Goal: Answer question/provide support: Answer question/provide support

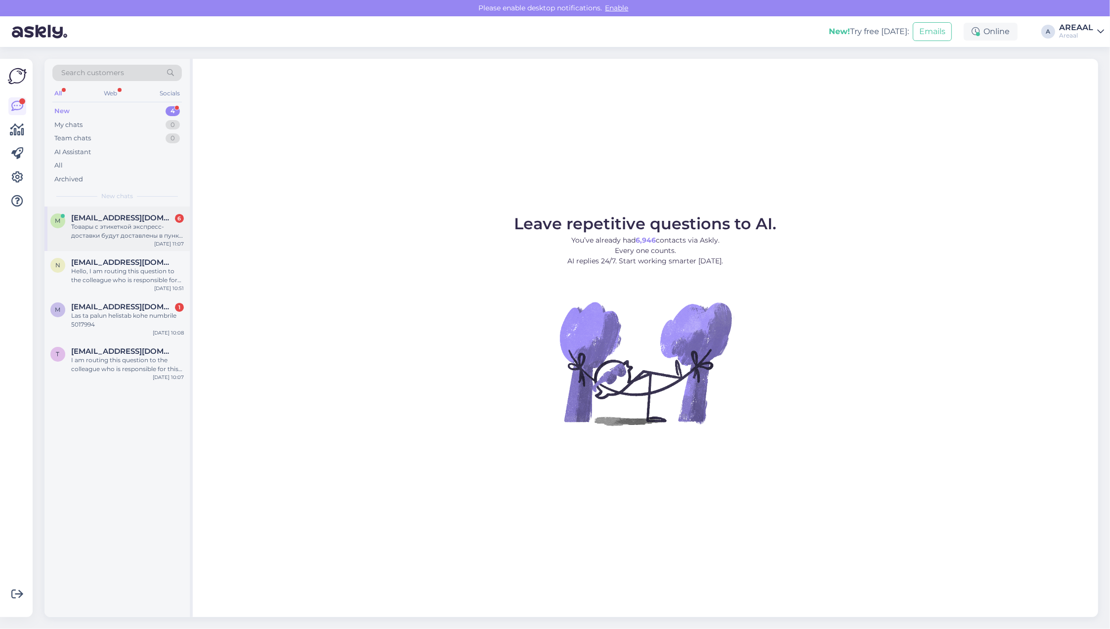
click at [139, 228] on div "Товары с этикеткой экспресс-доставки будут доставлены в пункт назначения в тече…" at bounding box center [127, 231] width 113 height 18
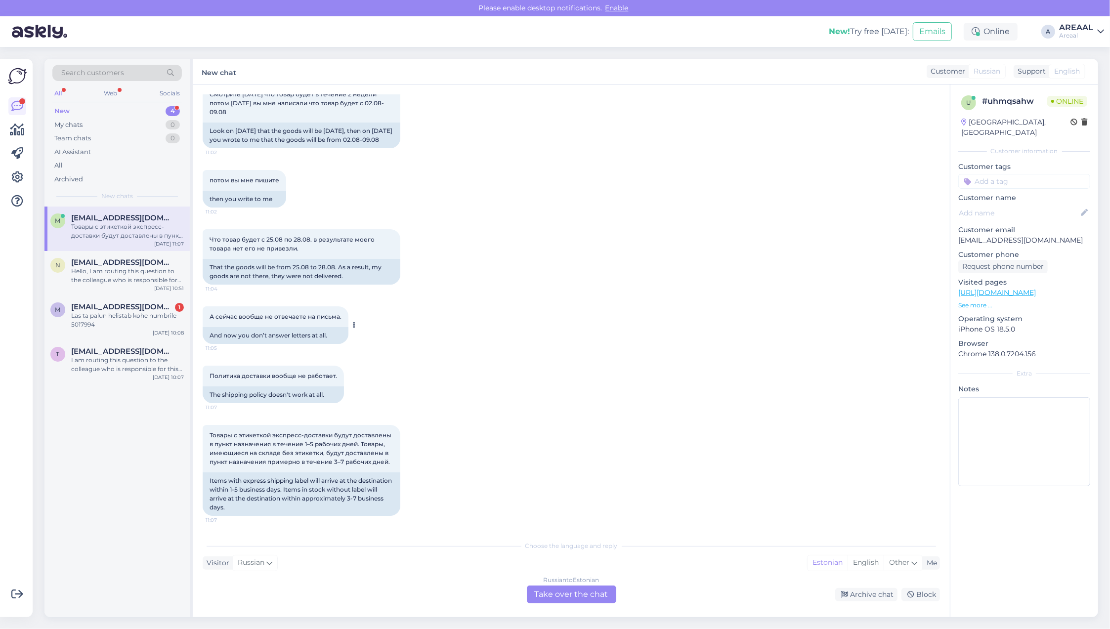
scroll to position [5987, 0]
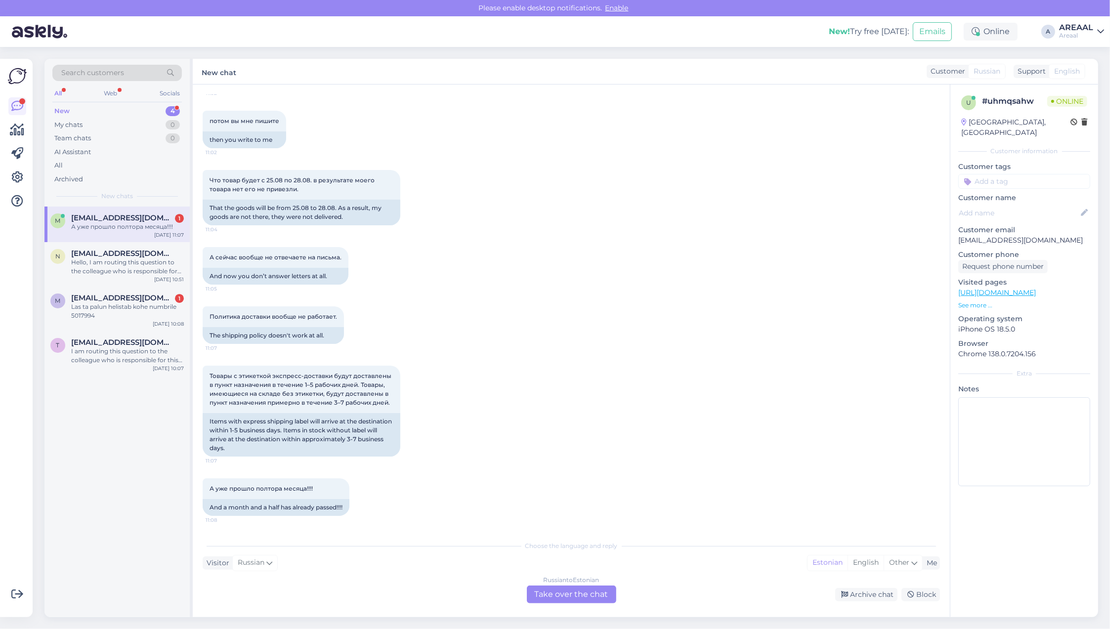
click at [100, 241] on div "m mesevradaniil@gmail.com 1 А уже прошло полтора месяца!!!! Aug 29 11:07" at bounding box center [116, 225] width 145 height 36
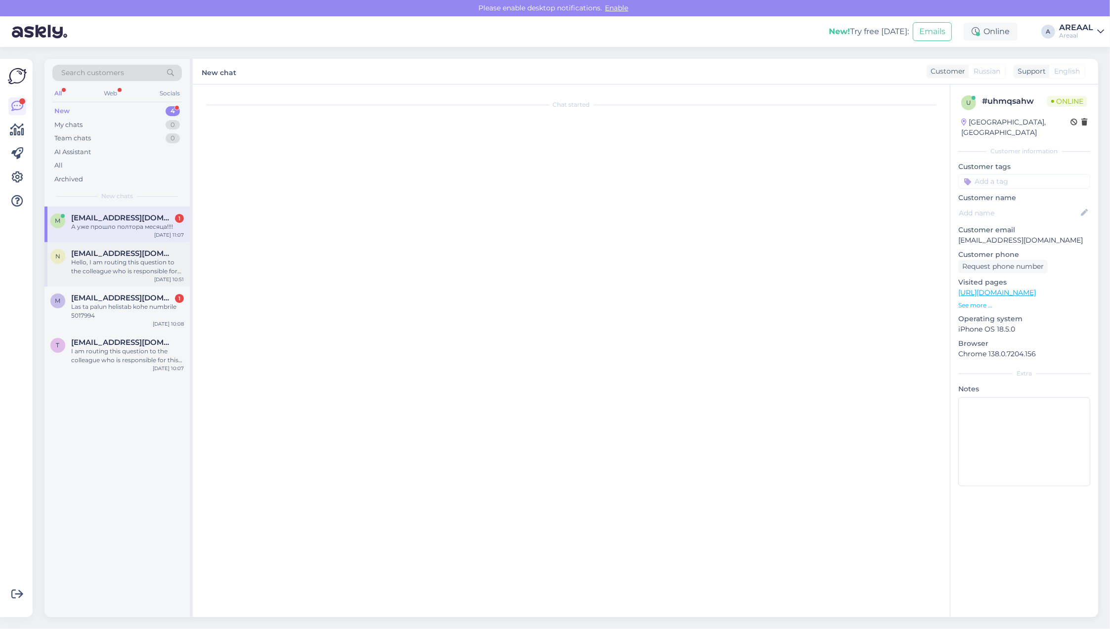
scroll to position [0, 0]
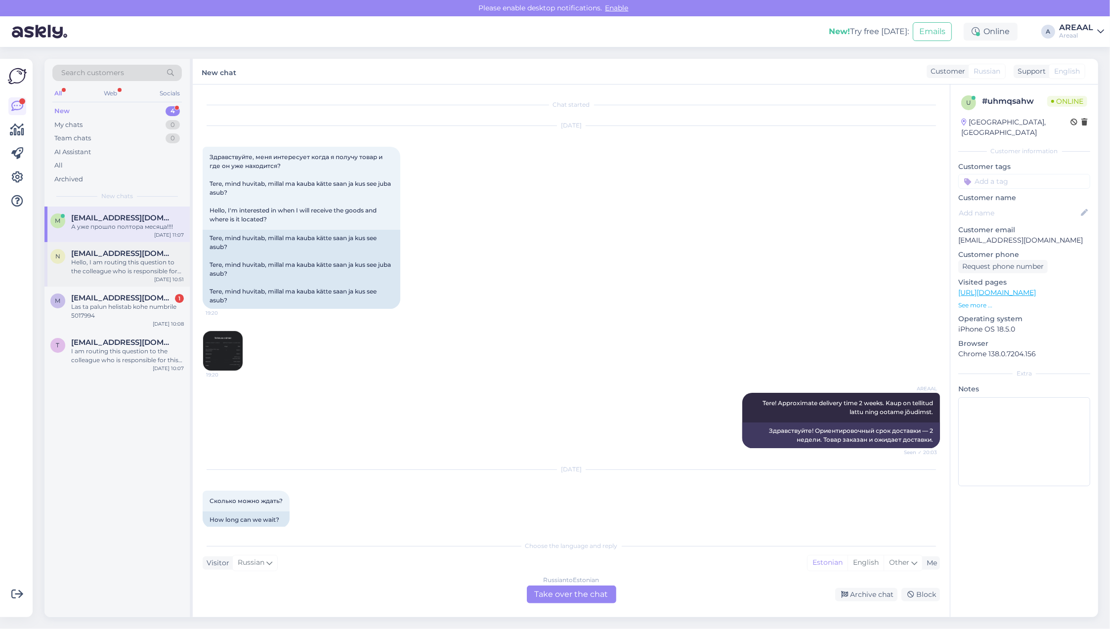
click at [109, 263] on div "Hello, I am routing this question to the colleague who is responsible for this …" at bounding box center [127, 267] width 113 height 18
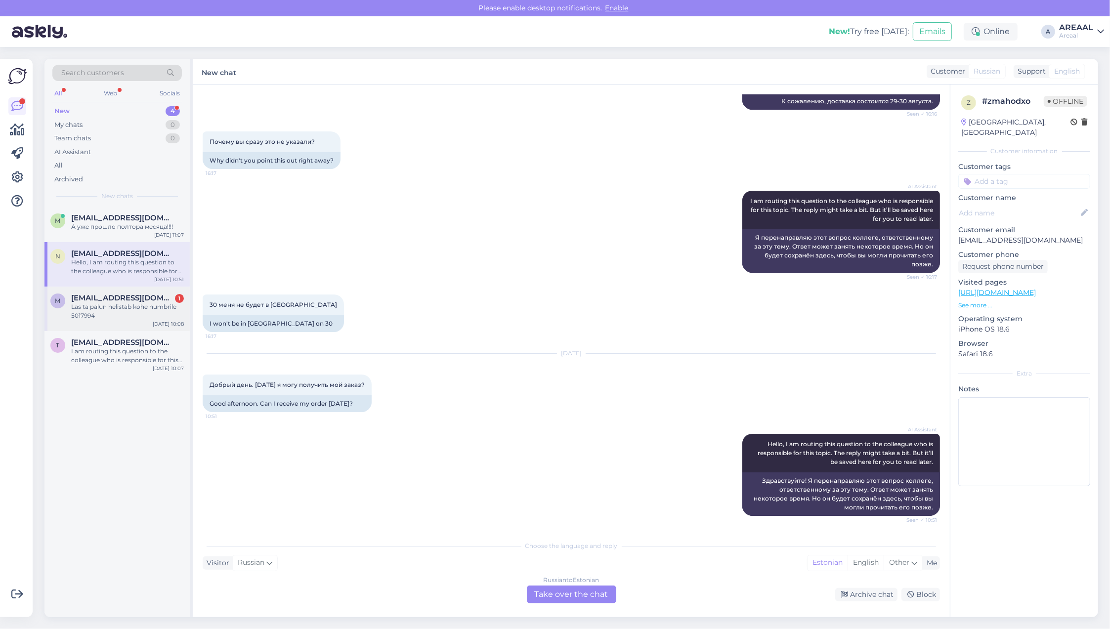
click at [129, 298] on span "[EMAIL_ADDRESS][DOMAIN_NAME]" at bounding box center [122, 298] width 103 height 9
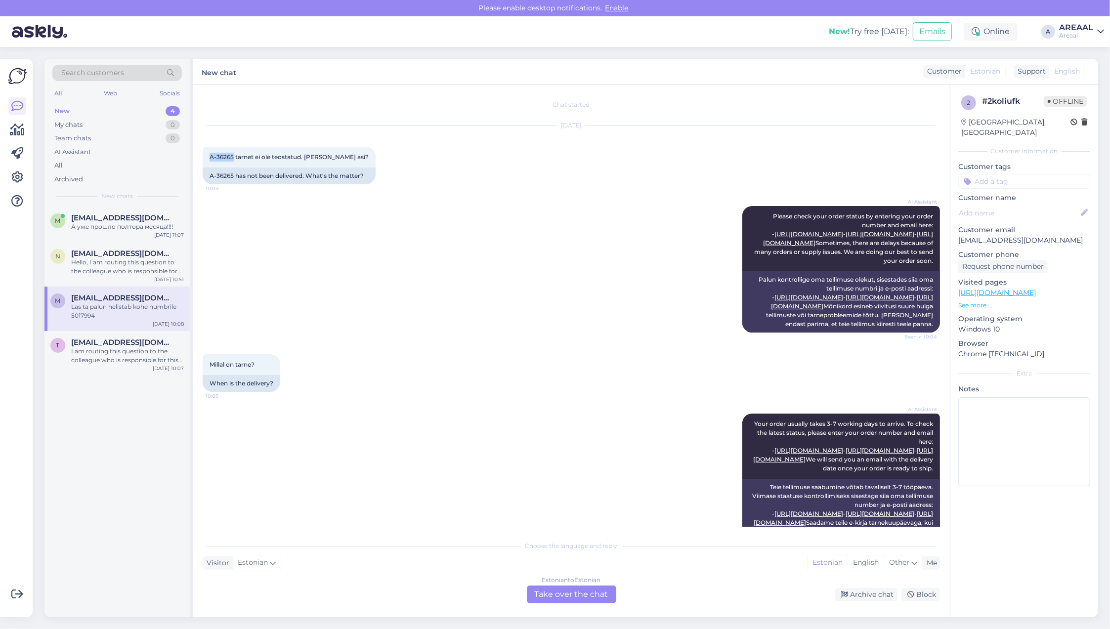
drag, startPoint x: 233, startPoint y: 157, endPoint x: 193, endPoint y: 158, distance: 40.1
click at [193, 158] on div "Chat started Aug 29 2025 A-36265 tarnet ei ole teostatud. Milles asi? 10:04 A-3…" at bounding box center [571, 351] width 757 height 533
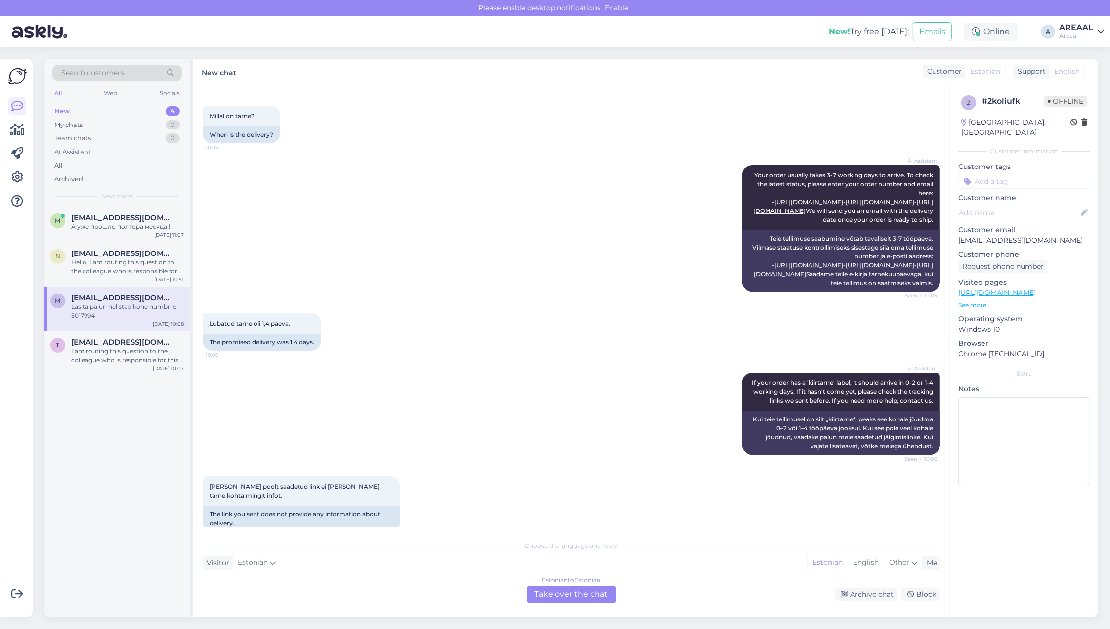
scroll to position [515, 0]
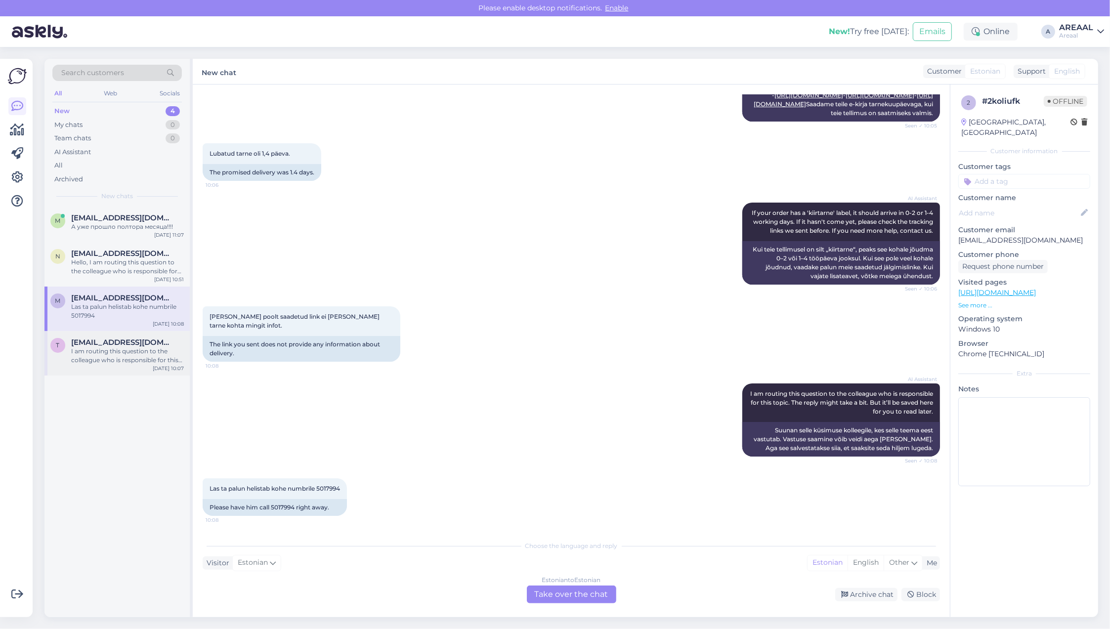
click at [173, 371] on div "[DATE] 10:07" at bounding box center [168, 368] width 31 height 7
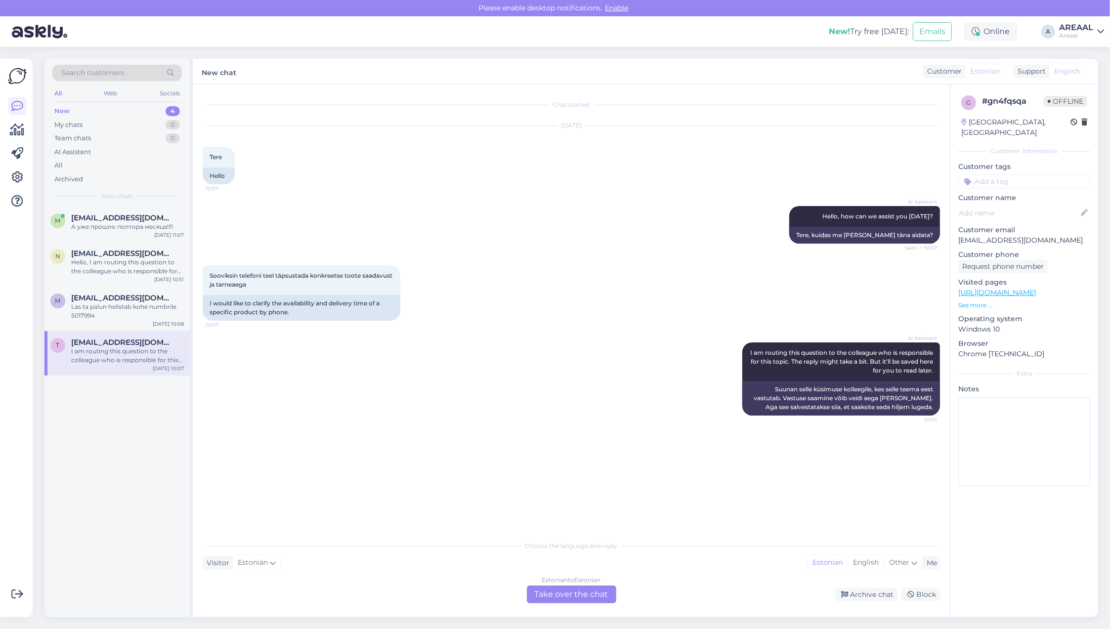
drag, startPoint x: 485, startPoint y: 350, endPoint x: 446, endPoint y: 340, distance: 39.8
click at [485, 350] on div "AI Assistant I am routing this question to the colleague who is responsible for…" at bounding box center [571, 379] width 737 height 95
click at [117, 315] on div "Las ta palun helistab kohe numbrile 5017994" at bounding box center [127, 311] width 113 height 18
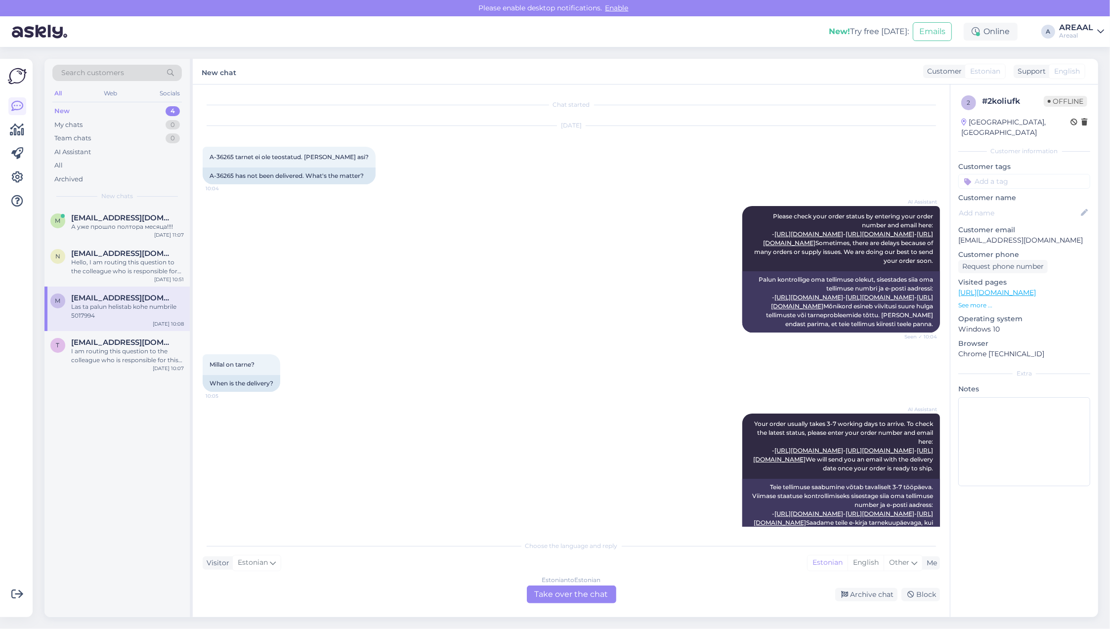
scroll to position [515, 0]
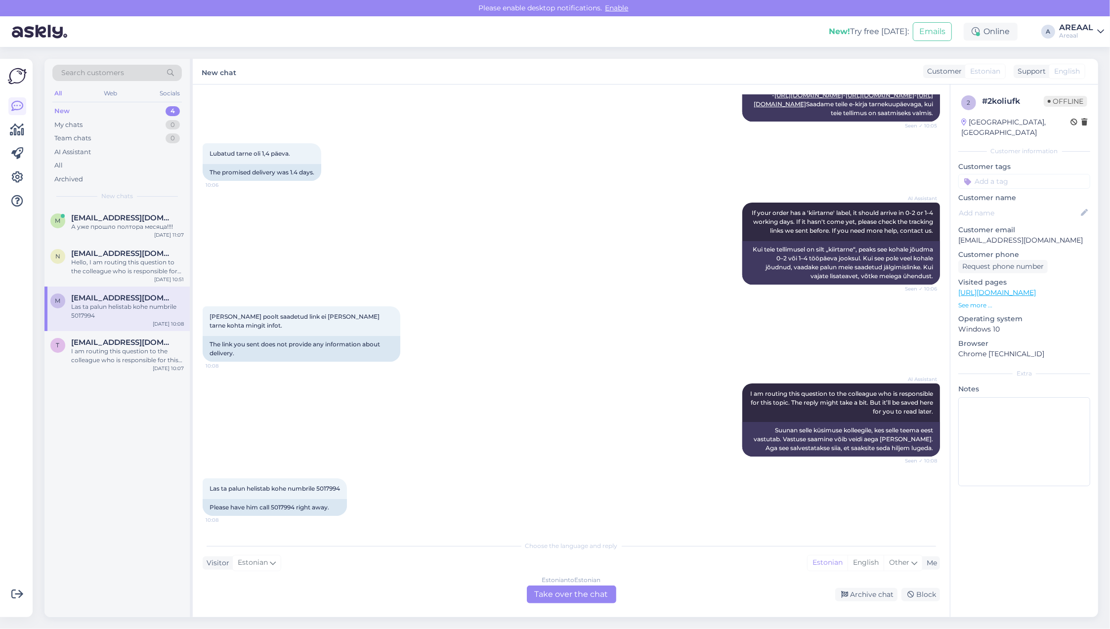
click at [574, 242] on div "AI Assistant If your order has a 'kiirtarne' label, it should arrive in 0-2 or …" at bounding box center [571, 244] width 737 height 104
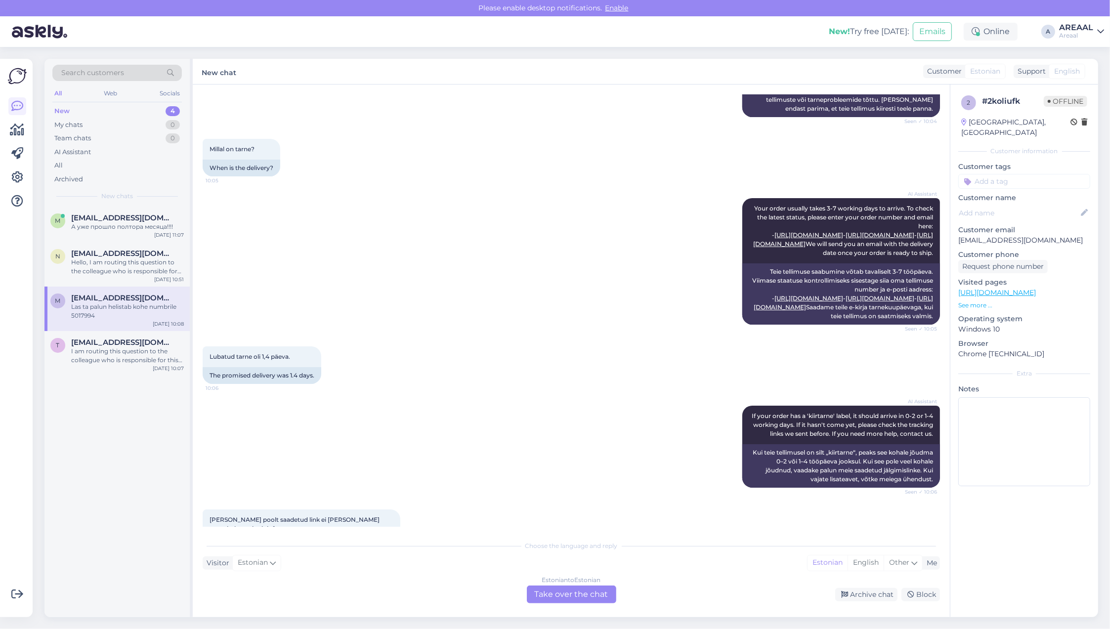
scroll to position [0, 0]
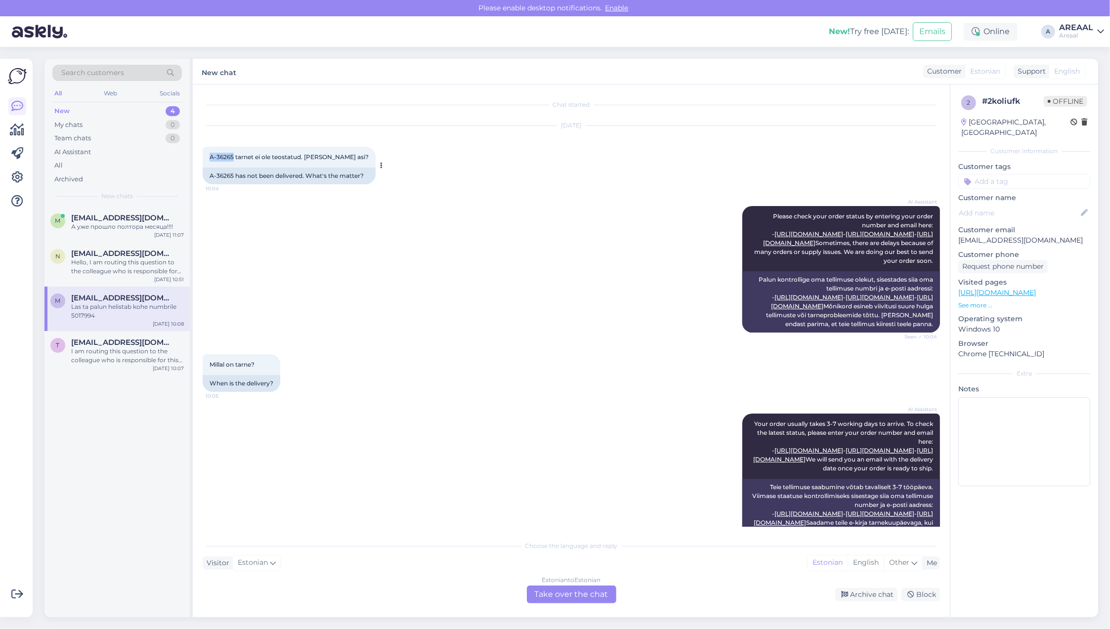
drag, startPoint x: 233, startPoint y: 159, endPoint x: 203, endPoint y: 159, distance: 30.6
click at [203, 159] on div "A-36265 tarnet ei ole teostatud. Milles asi? 10:04" at bounding box center [289, 157] width 173 height 21
copy span "A-36265"
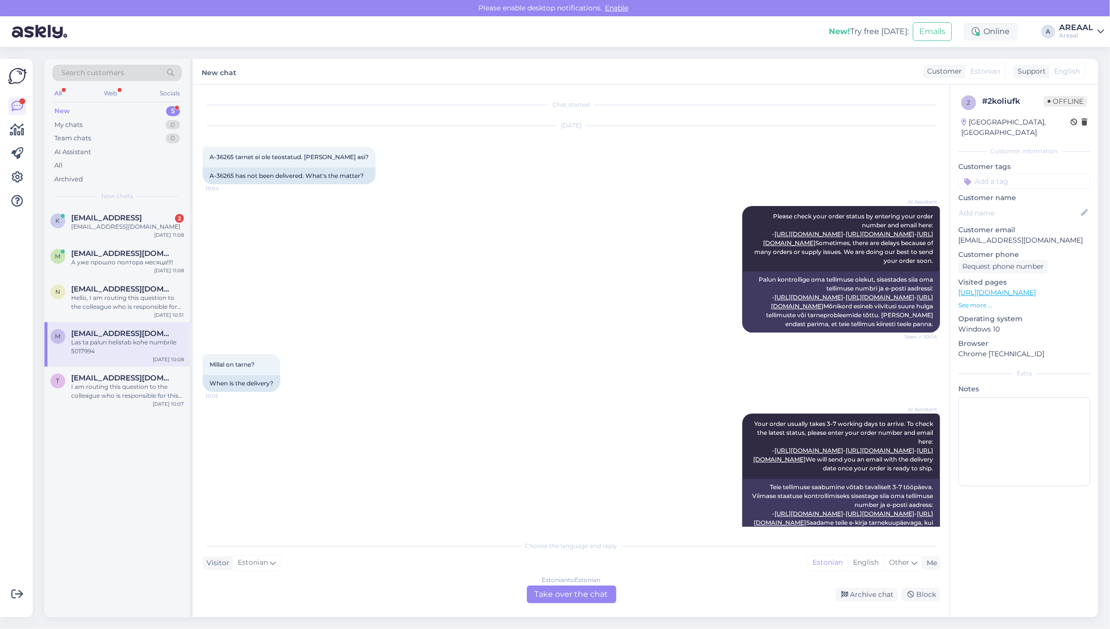
click at [301, 259] on div "AI Assistant Please check your order status by entering your order number and e…" at bounding box center [571, 269] width 737 height 148
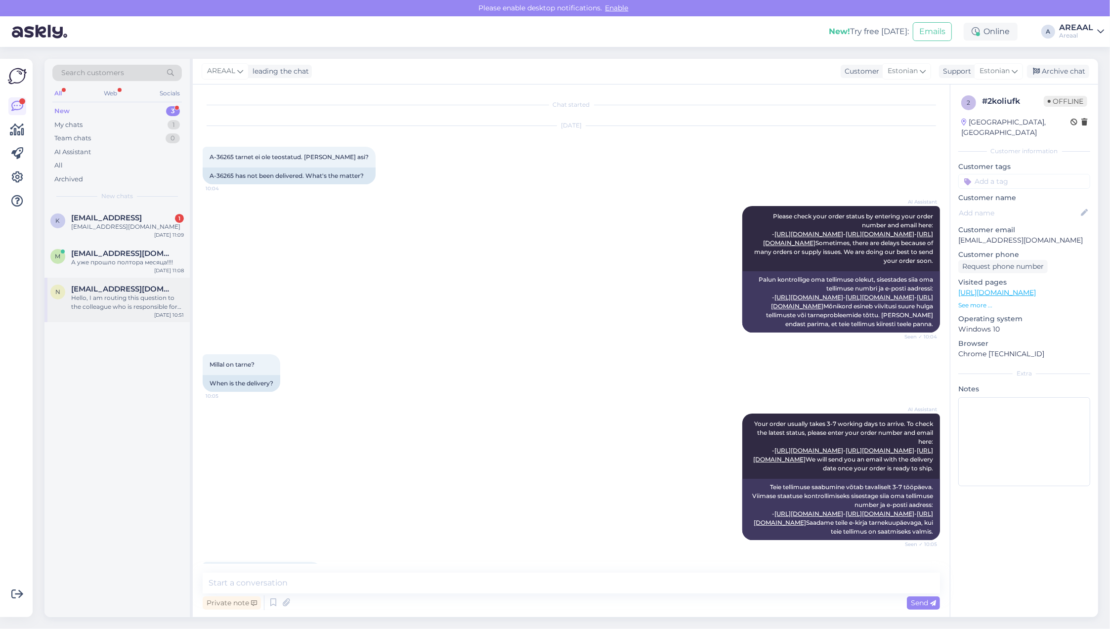
click at [143, 297] on div "Hello, I am routing this question to the colleague who is responsible for this …" at bounding box center [127, 303] width 113 height 18
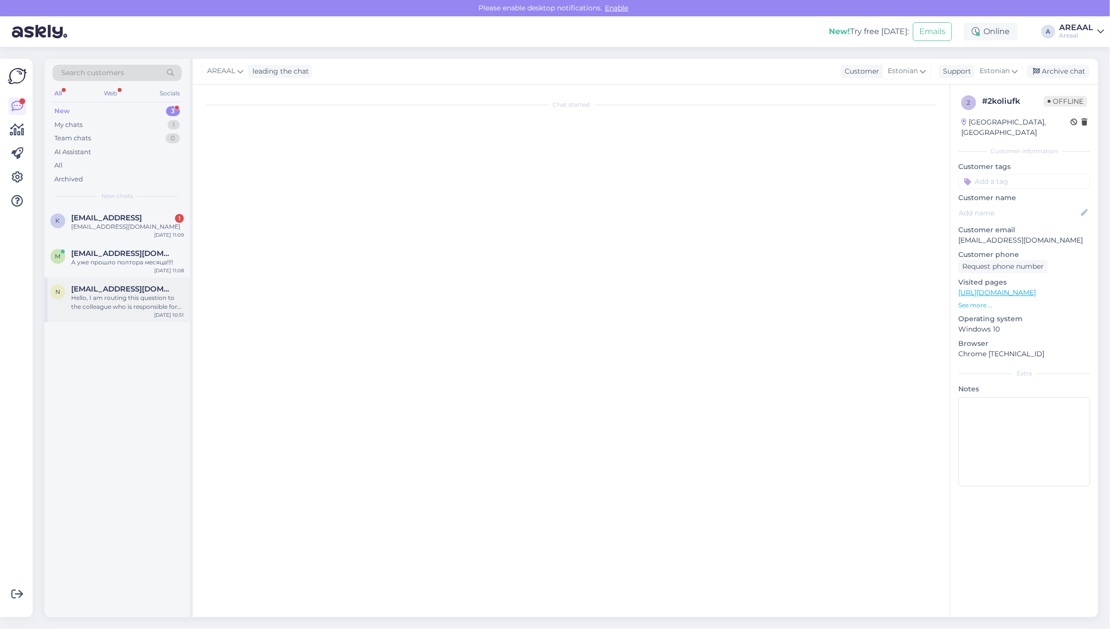
scroll to position [957, 0]
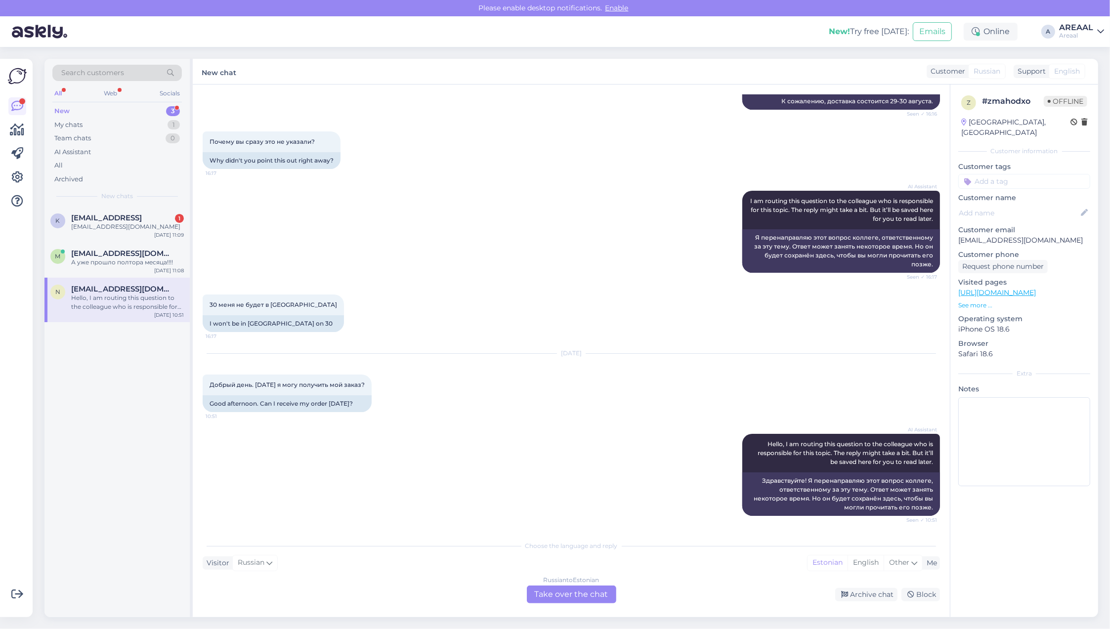
click at [552, 596] on div "Russian to Estonian Take over the chat" at bounding box center [571, 595] width 89 height 18
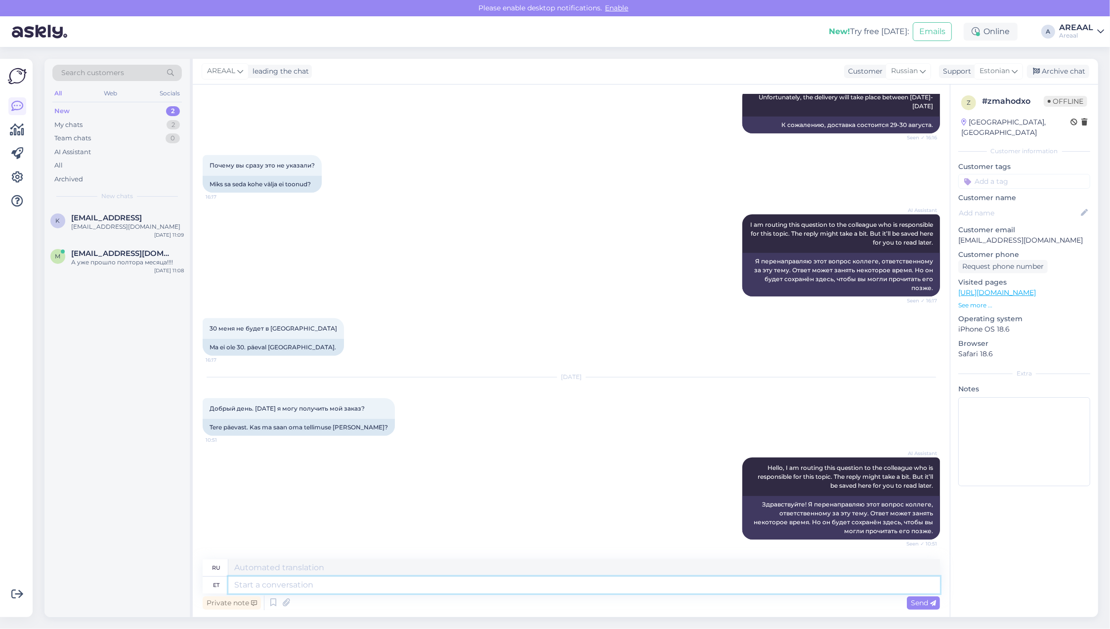
click at [549, 592] on textarea at bounding box center [584, 585] width 712 height 17
paste textarea "[URL][DOMAIN_NAME]"
type textarea "[URL][DOMAIN_NAME]"
click at [421, 557] on div "Chat started Aug 27 2025 Добрый день! 15:12 Tere päevast AI Assistant Hello, ho…" at bounding box center [571, 351] width 757 height 533
click at [421, 560] on textarea at bounding box center [584, 568] width 712 height 17
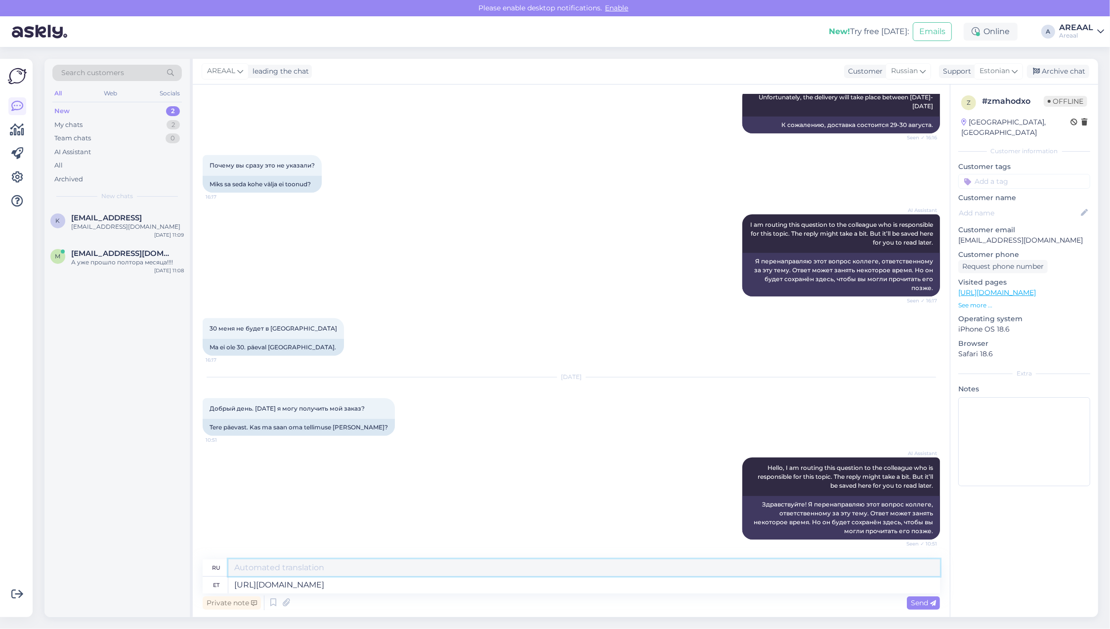
paste textarea "[URL][DOMAIN_NAME]"
type textarea "[URL][DOMAIN_NAME]"
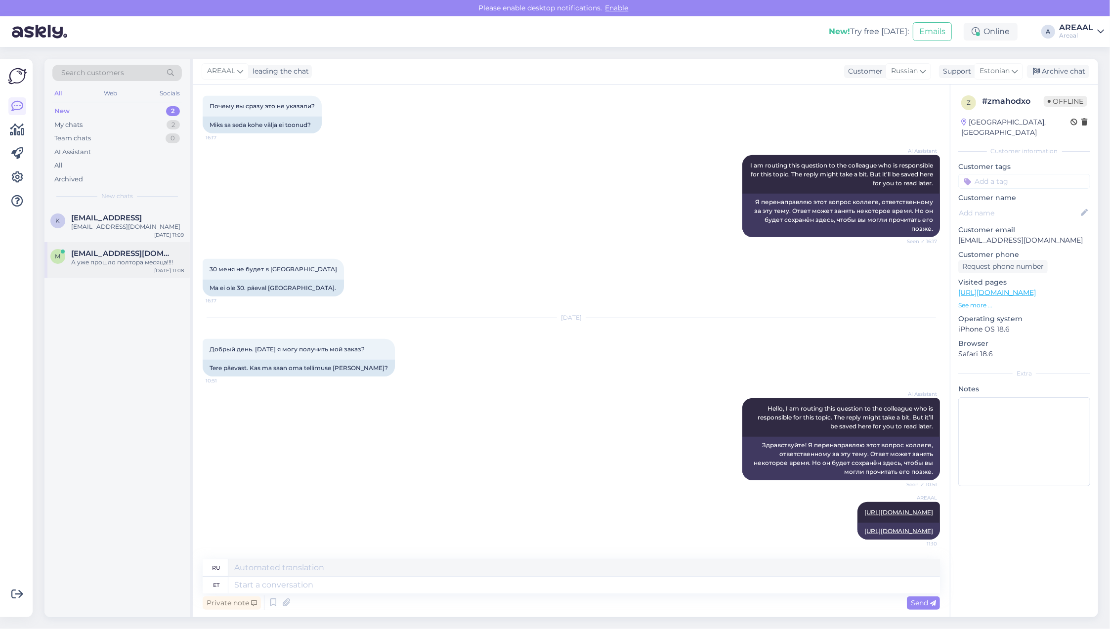
click at [62, 262] on div "m" at bounding box center [57, 256] width 15 height 15
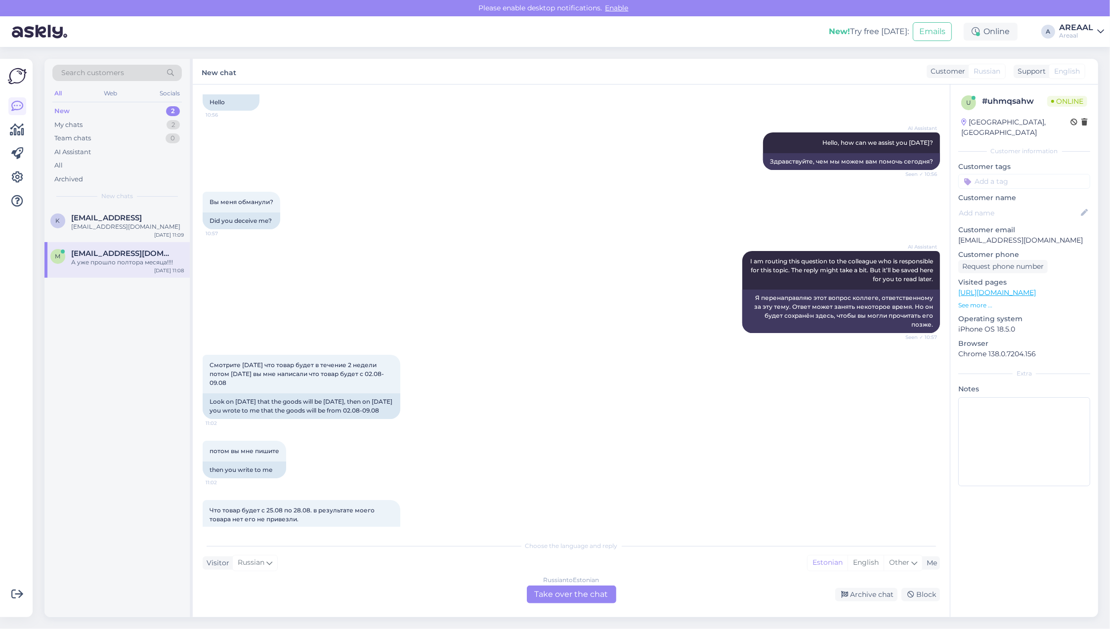
scroll to position [5987, 0]
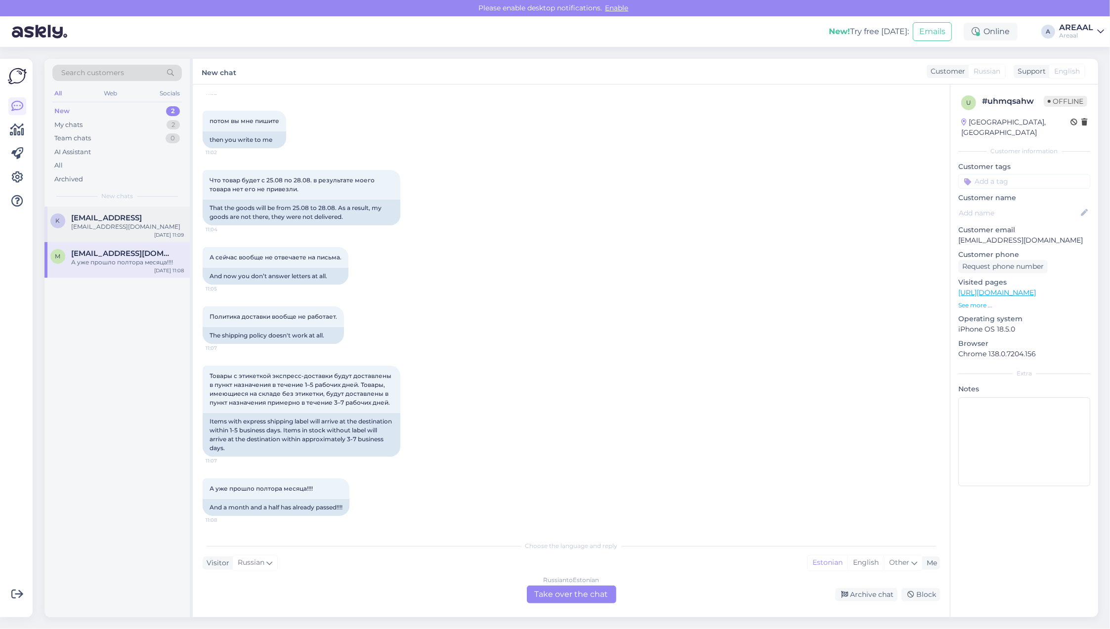
click at [115, 236] on div "k klopovav@gmail.con klopovav@gmail.com Aug 29 11:09" at bounding box center [116, 225] width 145 height 36
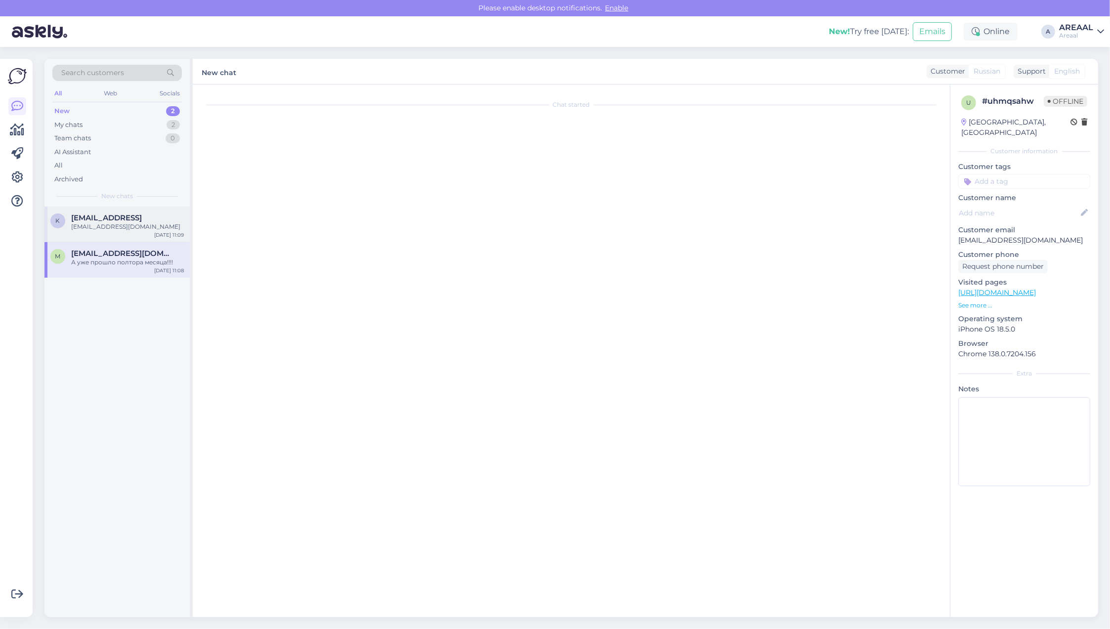
scroll to position [68, 0]
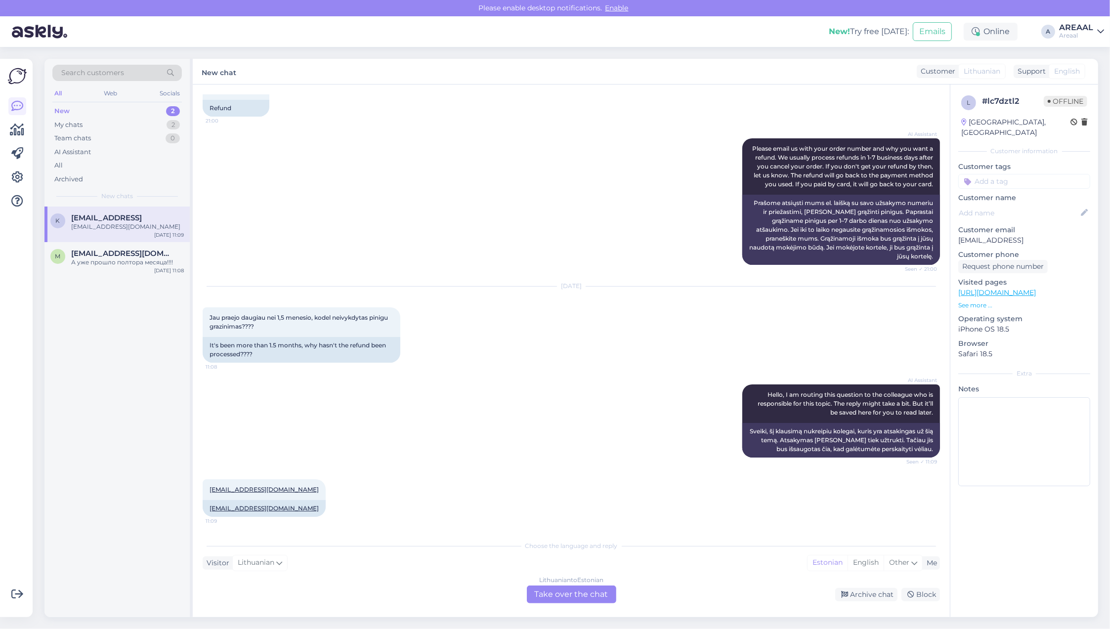
click at [557, 619] on div "Search customers All Web Socials New 2 My chats 2 Team chats 0 AI Assistant All…" at bounding box center [575, 338] width 1072 height 582
click at [554, 596] on div "Lithuanian to Estonian Take over the chat" at bounding box center [571, 595] width 89 height 18
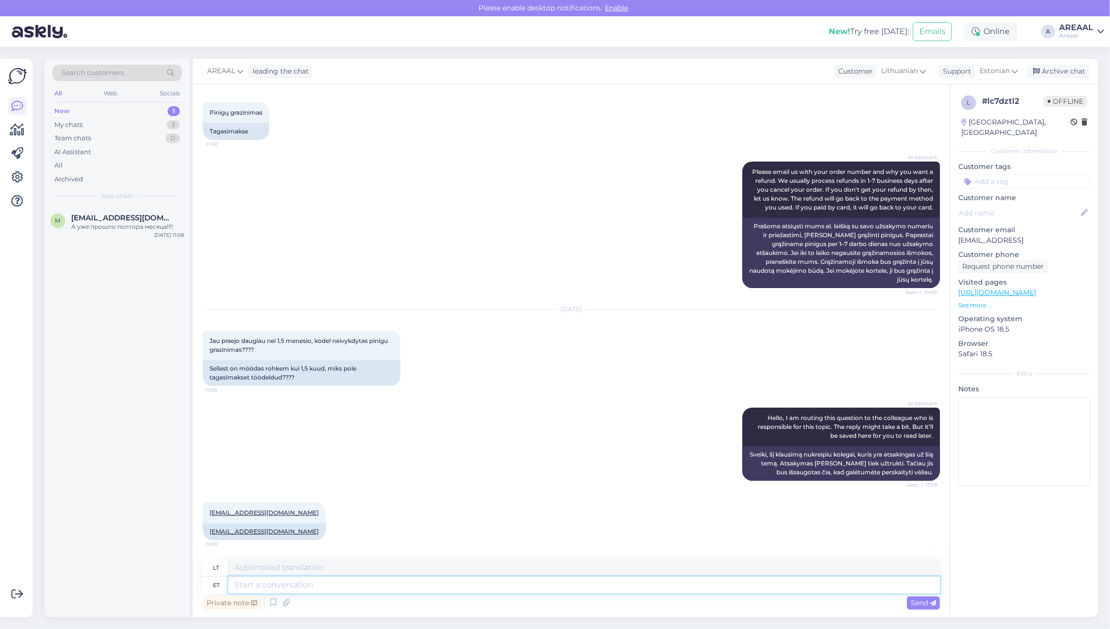
click at [553, 586] on textarea at bounding box center [584, 585] width 712 height 17
type textarea "Teie sa"
type textarea "Jūsų"
type textarea "Teie saadetud kirjal"
type textarea "Jūsų atsiųsta"
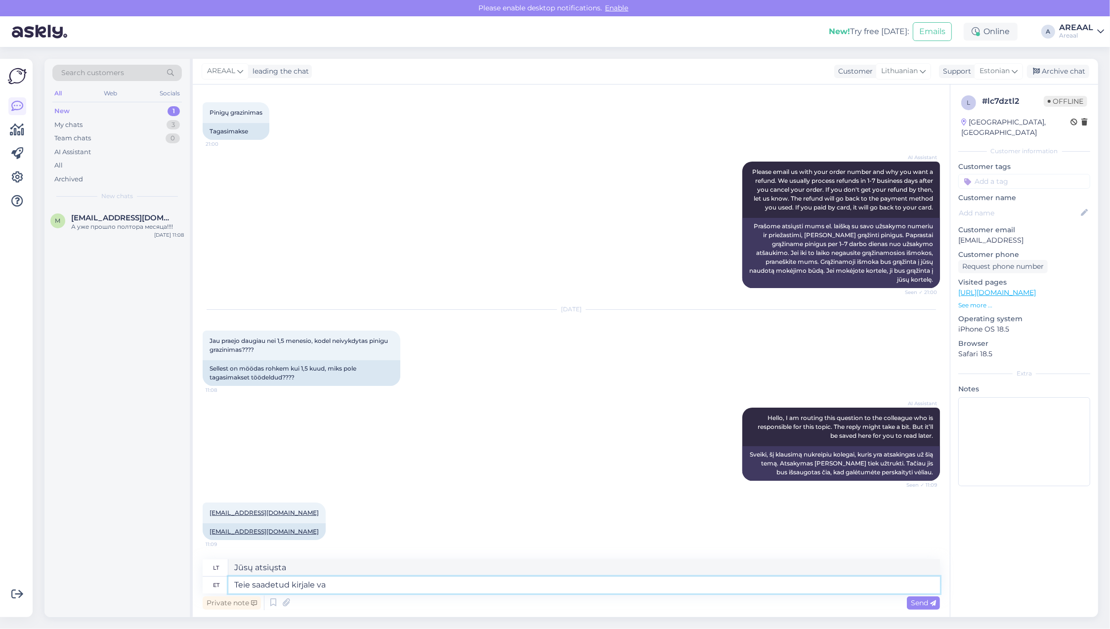
type textarea "Teie saadetud kirjale vas"
type textarea "Į jūsų išsiųstą laišką"
type textarea "Teie saadetud kirjale vastatakse"
type textarea "Į jūsų žinutę bus atsakyta."
type textarea "Teie saadetud kirjale vastatakse 3 tö"
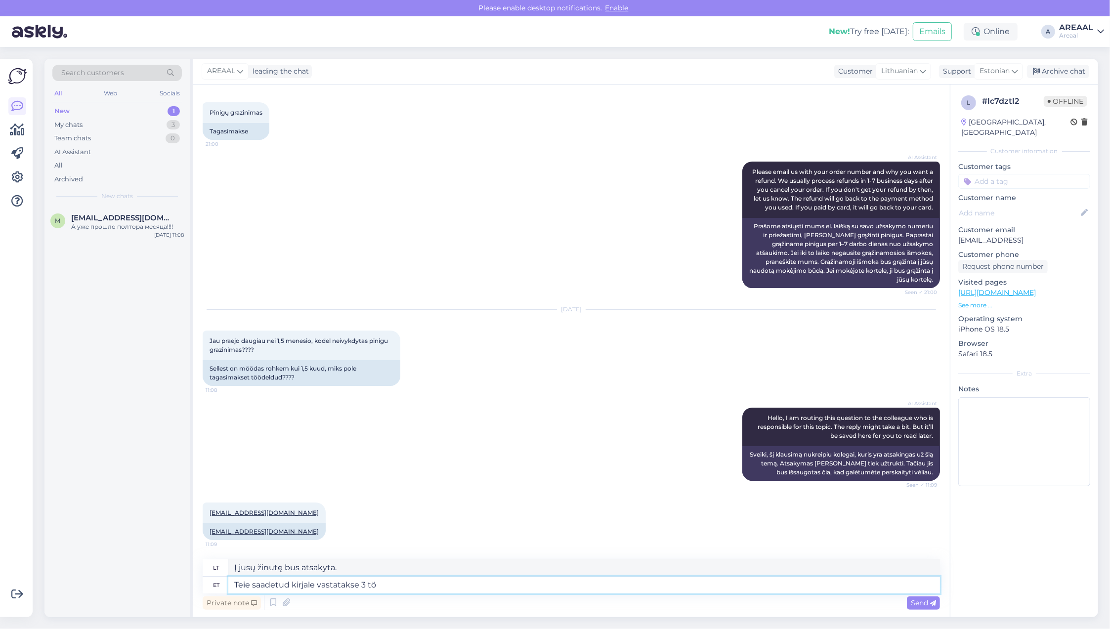
type textarea "Į jūsų išsiųstą laišką bus atsakyta per 3"
type textarea "Teie saadetud kirjale vastatakse 3 tööpäeva jook"
type textarea "Į jūsų el. laišką bus atsakyta per 3 darbo dienas."
type textarea "Teie saadetud kirjale vastatakse 3 tööpäeva jooksul."
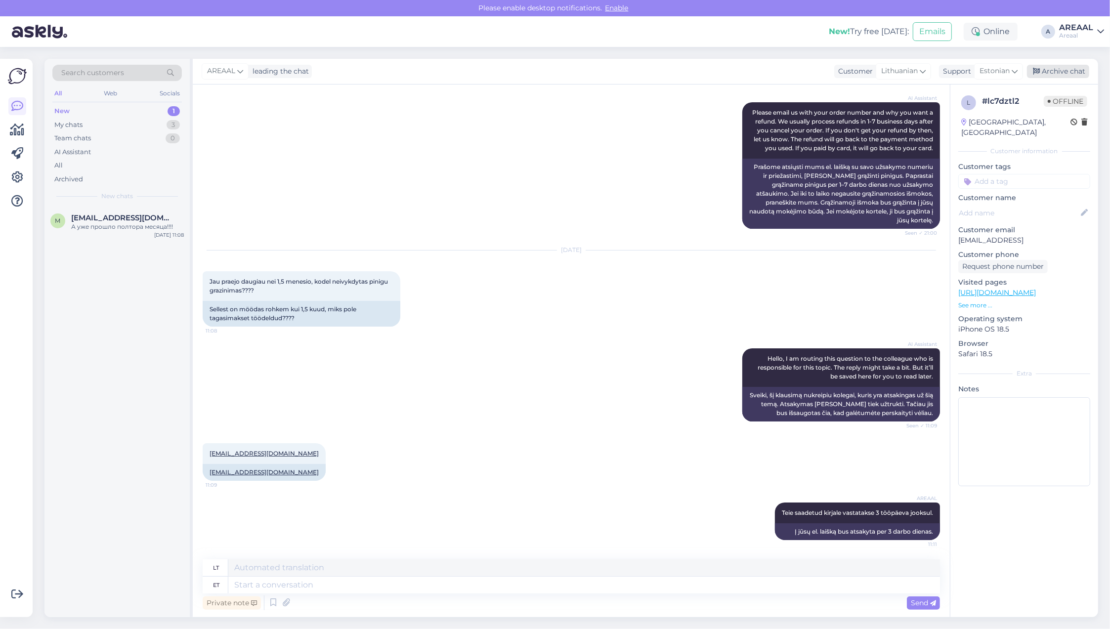
click at [1061, 70] on div "Archive chat" at bounding box center [1058, 71] width 62 height 13
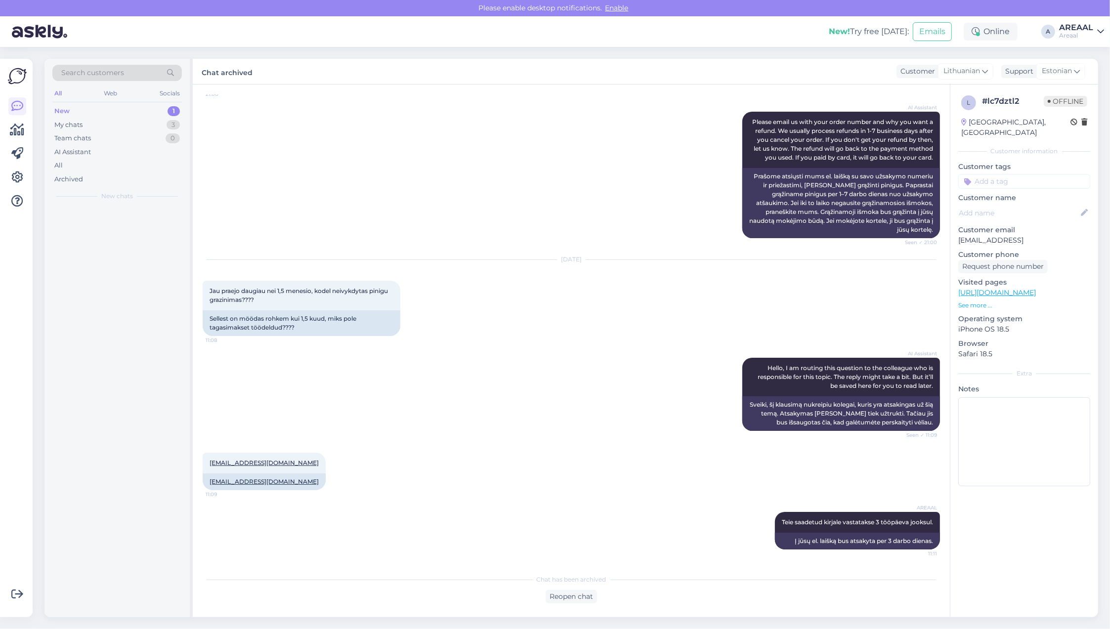
scroll to position [94, 0]
click at [136, 127] on div "My chats 2" at bounding box center [116, 125] width 129 height 14
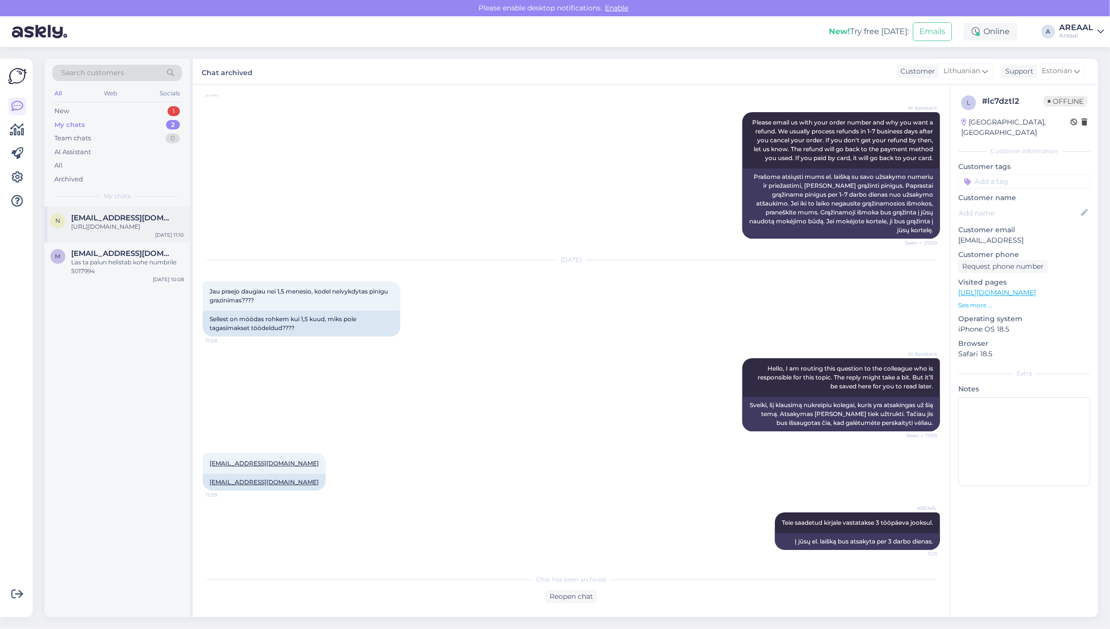
click at [156, 218] on span "[EMAIL_ADDRESS][DOMAIN_NAME]" at bounding box center [122, 218] width 103 height 9
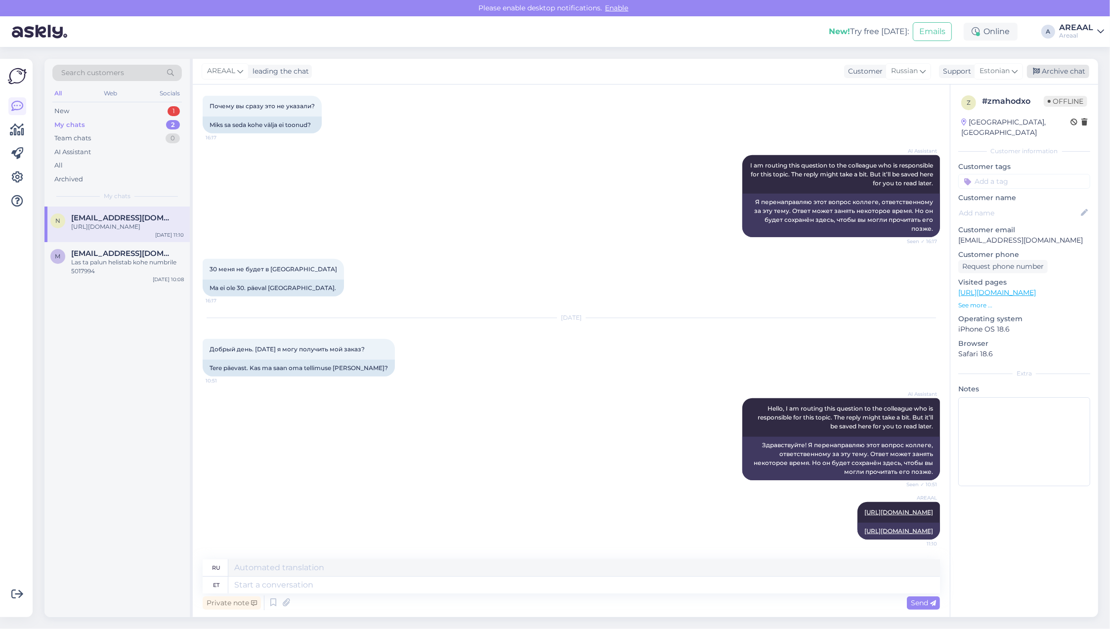
click at [1056, 66] on div "Archive chat" at bounding box center [1058, 71] width 62 height 13
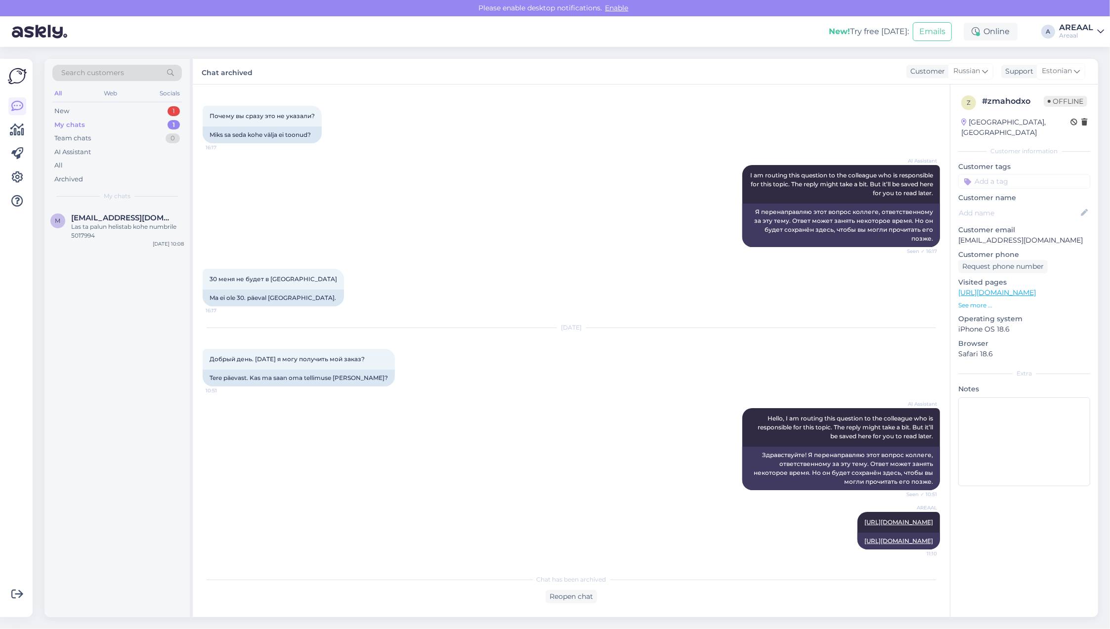
click at [354, 191] on div "AI Assistant I am routing this question to the colleague who is responsible for…" at bounding box center [571, 206] width 737 height 104
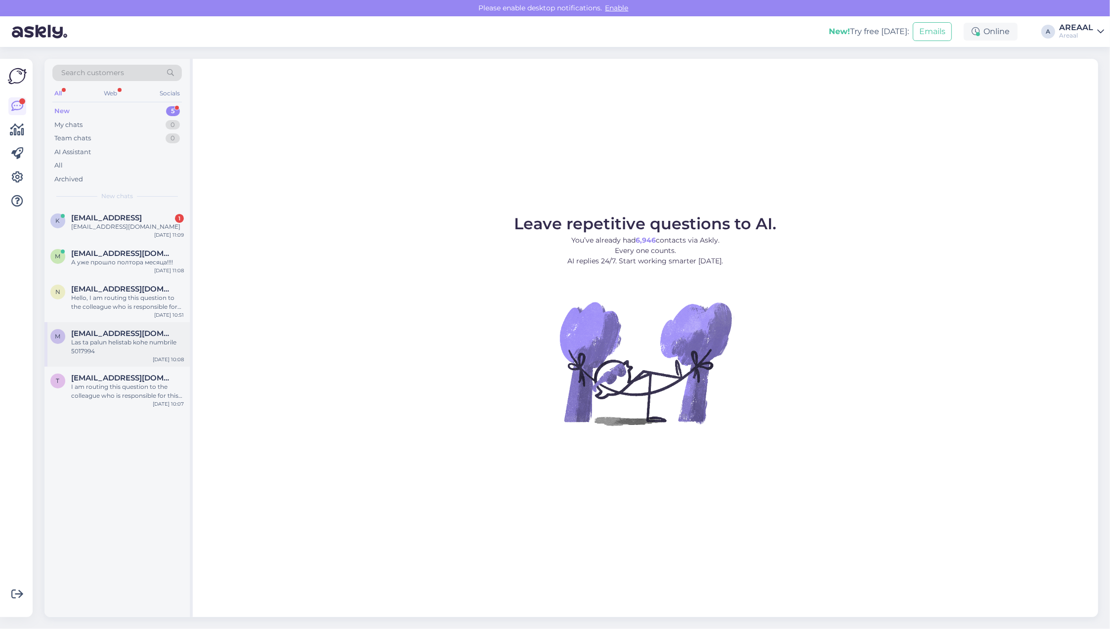
click at [127, 356] on div "Las ta palun helistab kohe numbrile 5017994" at bounding box center [127, 347] width 113 height 18
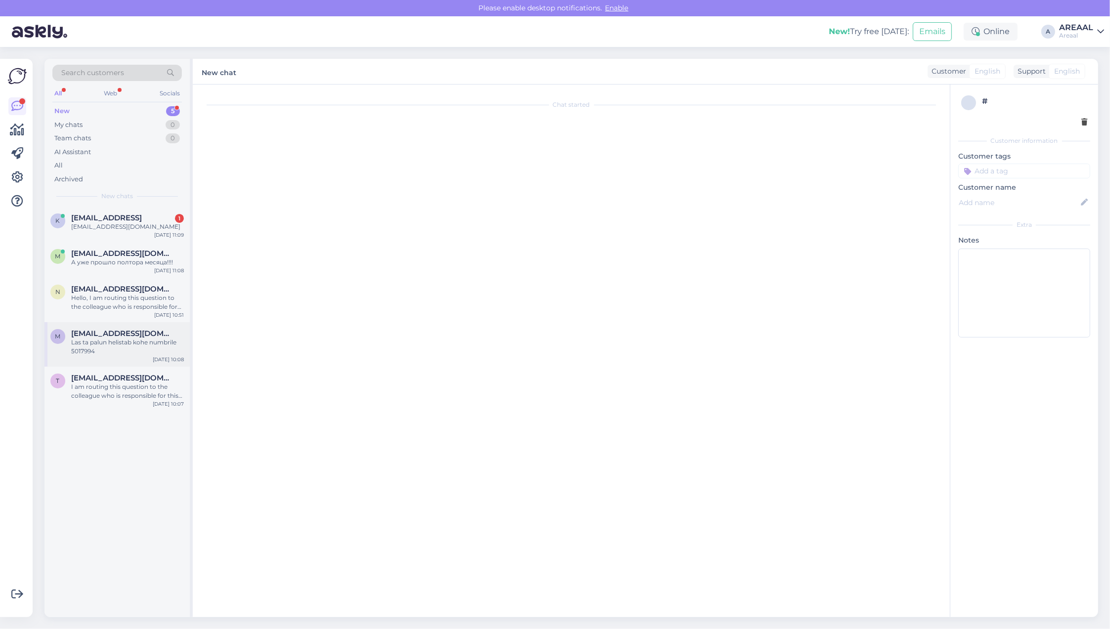
scroll to position [515, 0]
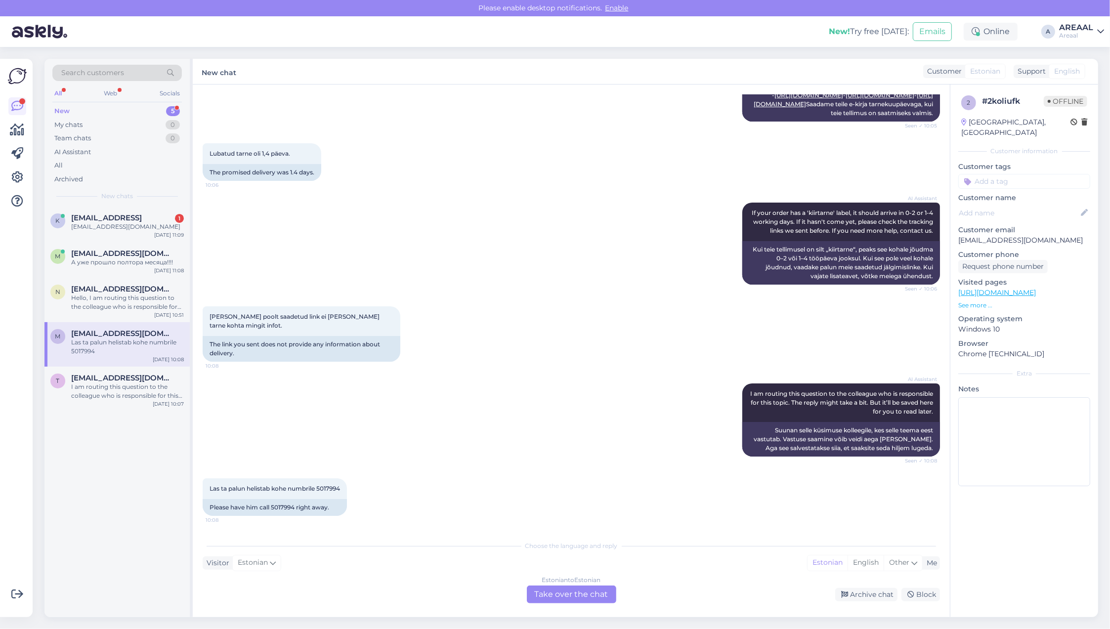
click at [564, 594] on div "Estonian to Estonian Take over the chat" at bounding box center [571, 595] width 89 height 18
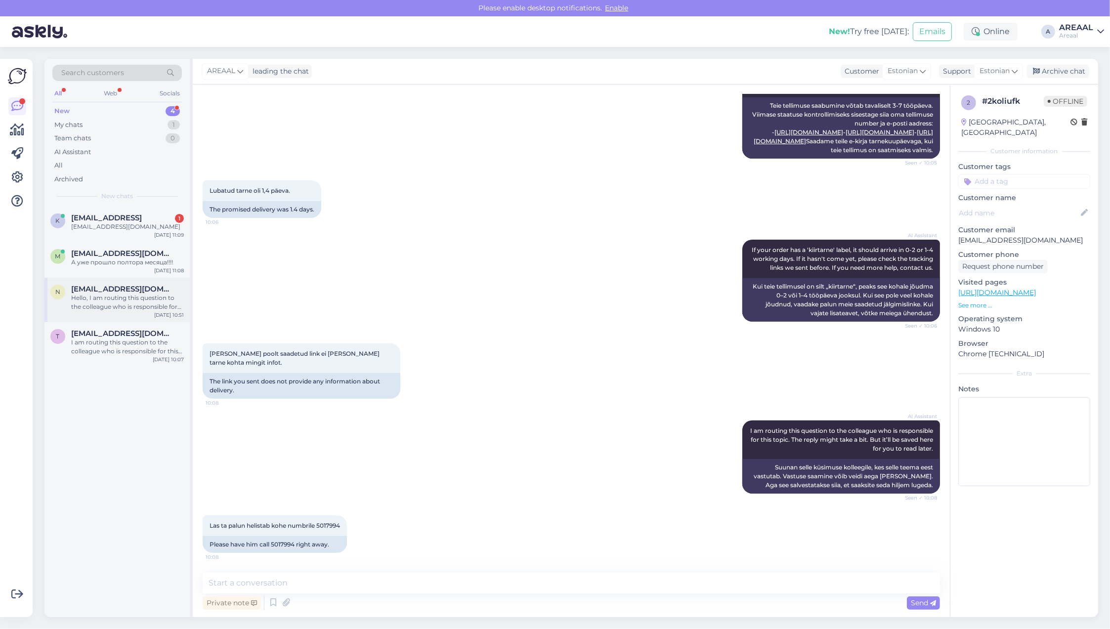
click at [109, 297] on div "Hello, I am routing this question to the colleague who is responsible for this …" at bounding box center [127, 303] width 113 height 18
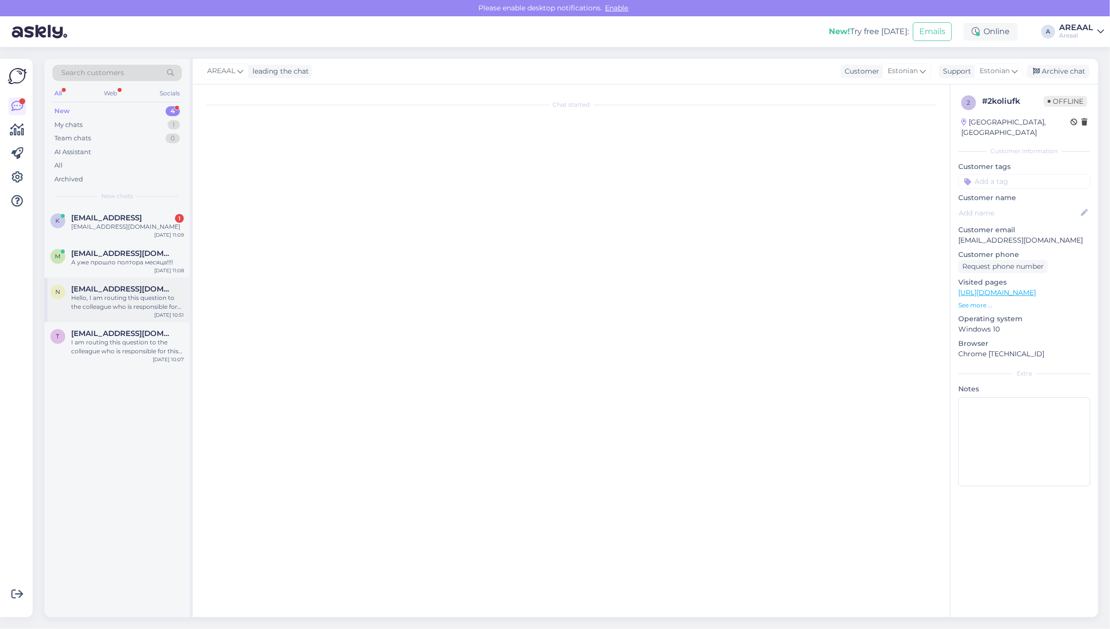
scroll to position [957, 0]
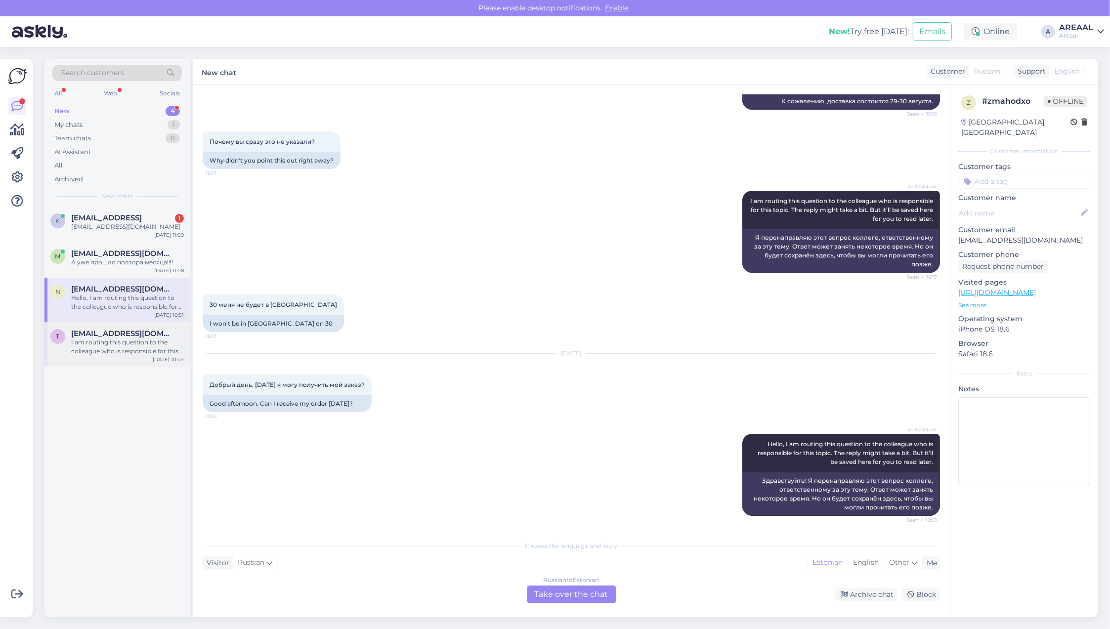
click at [119, 343] on div "I am routing this question to the colleague who is responsible for this topic. …" at bounding box center [127, 347] width 113 height 18
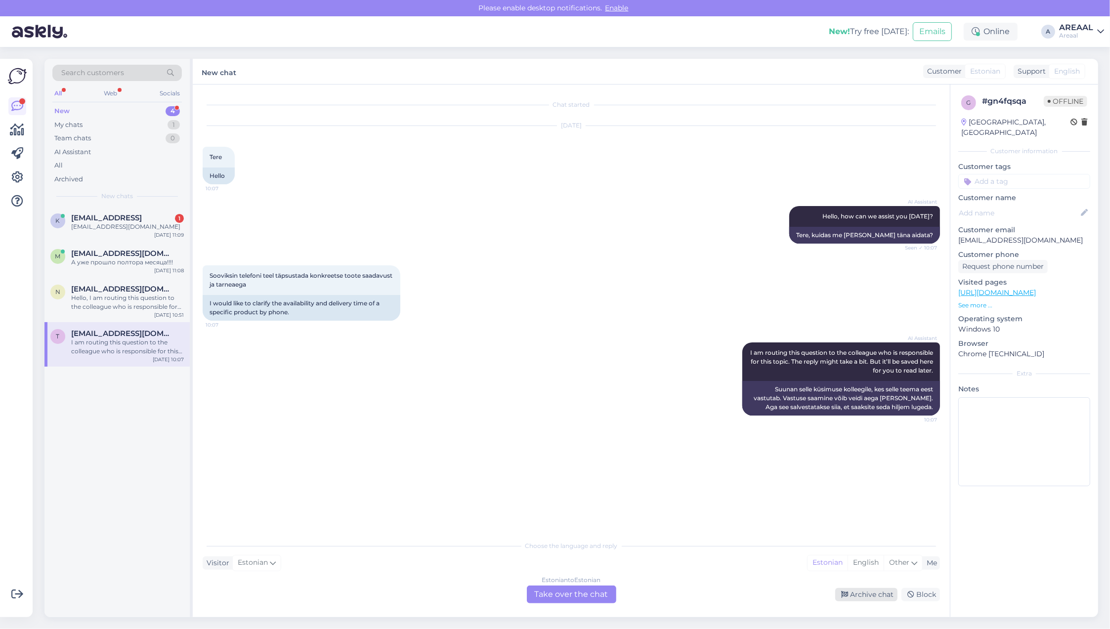
click at [879, 597] on div "Archive chat" at bounding box center [866, 594] width 62 height 13
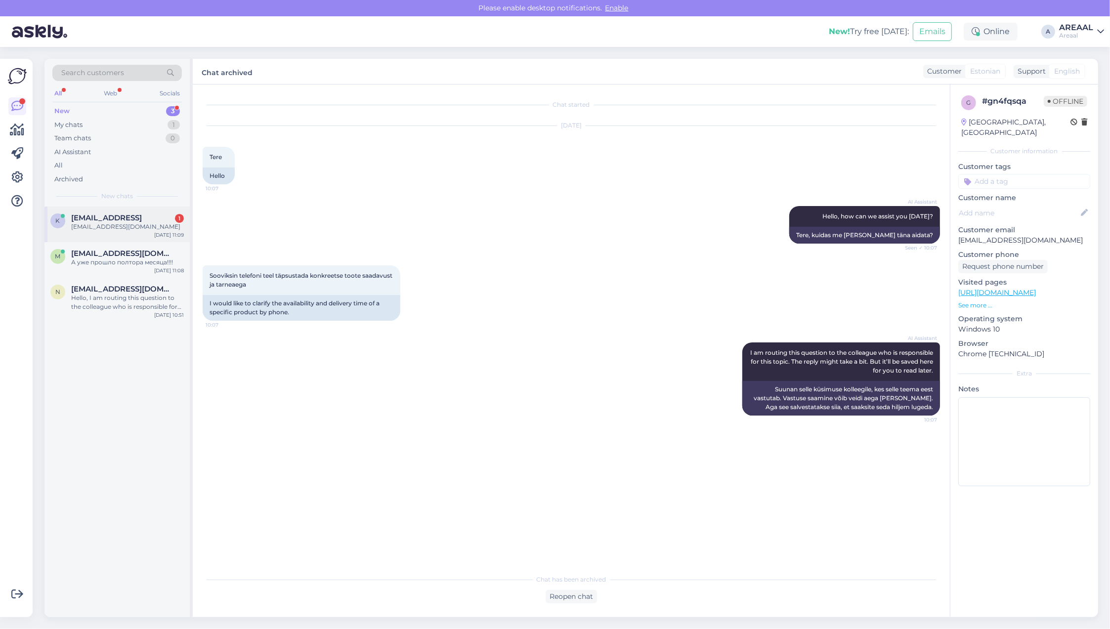
click at [127, 234] on div "k klopovav@gmail.con 1 klopovav@gmail.com Aug 29 11:09" at bounding box center [116, 225] width 145 height 36
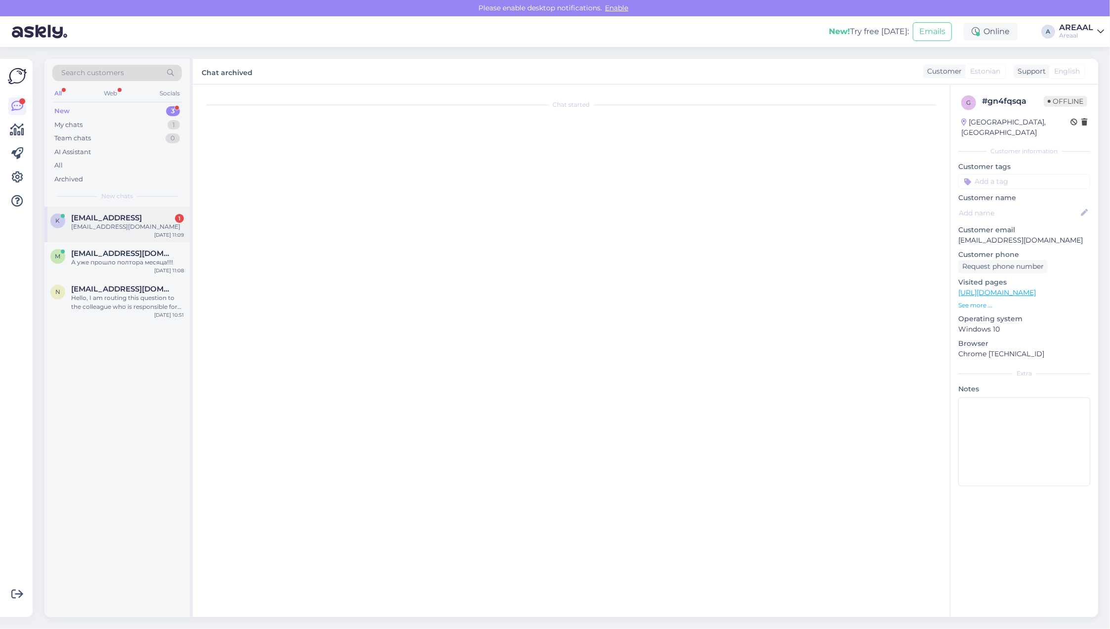
scroll to position [68, 0]
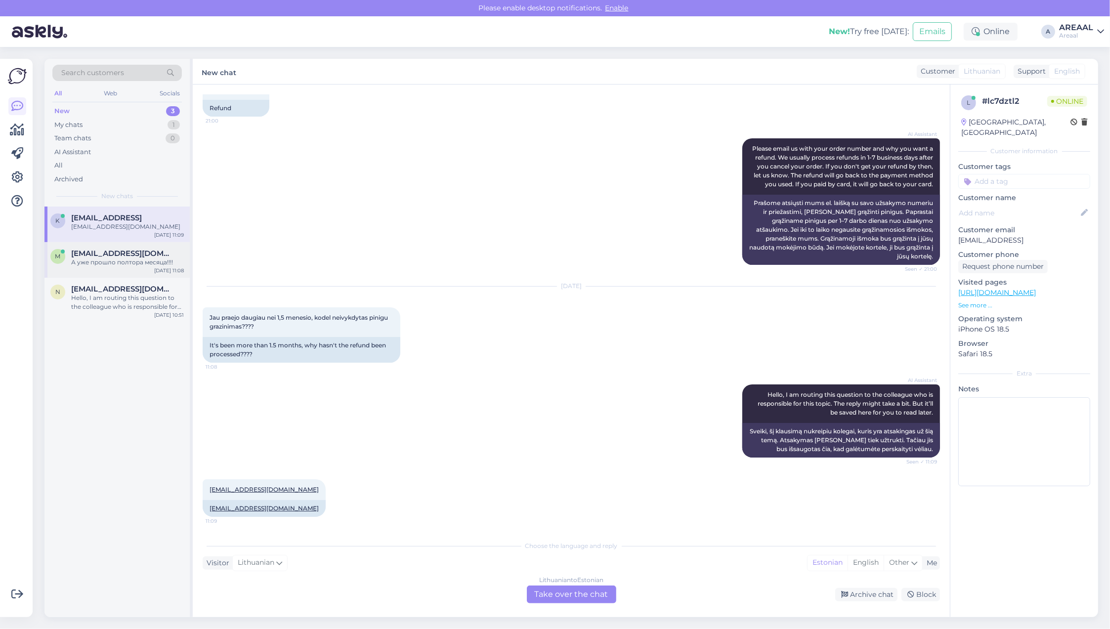
click at [115, 256] on span "[EMAIL_ADDRESS][DOMAIN_NAME]" at bounding box center [122, 253] width 103 height 9
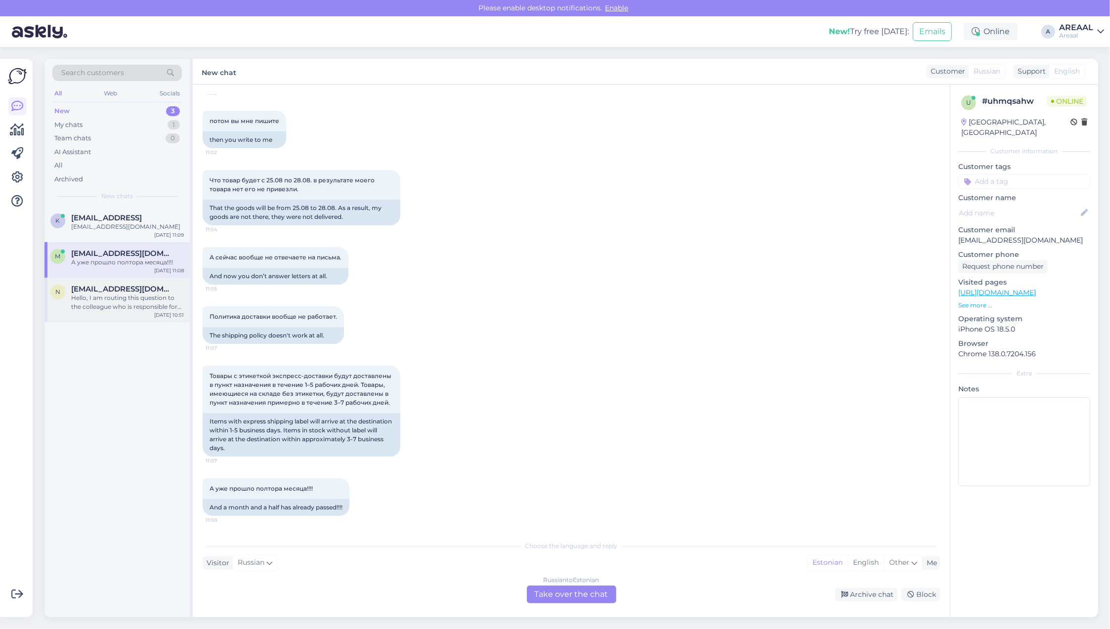
click at [116, 297] on div "Hello, I am routing this question to the colleague who is responsible for this …" at bounding box center [127, 303] width 113 height 18
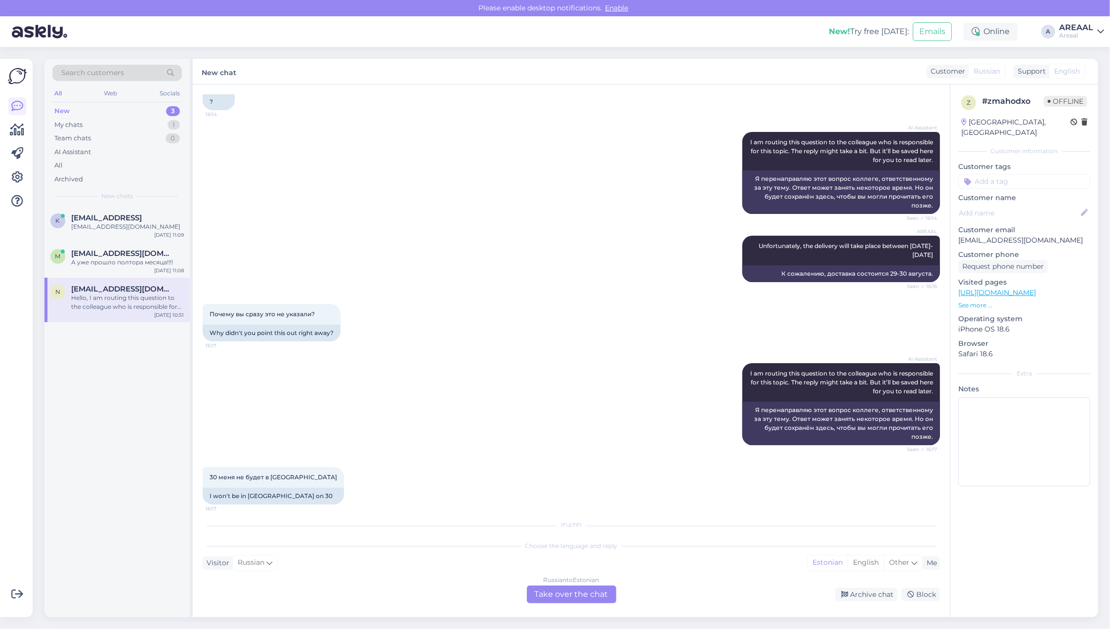
scroll to position [957, 0]
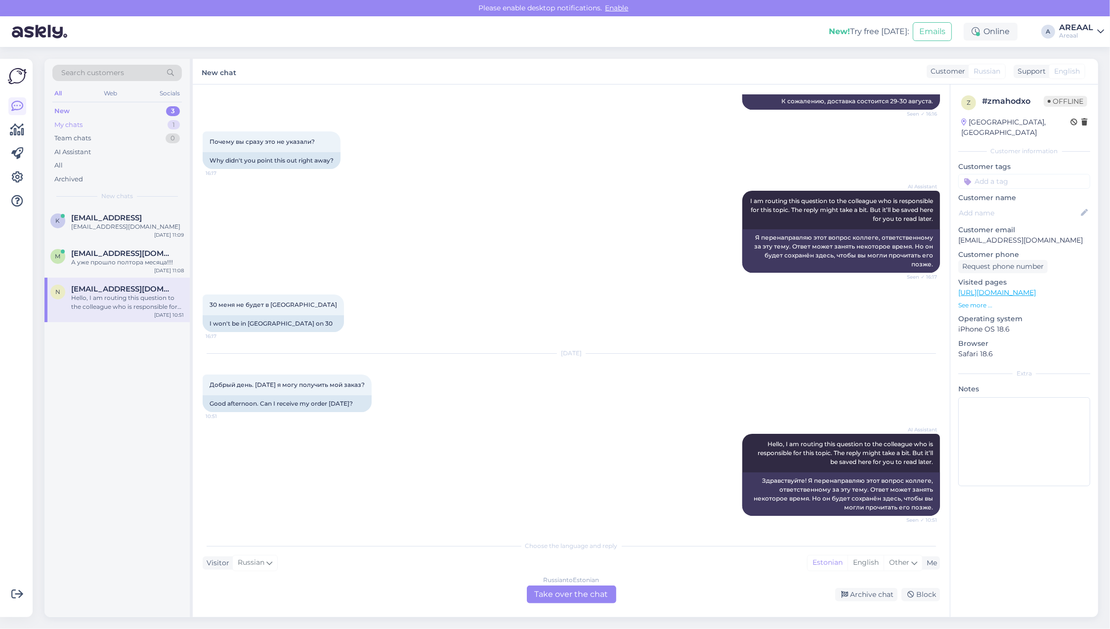
click at [165, 122] on div "My chats 1" at bounding box center [116, 125] width 129 height 14
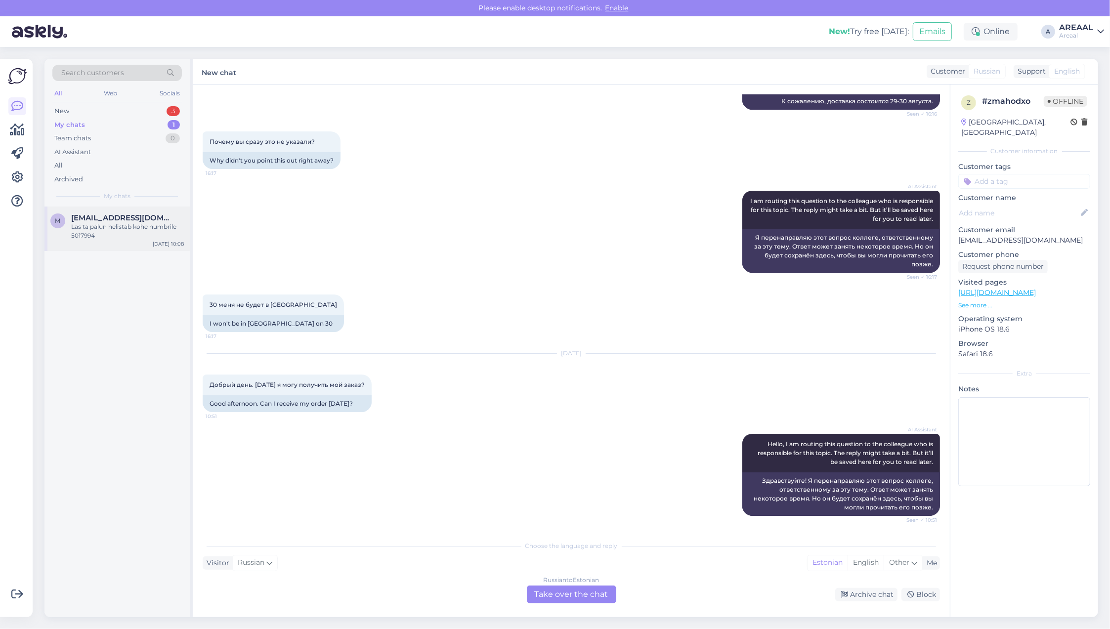
click at [141, 223] on div "Las ta palun helistab kohe numbrile 5017994" at bounding box center [127, 231] width 113 height 18
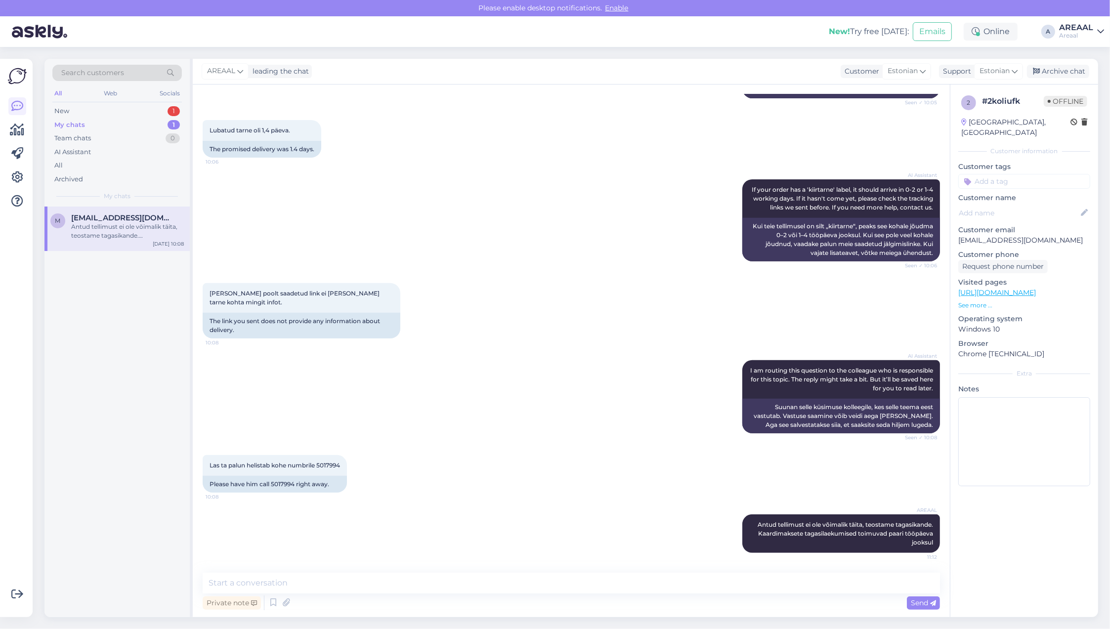
scroll to position [539, 0]
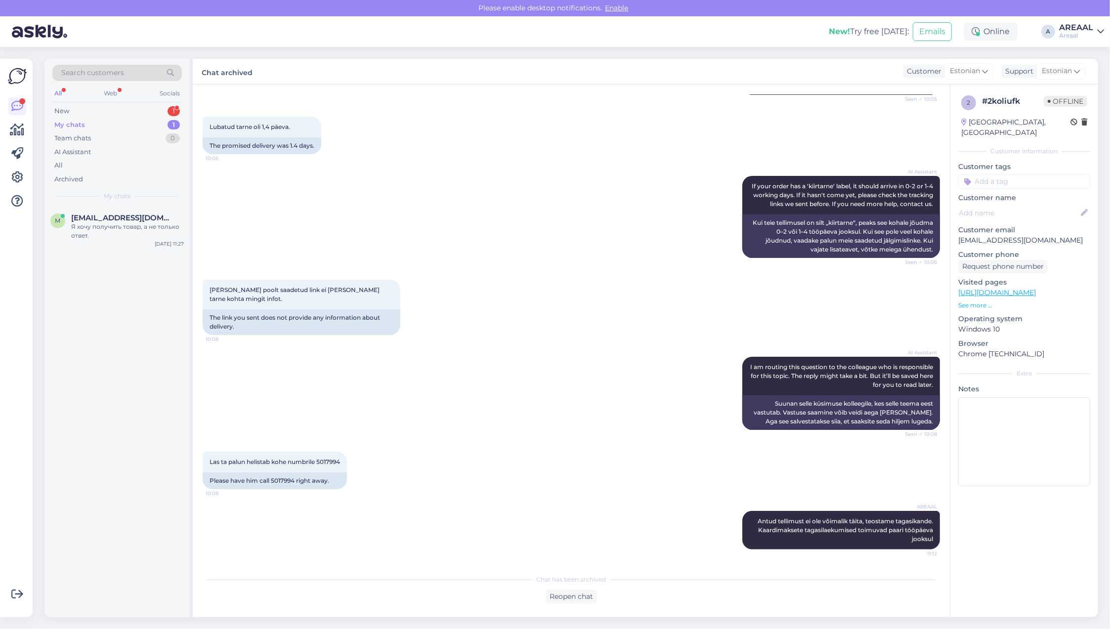
click at [250, 597] on div "Reopen chat" at bounding box center [571, 596] width 737 height 13
click at [302, 507] on div "AREAAL Antud tellimust ei ole võimalik täita, teostame tagasikande. Kaardimakse…" at bounding box center [571, 530] width 737 height 60
click at [361, 432] on div "AI Assistant I am routing this question to the colleague who is responsible for…" at bounding box center [571, 393] width 737 height 95
click at [152, 112] on div "New 1" at bounding box center [116, 111] width 129 height 14
click at [134, 221] on span "[EMAIL_ADDRESS][DOMAIN_NAME]" at bounding box center [122, 218] width 103 height 9
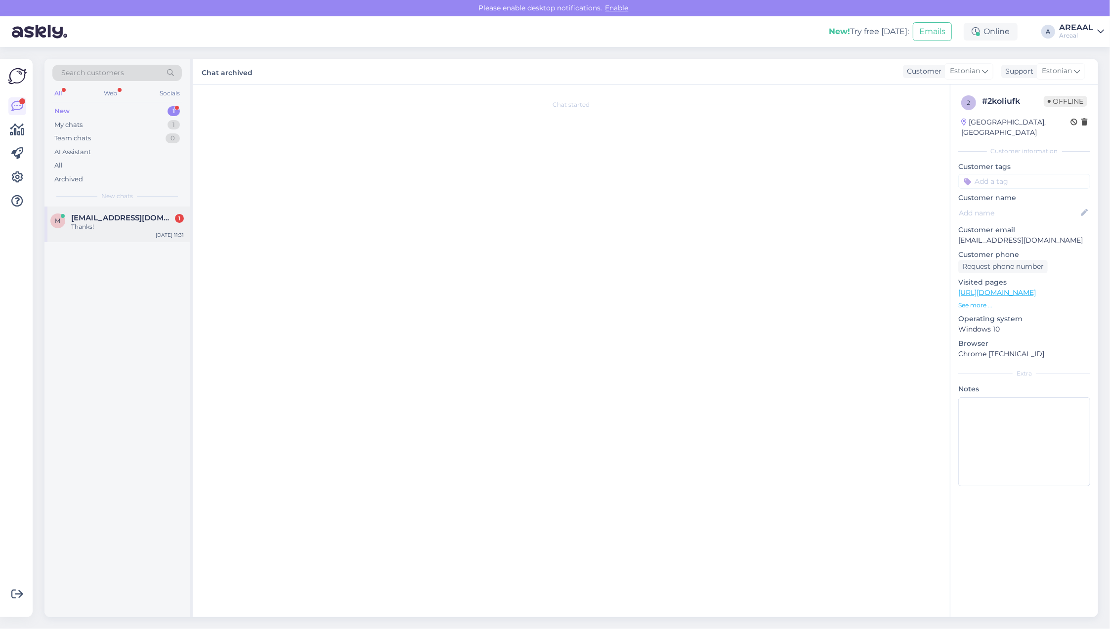
scroll to position [348, 0]
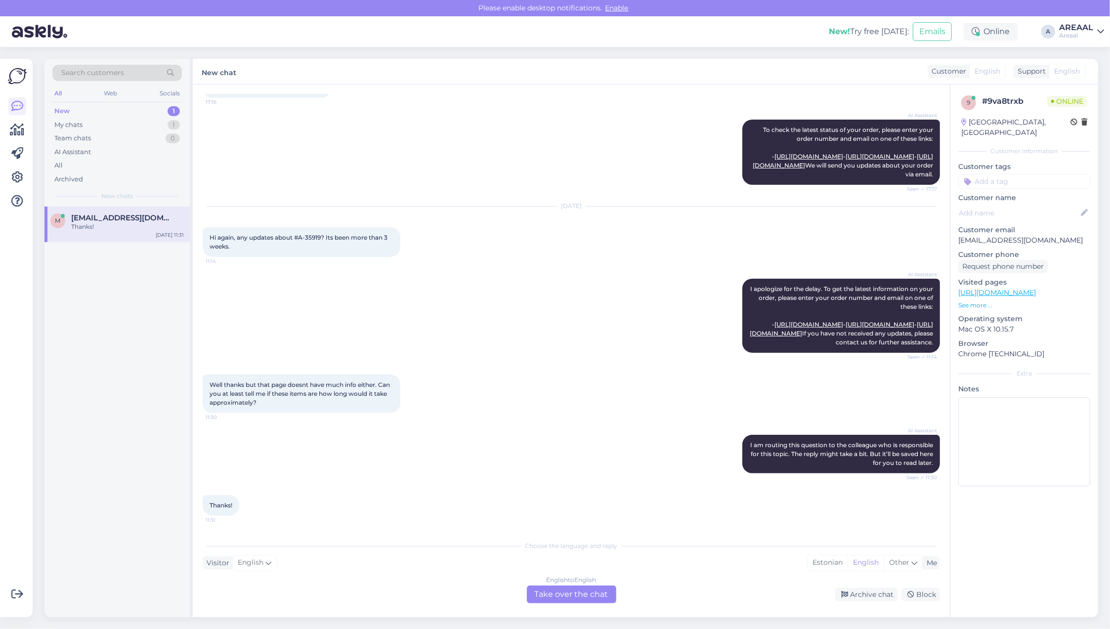
click at [531, 596] on div "English to English Take over the chat" at bounding box center [571, 595] width 89 height 18
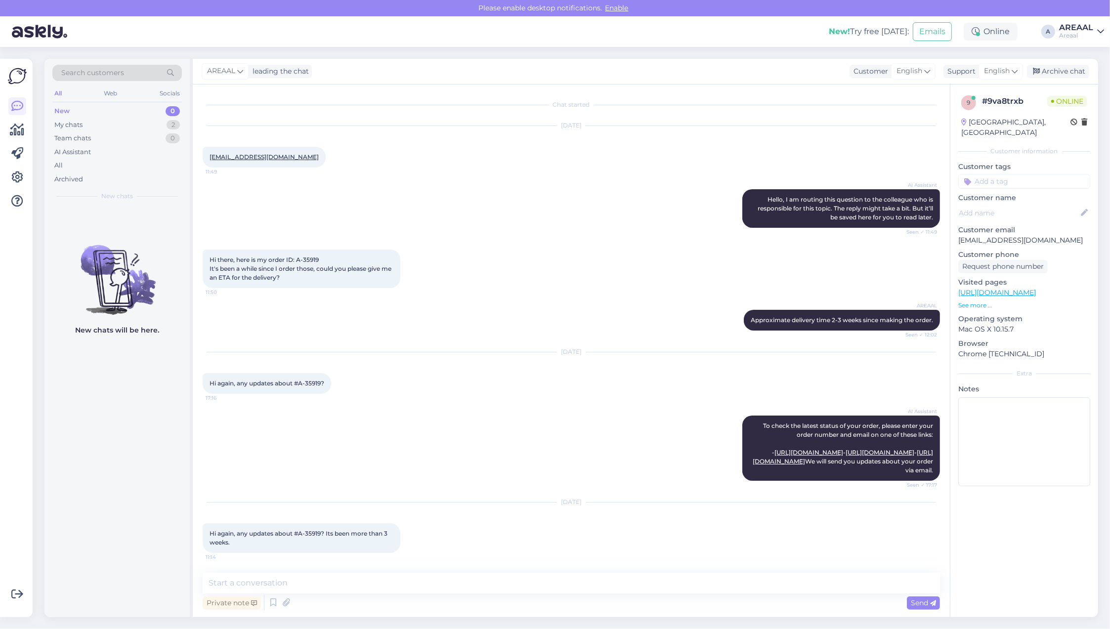
scroll to position [311, 0]
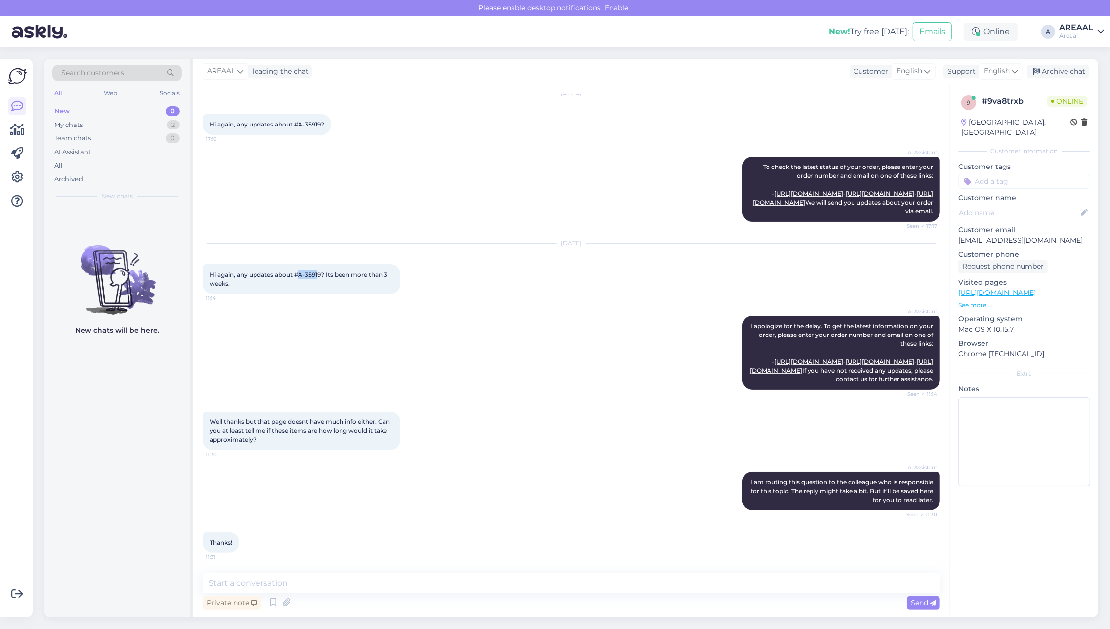
drag, startPoint x: 320, startPoint y: 247, endPoint x: 300, endPoint y: 251, distance: 20.1
click at [300, 271] on span "Hi again, any updates about #A-35919? Its been more than 3 weeks." at bounding box center [299, 279] width 179 height 16
copy span "A-3591"
copy span "35919"
copy span "-35919"
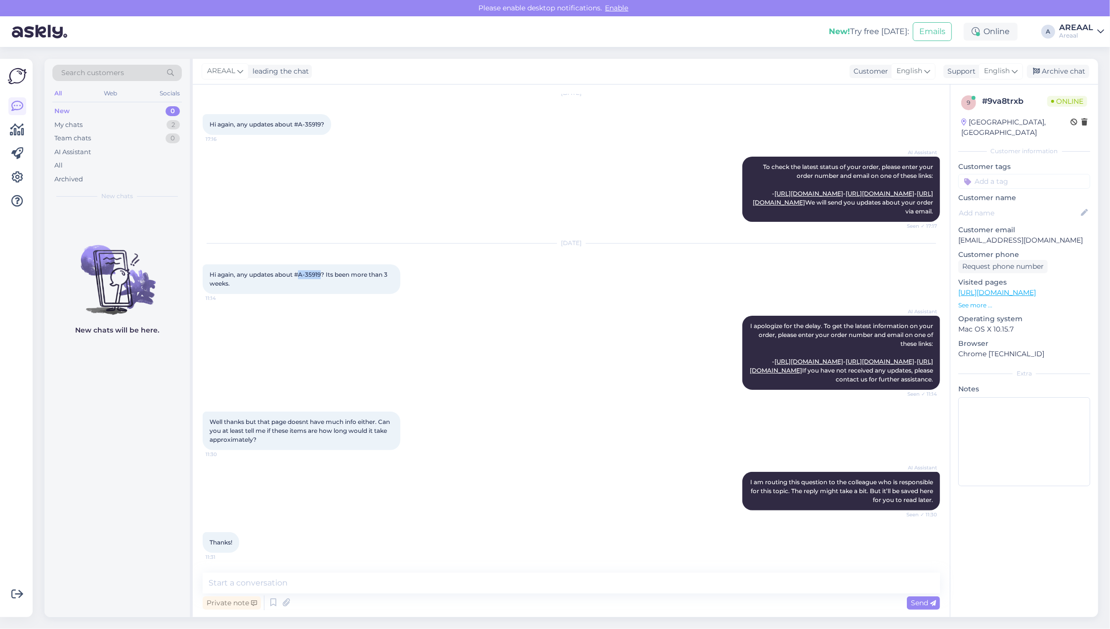
copy span "A-35919"
drag, startPoint x: 322, startPoint y: 250, endPoint x: 301, endPoint y: 250, distance: 21.7
click at [301, 271] on span "Hi again, any updates about #A-35919? Its been more than 3 weeks." at bounding box center [299, 279] width 179 height 16
click at [337, 581] on textarea at bounding box center [571, 583] width 737 height 21
type textarea "Approximate delivery time between 30 August to 05 September"
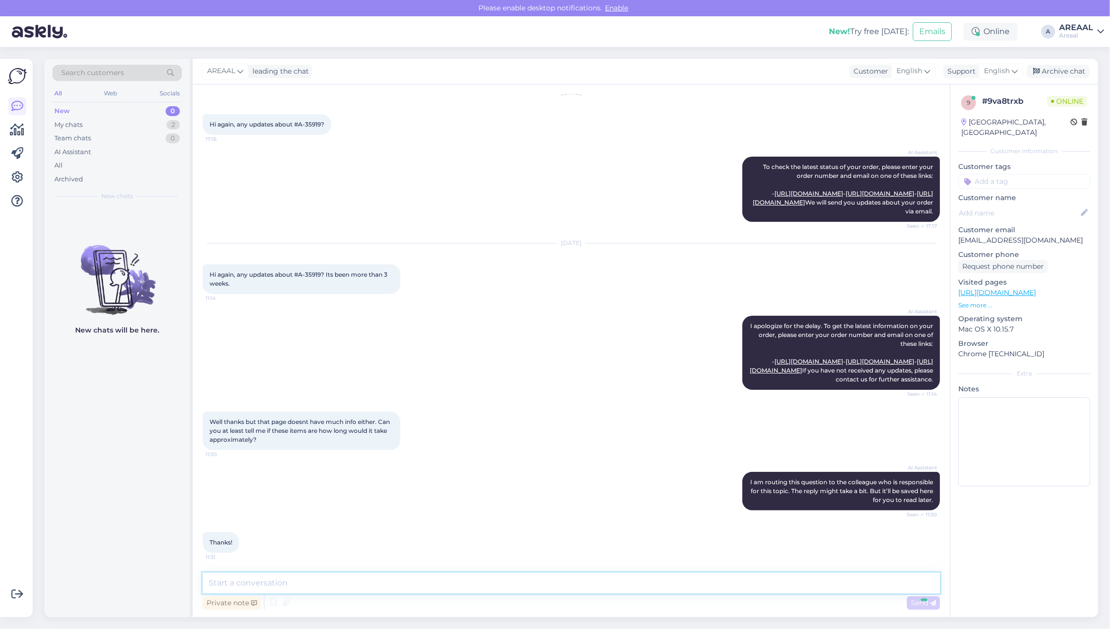
scroll to position [362, 0]
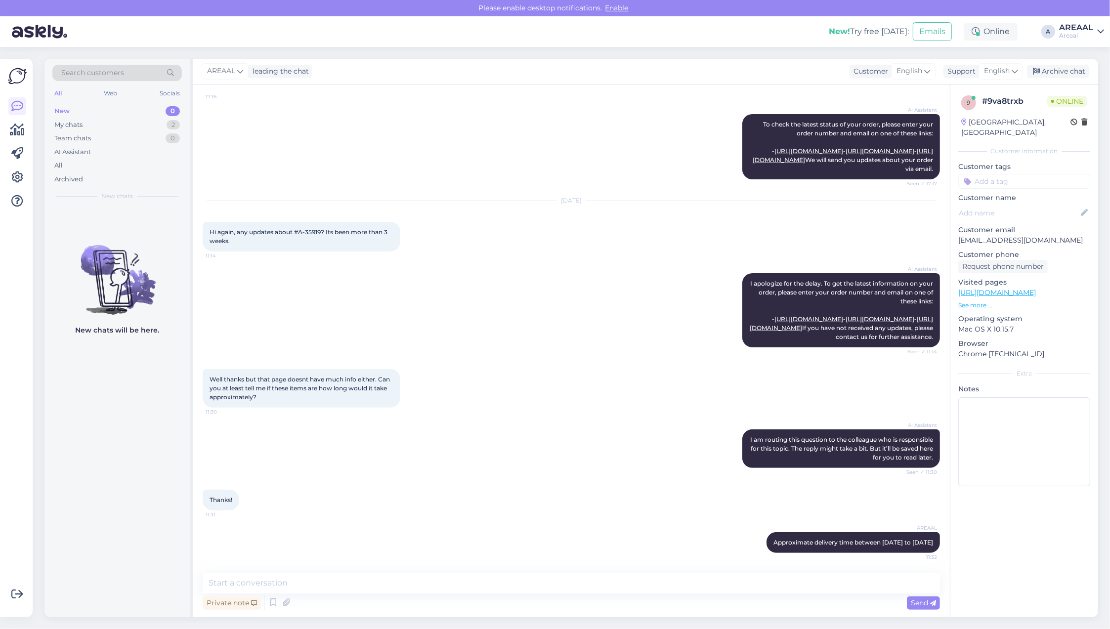
click at [259, 360] on div "Well thanks but that page doesnt have much info either. Can you at least tell m…" at bounding box center [571, 388] width 737 height 60
click at [147, 124] on div "My chats 2" at bounding box center [116, 125] width 129 height 14
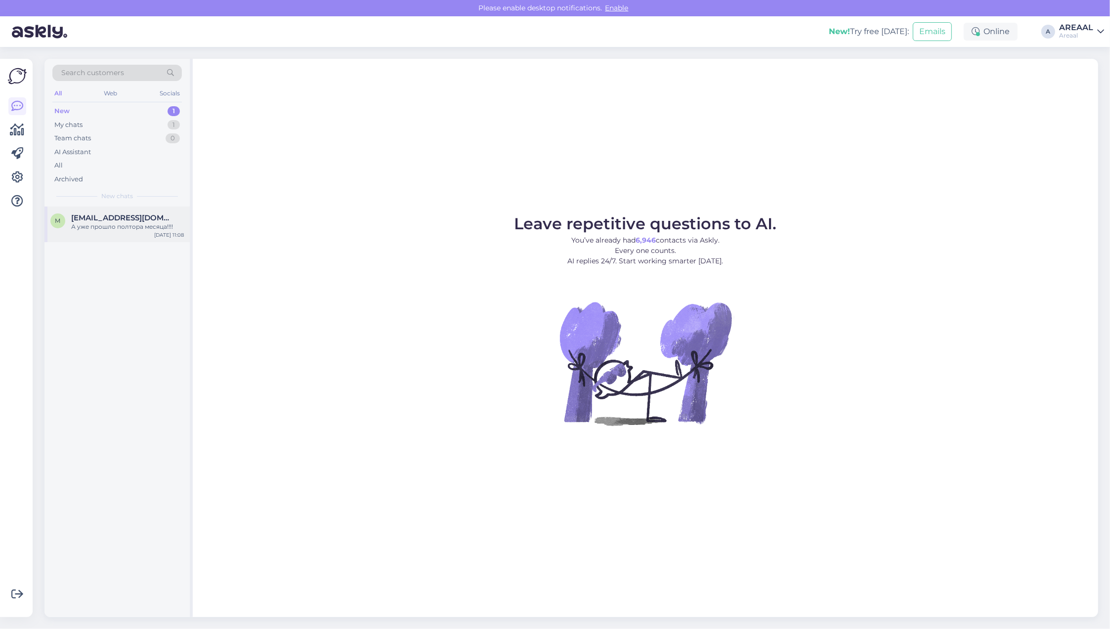
click at [110, 227] on div "А уже прошло полтора месяца!!!!" at bounding box center [127, 226] width 113 height 9
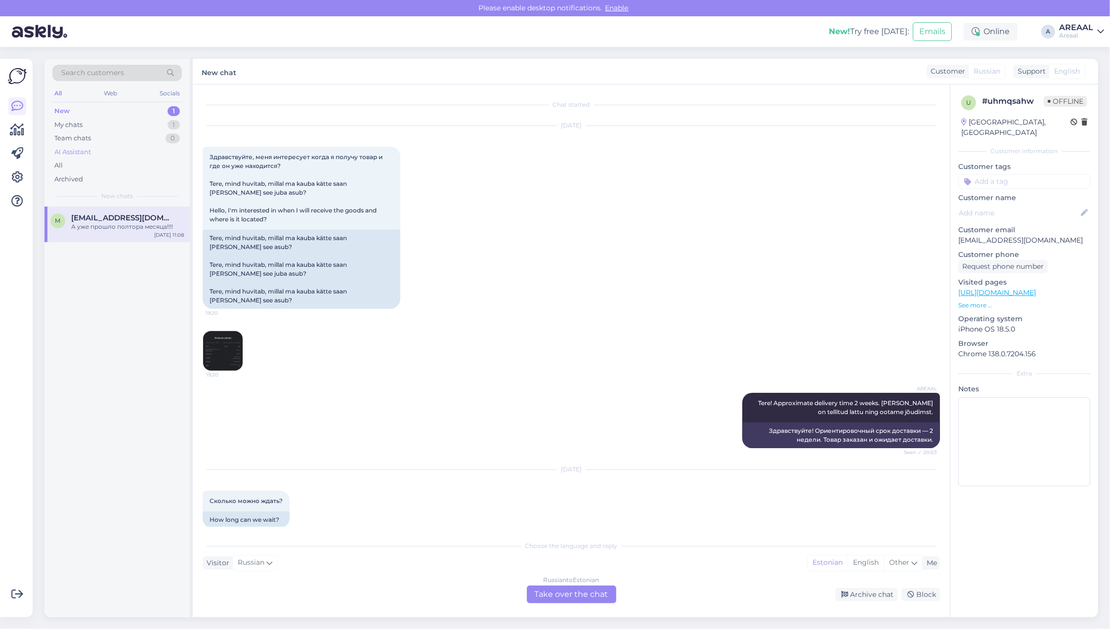
scroll to position [5987, 0]
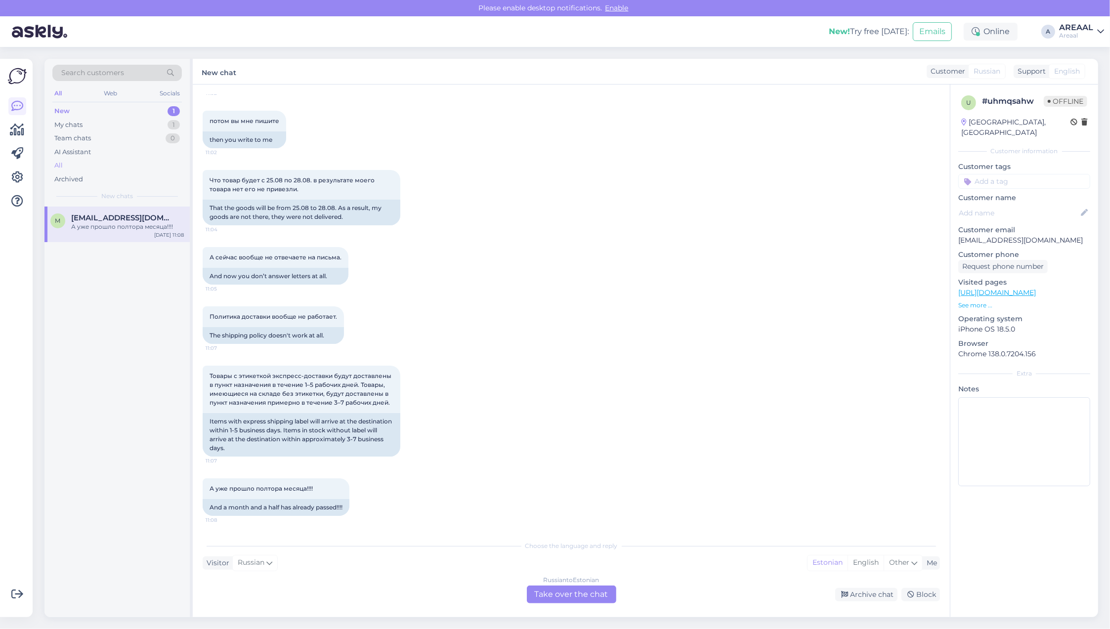
click at [107, 169] on div "All" at bounding box center [116, 166] width 129 height 14
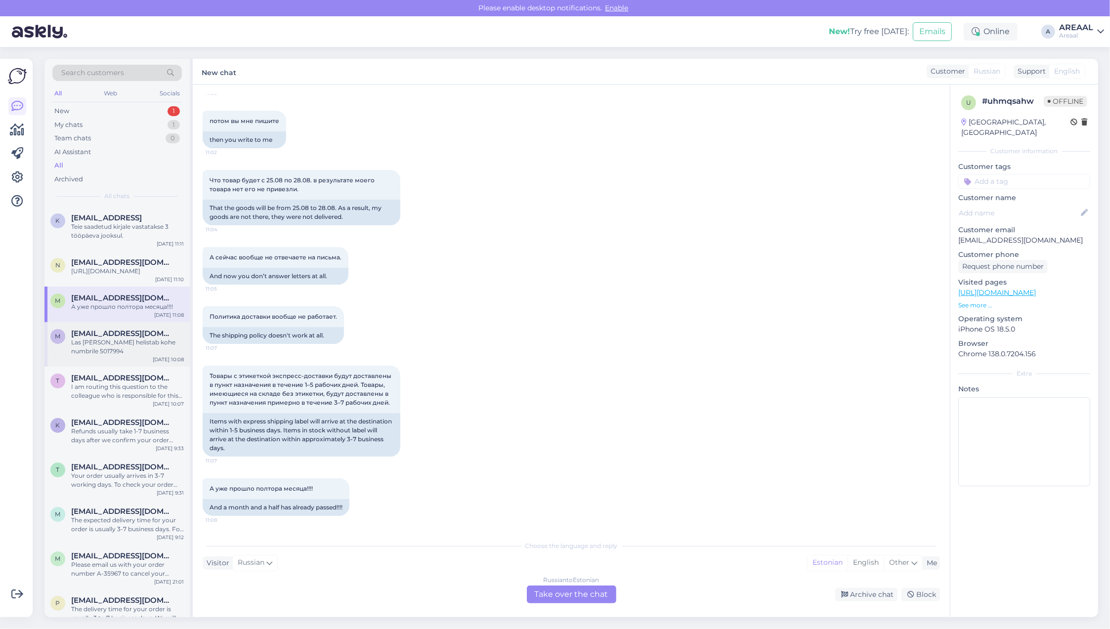
click at [124, 349] on div "Las ta palun helistab kohe numbrile 5017994" at bounding box center [127, 347] width 113 height 18
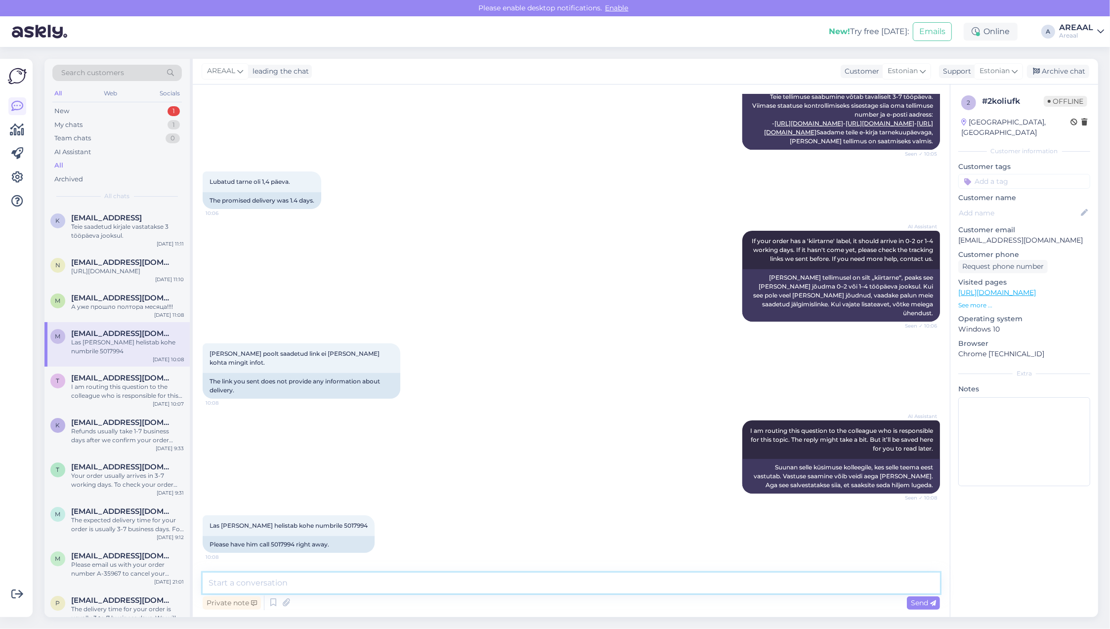
click at [391, 582] on textarea at bounding box center [571, 583] width 737 height 21
type textarea "Antud tellimust ei ole võimalik täita, teostame tagasikande. Kaardimaksete taga…"
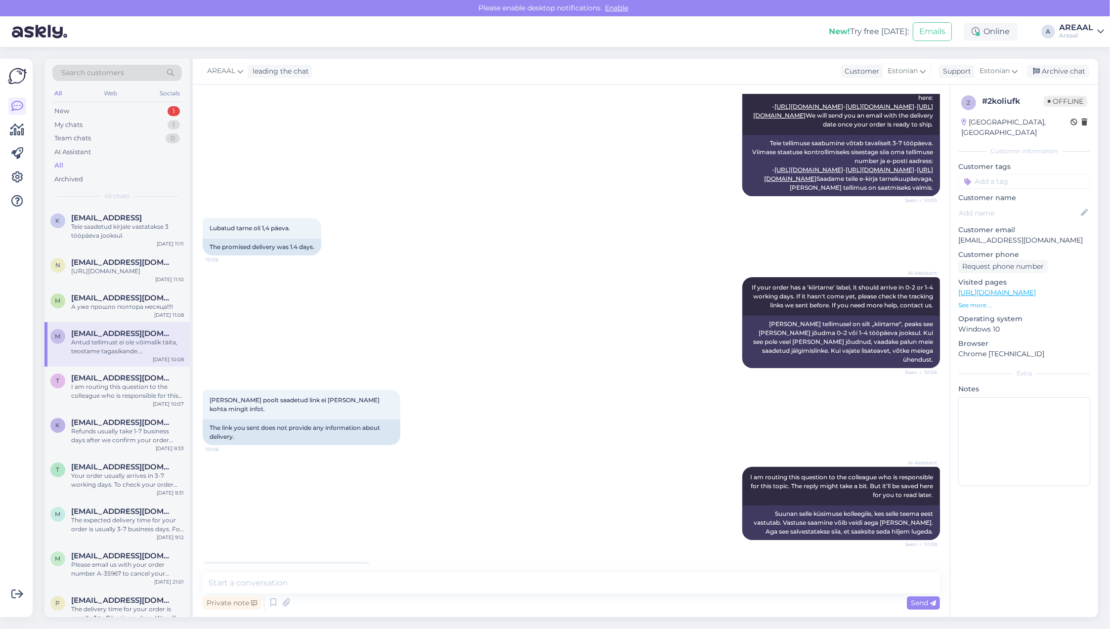
scroll to position [539, 0]
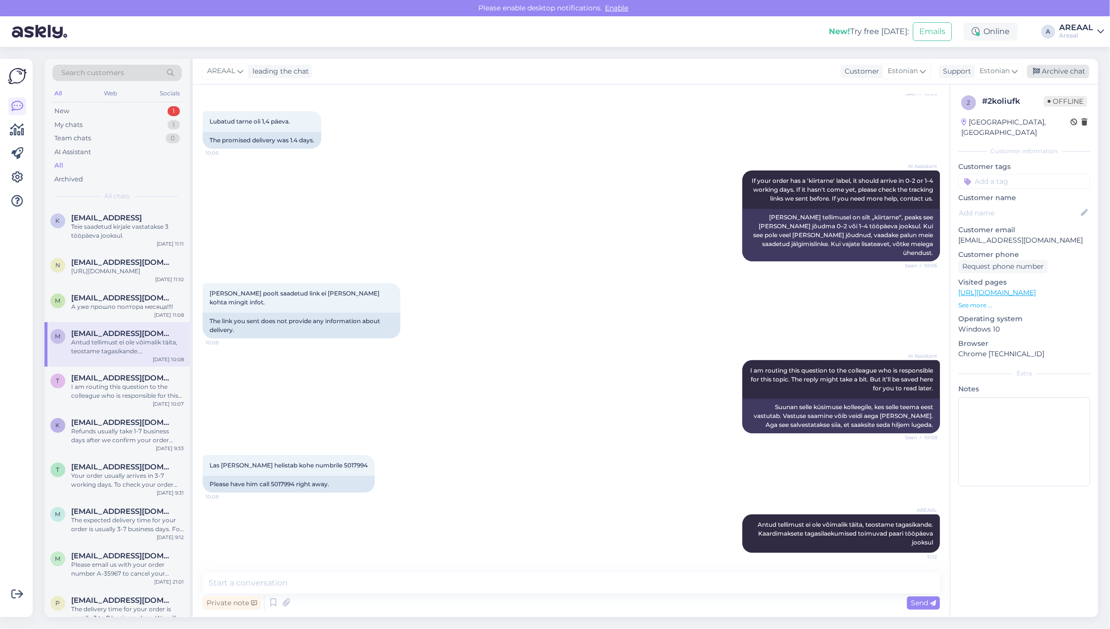
click at [1077, 72] on div "Archive chat" at bounding box center [1058, 71] width 62 height 13
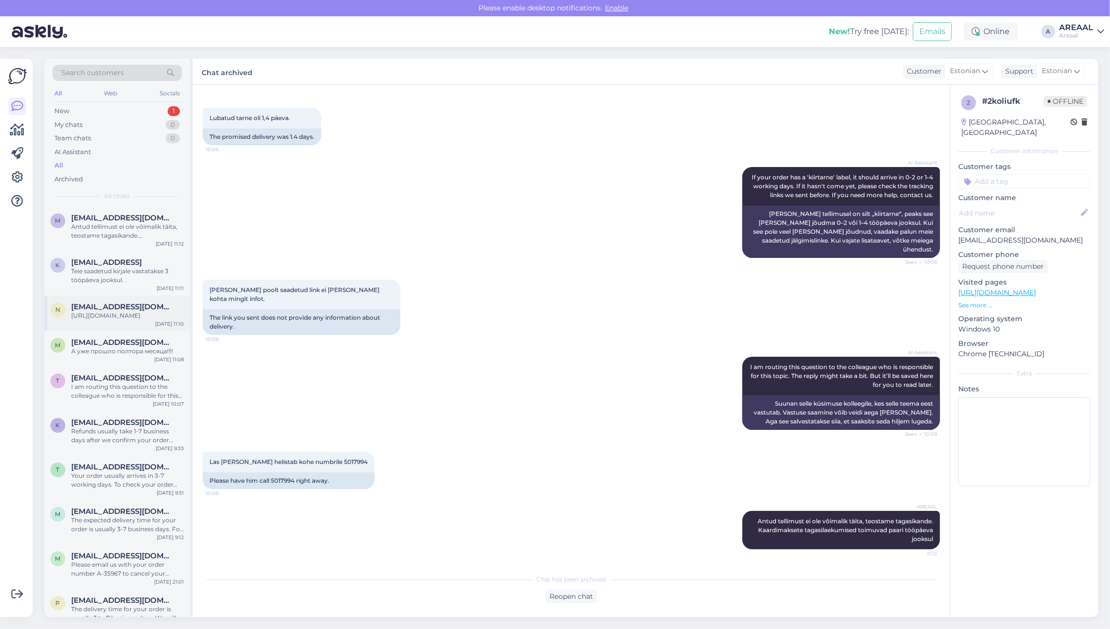
click at [145, 313] on div "[URL][DOMAIN_NAME]" at bounding box center [127, 315] width 113 height 9
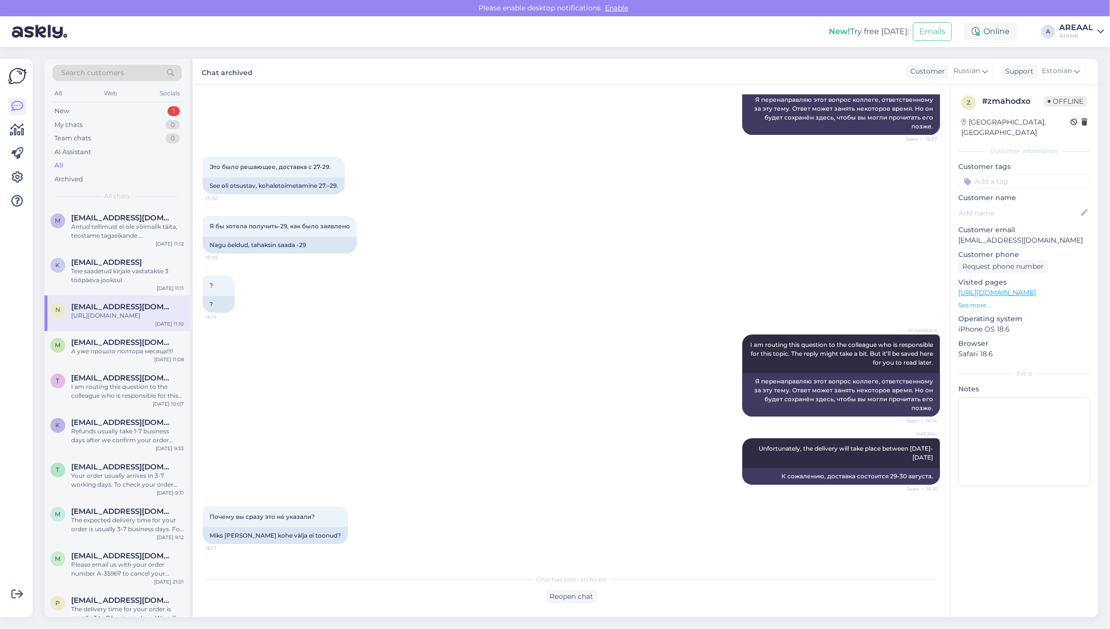
scroll to position [1000, 0]
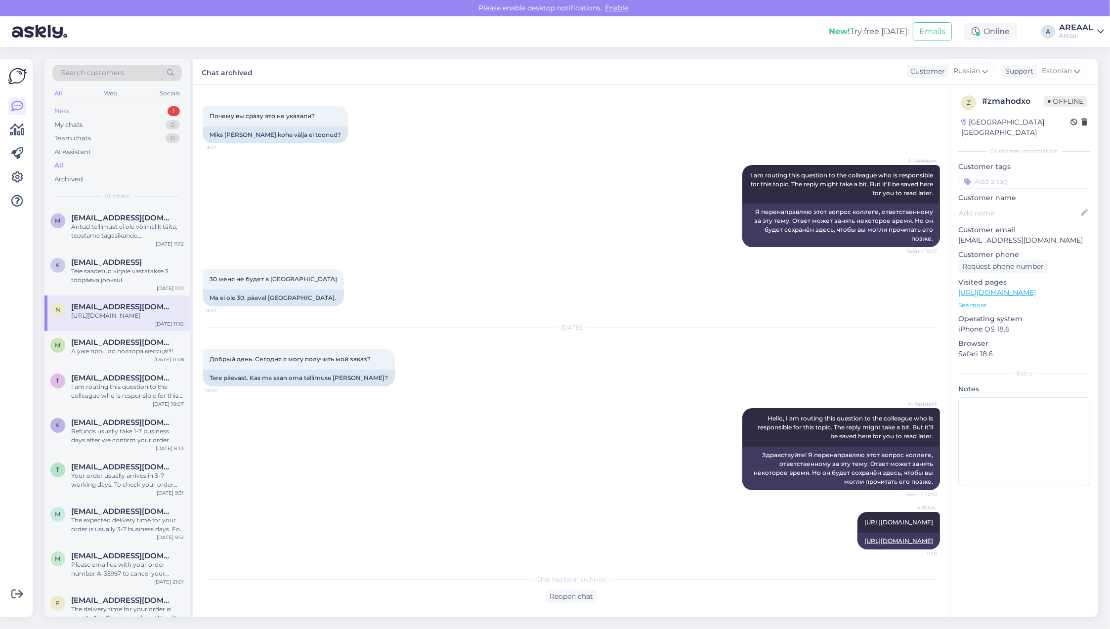
click at [143, 110] on div "New 1" at bounding box center [116, 111] width 129 height 14
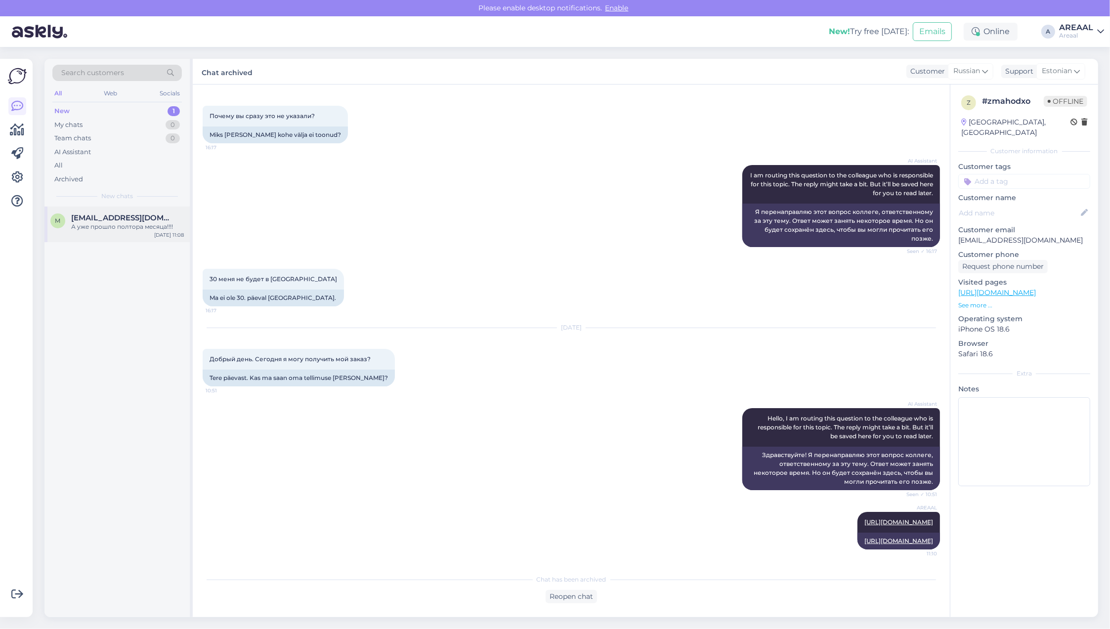
click at [133, 214] on span "[EMAIL_ADDRESS][DOMAIN_NAME]" at bounding box center [122, 218] width 103 height 9
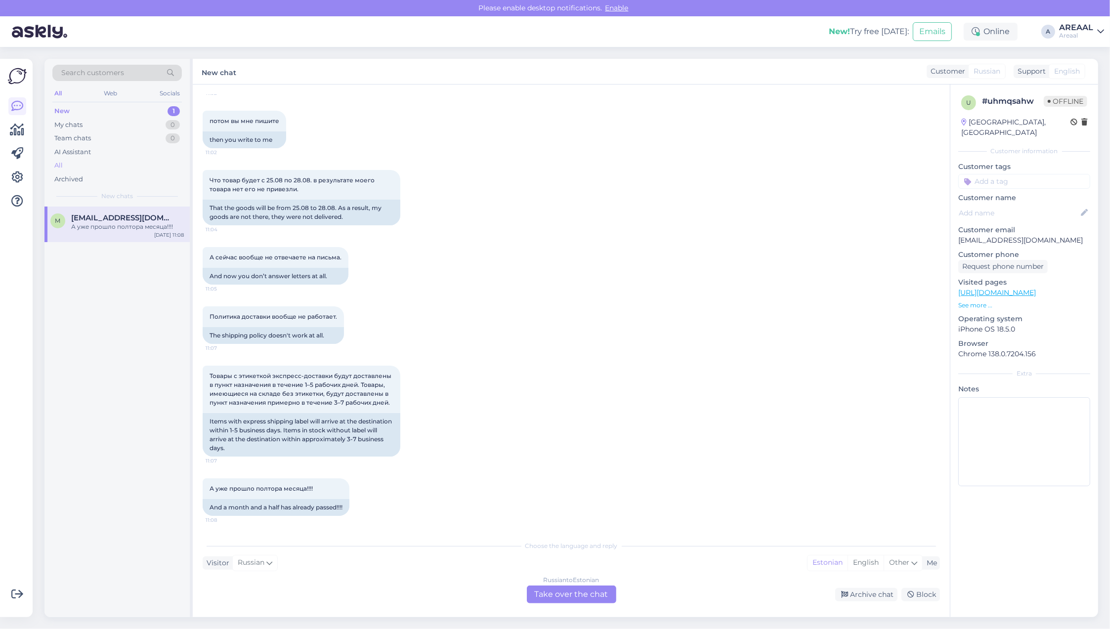
click at [121, 160] on div "All" at bounding box center [116, 166] width 129 height 14
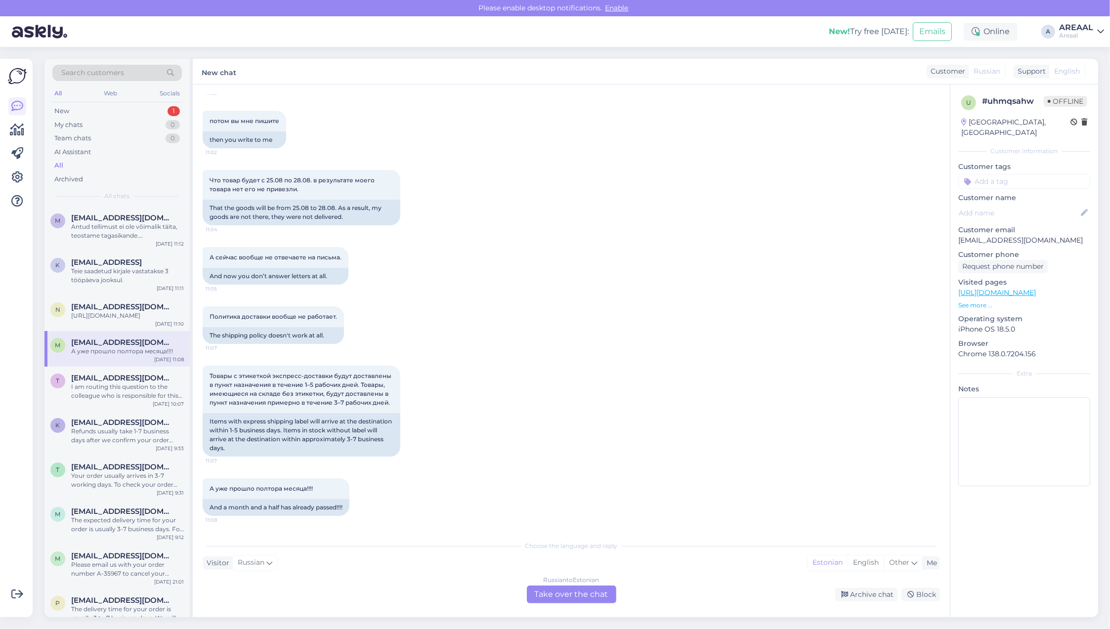
click at [112, 238] on div "Antud tellimust ei ole võimalik täita, teostame tagasikande. Kaardimaksete taga…" at bounding box center [127, 231] width 113 height 18
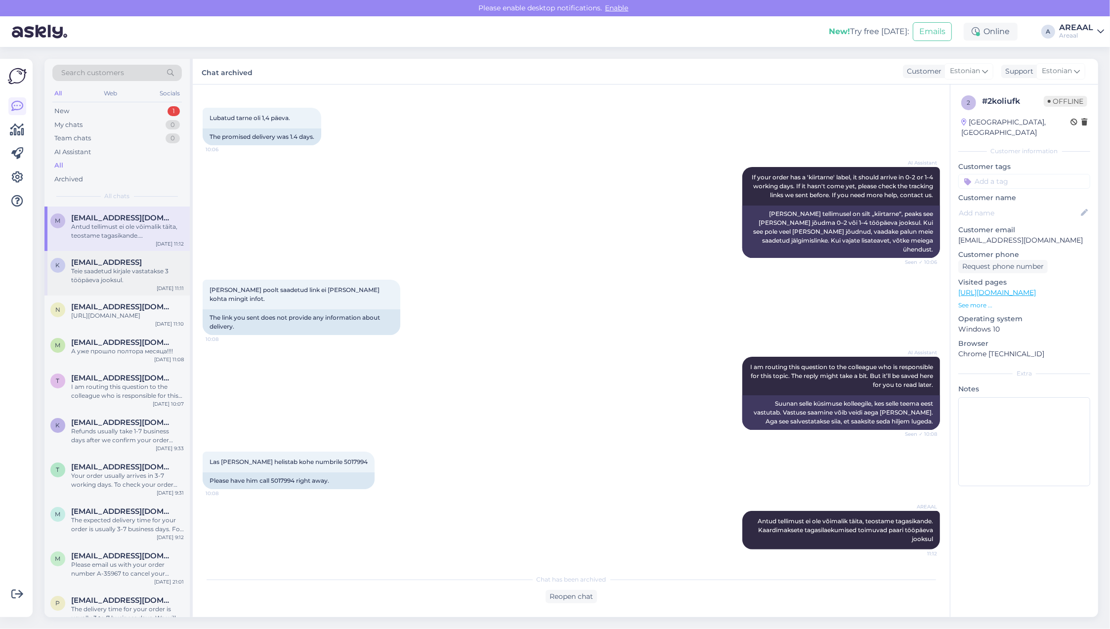
click at [120, 276] on div "Teie saadetud kirjale vastatakse 3 tööpäeva jooksul." at bounding box center [127, 276] width 113 height 18
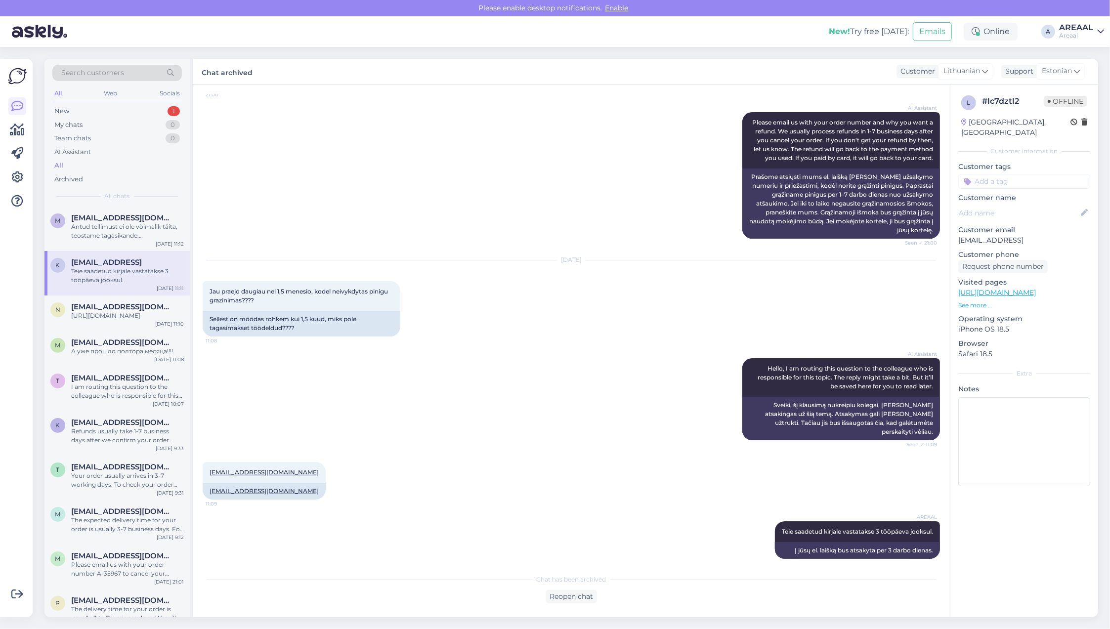
click at [315, 230] on div "AI Assistant Please email us with your order number and why you want a refund. …" at bounding box center [571, 175] width 737 height 148
click at [144, 246] on div "m marankatlin@gmail.com Antud tellimust ei ole võimalik täita, teostame tagasik…" at bounding box center [116, 229] width 145 height 44
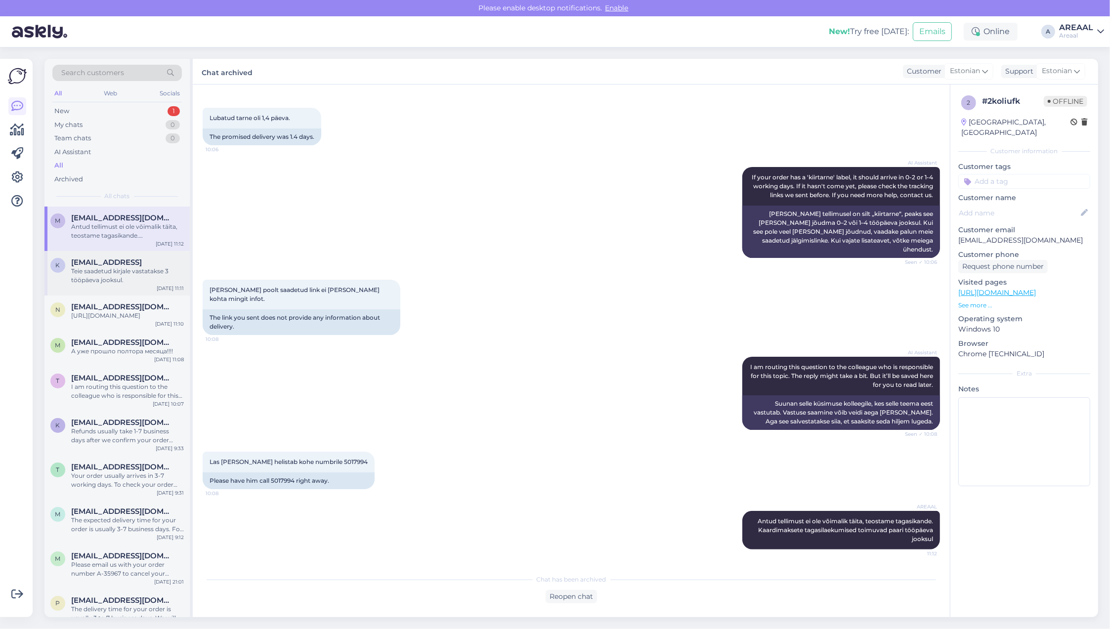
click at [146, 272] on div "Teie saadetud kirjale vastatakse 3 tööpäeva jooksul." at bounding box center [127, 276] width 113 height 18
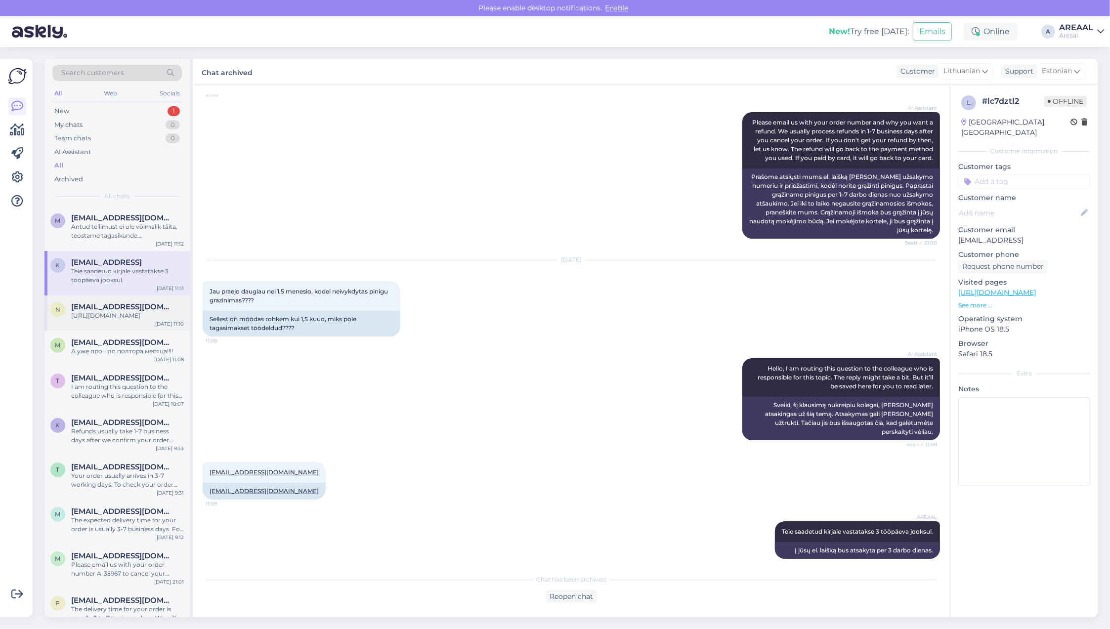
click at [152, 310] on span "[EMAIL_ADDRESS][DOMAIN_NAME]" at bounding box center [122, 306] width 103 height 9
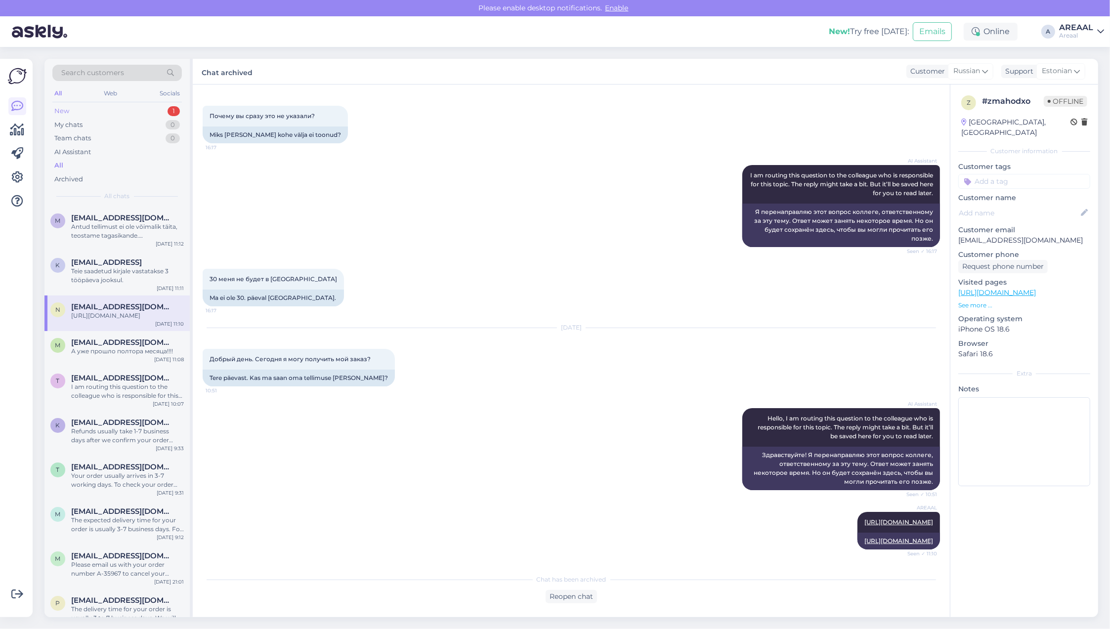
click at [167, 112] on div "New 1" at bounding box center [116, 111] width 129 height 14
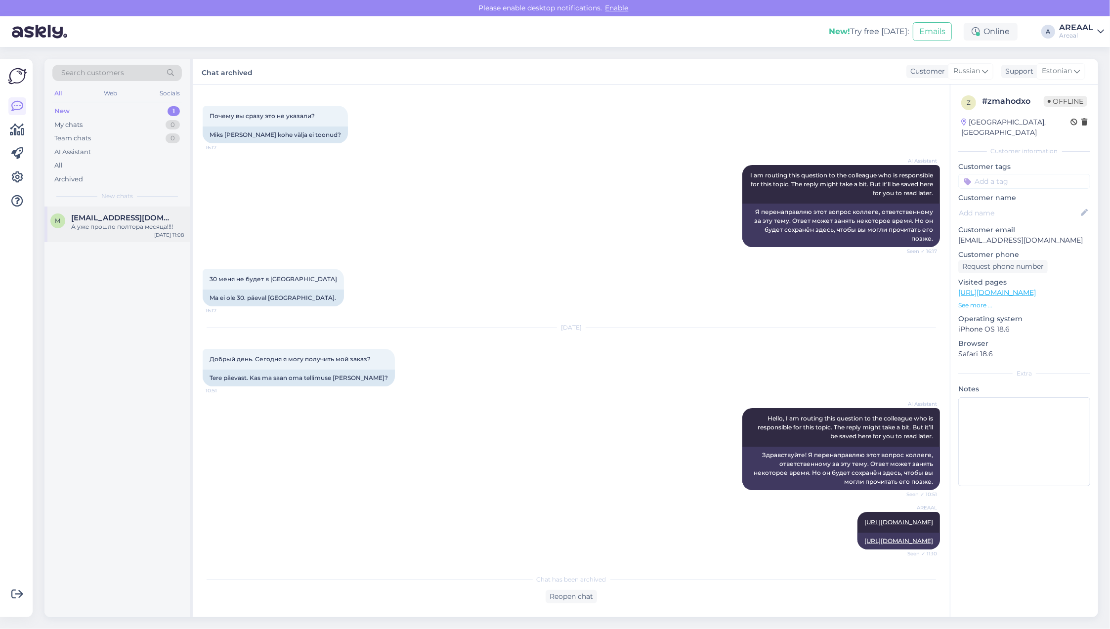
click at [142, 241] on div "m mesevradaniil@gmail.com А уже прошло полтора месяца!!!! Aug 29 11:08" at bounding box center [116, 225] width 145 height 36
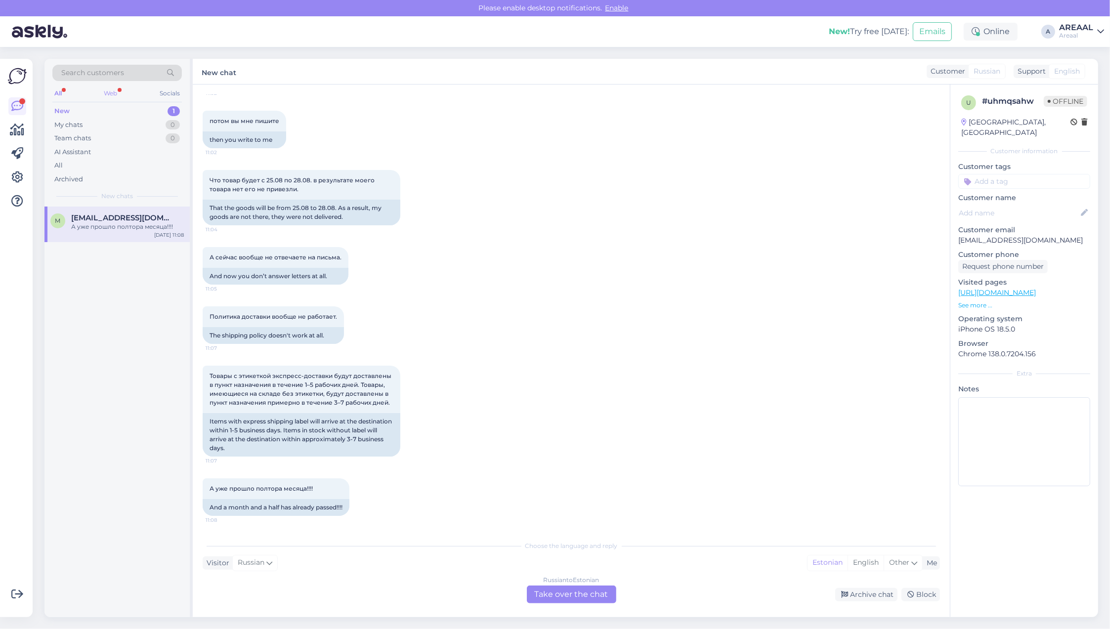
click at [120, 89] on div "Web" at bounding box center [110, 93] width 17 height 13
click at [68, 87] on div "All Web Socials" at bounding box center [116, 94] width 129 height 15
click at [57, 94] on div "All" at bounding box center [57, 93] width 11 height 13
click at [66, 163] on div "All" at bounding box center [116, 166] width 129 height 14
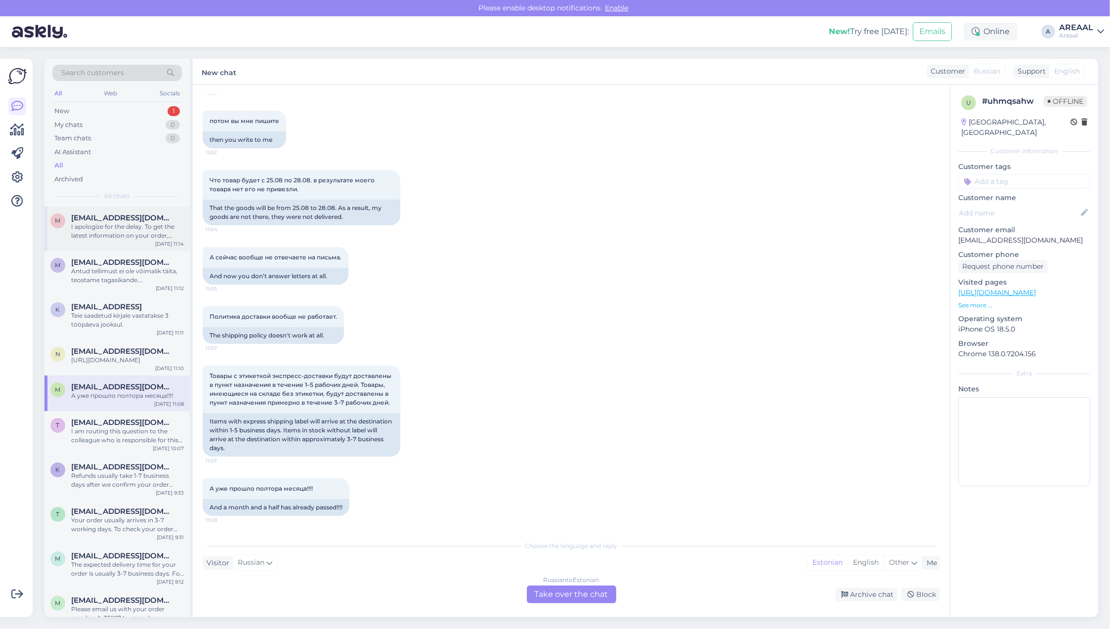
click at [94, 230] on div "I apologize for the delay. To get the latest information on your order, please …" at bounding box center [127, 231] width 113 height 18
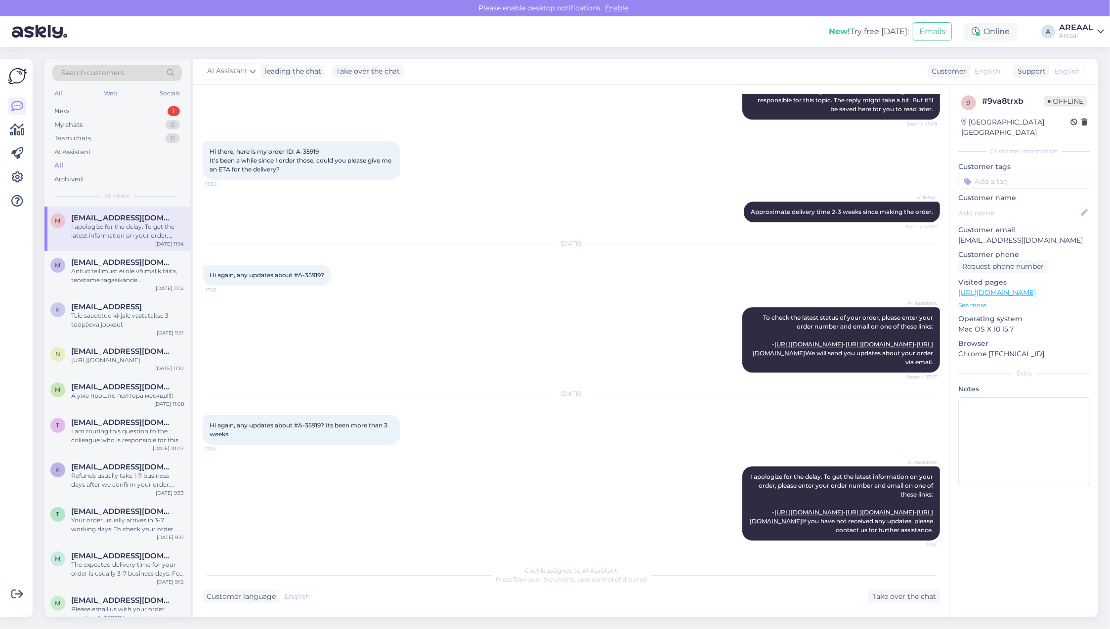
scroll to position [161, 0]
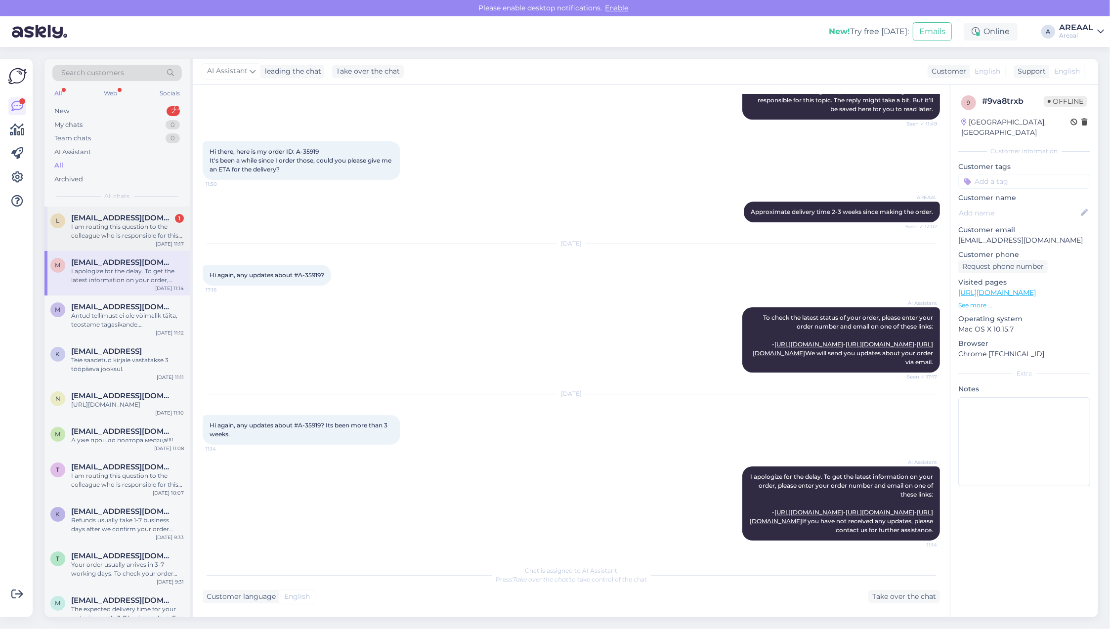
drag, startPoint x: 191, startPoint y: 211, endPoint x: 160, endPoint y: 223, distance: 34.1
click at [189, 212] on div "Search customers All Web Socials New 2 My chats 0 Team chats 0 AI Assistant All…" at bounding box center [118, 338] width 148 height 559
click at [160, 223] on div "I am routing this question to the colleague who is responsible for this topic. …" at bounding box center [127, 231] width 113 height 18
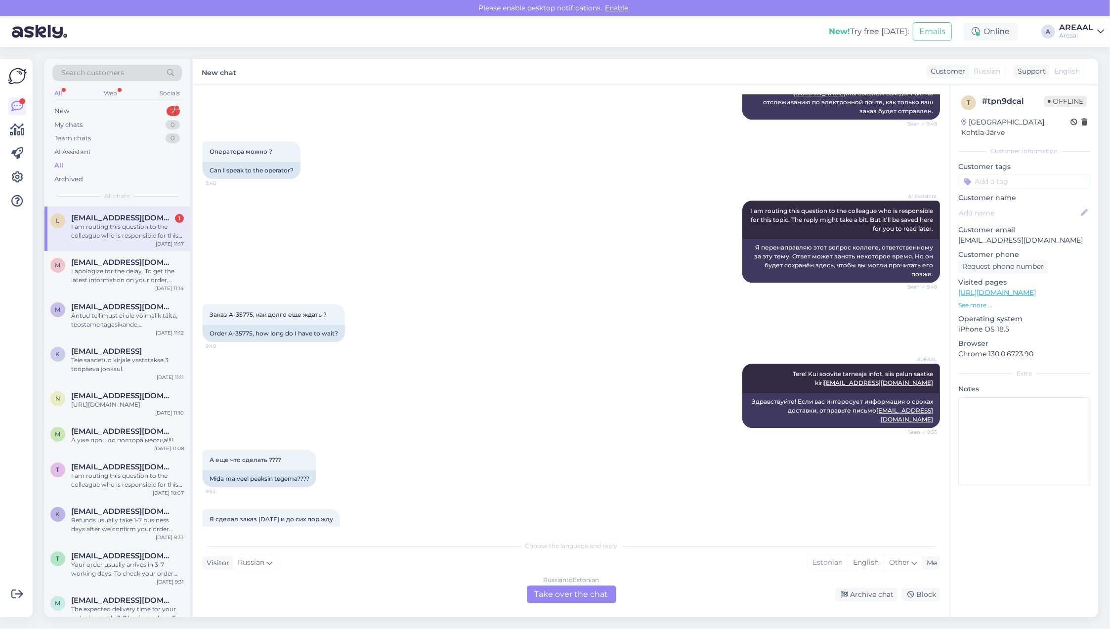
scroll to position [0, 0]
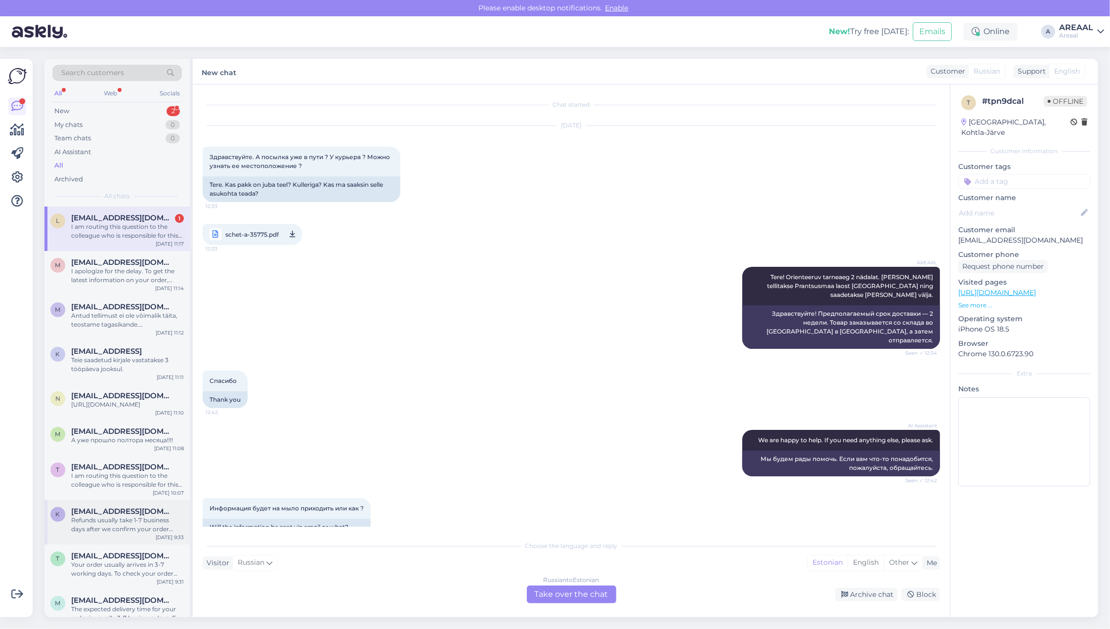
drag, startPoint x: 11, startPoint y: 566, endPoint x: 67, endPoint y: 540, distance: 61.5
click at [12, 566] on div at bounding box center [17, 338] width 19 height 543
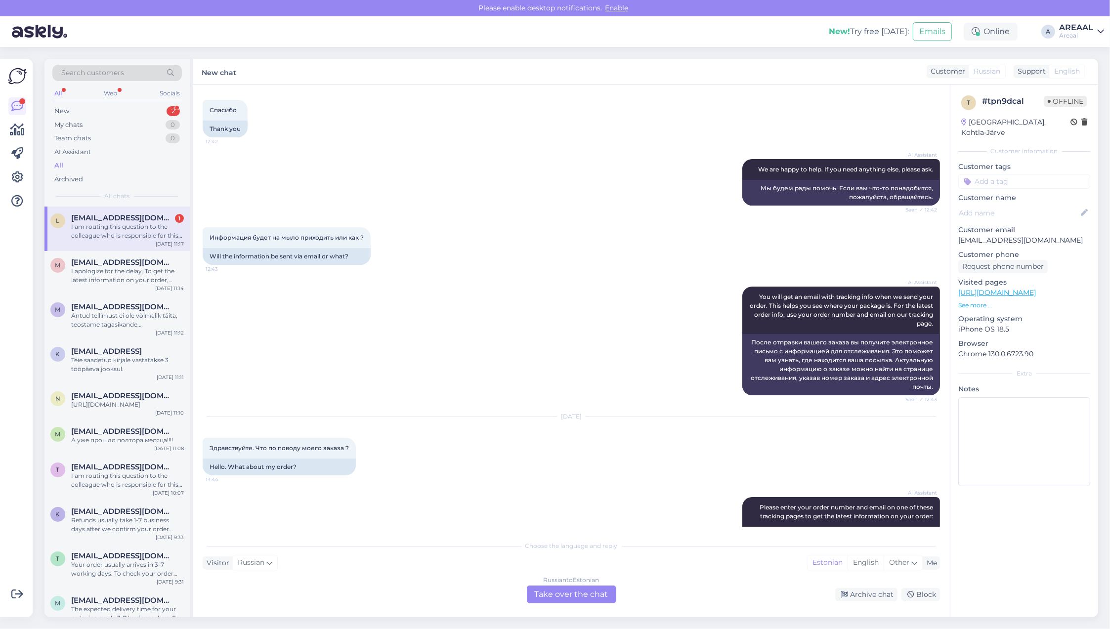
scroll to position [3539, 0]
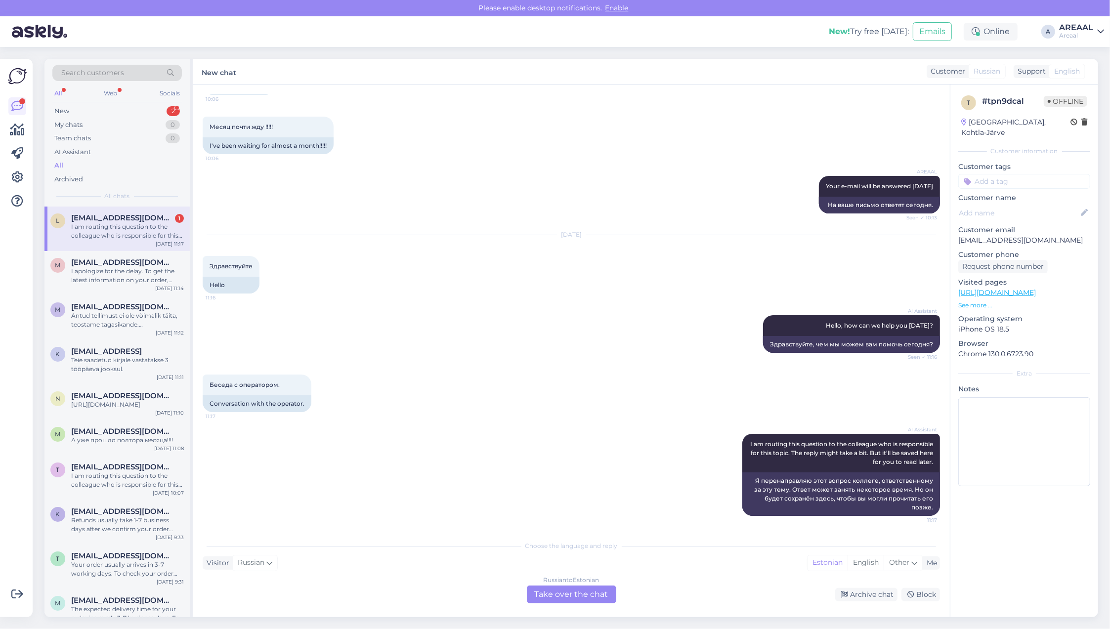
click at [561, 613] on div "Chat started Aug 1 2025 Здравствуйте. А посылка уже в пути ? У курьера ? Можно …" at bounding box center [571, 351] width 757 height 533
click at [564, 602] on div "Russian to Estonian Take over the chat" at bounding box center [571, 595] width 89 height 18
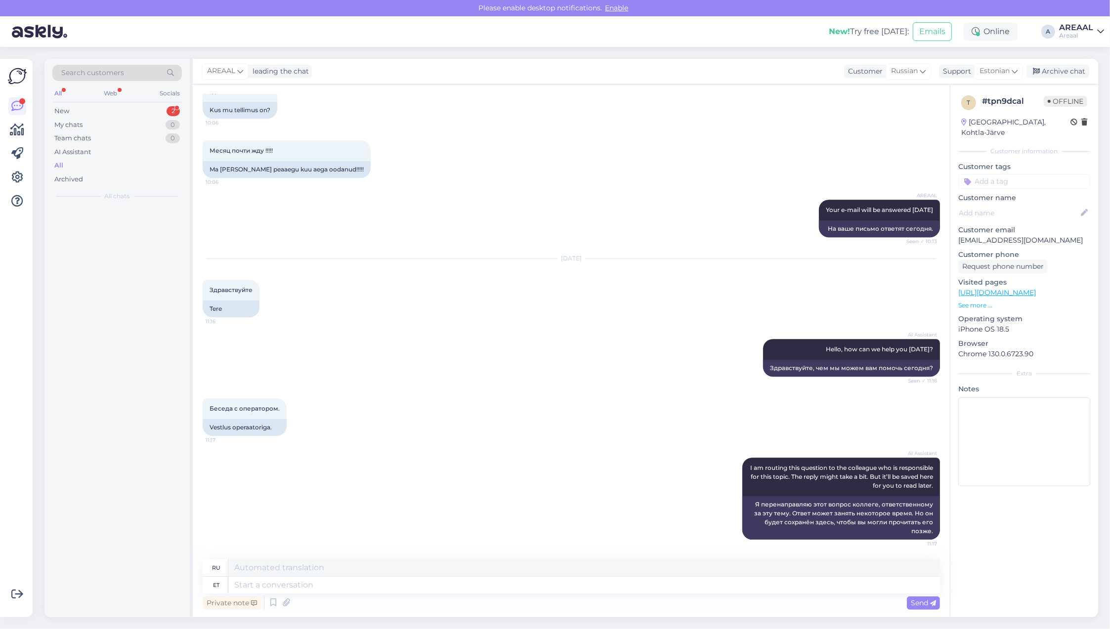
scroll to position [3516, 0]
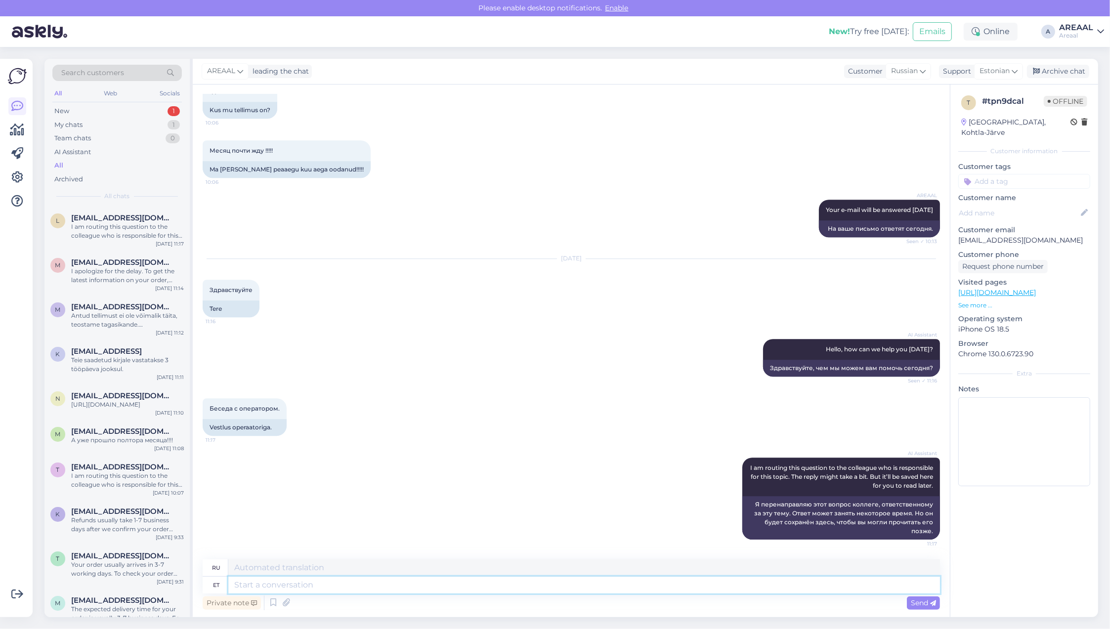
click at [553, 592] on textarea at bounding box center [584, 585] width 712 height 17
type textarea "Teie ke"
type textarea "Твой"
type textarea "Teie kell 11"
type textarea "Ваши часы"
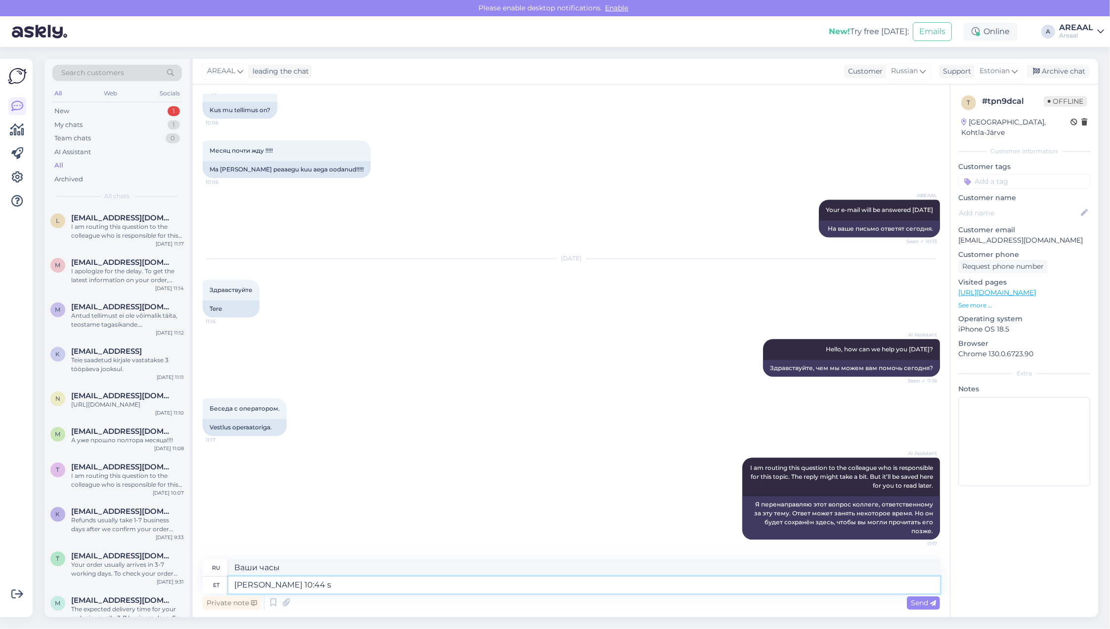
type textarea "Teie kell 10:44 sa"
type textarea "Ваше время 10:44"
type textarea "Teie kell 10:44 saadetud kirj"
type textarea "Ваш в 10:44 отправлено"
type textarea "Teie kell 10:44 saadetud kirjale va"
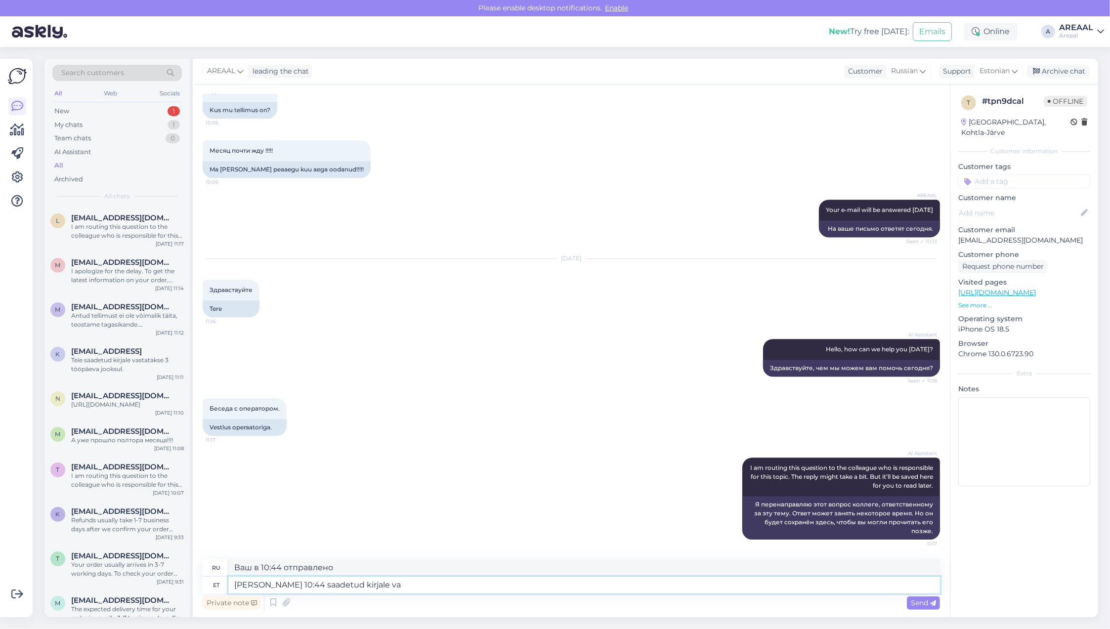
type textarea "На ваше сообщение, отправленное в 10:44"
type textarea "Teie kell 10:44 saadetud kirjale vastatakse tänase"
type textarea "На ваше сообщение, отправленное в 10:44, будет дан ответ."
type textarea "Teie kell 10:44 saadetud kirjale vastatakse tänase päe"
type textarea "На ваше сообщение, отправленное в 10:44, мы ответим сегодня."
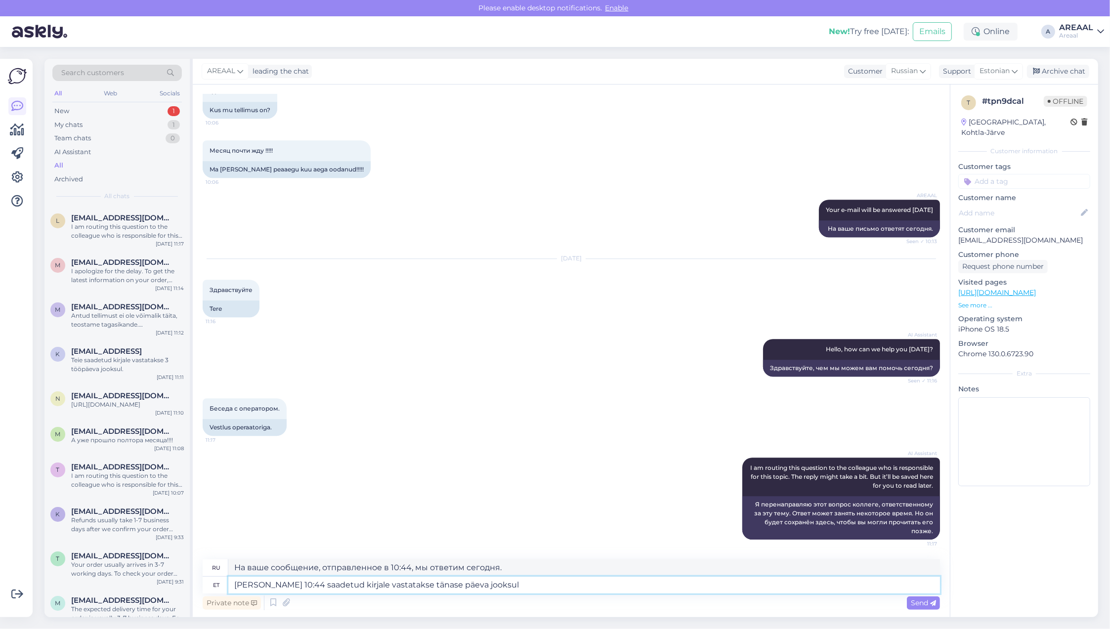
type textarea "[PERSON_NAME] 10:44 saadetud kirjale vastatakse tänase päeva jooksul."
type textarea "На ваше сообщение, отправленное в 10:44, мы ответим в течение дня."
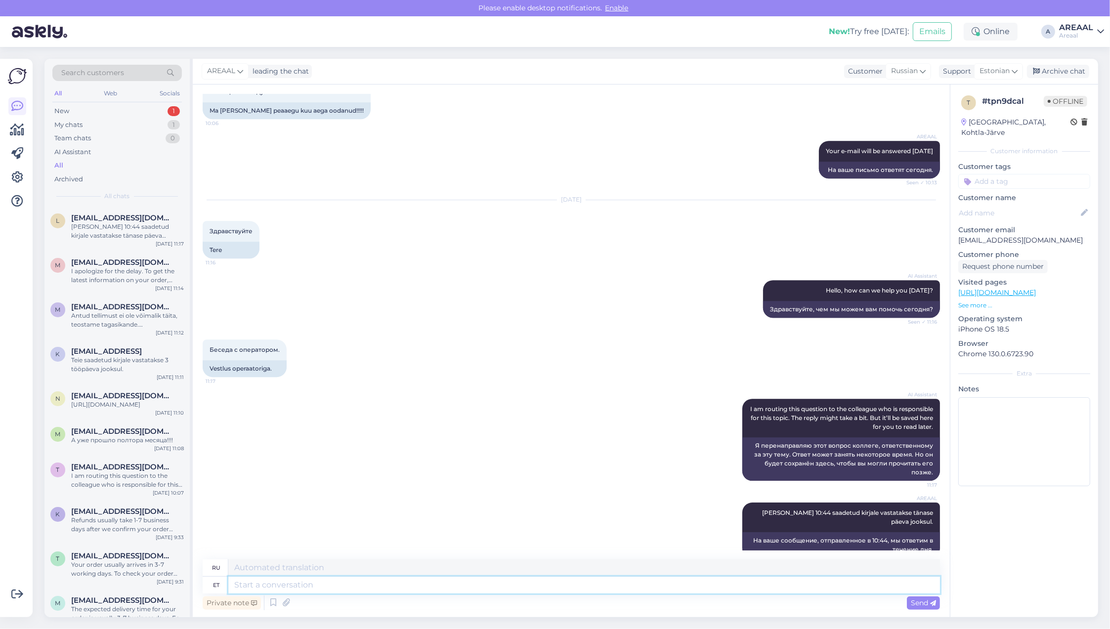
scroll to position [3593, 0]
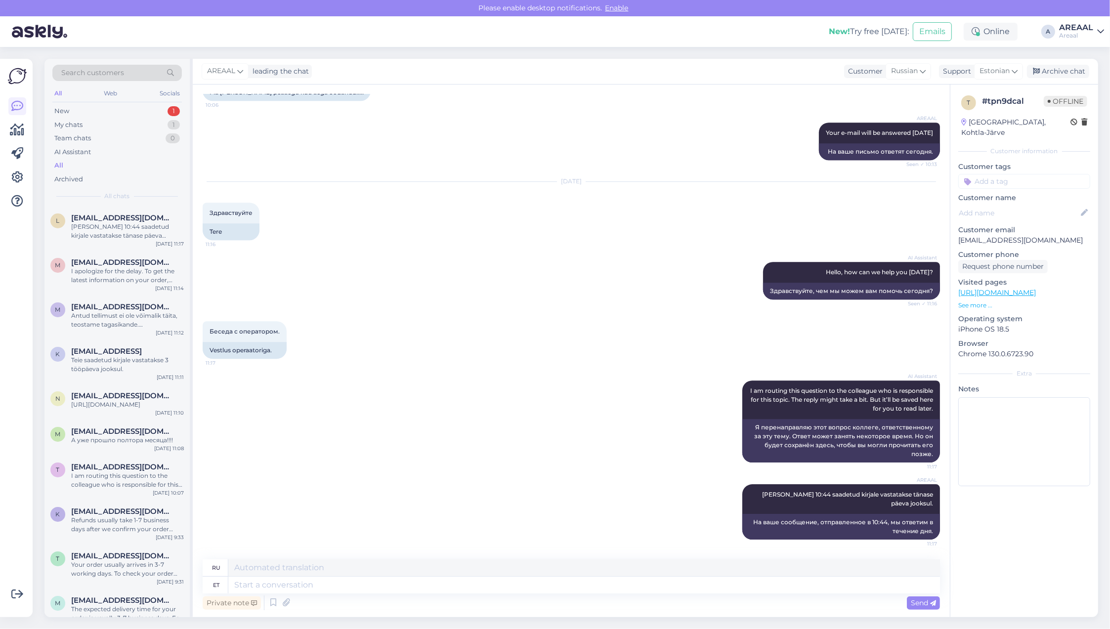
click at [613, 371] on div "AI Assistant I am routing this question to the colleague who is responsible for…" at bounding box center [571, 422] width 737 height 104
click at [156, 287] on div "[DATE] 11:14" at bounding box center [169, 288] width 29 height 7
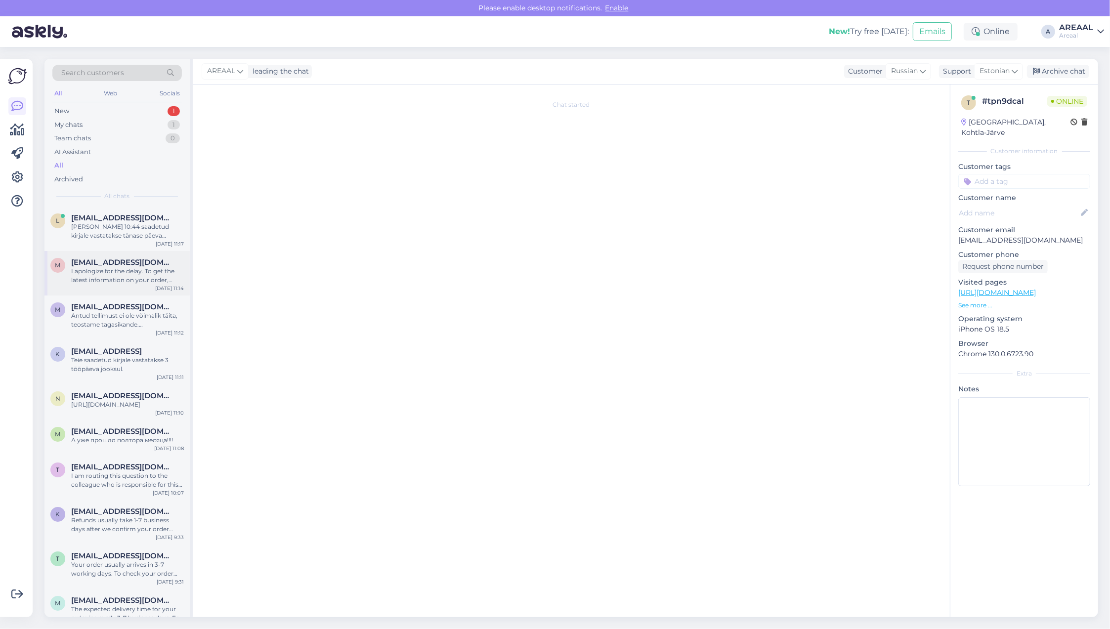
scroll to position [161, 0]
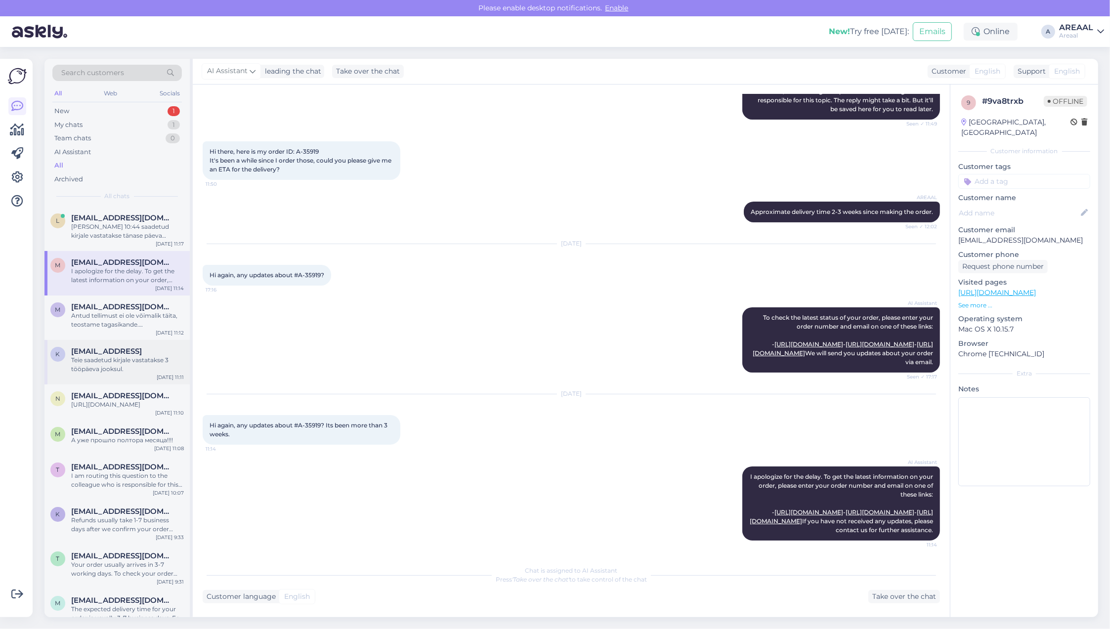
click at [157, 340] on div "k klopovav@gmail.con Teie saadetud kirjale vastatakse 3 tööpäeva jooksul. Aug 2…" at bounding box center [116, 362] width 145 height 44
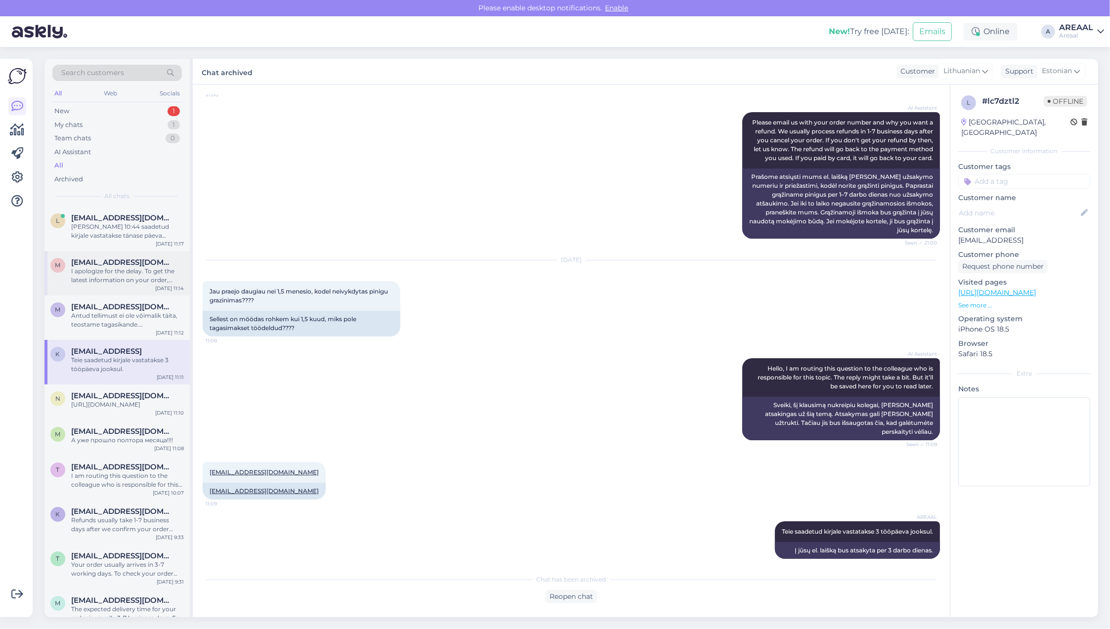
click at [149, 273] on div "I apologize for the delay. To get the latest information on your order, please …" at bounding box center [127, 276] width 113 height 18
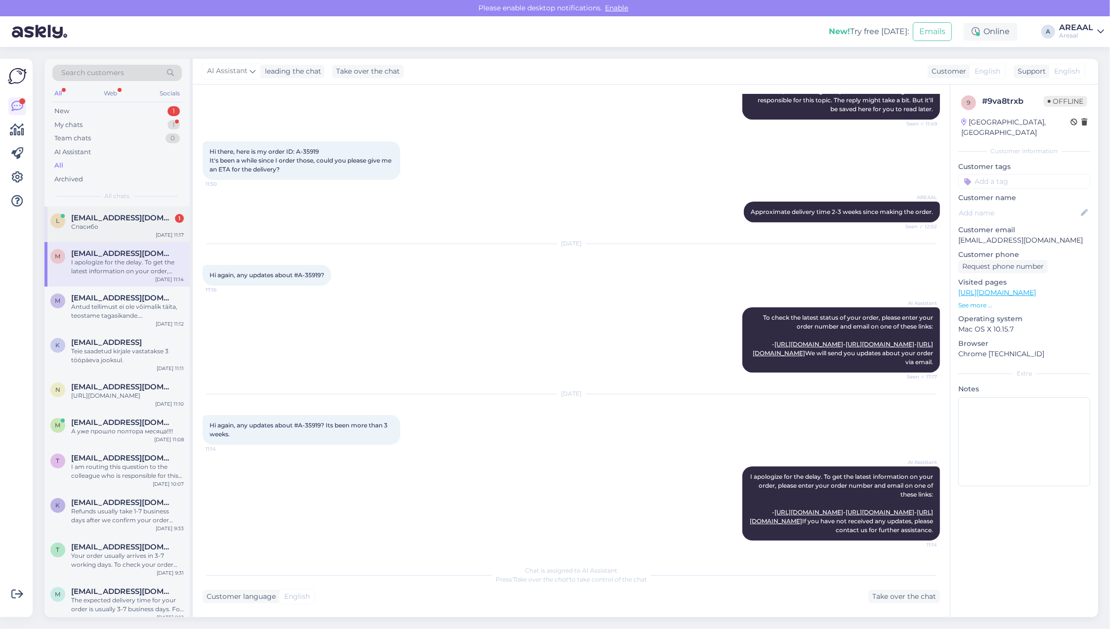
click at [132, 212] on div "l lanik418@gmail.com 1 Спасибо Aug 29 11:17" at bounding box center [116, 225] width 145 height 36
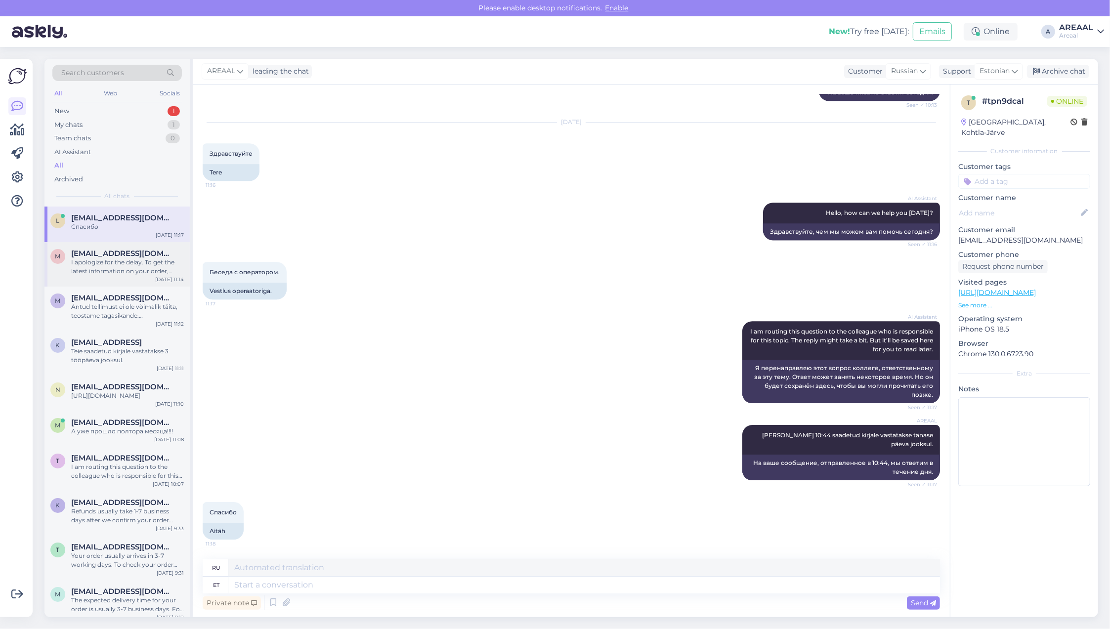
click at [146, 268] on div "I apologize for the delay. To get the latest information on your order, please …" at bounding box center [127, 267] width 113 height 18
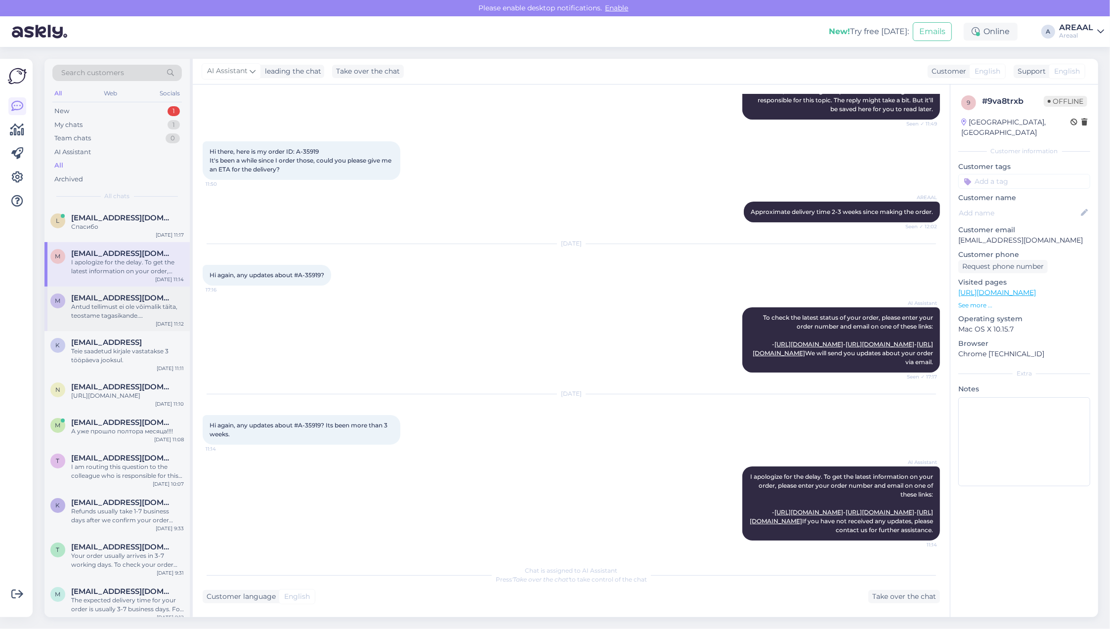
click at [148, 302] on div "Antud tellimust ei ole võimalik täita, teostame tagasikande. Kaardimaksete taga…" at bounding box center [127, 311] width 113 height 18
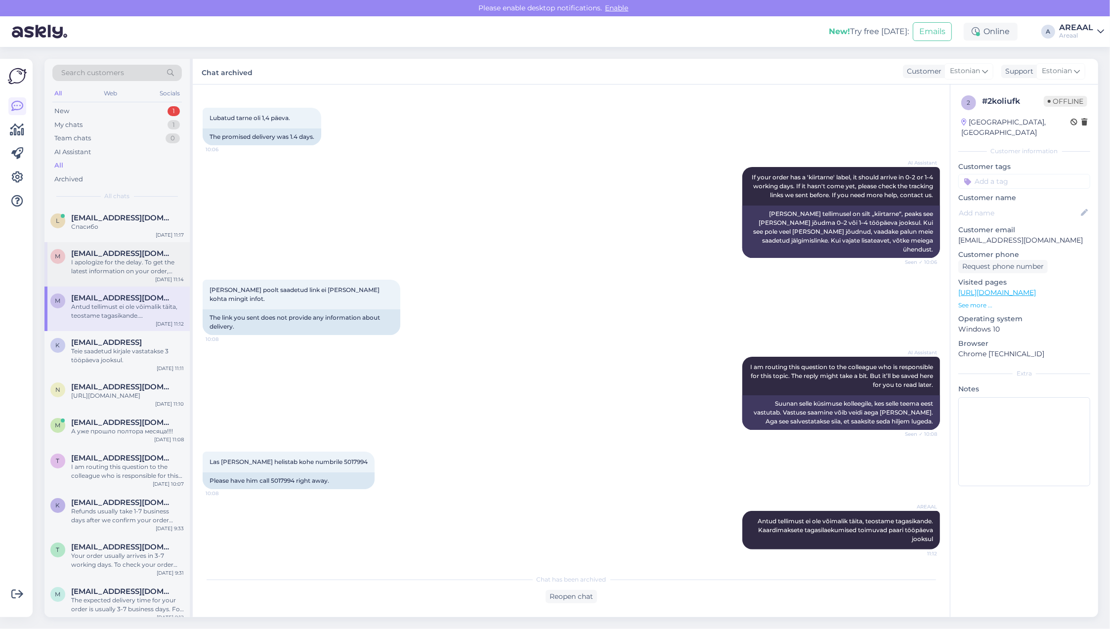
click at [147, 245] on div "m mehmetttoral@yahoo.com I apologize for the delay. To get the latest informati…" at bounding box center [116, 264] width 145 height 44
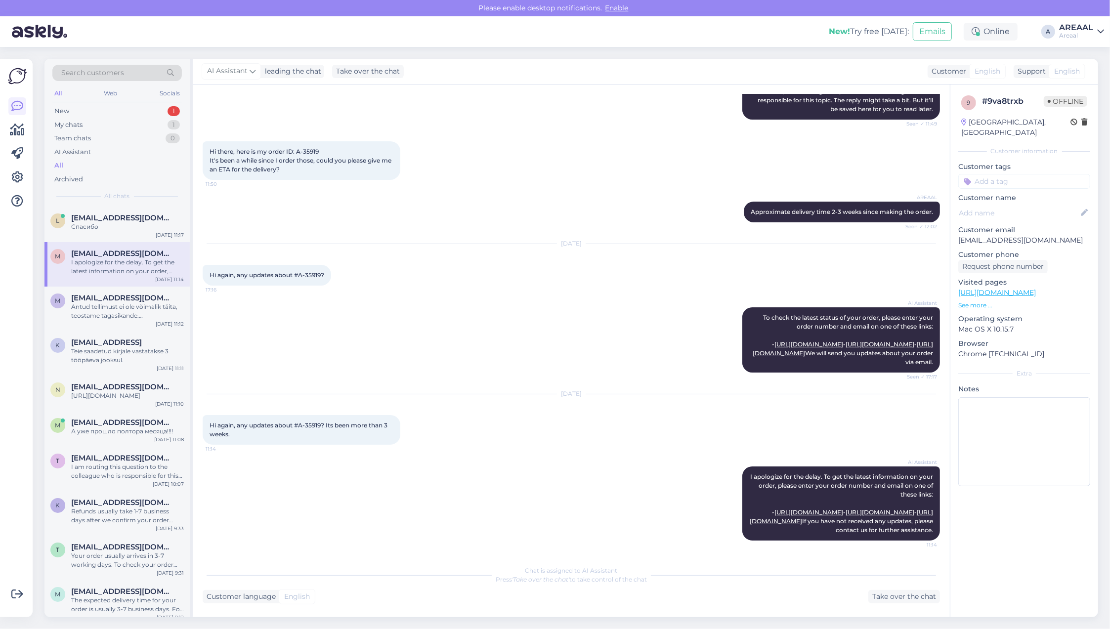
click at [183, 129] on div "Search customers All Web Socials New 1 My chats 1 Team chats 0 AI Assistant All…" at bounding box center [116, 133] width 145 height 148
click at [165, 123] on div "My chats 1" at bounding box center [116, 125] width 129 height 14
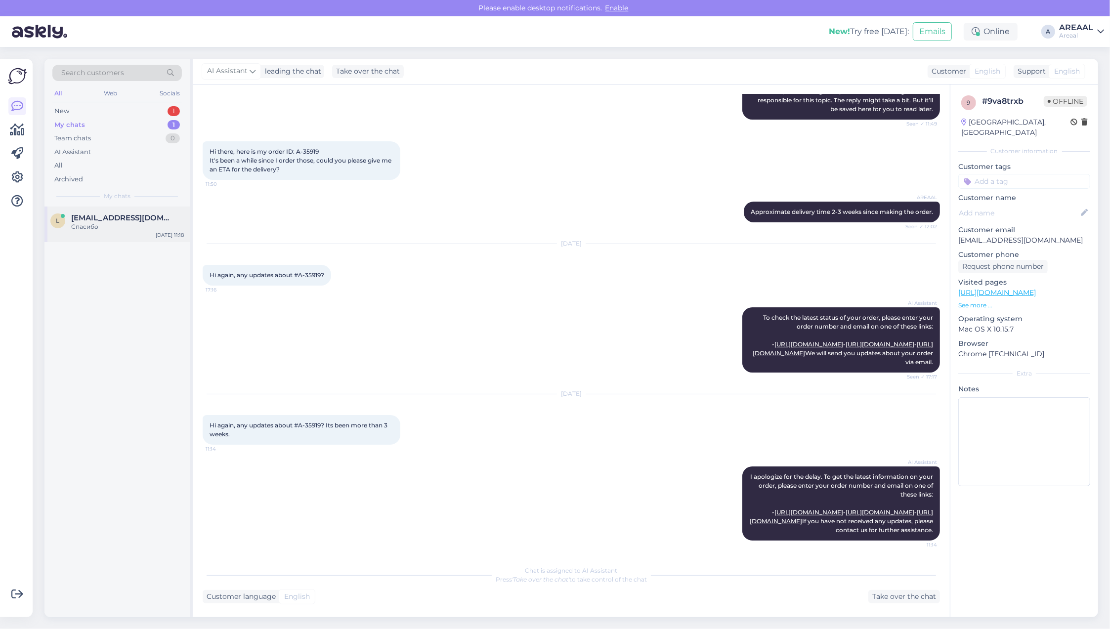
click at [99, 235] on div "l [EMAIL_ADDRESS][DOMAIN_NAME] Спасибо [DATE] 11:18" at bounding box center [116, 225] width 145 height 36
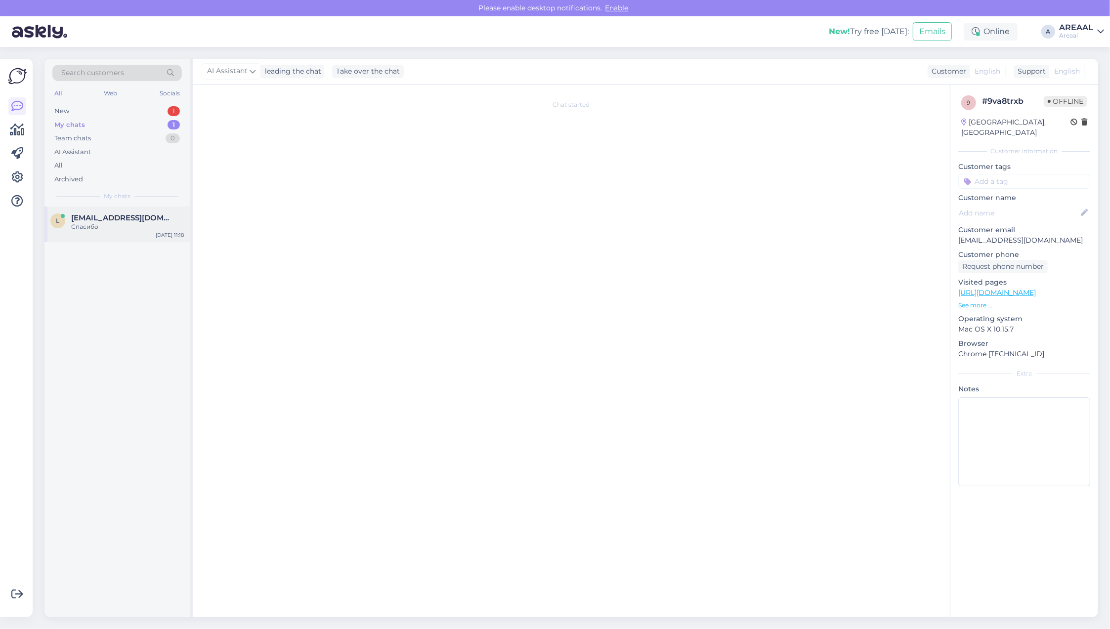
scroll to position [0, 0]
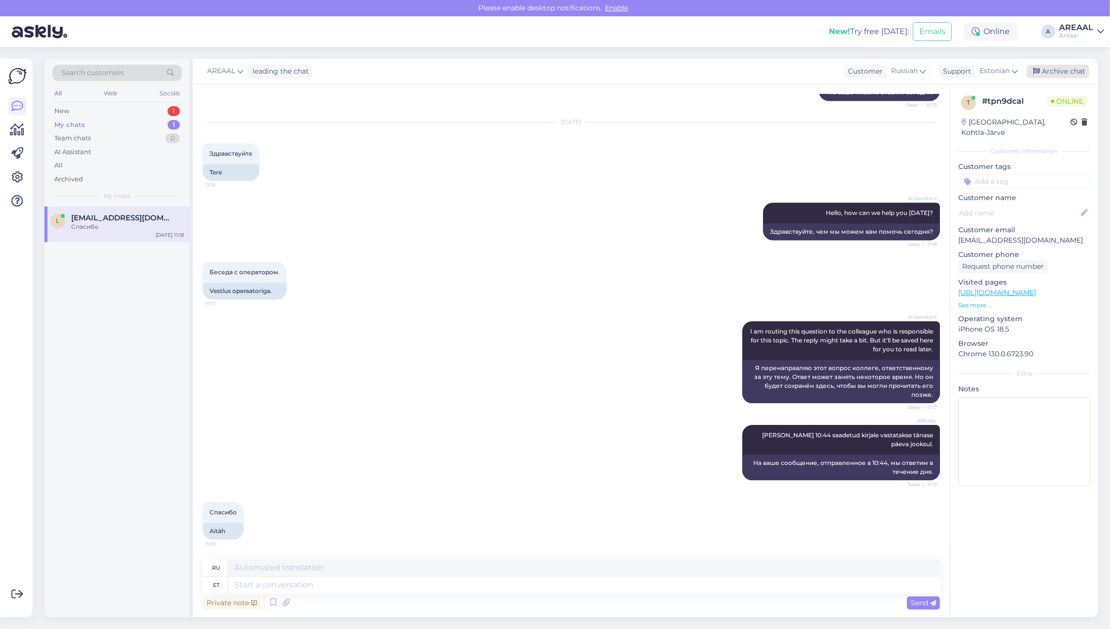
click at [1063, 69] on div "Archive chat" at bounding box center [1058, 71] width 62 height 13
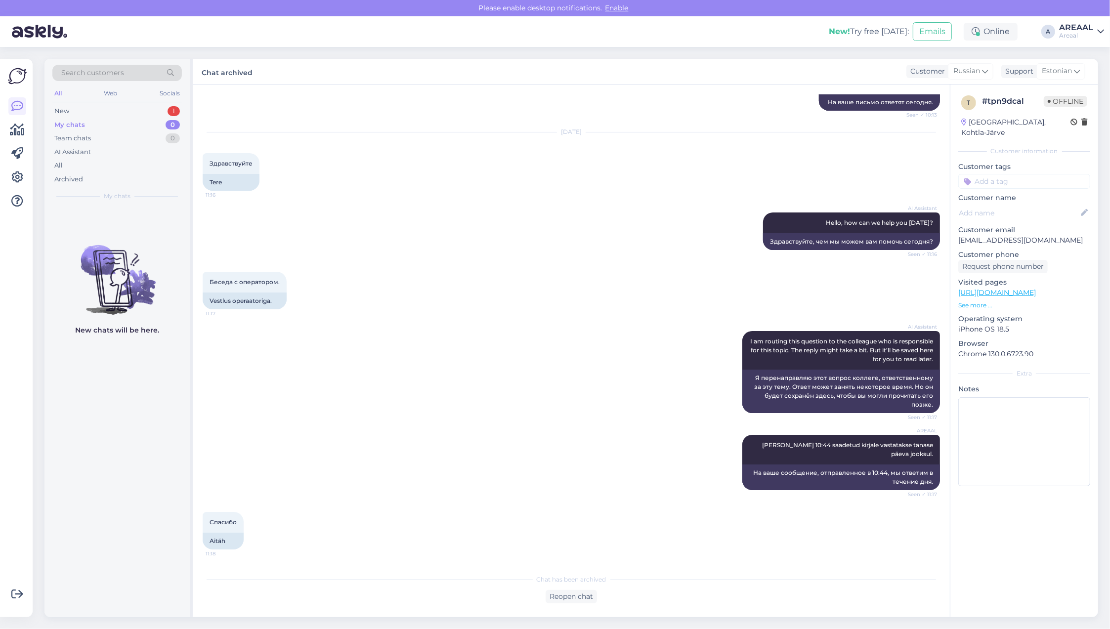
click at [513, 233] on div "AI Assistant Hello, how can we help you today? Seen ✓ 11:16 Здравствуйте, чем м…" at bounding box center [571, 231] width 737 height 59
click at [393, 277] on div "Беседа с оператором. 11:17 Vestlus operaatoriga." at bounding box center [571, 290] width 737 height 59
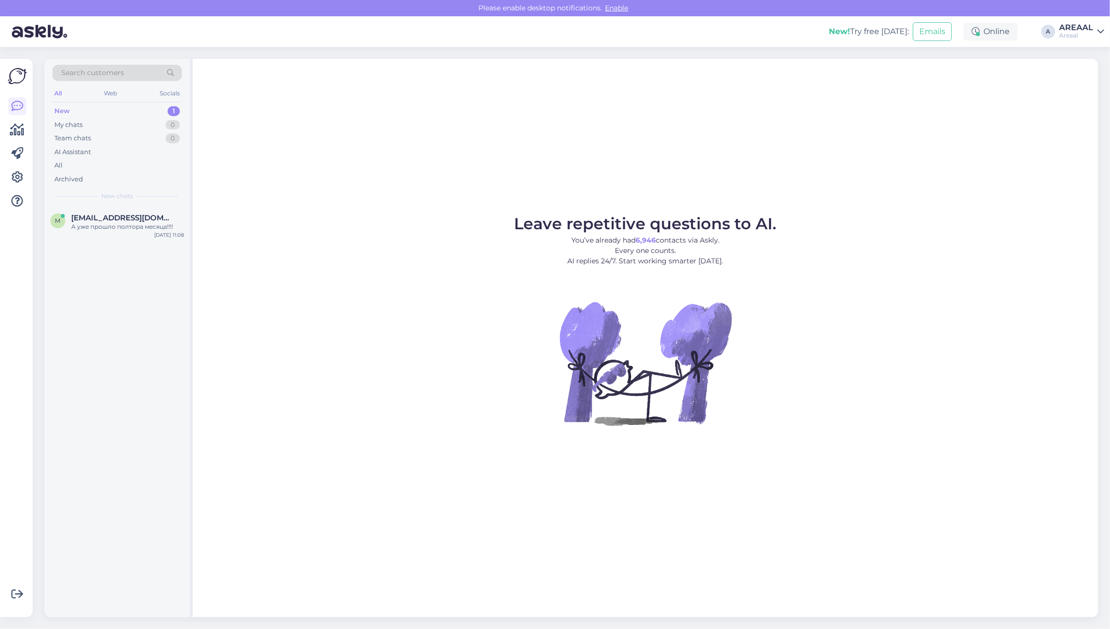
click at [229, 170] on div "Leave repetitive questions to AI. You’ve already had 6,946 contacts via Askly. …" at bounding box center [645, 338] width 905 height 559
click at [114, 219] on span "[EMAIL_ADDRESS][DOMAIN_NAME]" at bounding box center [122, 218] width 103 height 9
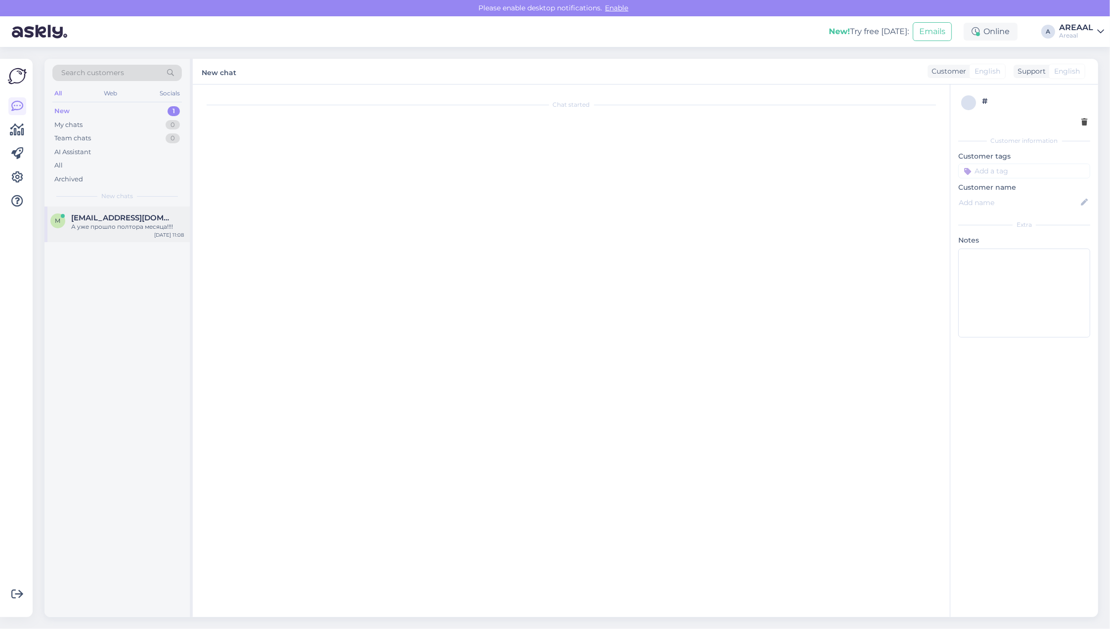
scroll to position [5987, 0]
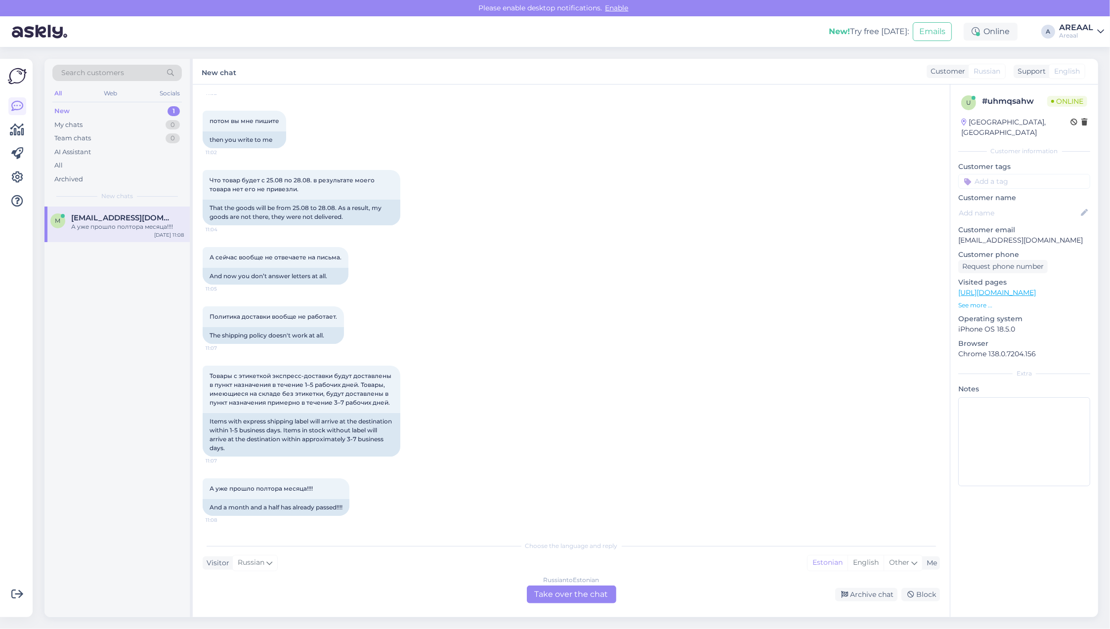
click at [581, 601] on div "Russian to Estonian Take over the chat" at bounding box center [571, 595] width 89 height 18
click at [574, 595] on div "Russian to Estonian Take over the chat" at bounding box center [571, 595] width 89 height 18
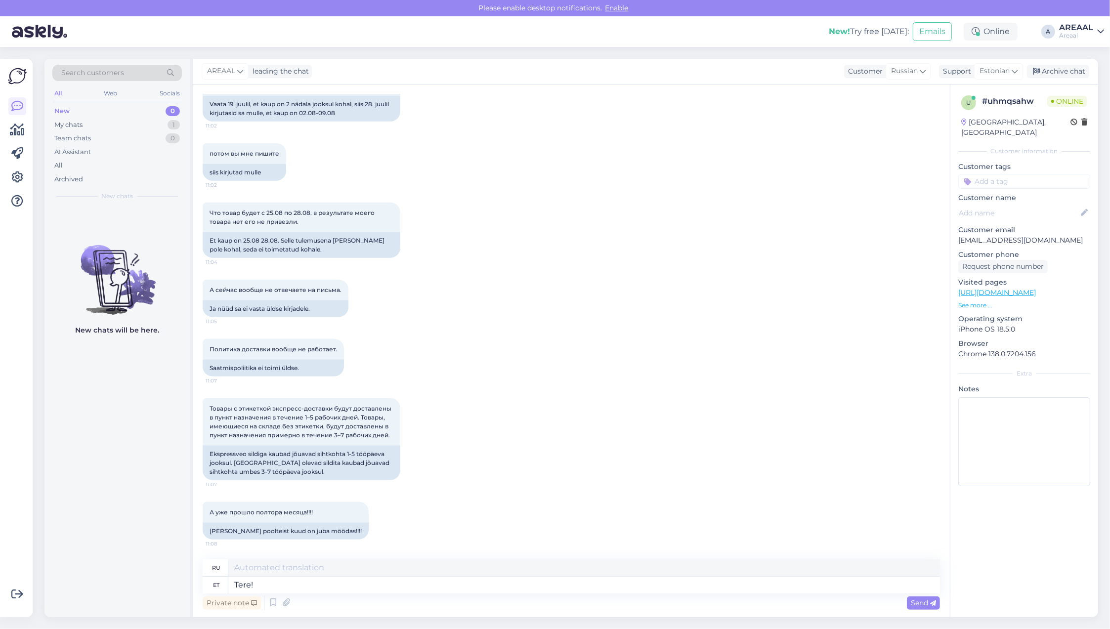
type textarea "Tere!"
type textarea "Привет!"
type textarea "Tere! Teie e"
type textarea "Привет! Ты"
type textarea "Tere! Teie [PERSON_NAME]"
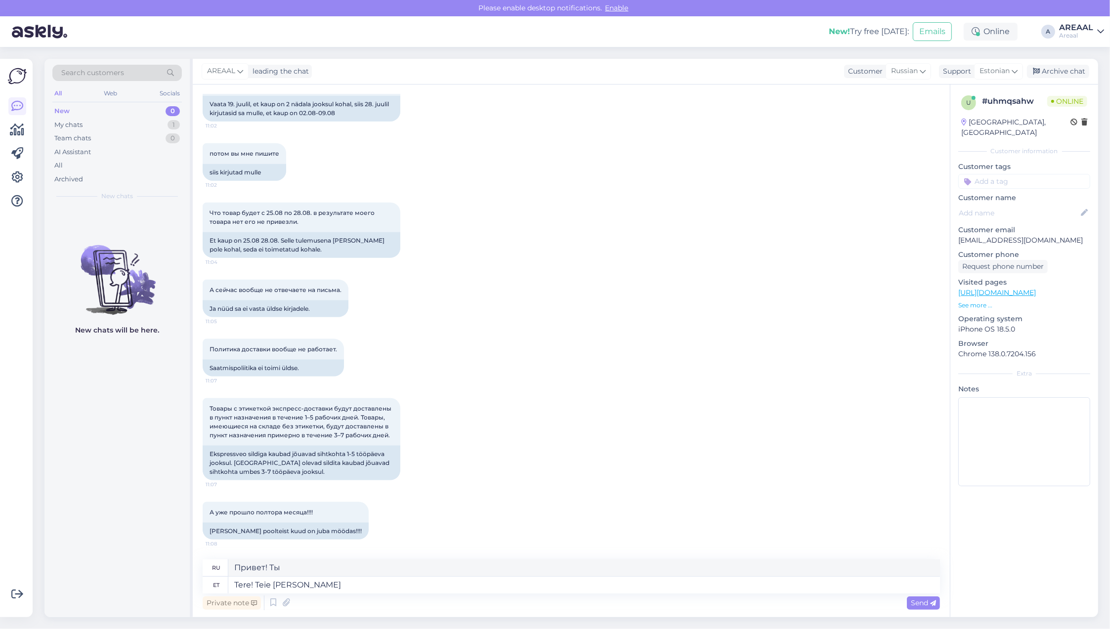
type textarea "Привет! Твой вчерашний день"
type textarea "Tere! Teie eile saadetud kir"
type textarea "Здравствуйте! Ваше сообщение было отправлено [DATE]."
type textarea "Tere! Teie eile saadetud kirjale vas"
type textarea "Здравствуйте! По поводу вашего письма, отправленного [DATE]."
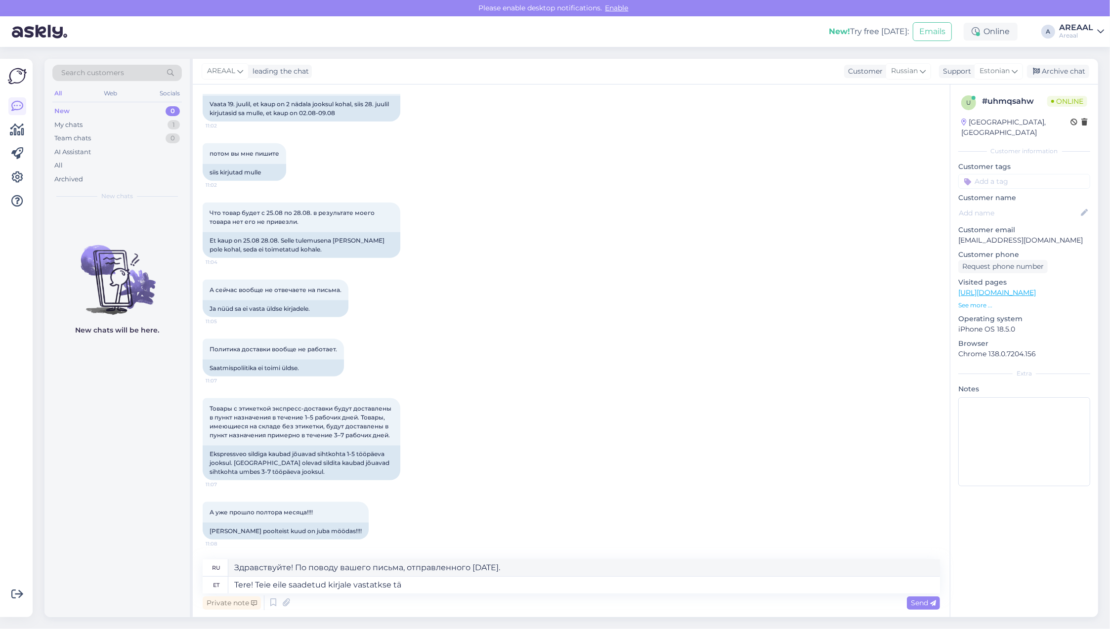
type textarea "Tere! Teie eile saadetud kirjale vastatkse tän"
type textarea "Здравствуйте! Мы отвечаем на ваше письмо, отправленное [DATE]."
type textarea "Tere! Teie eile saadetud kirjale vastatkse [PERSON_NAME] p"
type textarea "Здравствуйте! На ваше письмо, отправленное [DATE], мы ответим [DATE]."
type textarea "Tere! Teie eile saadetud kirjale vastatkse [PERSON_NAME] päeva jooksul. Meil"
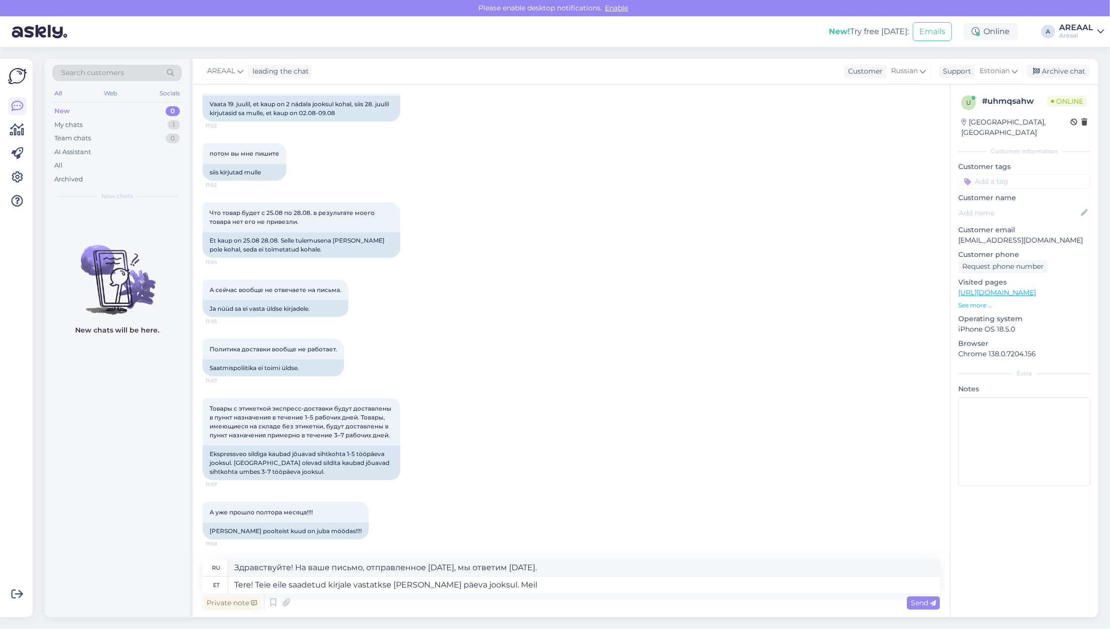
type textarea "Здравствуйте! На ваше письмо, отправленное [DATE], мы ответим [DATE] в течение …"
type textarea "Tere! Teie eile saadetud kirjale vastatkse [PERSON_NAME] päeva jooksul. Meil ei…"
type textarea "Здравствуйте! На ваше письмо, отправленное [DATE], мы ответим [DATE] в течение …"
type textarea "Tere! Teie eile saadetud kirjale vastatkse [PERSON_NAME] päeva jooksul. Meil ei…"
type textarea "Здравствуйте! На ваше письмо, отправленное [DATE], мы ответим [DATE] в течение …"
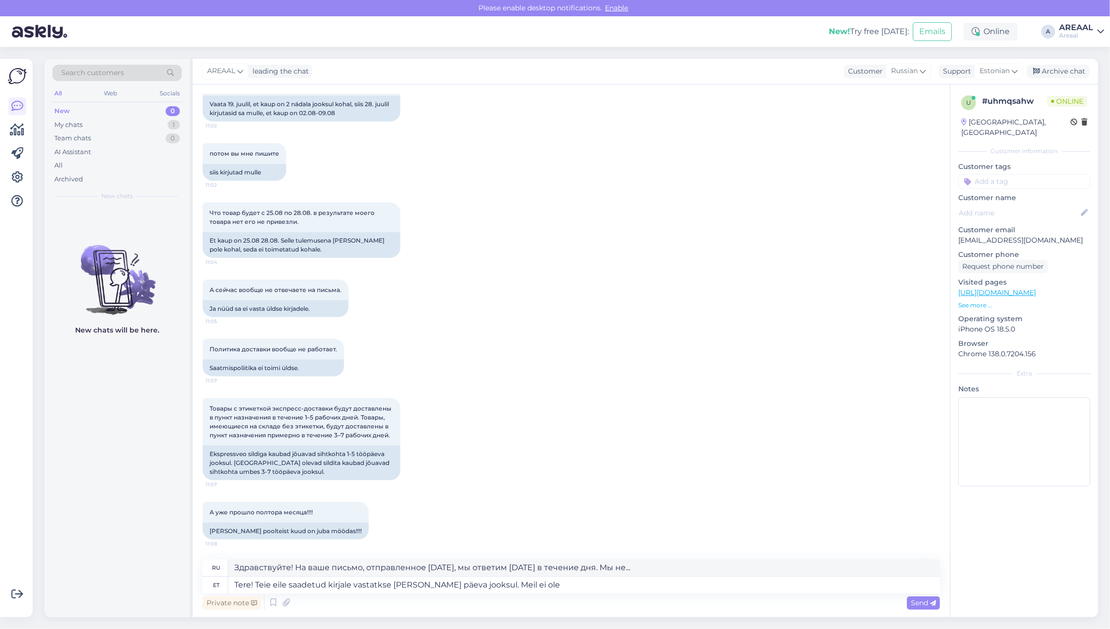
type textarea "Tere! Teie eile saadetud kirjale vastatkse [PERSON_NAME] päeva jooksul. Meil ei…"
type textarea "Здравствуйте! На ваше письмо, отправленное [DATE], мы ответим [DATE] в течение …"
type textarea "Tere! Teie eile saadetud kirjale vastatkse [PERSON_NAME] päeva jooksul. Meil ei…"
type textarea "Здравствуйте! На ваше письмо, отправленное [DATE], мы ответим [DATE]. Мы не гар…"
type textarea "Tere! Teie eile saadetud kirjale vastatkse [PERSON_NAME] päeva jooksul. Meil ei…"
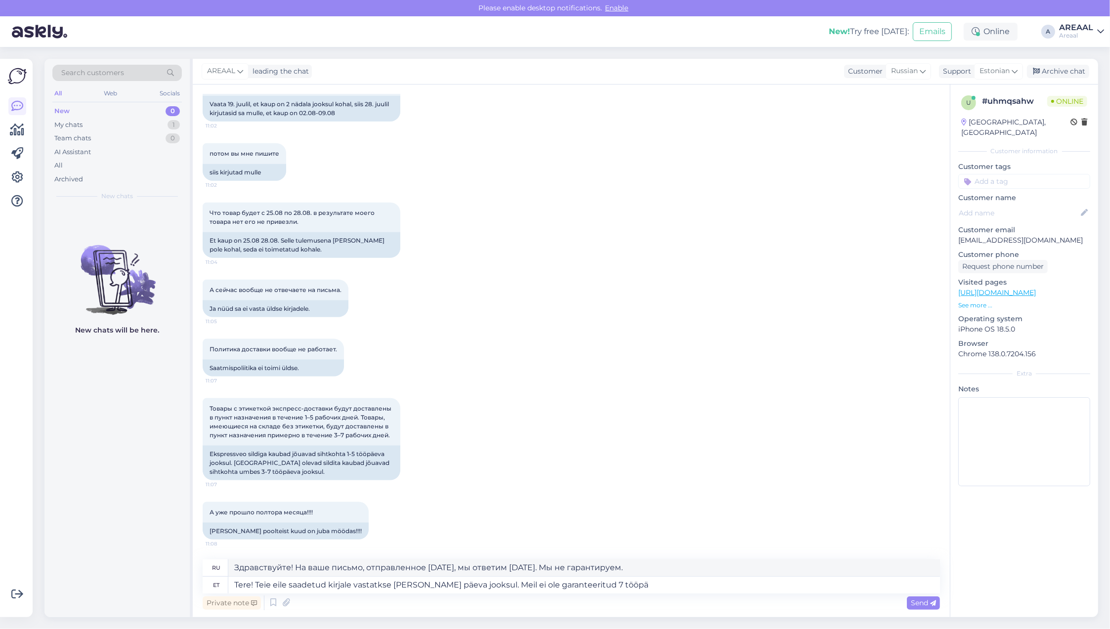
type textarea "Здравствуйте! На ваше письмо, отправленное [DATE], мы ответим [DATE]. Мы не гар…"
type textarea "Tere! Teie eile saadetud kirjale vastatkse [PERSON_NAME] päeva jooksul. Meil ei…"
type textarea "Здравствуйте! На ваше письмо, отправленное [DATE], мы ответим [DATE]. Мы не гар…"
type textarea "Tere! Teie eile saadetud kirjale vastatkse [PERSON_NAME] päeva jooksul. Meil ei…"
type textarea "Здравствуйте! На ваше письмо, отправленное [DATE], мы ответим [DATE]. Мы не гар…"
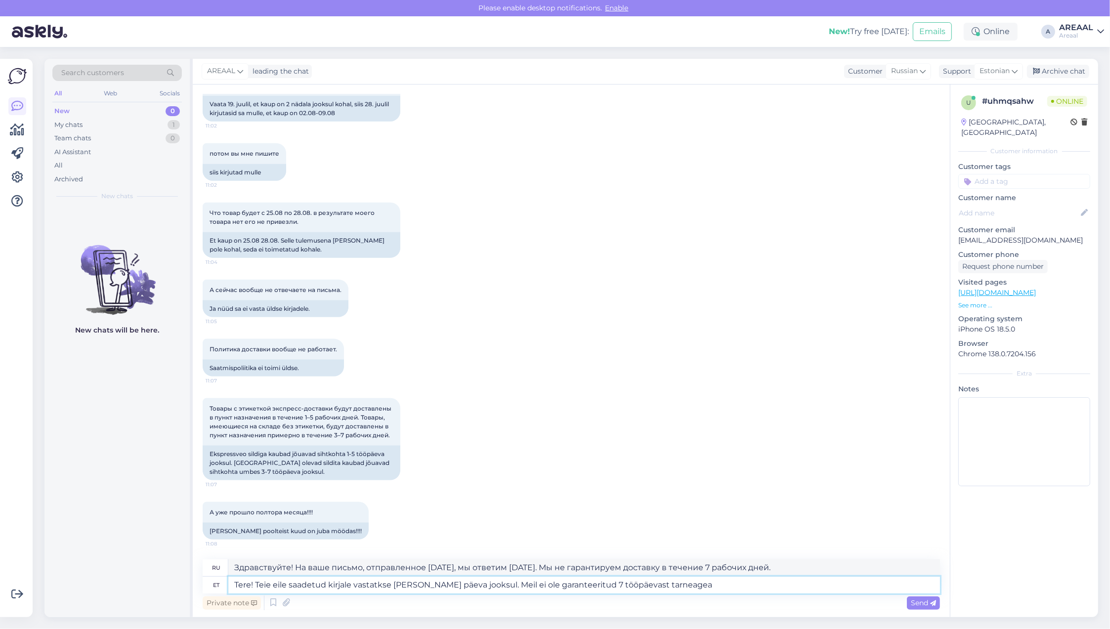
drag, startPoint x: 480, startPoint y: 588, endPoint x: 779, endPoint y: 572, distance: 300.0
click at [769, 572] on div "ru Здравствуйте! На ваше письмо, отправленное [DATE], мы ответим [DATE]. Мы не …" at bounding box center [571, 577] width 737 height 34
type textarea "Tere! Teie eile saadetud kirjale vastatkse [PERSON_NAME] päeva jooksul."
type textarea "Здравствуйте! На ваше письмо, отправленное [DATE], мы ответим [DATE]."
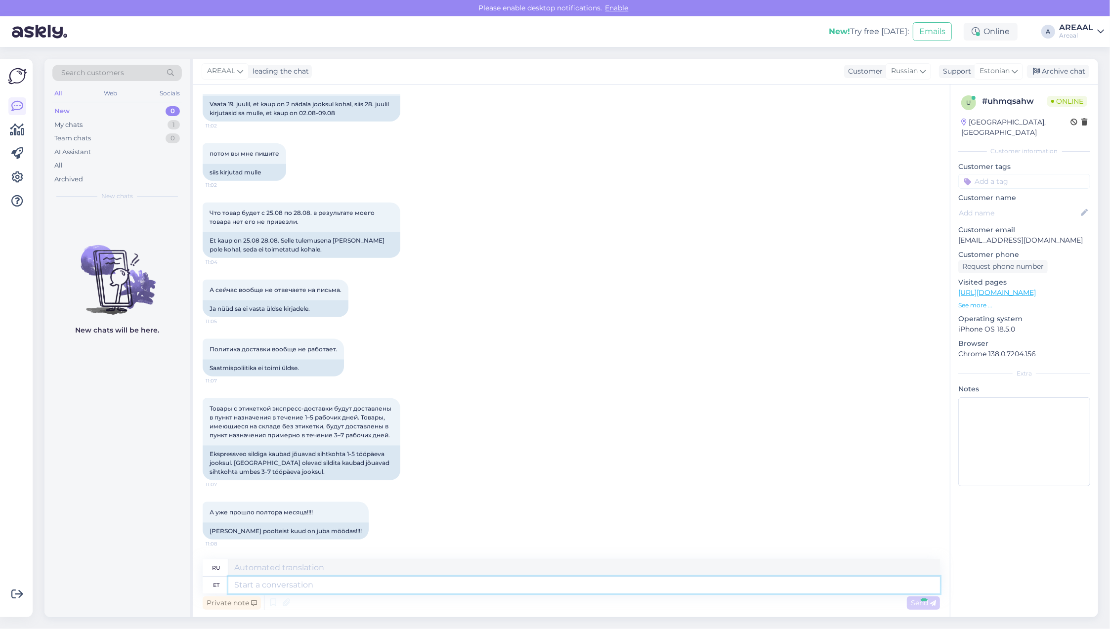
scroll to position [6005, 0]
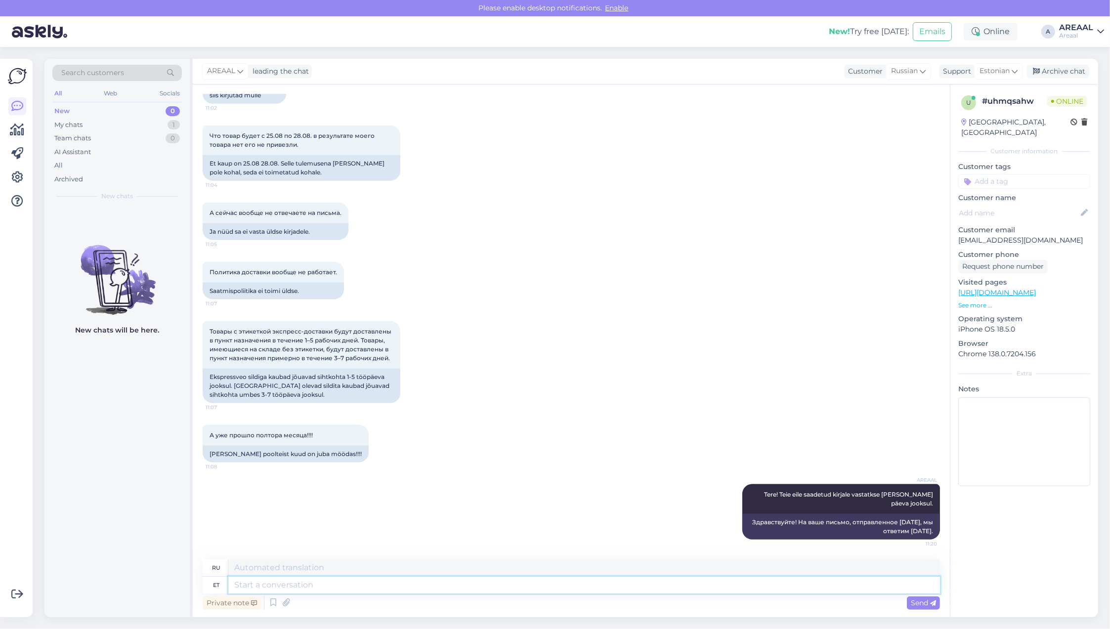
paste textarea "Meil ei ole garanteeritud 7 tööpäevast tarneagea"
type textarea "Meil ei ole garanteeritud 7 tööpäevast tarneaega."
type textarea "Мы не гарантируем срок доставки в 7 рабочих дней."
click at [539, 582] on textarea "Meil ei ole garanteeritud 7 tööpäevast tarneaega." at bounding box center [584, 585] width 712 height 17
type textarea "Meil ei ole garanteeritud 7 tööpäevast tarneaega. Oleme kodule"
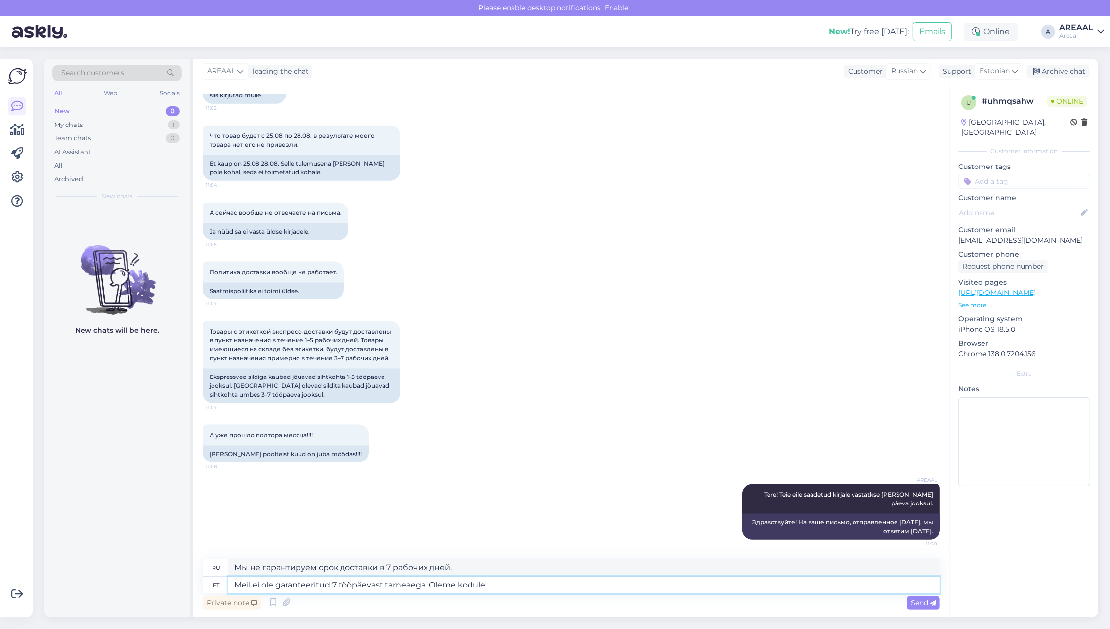
type textarea "Мы не гарантируем срок доставки в 7 рабочих дней. Мы"
type textarea "Meil ei ole garanteeritud 7 tööpäevast tarneaega. Oleme kodulehele lisanu"
type textarea "У нас нет гарантированного срока доставки в 7 рабочих дней. Мы на сайте."
paste textarea "Указанные сроки являются предварительными и уточняются после оформления и оплат…"
type textarea "Meil ei ole garanteeritud 7 tööpäevast tarneaega. Oleme kodulehele lisanud: Ука…"
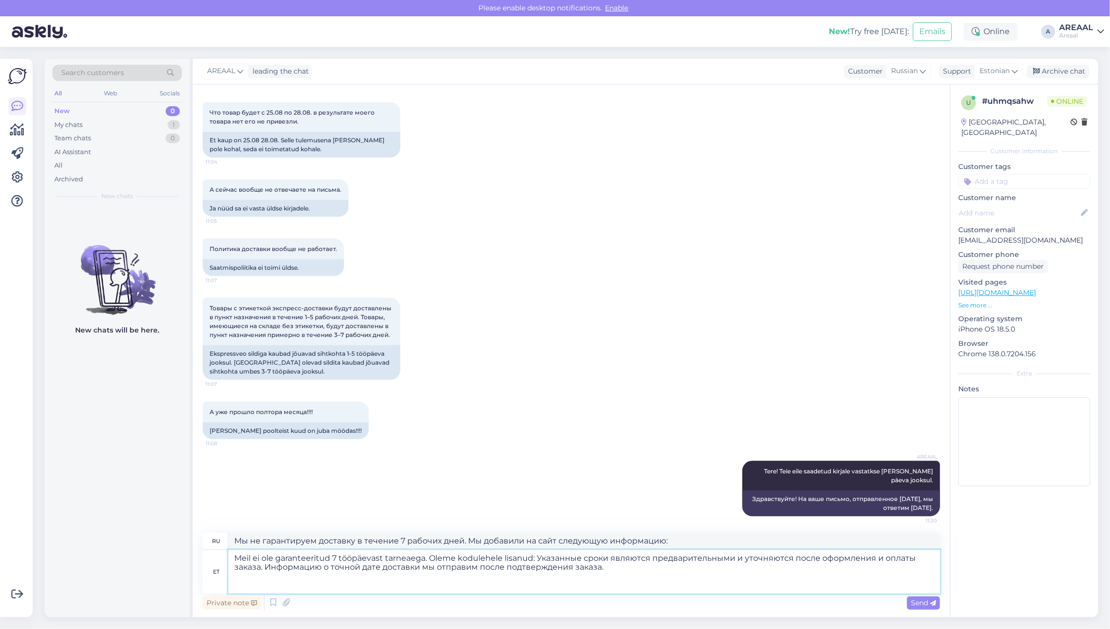
type textarea "У нас нет гарантированного срока доставки в течение 7 рабочих дней. Мы добавили…"
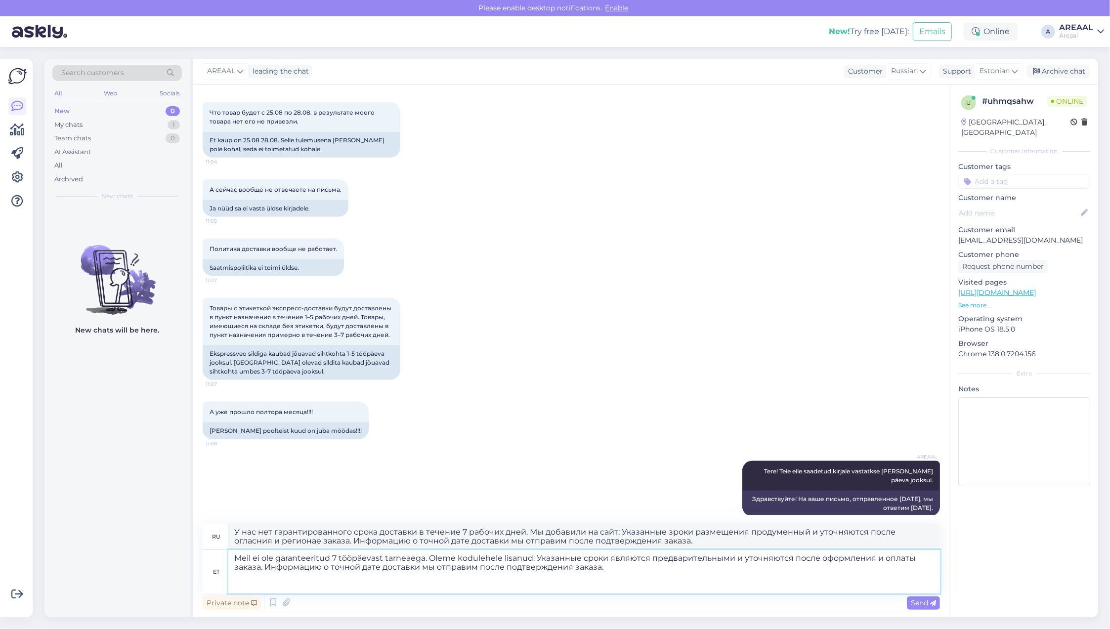
click at [716, 570] on textarea "Meil ei ole garanteeritud 7 tööpäevast tarneaega. Oleme kodulehele lisanud: Ука…" at bounding box center [584, 571] width 712 height 43
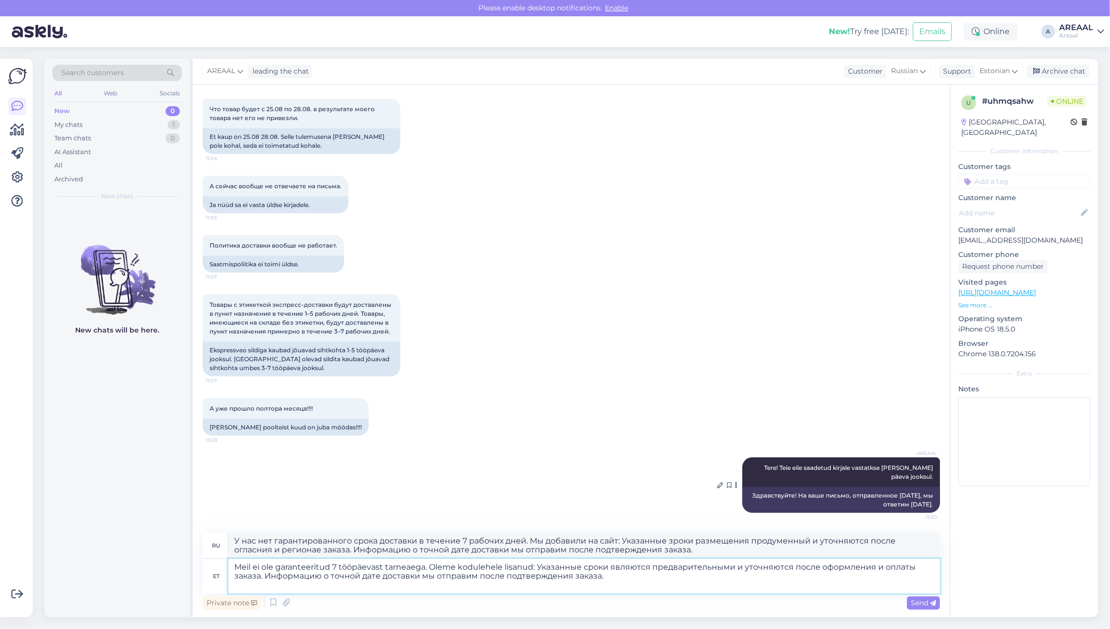
scroll to position [6023, 0]
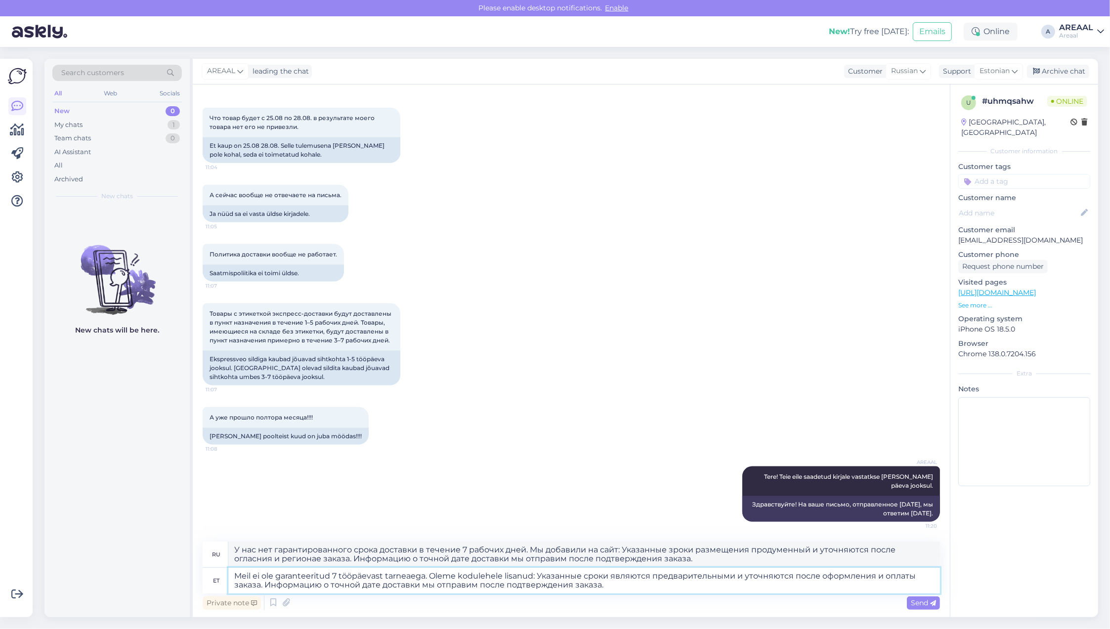
drag, startPoint x: 616, startPoint y: 588, endPoint x: 535, endPoint y: 573, distance: 82.9
click at [535, 573] on textarea "Meil ei ole garanteeritud 7 tööpäevast tarneaega. Oleme kodulehele lisanud: Ука…" at bounding box center [584, 581] width 712 height 26
paste textarea "Указанные сроки являются предварительными и уточняются после оформления и оплат…"
type textarea "Meil ei ole garanteeritud 7 tööpäevast tarneaega. Oleme kodulehele lisanud:Указ…"
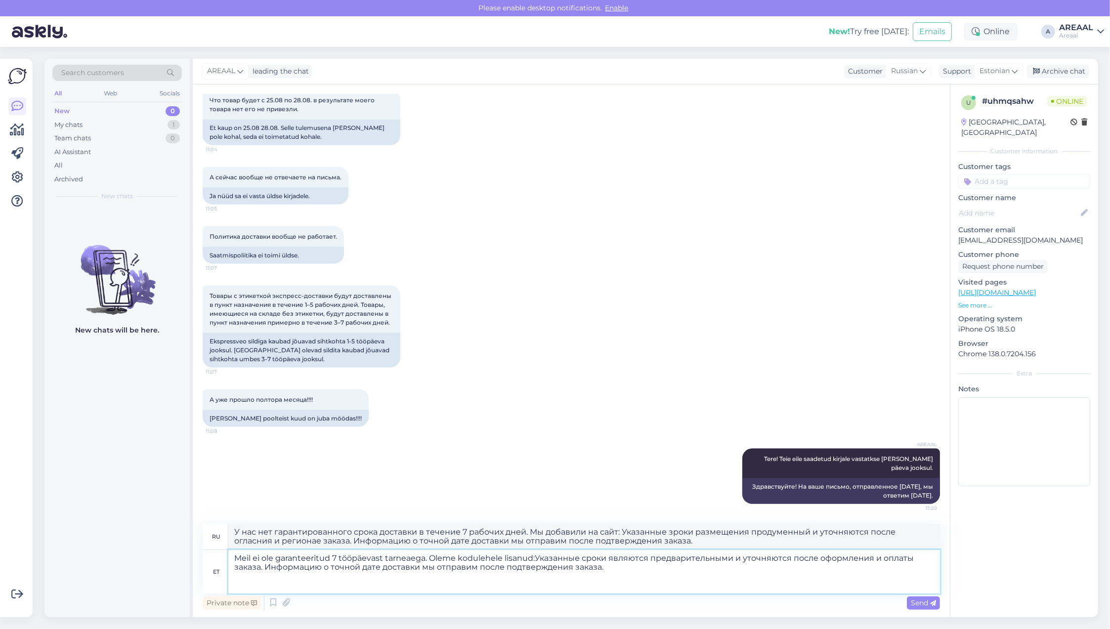
type textarea "У нас нет гарантированного срока доставки в течение 7 рабочих дней. Мы добавили…"
drag, startPoint x: 433, startPoint y: 558, endPoint x: 690, endPoint y: 572, distance: 257.9
click at [690, 572] on textarea "Meil ei ole garanteeritud 7 tööpäevast tarneaega. Oleme kodulehele lisanud:Указ…" at bounding box center [584, 571] width 712 height 43
click at [685, 572] on textarea "Meil ei ole garanteeritud 7 tööpäevast tarneaega. Oleme kodulehele lisanud:Указ…" at bounding box center [584, 571] width 712 height 43
drag, startPoint x: 685, startPoint y: 569, endPoint x: 424, endPoint y: 560, distance: 261.1
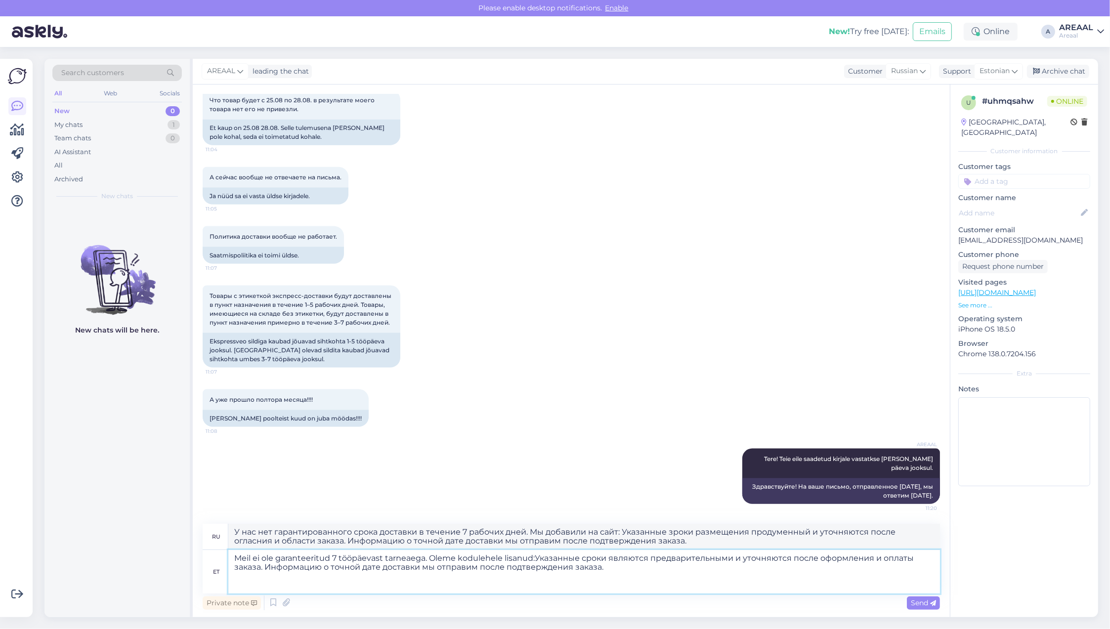
click at [424, 560] on textarea "Meil ei ole garanteeritud 7 tööpäevast tarneaega. Oleme kodulehele lisanud:Указ…" at bounding box center [584, 571] width 712 height 43
type textarea "Meil ei ole garanteeritud 7 tööpäevast tarneaega"
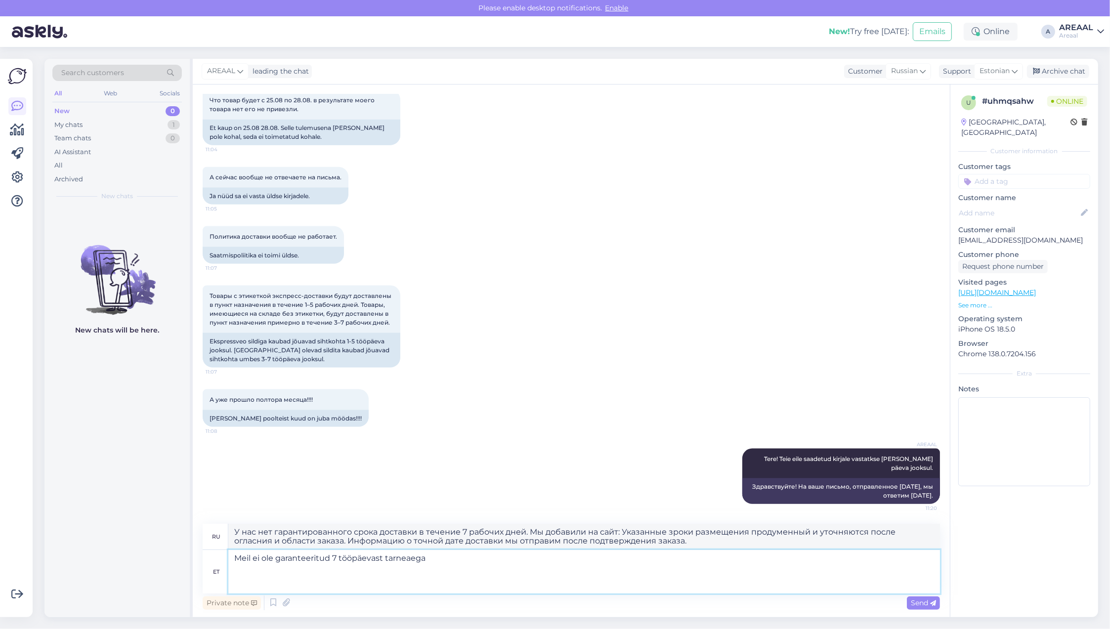
scroll to position [6032, 0]
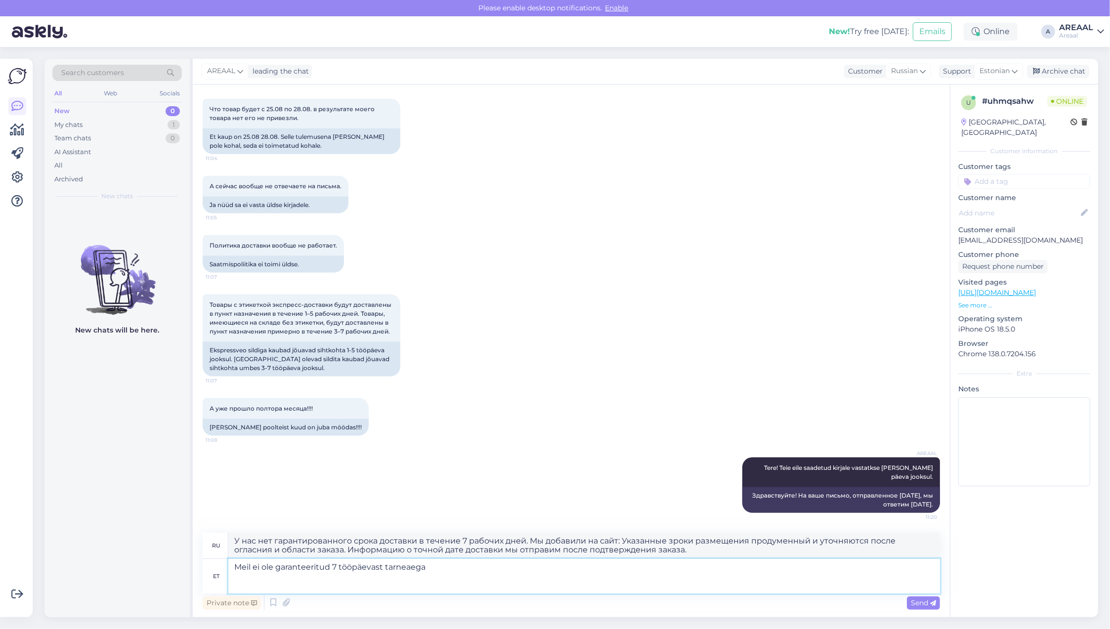
type textarea "Мы не гарантируем срок доставки в 7 рабочих дней."
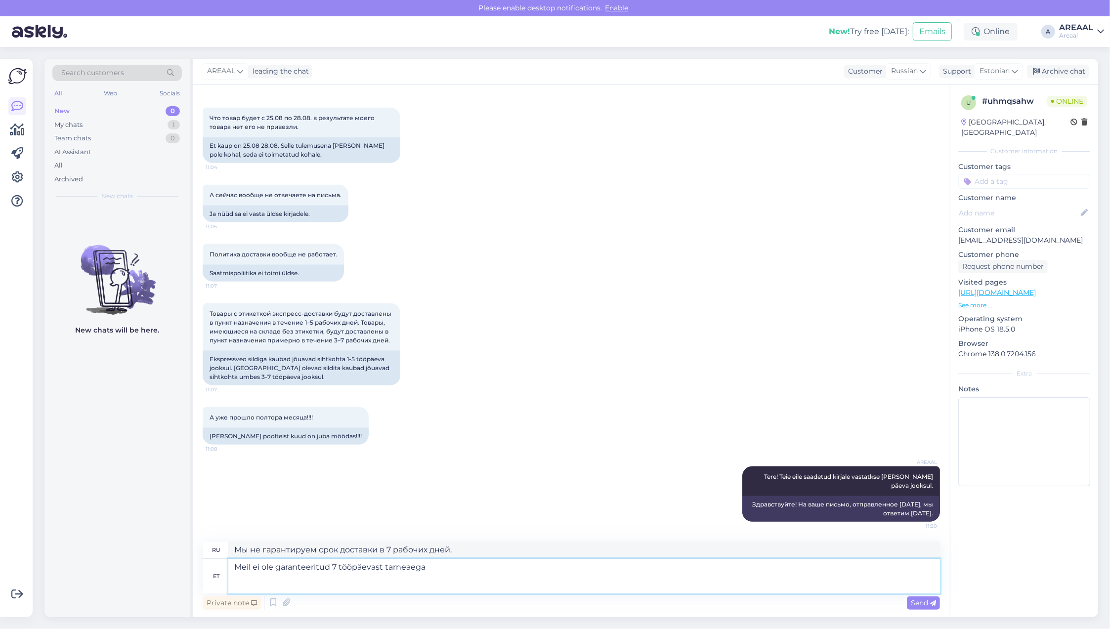
scroll to position [6014, 0]
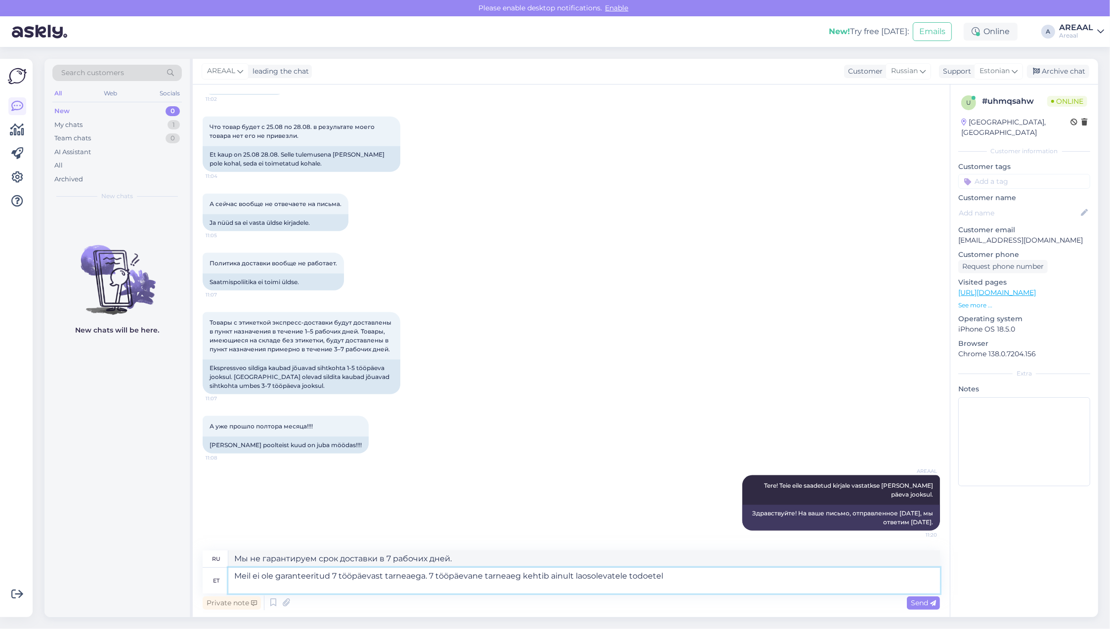
type textarea "Meil ei ole garanteeritud 7 tööpäevast tarneaega. 7 tööpäevane tarneaeg kehtib …"
type textarea "Мы не гарантируем доставку в течение 7 рабочих дней. Срок доставки в 7 рабочих …"
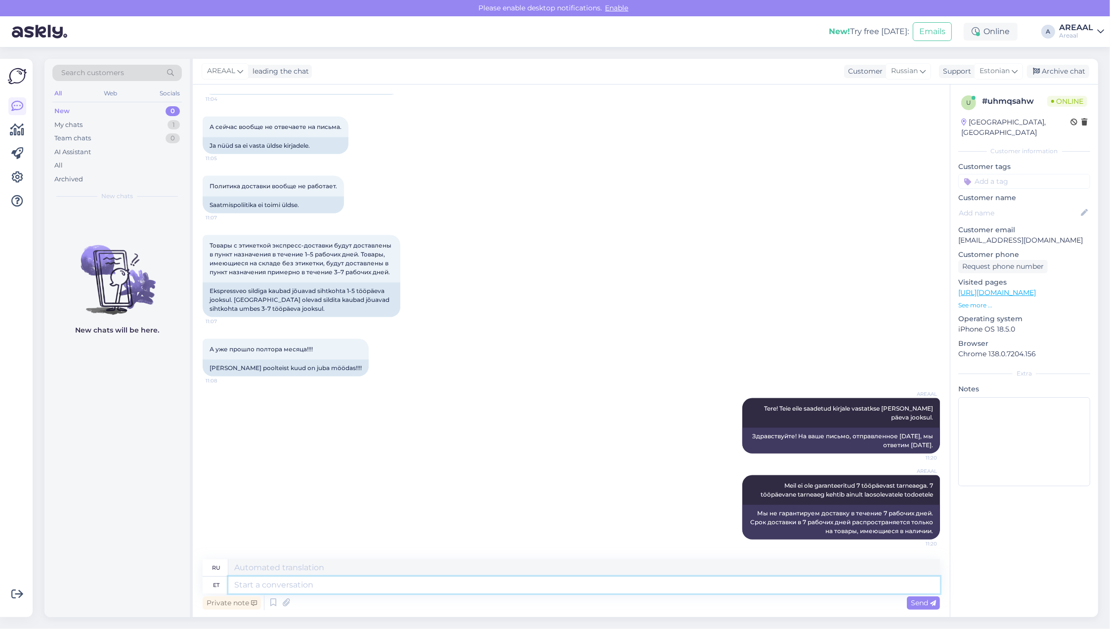
paste textarea ". Oleme kodulehele lisanud:Указанные сроки являются предварительными и уточняют…"
type textarea ". Oleme kodulehele lisanud:Указанные сроки являются предварительными и уточняют…"
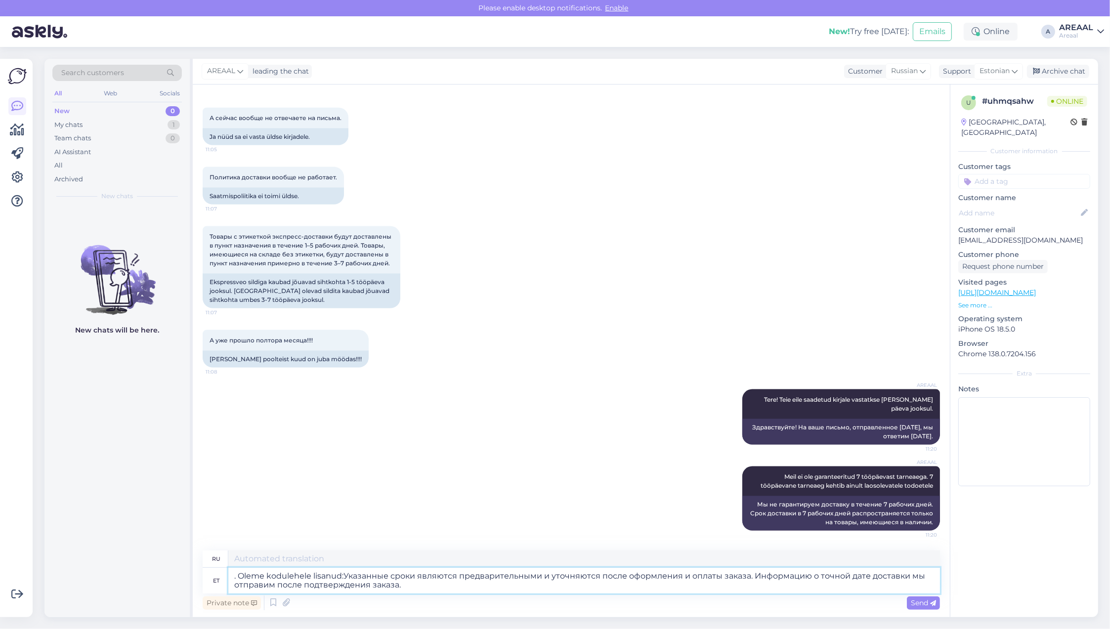
click at [244, 576] on textarea ". Oleme kodulehele lisanud:Указанные сроки являются предварительными и уточняют…" at bounding box center [584, 581] width 712 height 26
type textarea ". Мы добавили на сайт: Указанные зроки размещения продуменный и уточняются посл…"
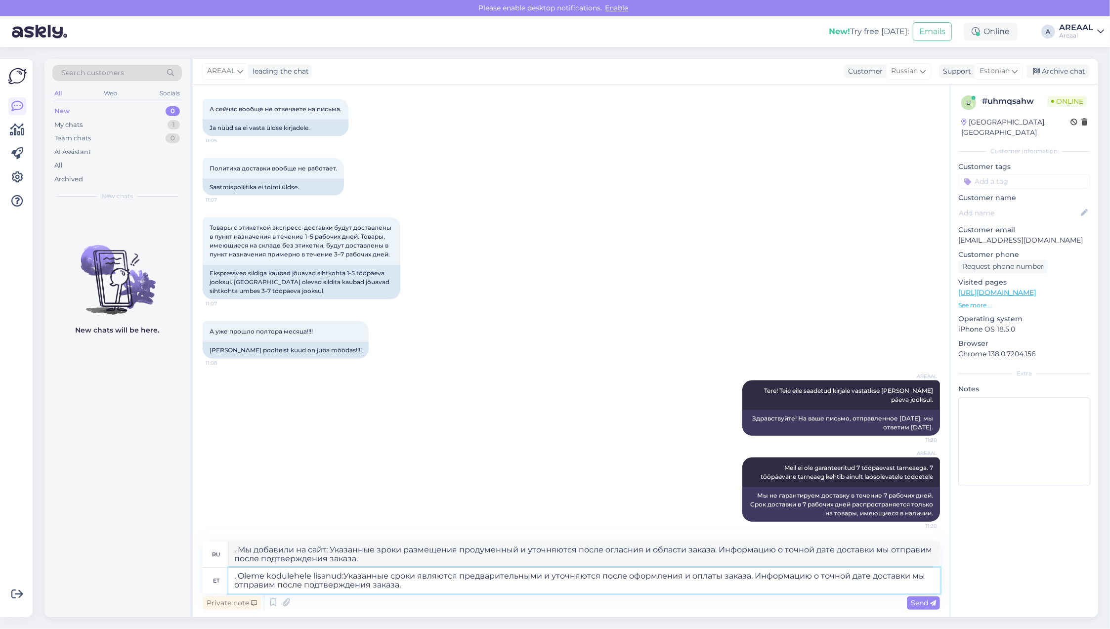
click at [240, 574] on textarea ". Oleme kodulehele lisanud:Указанные сроки являются предварительными и уточняют…" at bounding box center [584, 581] width 712 height 26
type textarea "Oleme kodulehele lisanud:Указанные сроки являются предварительными и уточняются…"
click at [613, 577] on textarea "Oleme kodulehele lisanud:Указанные сроки являются предварительными и уточняются…" at bounding box center [584, 581] width 712 height 26
click at [589, 586] on textarea "Oleme kodulehele lisanud:Указанные сроки являются предварительными и уточняются…" at bounding box center [584, 581] width 712 height 26
type textarea "Мы добавили на сайт: Указанные зроки размещения продуменный и уточняются после …"
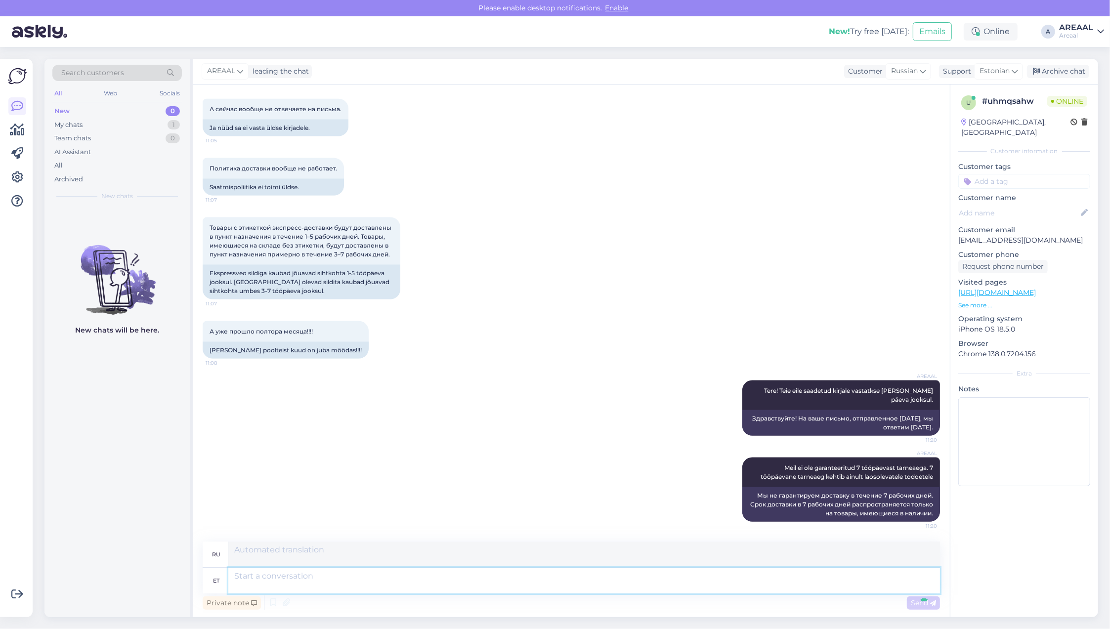
scroll to position [6204, 0]
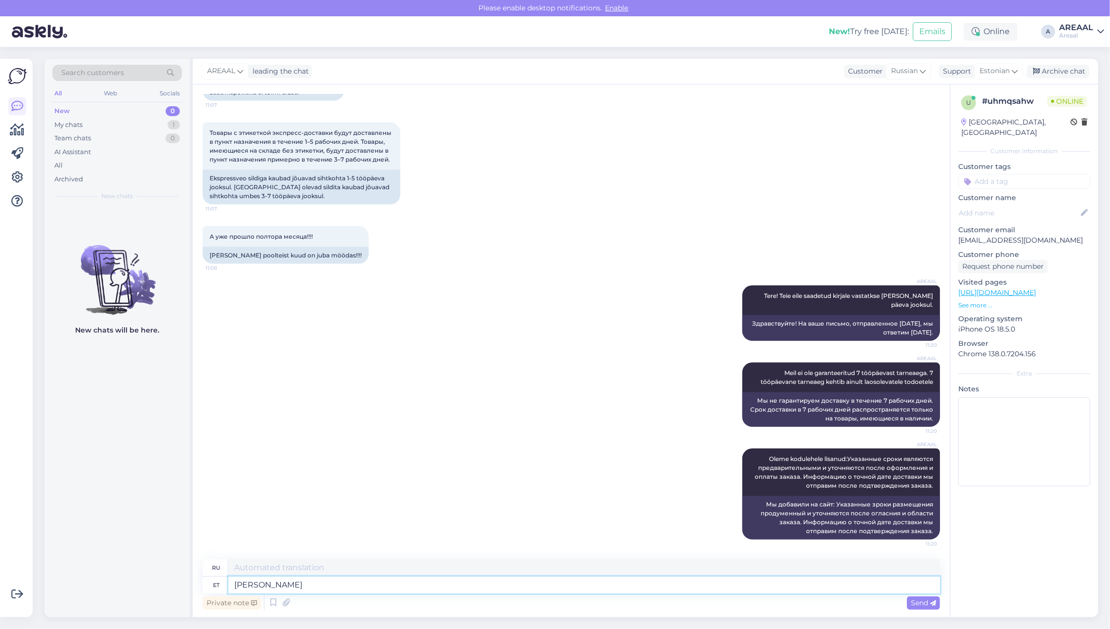
type textarea "Kui T"
type textarea "Если"
type textarea "Kui Teie tel"
type textarea "Если ты"
type textarea "Kui Teie tellimus ei"
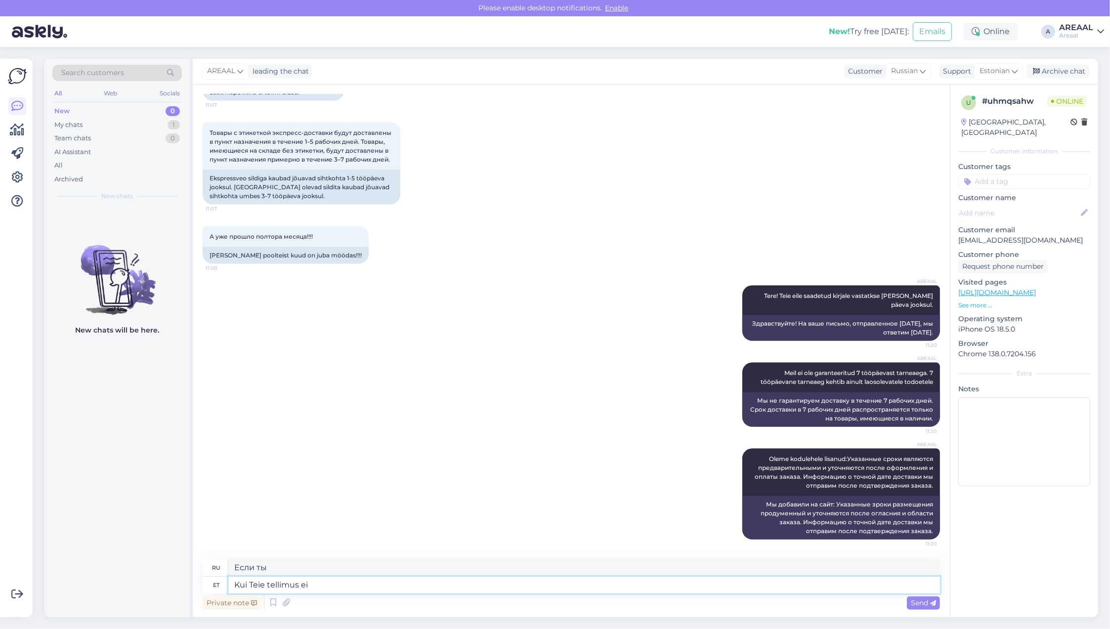
type textarea "Если ваш заказ"
type textarea "Kui Teie tellimus ei ole"
type textarea "Если ваш заказ не"
type textarea "Kui Teie tellimus ei ole veel kohal"
type textarea "Если ваш заказ еще не был"
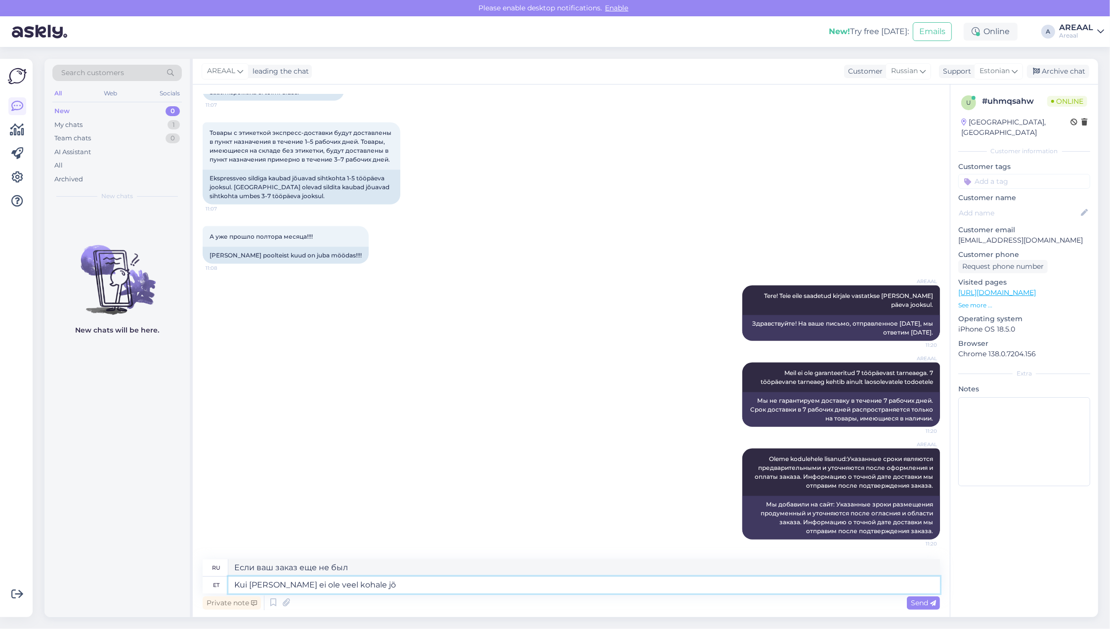
type textarea "Kui Teie tellimus ei ole veel kohale jõu"
type textarea "Если ваш заказ еще не прибыл"
type textarea "Kui Teie tellimus ei ole veel kohale jõudnud ja soov"
type textarea "Если ваш заказ еще не прибыл и"
type textarea "Kui Teie tellimus ei ole veel kohale jõudnud ja soovite tühis"
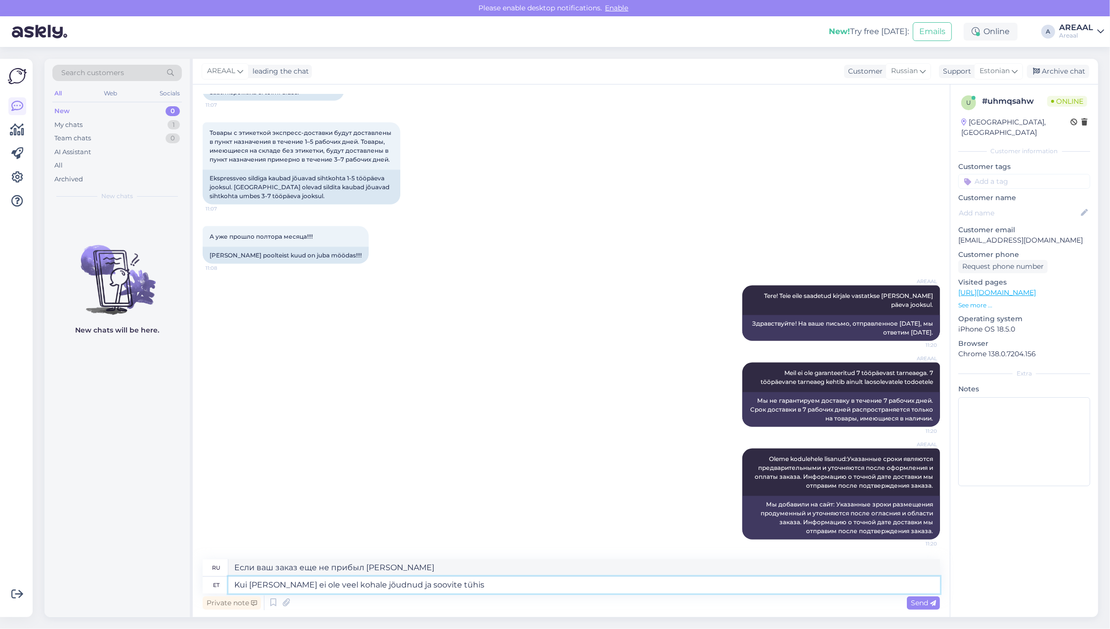
type textarea "Если ваш заказ еще не прибыл и вы хотели бы"
type textarea "Kui Teie tellimus ei ole veel kohale jõudnud ja soovite tühistada, sii"
type textarea "Если ваш заказ еще не пришел и вы хотите его отменить,"
type textarea "Kui Teie tellimus ei ole veel kohale jõudnud ja soovite tühistada, siis saame k…"
type textarea "Если ваш заказ еще не пришел и вы хотите его отменить, мы можем"
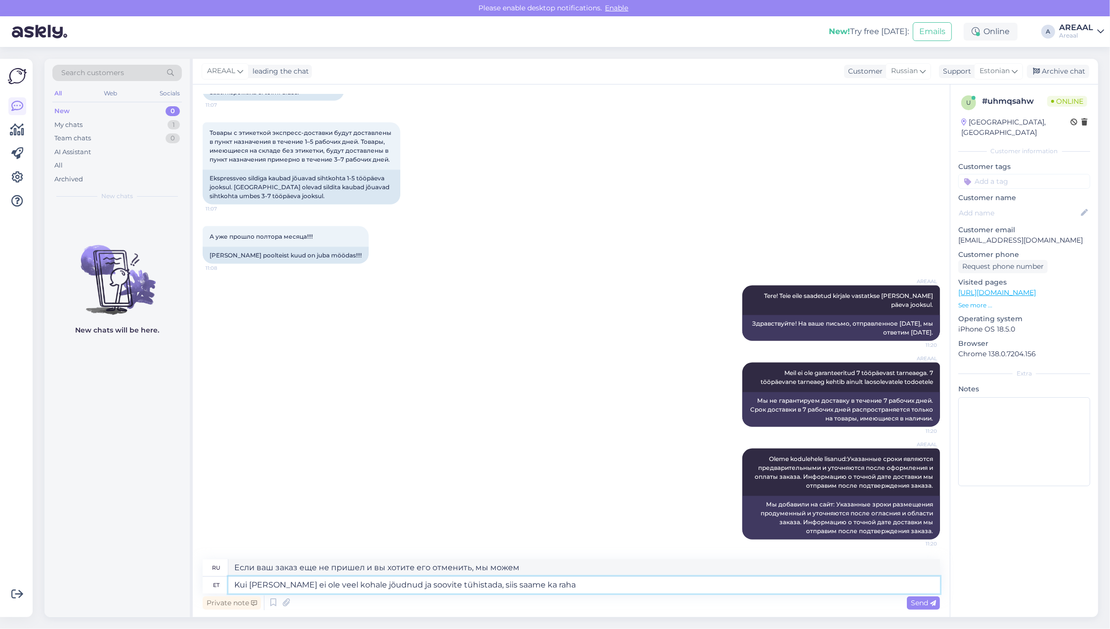
type textarea "Kui Teie tellimus ei ole veel kohale jõudnud ja soovite tühistada, siis saame k…"
type textarea "Если ваш заказ еще не пришел и вы хотите его отменить, мы также можем"
type textarea "Kui Teie tellimus ei ole veel kohale jõudnud ja soovite tühistada, siis saame k…"
type textarea "Если ваш заказ еще не пришел и вы хотите его отменить, мы также вернем вам день…"
type textarea "Kui Teie tellimus ei ole veel kohale jõudnud ja soovite tühistada, siis saame k…"
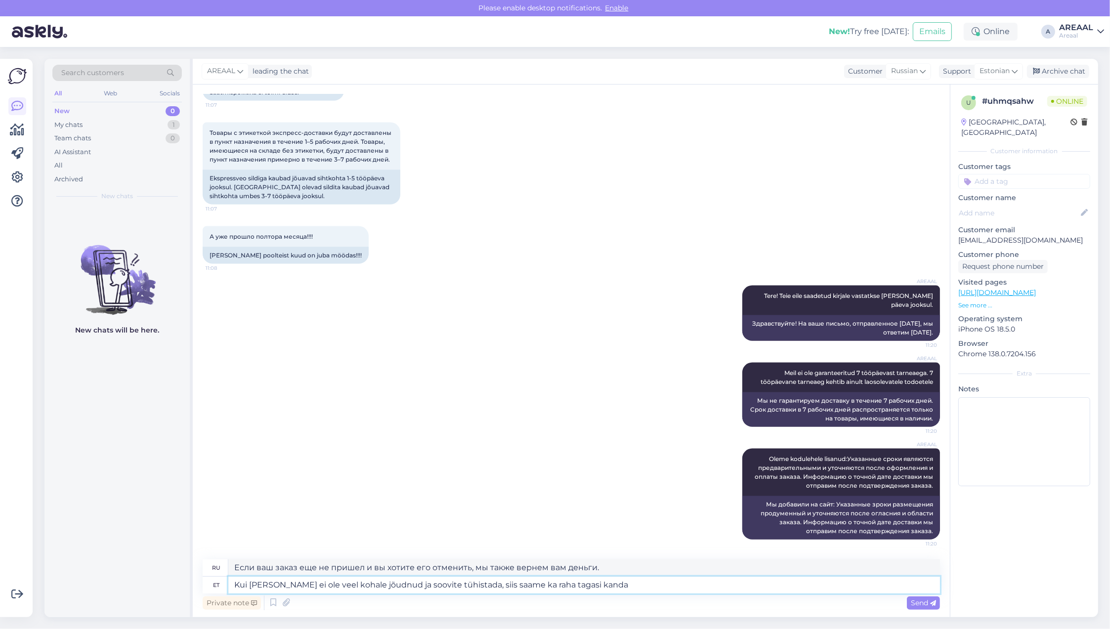
type textarea "Если ваш заказ еще не пришел и вы хотите его отменить, мы также можем вернуть в…"
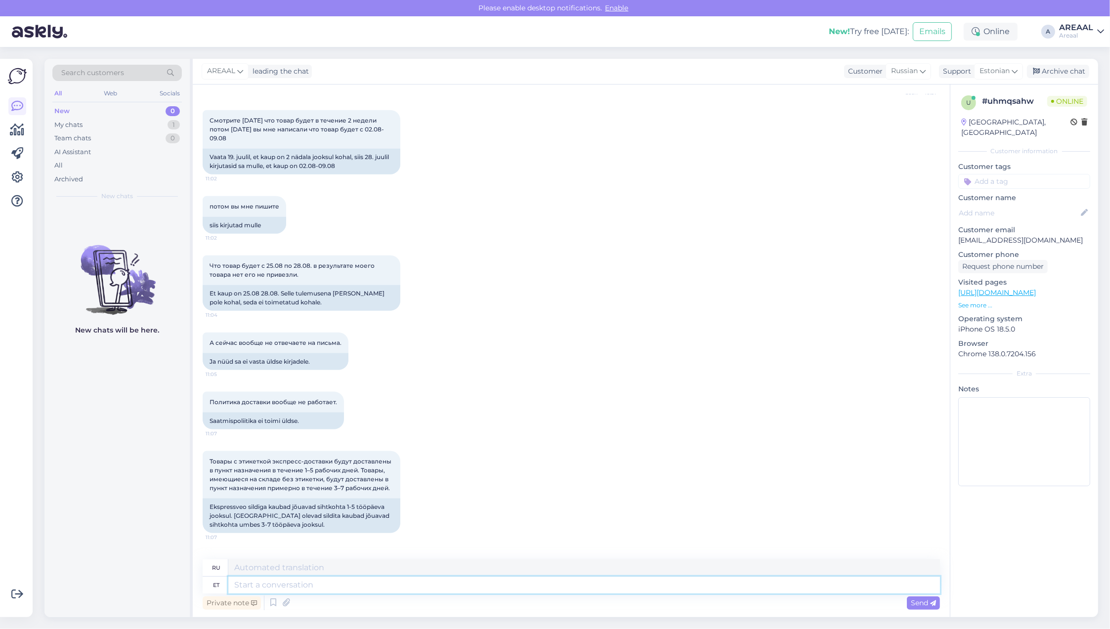
scroll to position [5849, 0]
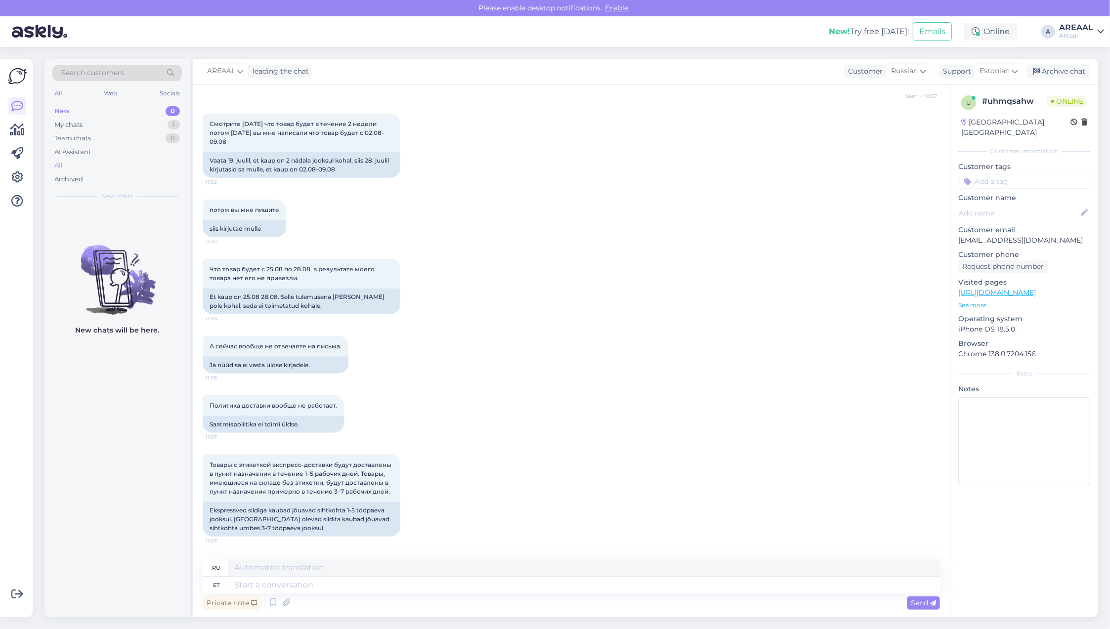
click at [150, 170] on div "All" at bounding box center [116, 166] width 129 height 14
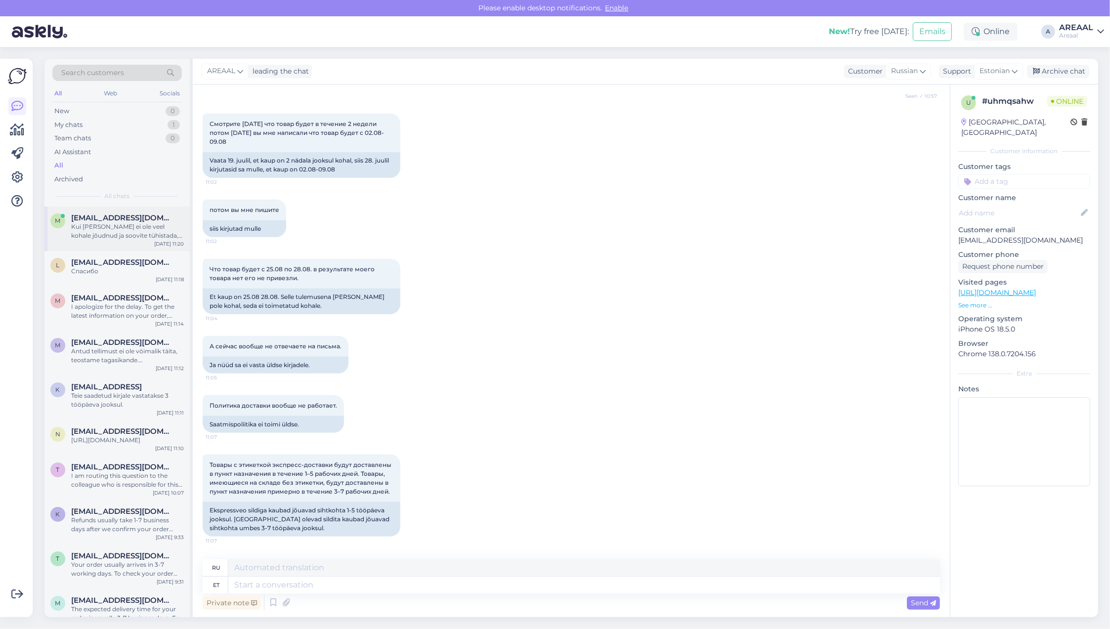
click at [142, 224] on div "Kui [PERSON_NAME] ei ole veel kohale jõudnud ja soovite tühistada, siis saame k…" at bounding box center [127, 231] width 113 height 18
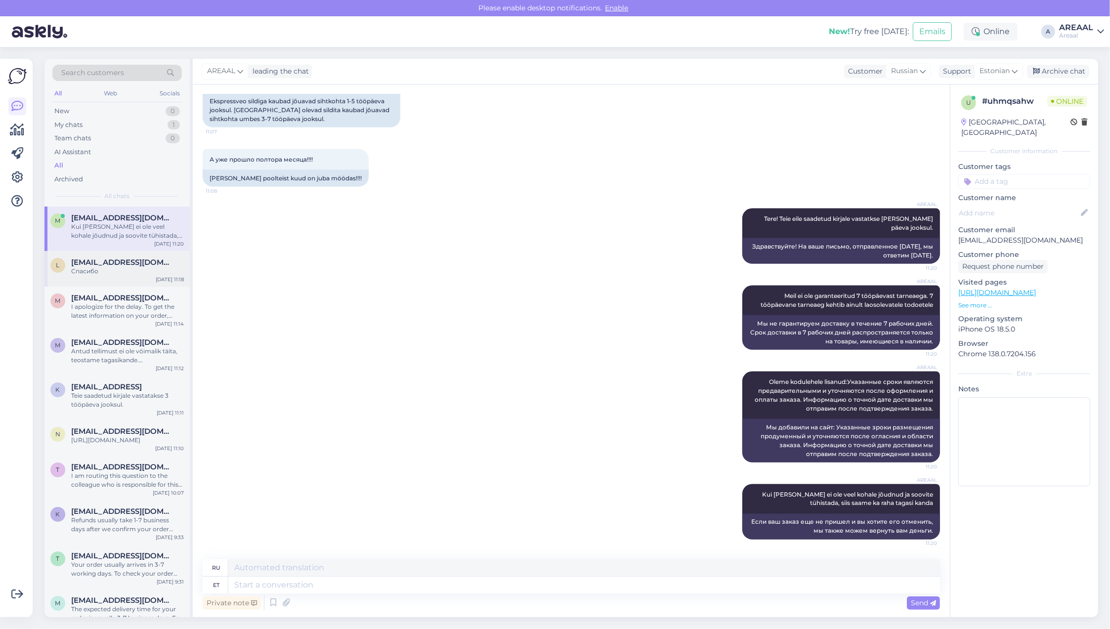
click at [141, 272] on div "Спасибо" at bounding box center [127, 271] width 113 height 9
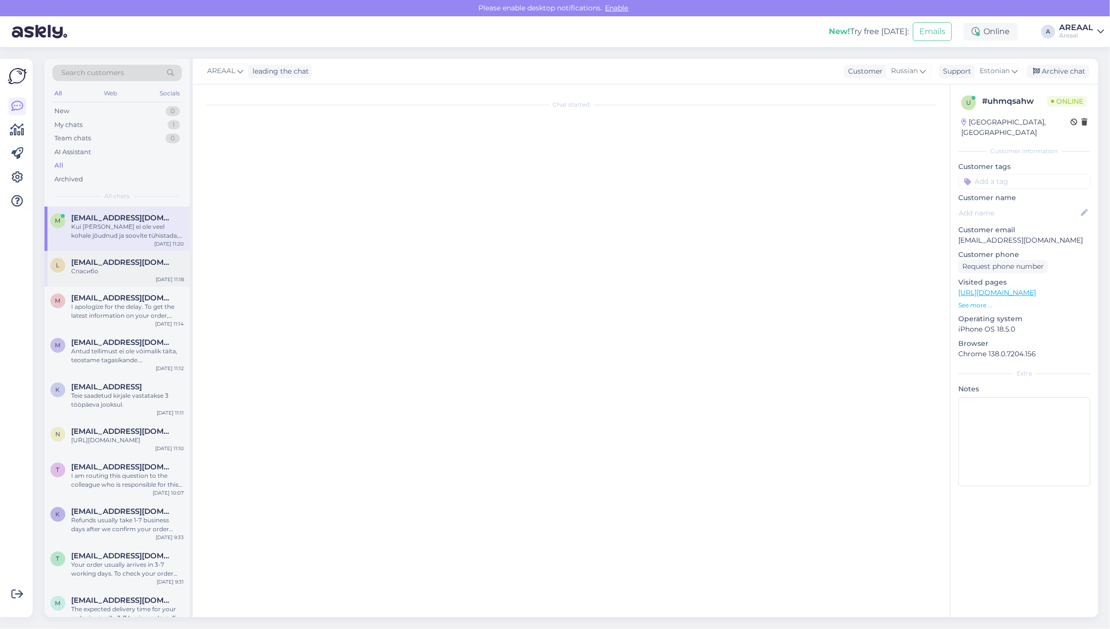
scroll to position [3643, 0]
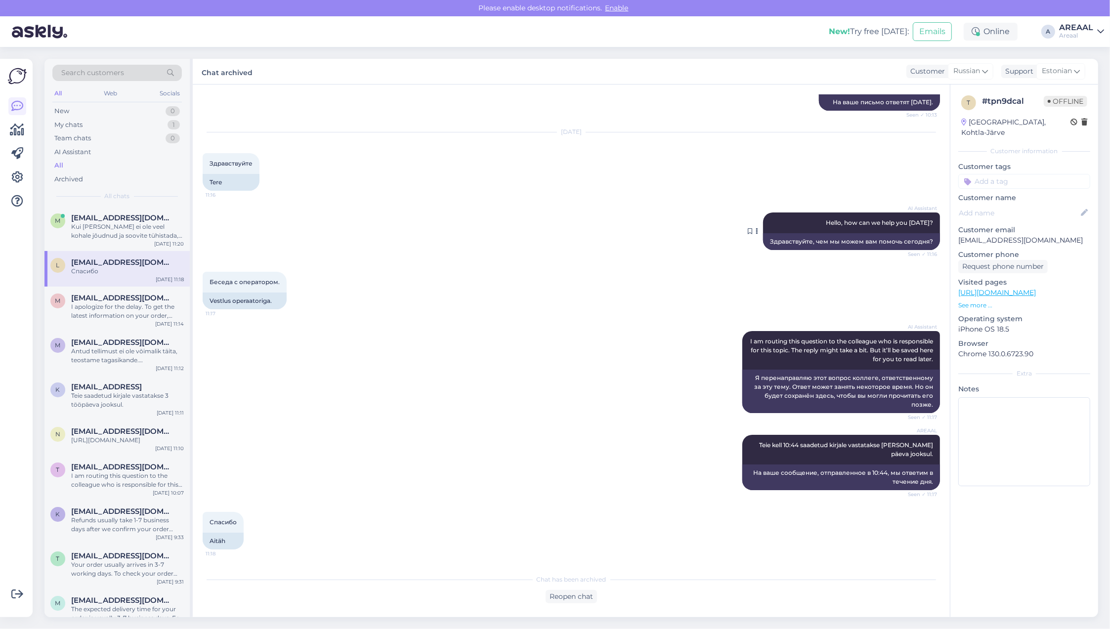
click at [853, 220] on span "Hello, how can we help you today?" at bounding box center [879, 222] width 107 height 7
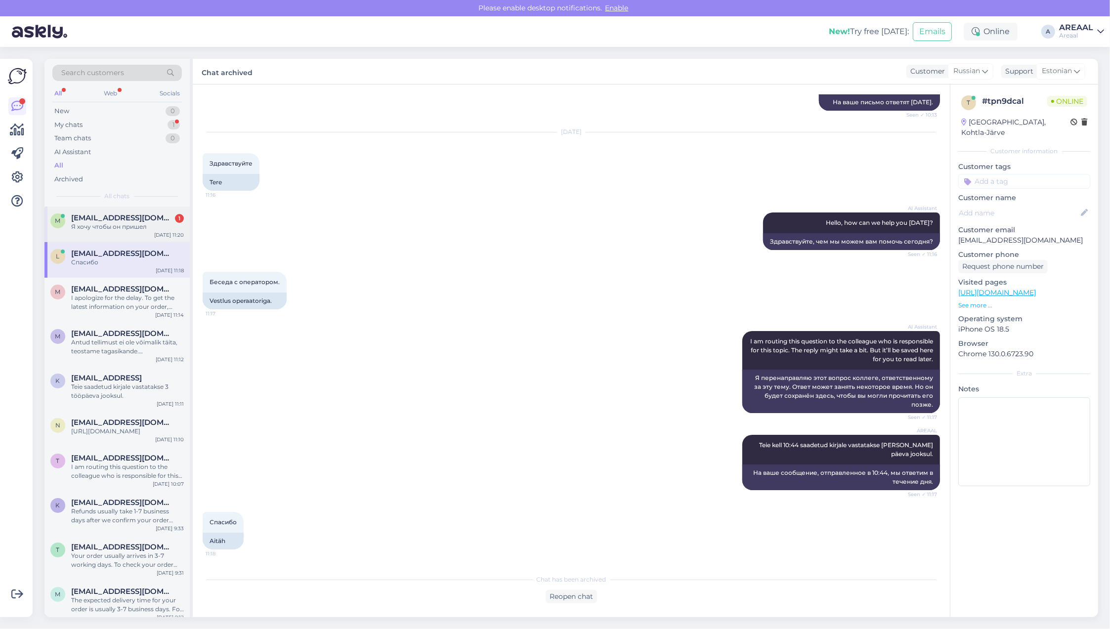
click at [140, 224] on div "Я хочу чтобы он пришел" at bounding box center [127, 226] width 113 height 9
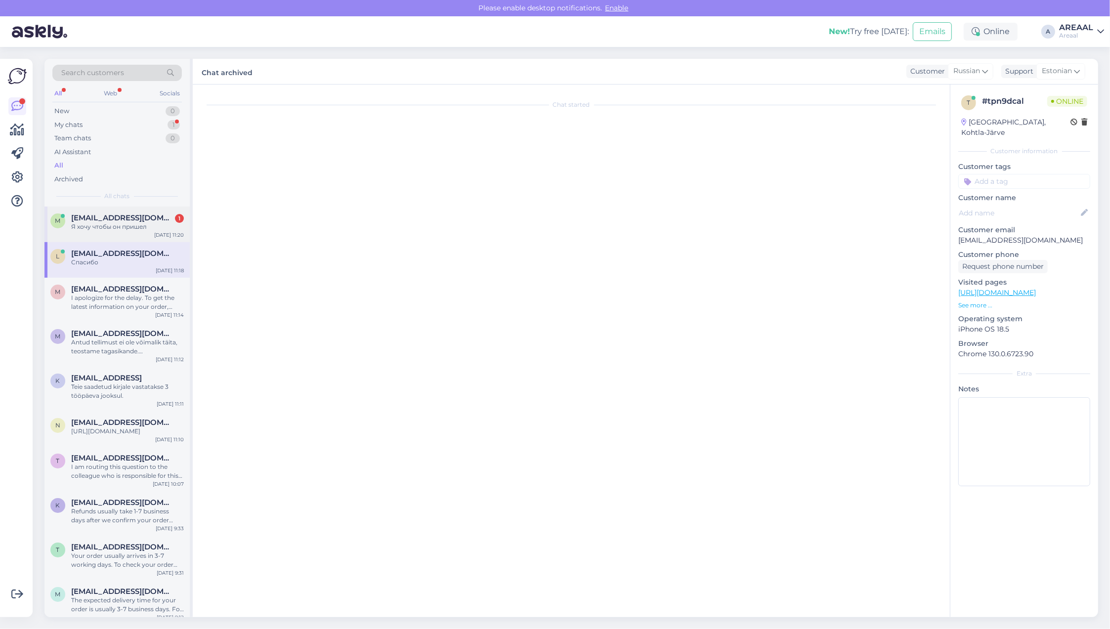
scroll to position [6340, 0]
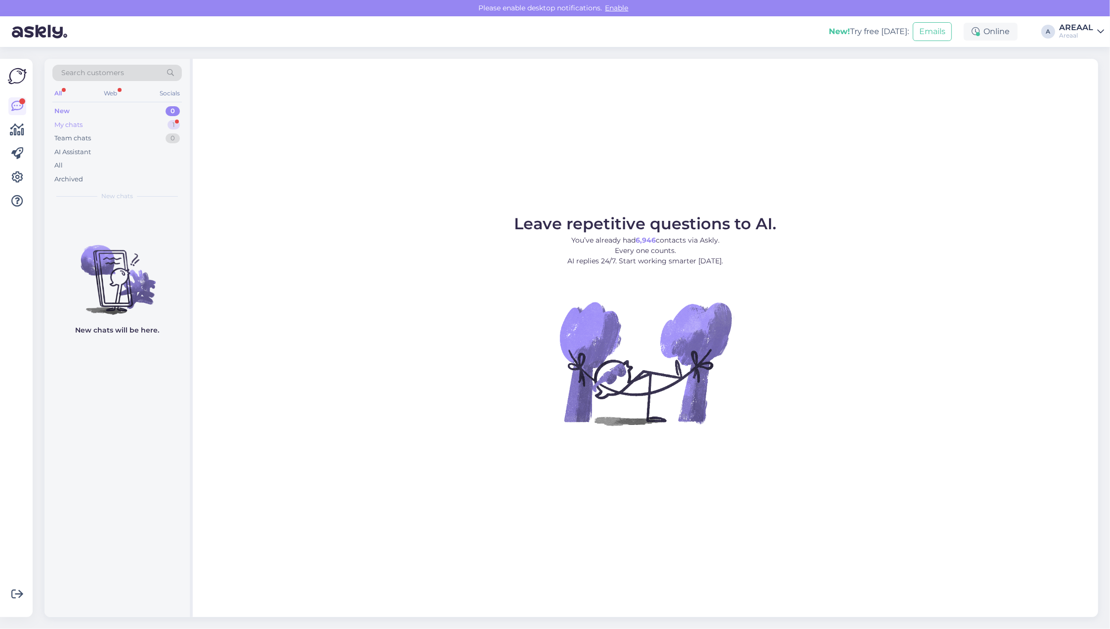
click at [160, 125] on div "My chats 1" at bounding box center [116, 125] width 129 height 14
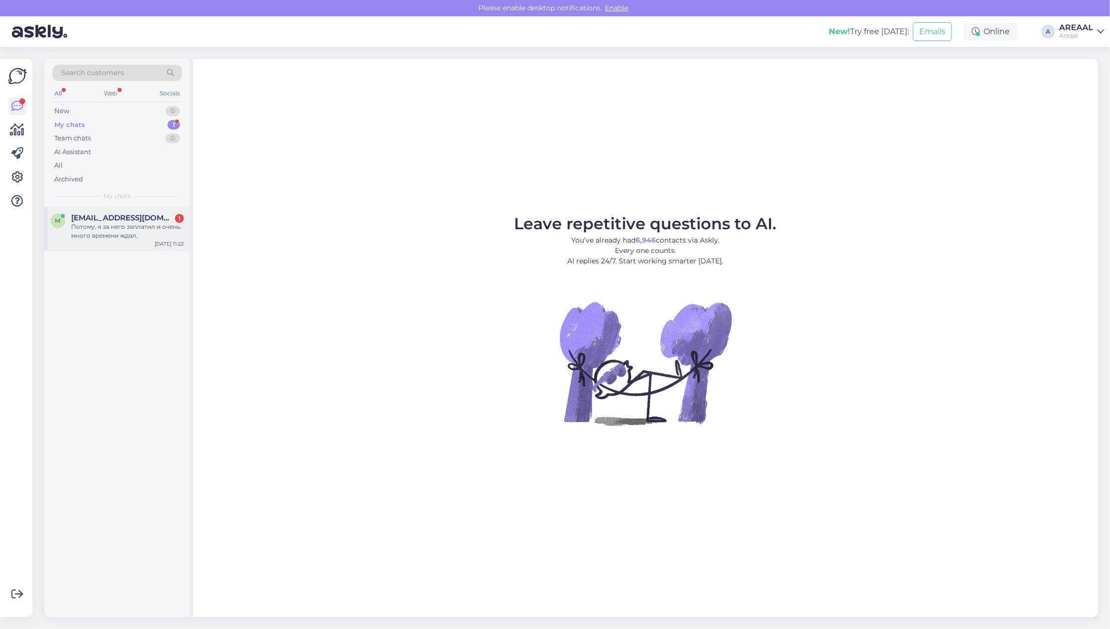
click at [129, 226] on div "Потому, я за него заплатил и очень много времени ждал." at bounding box center [127, 231] width 113 height 18
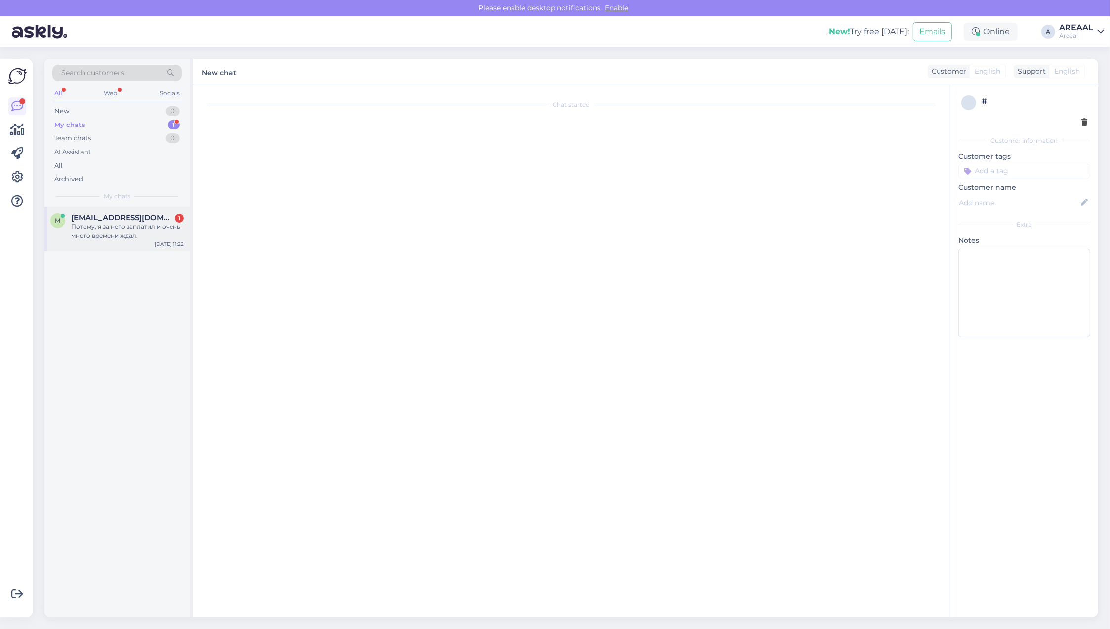
scroll to position [6399, 0]
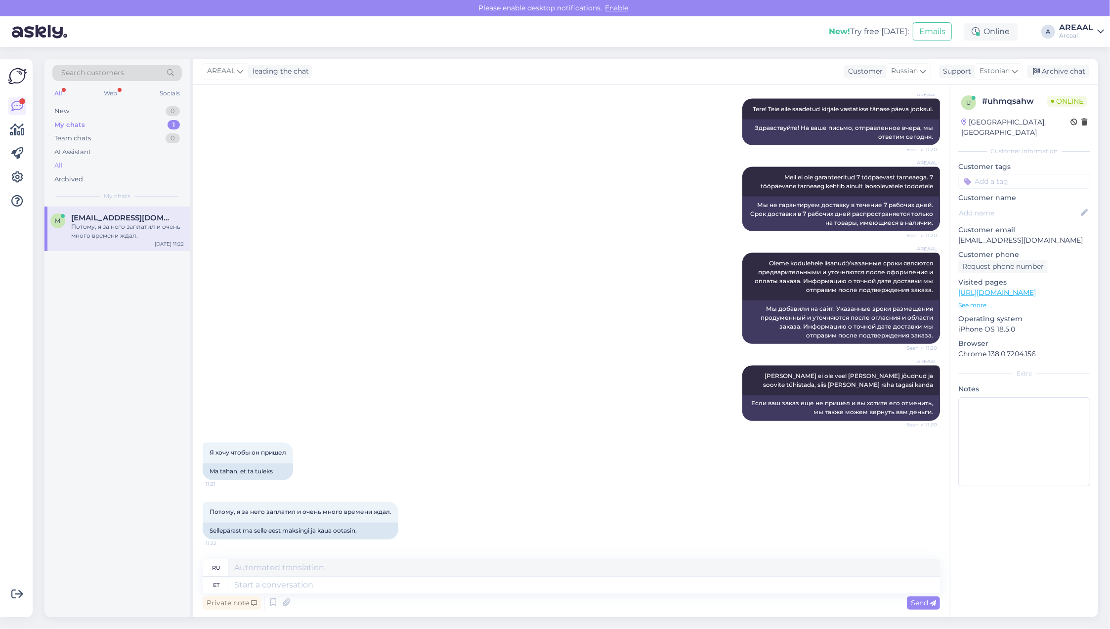
click at [134, 166] on div "All" at bounding box center [116, 166] width 129 height 14
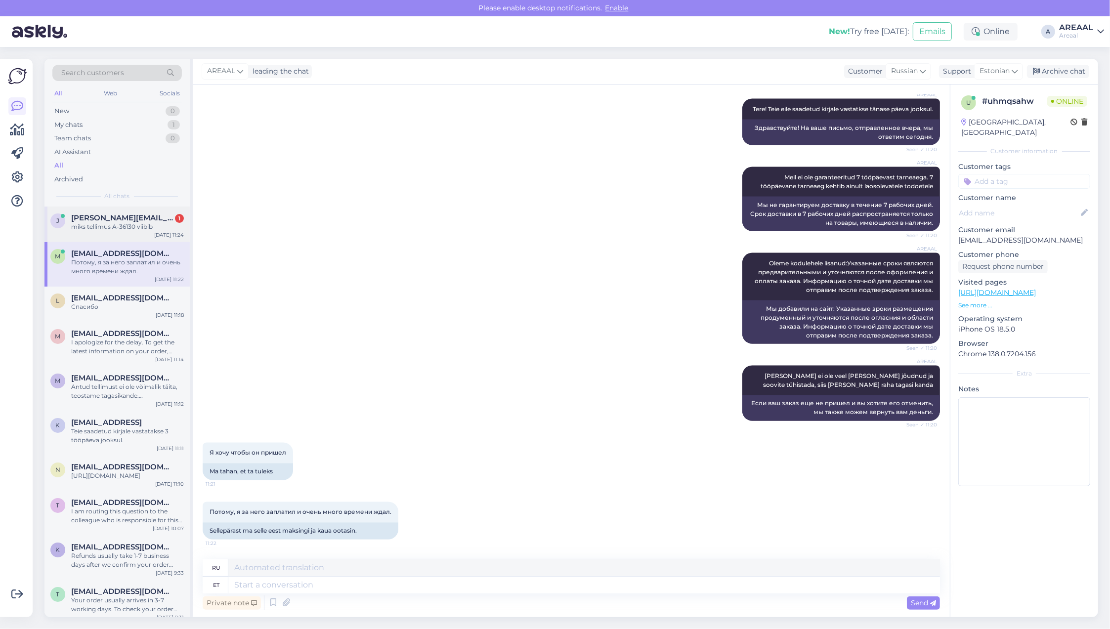
click at [113, 237] on div "[PERSON_NAME] [PERSON_NAME][EMAIL_ADDRESS][PERSON_NAME][DOMAIN_NAME] 1 miks tel…" at bounding box center [116, 225] width 145 height 36
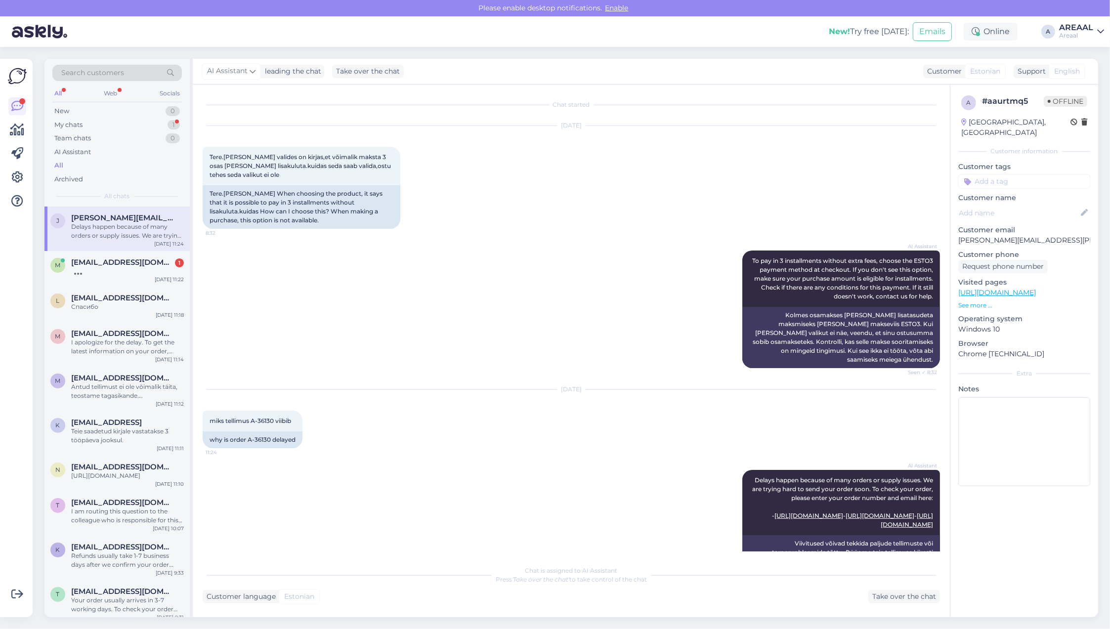
scroll to position [73, 0]
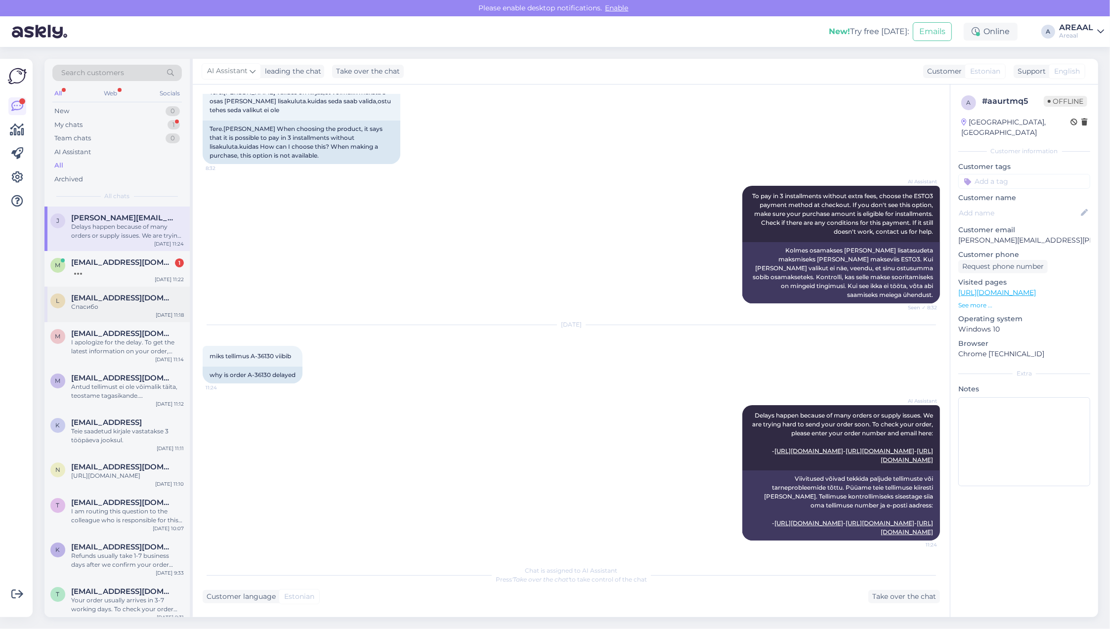
click at [102, 302] on div "Спасибо" at bounding box center [127, 306] width 113 height 9
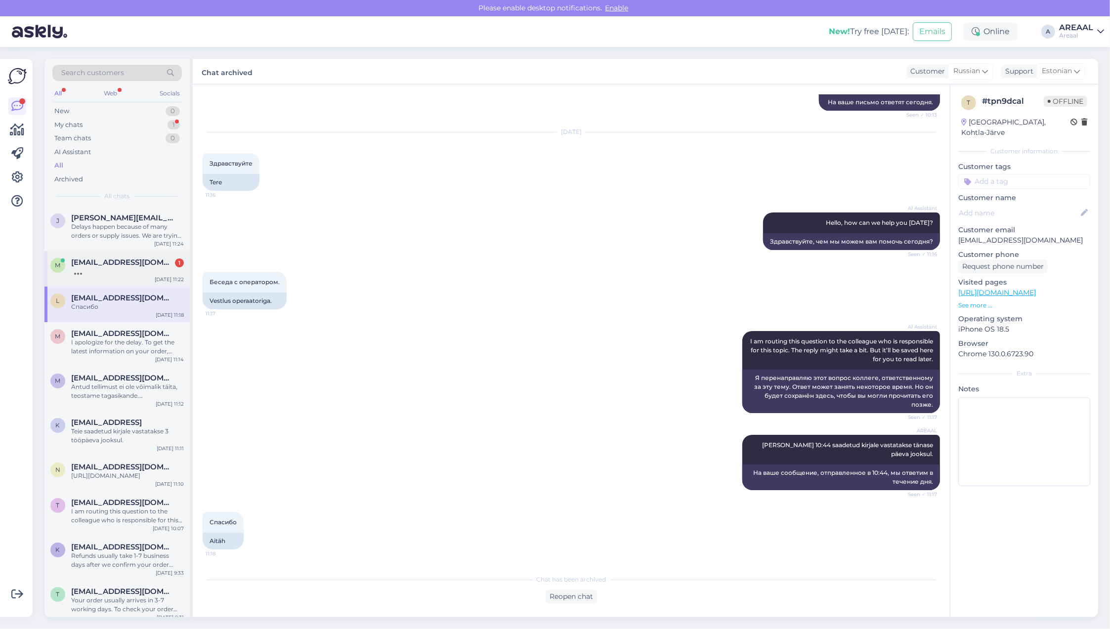
click at [126, 265] on span "[EMAIL_ADDRESS][DOMAIN_NAME]" at bounding box center [122, 262] width 103 height 9
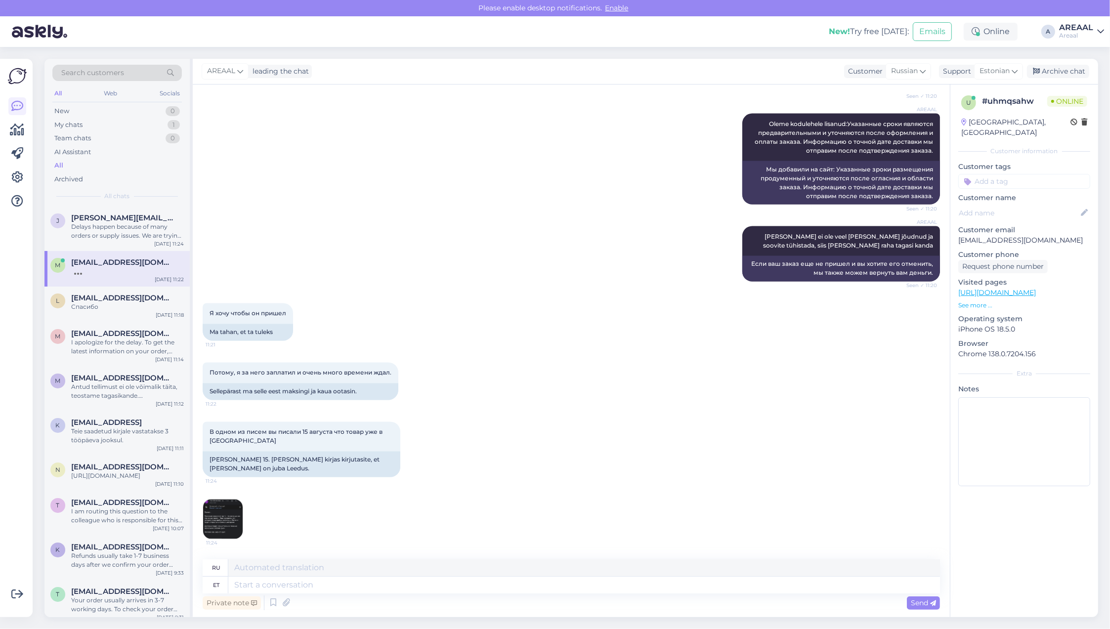
click at [231, 509] on img at bounding box center [223, 520] width 40 height 40
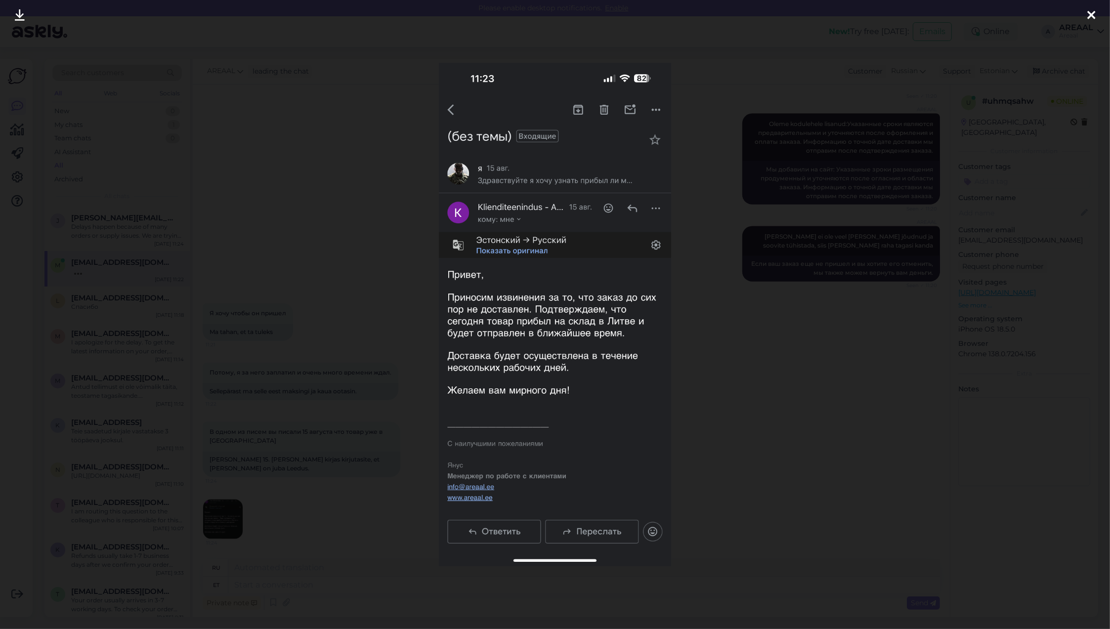
click at [250, 422] on div at bounding box center [555, 314] width 1110 height 629
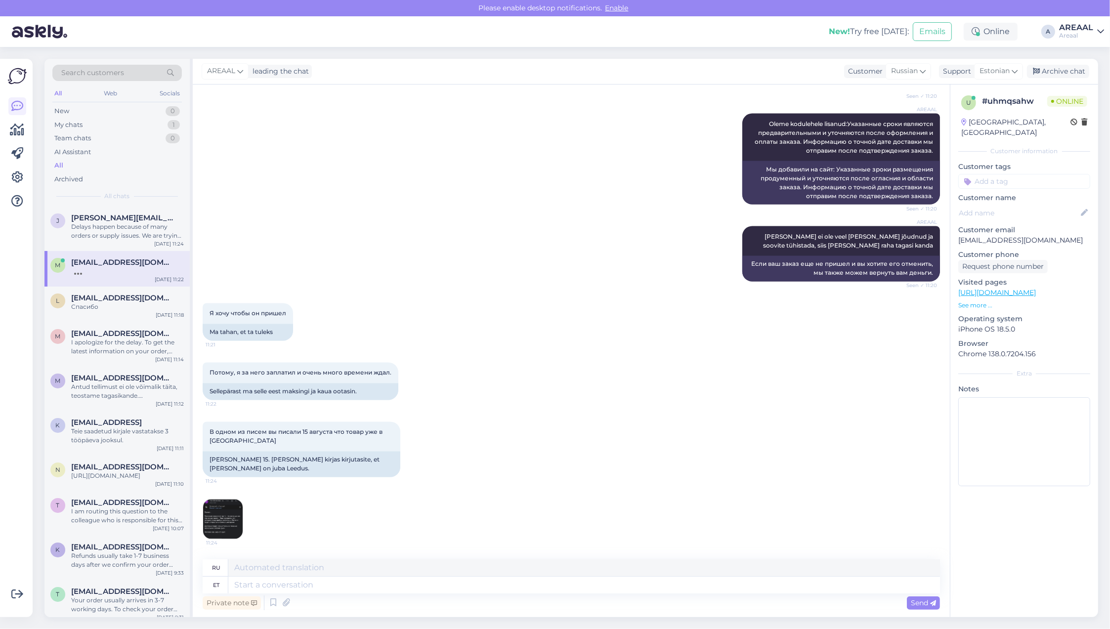
click at [216, 512] on img at bounding box center [223, 520] width 40 height 40
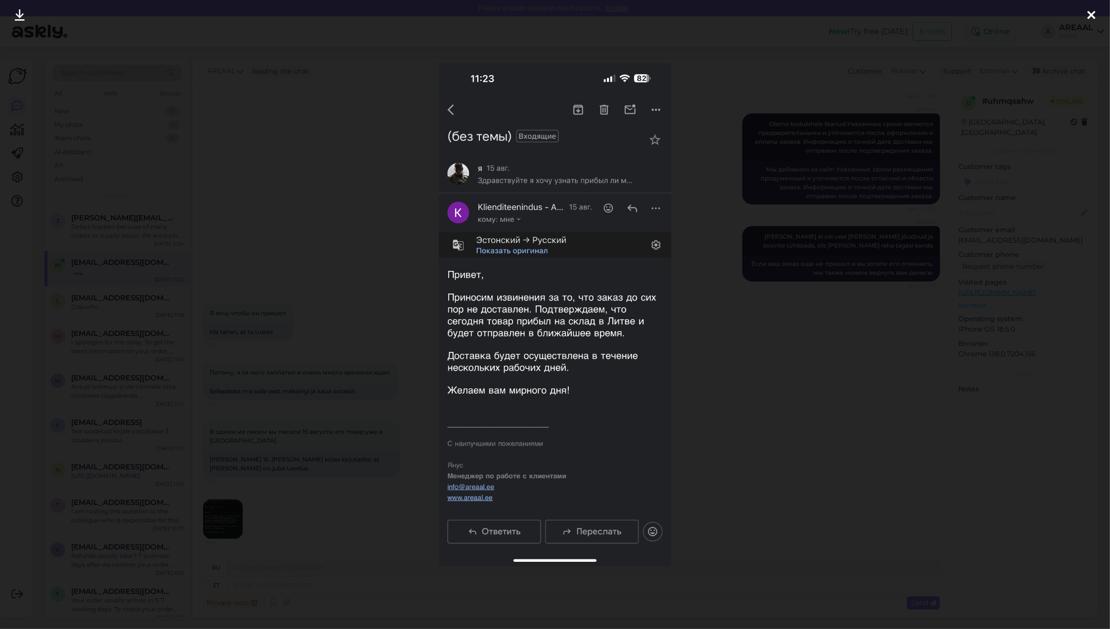
scroll to position [6598, 0]
click at [265, 367] on div at bounding box center [555, 314] width 1110 height 629
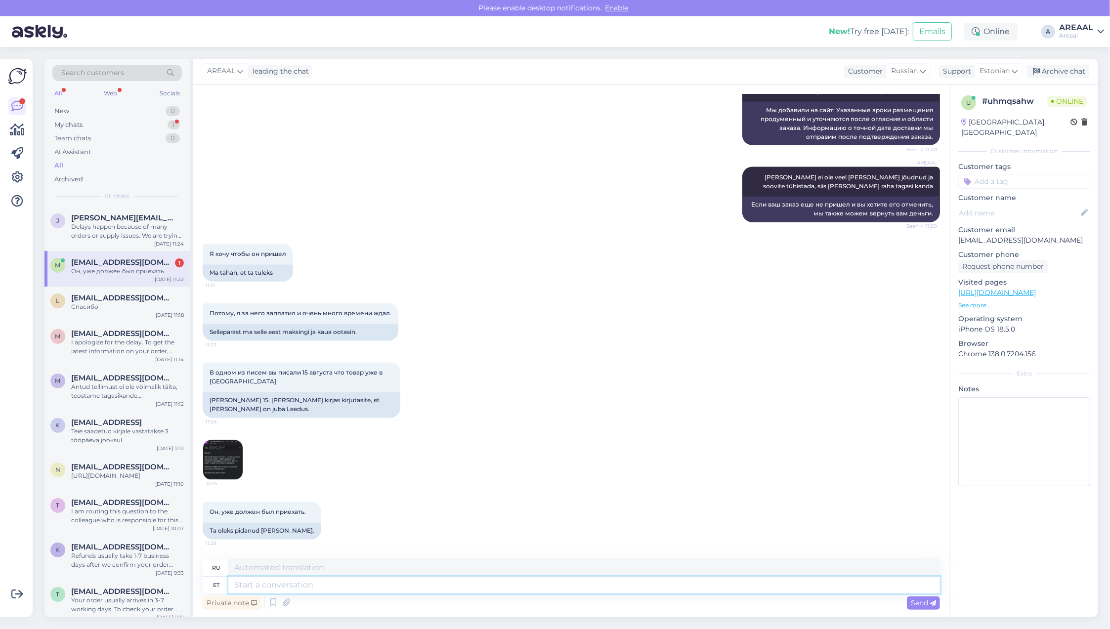
click at [376, 583] on textarea at bounding box center [584, 585] width 712 height 17
type textarea "Teie sa"
type textarea "Твой"
type textarea "Teie saadetud ki"
type textarea "Отправлено вами"
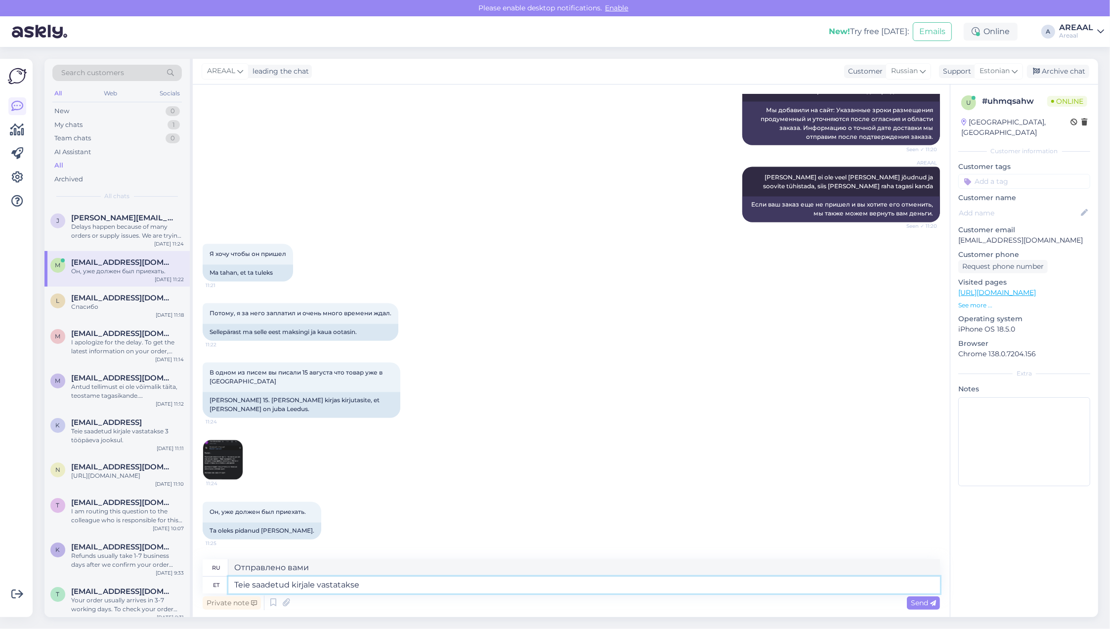
type textarea "Teie saadetud kirjale vastatakse"
type textarea "На письмо, которое вы отправили"
type textarea "Teie saadetud kirjale vastatakse infoga"
type textarea "На ваше письмо будет отправлен ответ с информацией."
type textarea "Teie saadetud kirjale vastatakse infoga tänase"
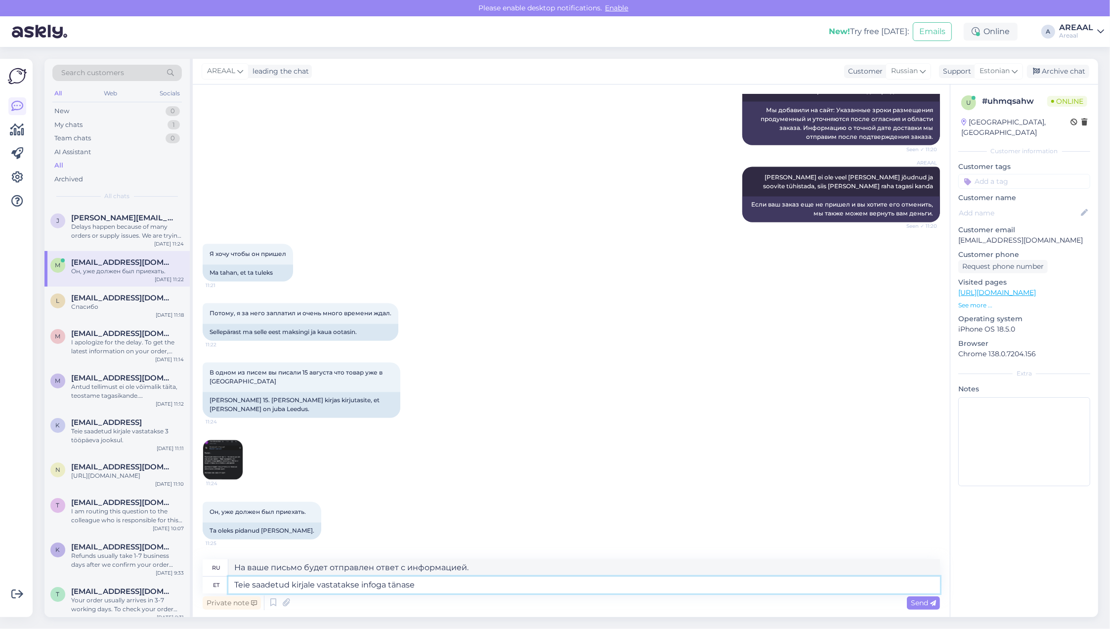
type textarea "На ваш адрес электронной почты будет отправлен ответ с информацией о сегодняшне…"
type textarea "Teie saadetud kirjale vastatakse infoga tänase tööpäeva jooksu"
type textarea "На ваше электронное письмо будет отправлен ответ с информацией о сегодняшнем ра…"
type textarea "Teie saadetud kirjale vastatakse infoga tänase tööpäeva jooksul."
type textarea "На отправленное Вами письмо будет дан информационный ответ в течение сегодняшне…"
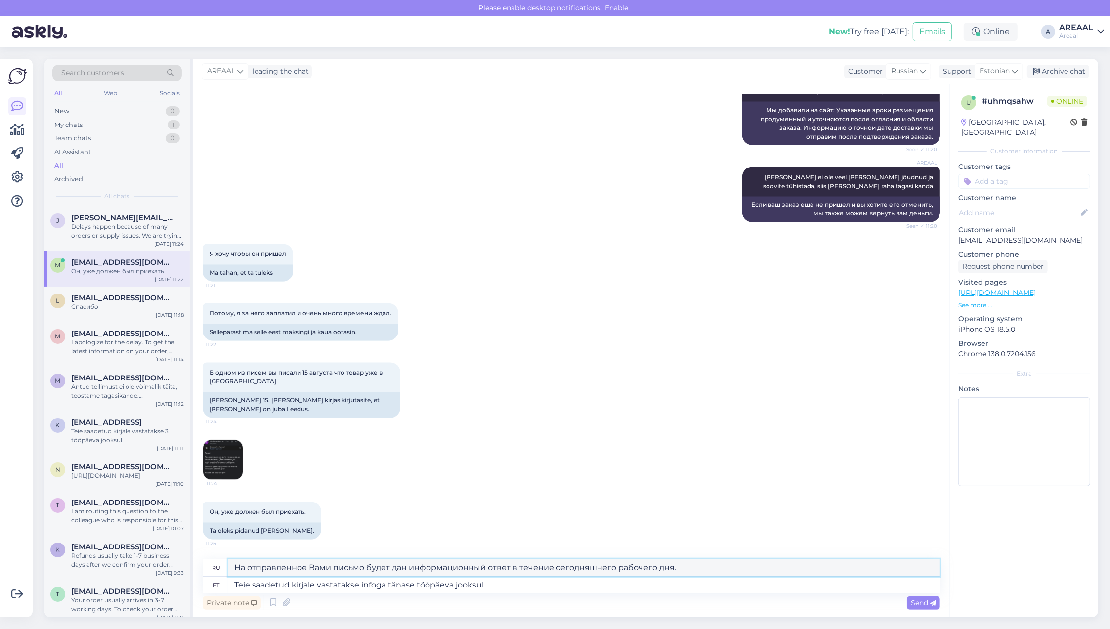
click at [792, 572] on textarea "На отправленное Вами письмо будет дан информационный ответ в течение сегодняшне…" at bounding box center [584, 568] width 712 height 17
click at [251, 586] on textarea "Teie saadetud kirjale vastatakse infoga tänase tööpäeva jooksul." at bounding box center [584, 585] width 712 height 17
type textarea "Teie eile saadetud kirjale vastatakse infoga tänase tööpäeva jooksul."
type textarea "На Ваше письмо, отправленное вчера, мы ответим Вам с информацией в течение сего…"
type textarea "Teie eile saadetud kirjale vastatakse infoga tänase tööpäeva jooksul."
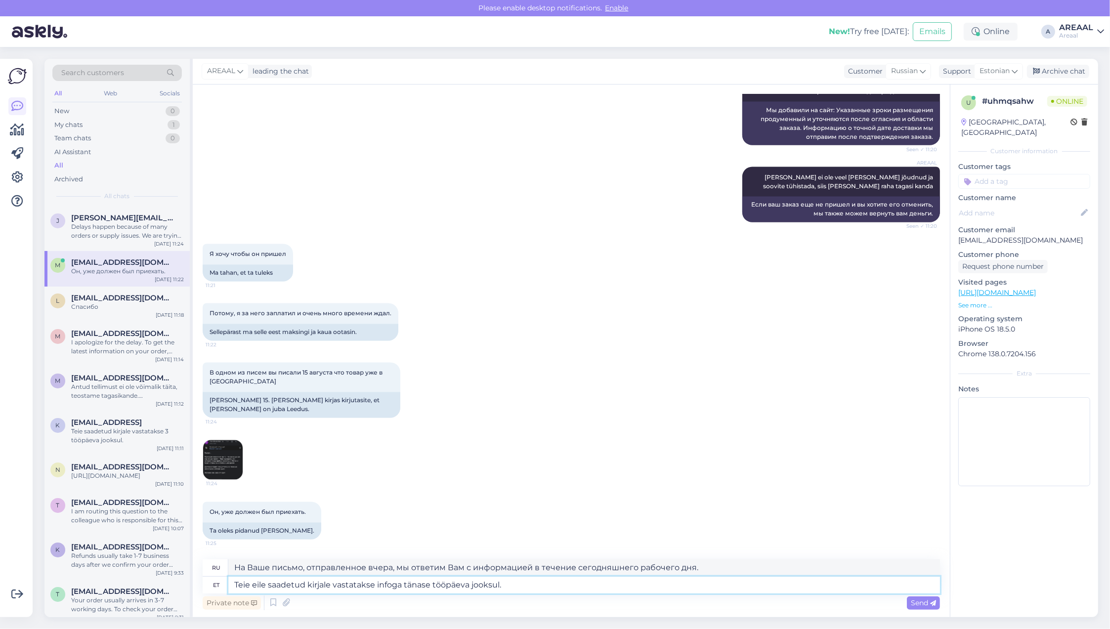
click at [553, 588] on textarea "Teie eile saadetud kirjale vastatakse infoga tänase tööpäeva jooksul." at bounding box center [584, 585] width 712 height 17
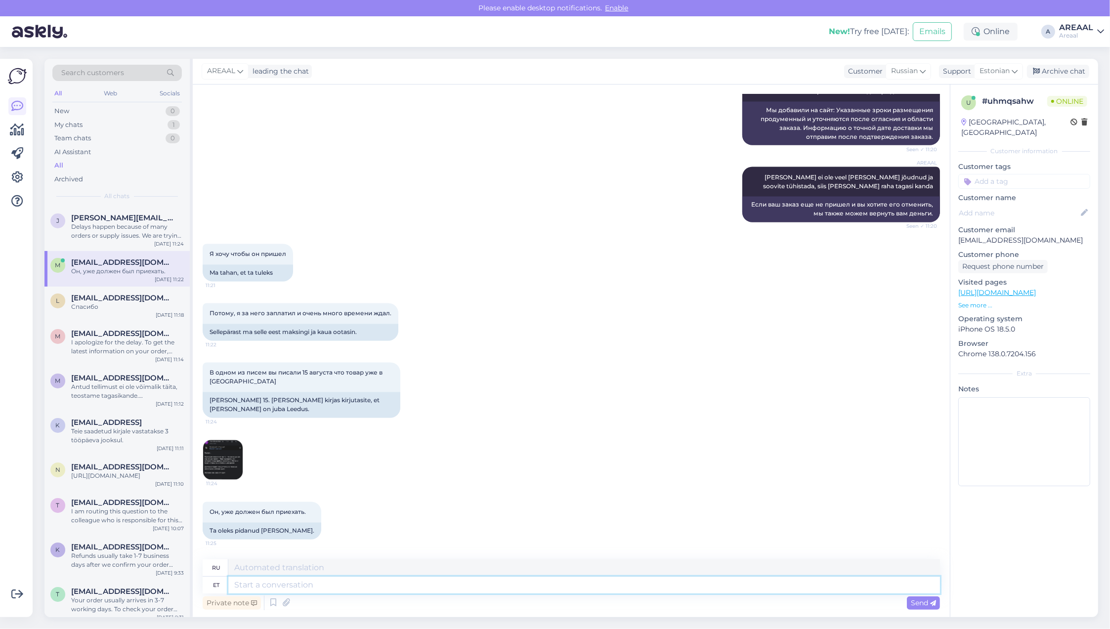
scroll to position [6676, 0]
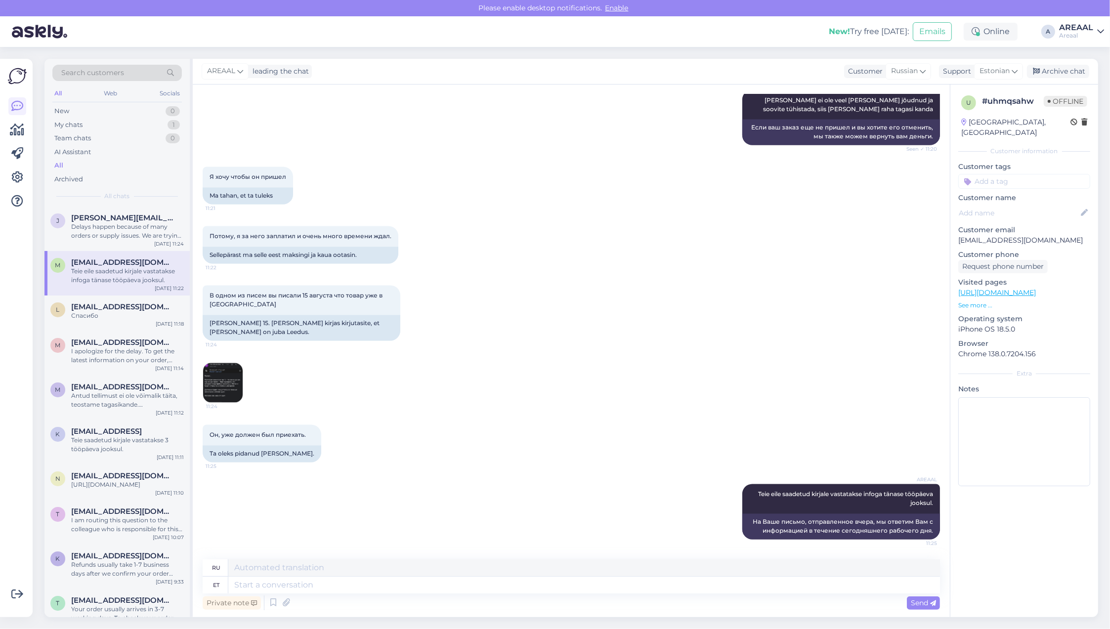
click at [506, 333] on div "В одном из писем вы писали 15 августа что товар уже в Литве 11:24 Ühes oma 15. …" at bounding box center [571, 344] width 737 height 139
click at [111, 221] on span "[PERSON_NAME][EMAIL_ADDRESS][DOMAIN_NAME]" at bounding box center [122, 218] width 103 height 9
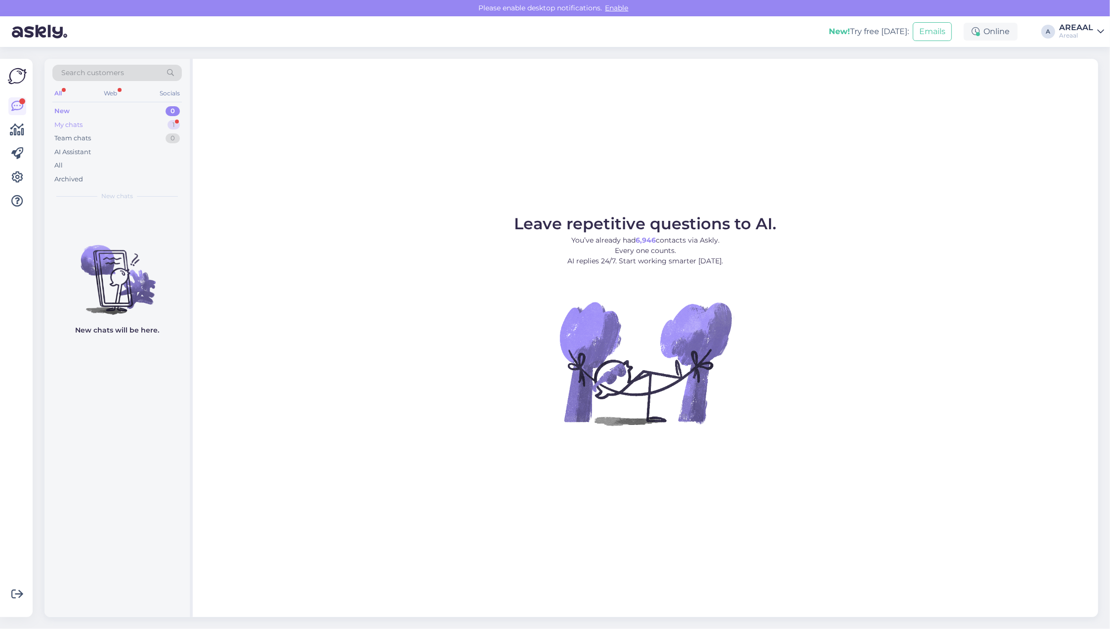
click at [131, 124] on div "My chats 1" at bounding box center [116, 125] width 129 height 14
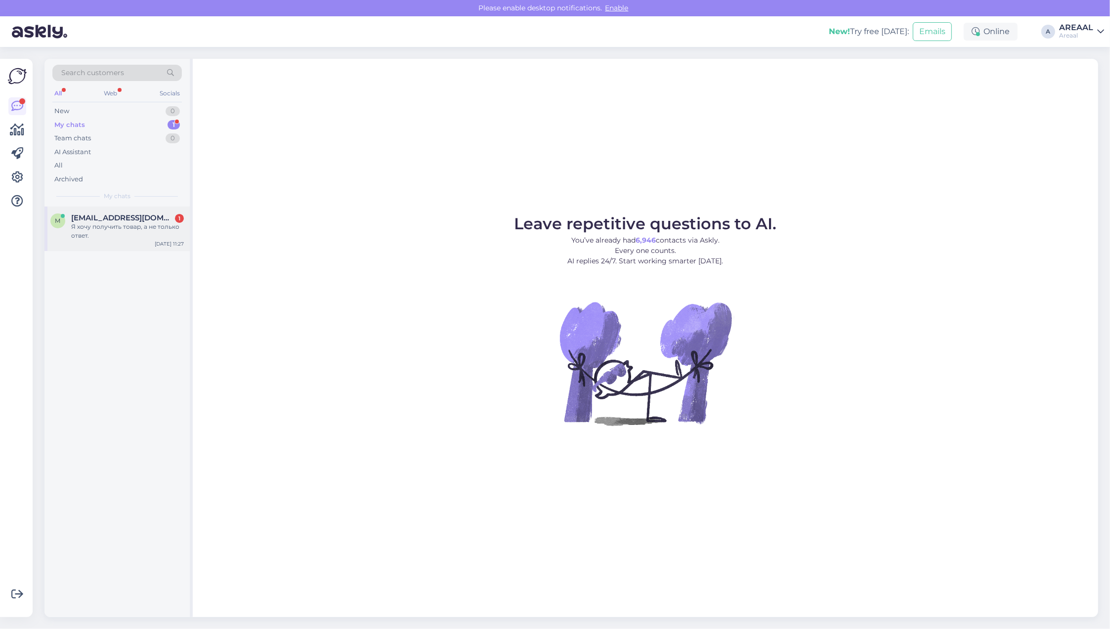
click at [144, 226] on div "Я хочу получить товар, а не только ответ." at bounding box center [127, 231] width 113 height 18
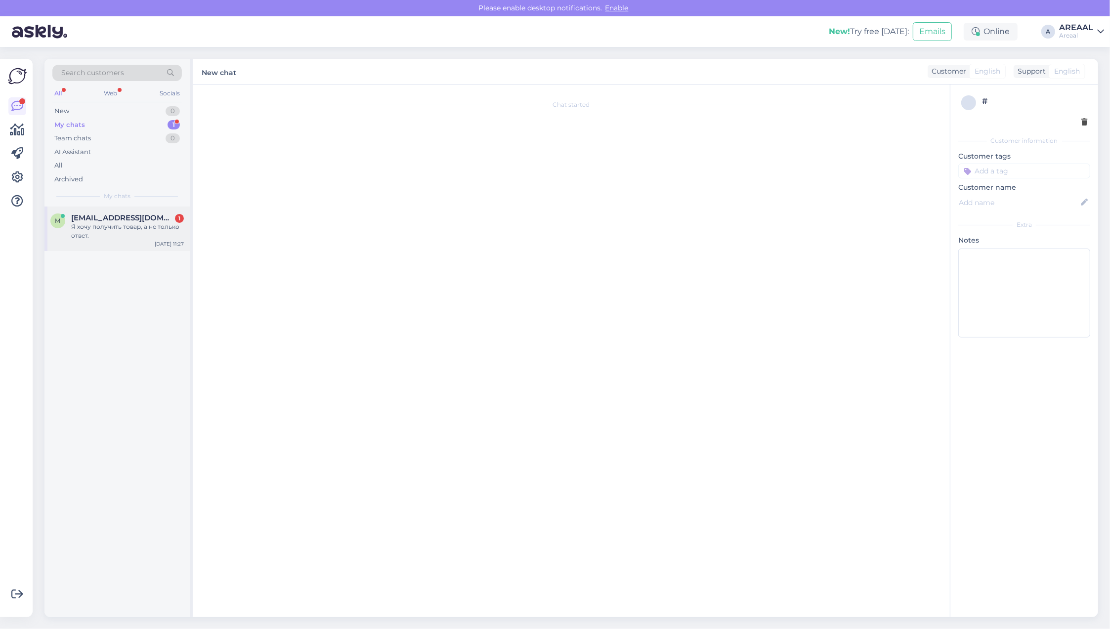
scroll to position [6735, 0]
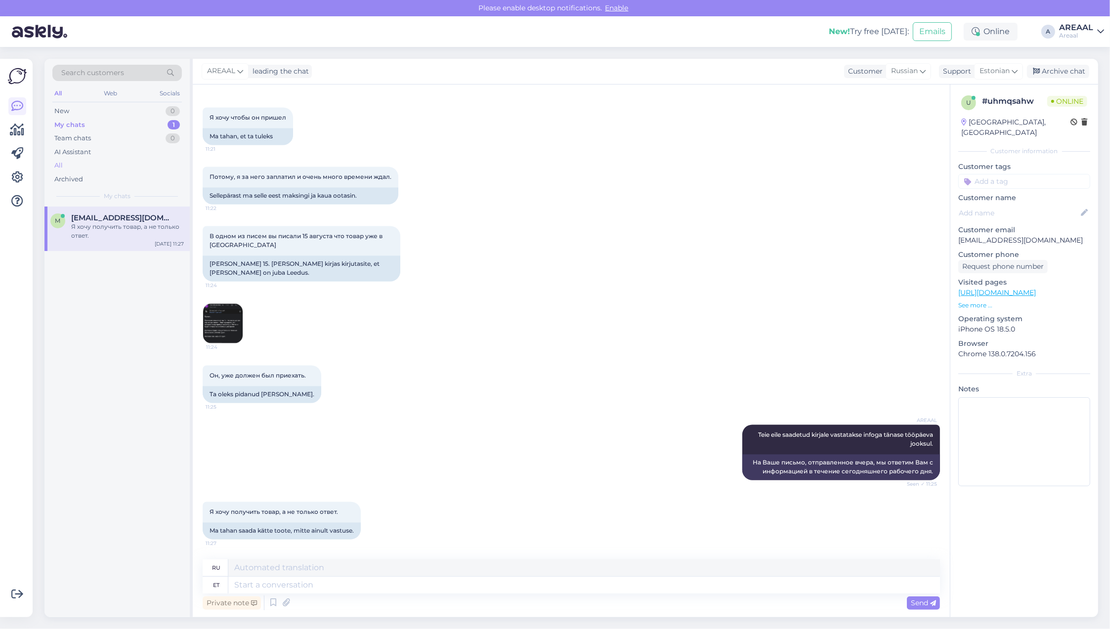
click at [166, 169] on div "All" at bounding box center [116, 166] width 129 height 14
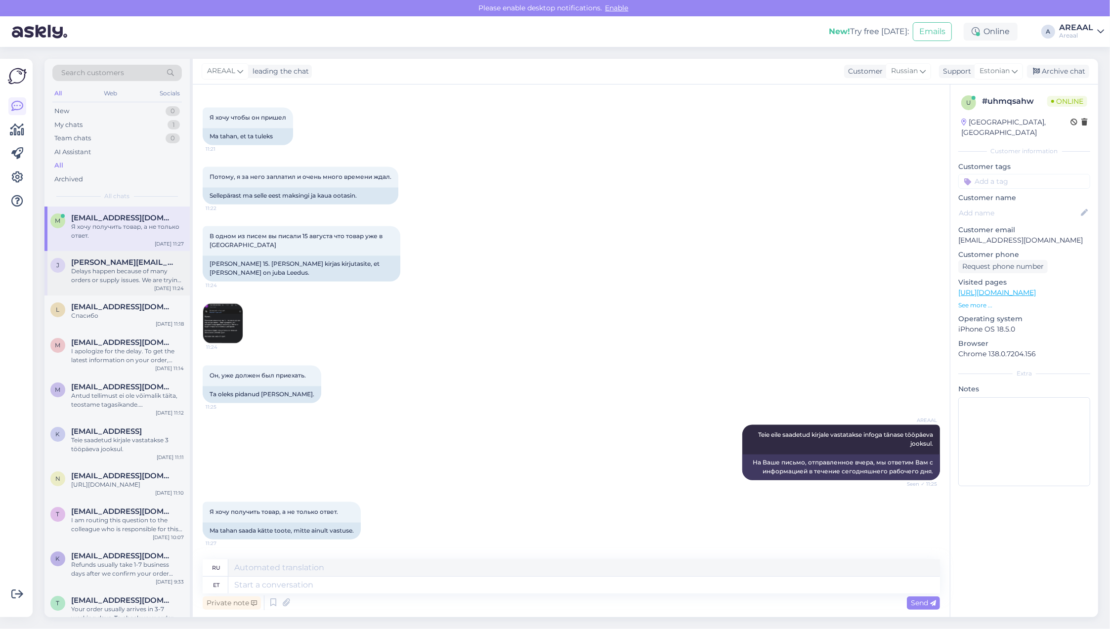
click at [159, 256] on div "j [PERSON_NAME][EMAIL_ADDRESS][PERSON_NAME][DOMAIN_NAME] Delays happen because …" at bounding box center [116, 273] width 145 height 44
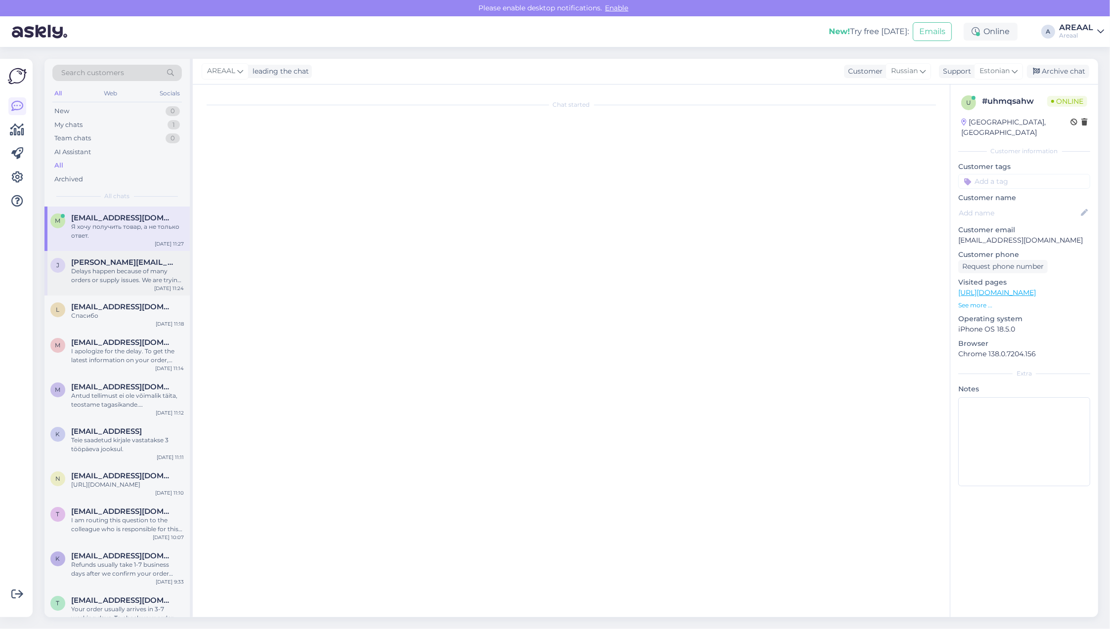
scroll to position [73, 0]
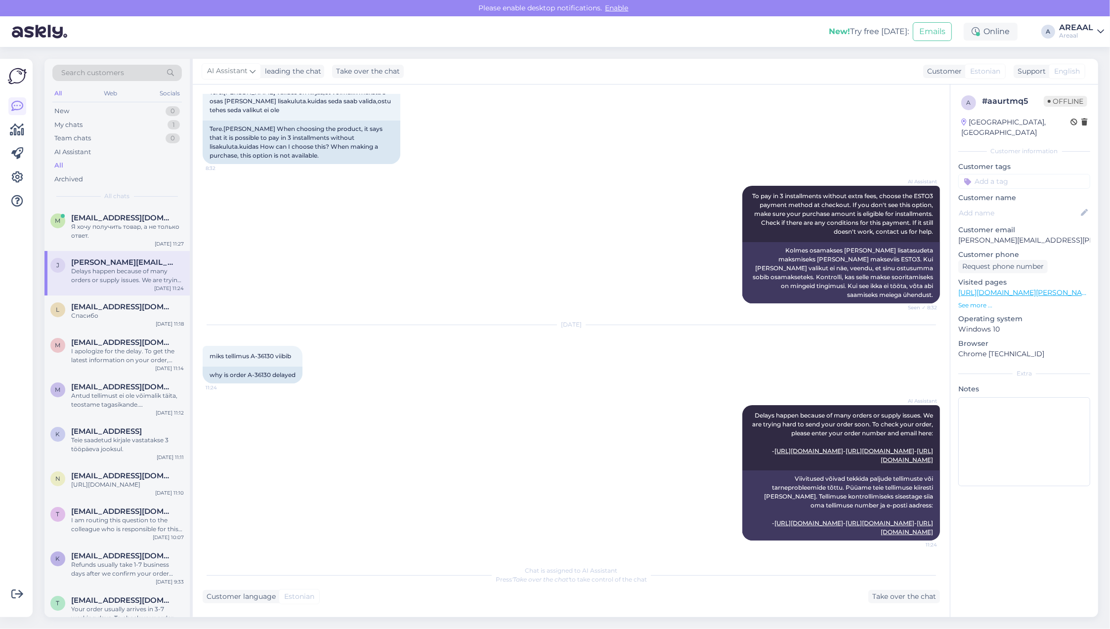
click at [148, 293] on div "j [PERSON_NAME][EMAIL_ADDRESS][PERSON_NAME][DOMAIN_NAME] Delays happen because …" at bounding box center [116, 273] width 145 height 44
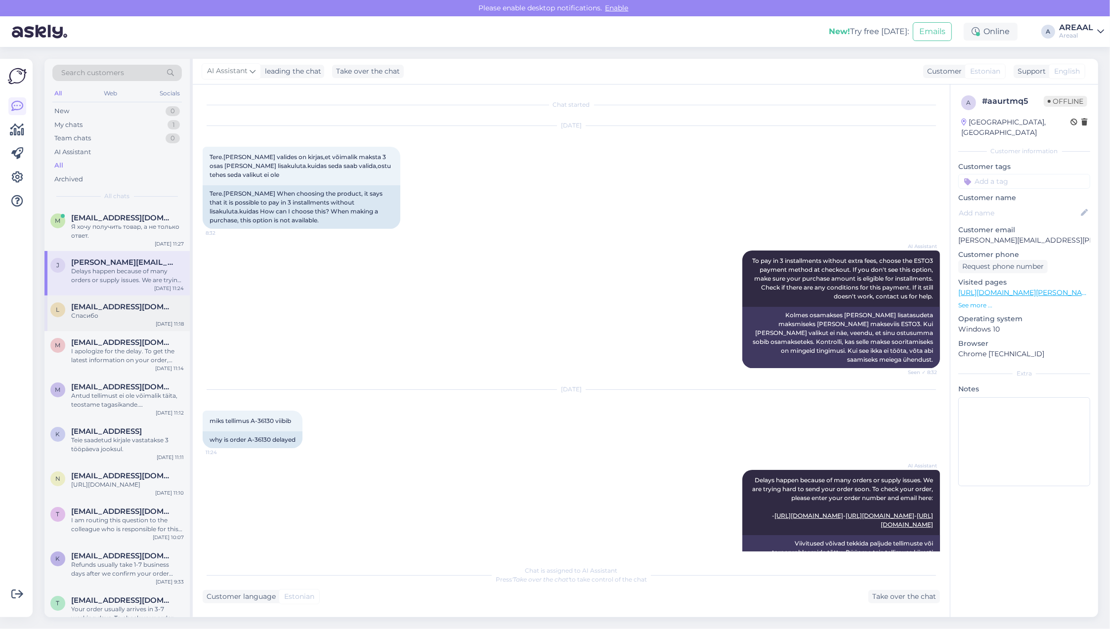
click at [149, 327] on div "l [EMAIL_ADDRESS][DOMAIN_NAME] Спасибо [DATE] 11:18" at bounding box center [116, 314] width 145 height 36
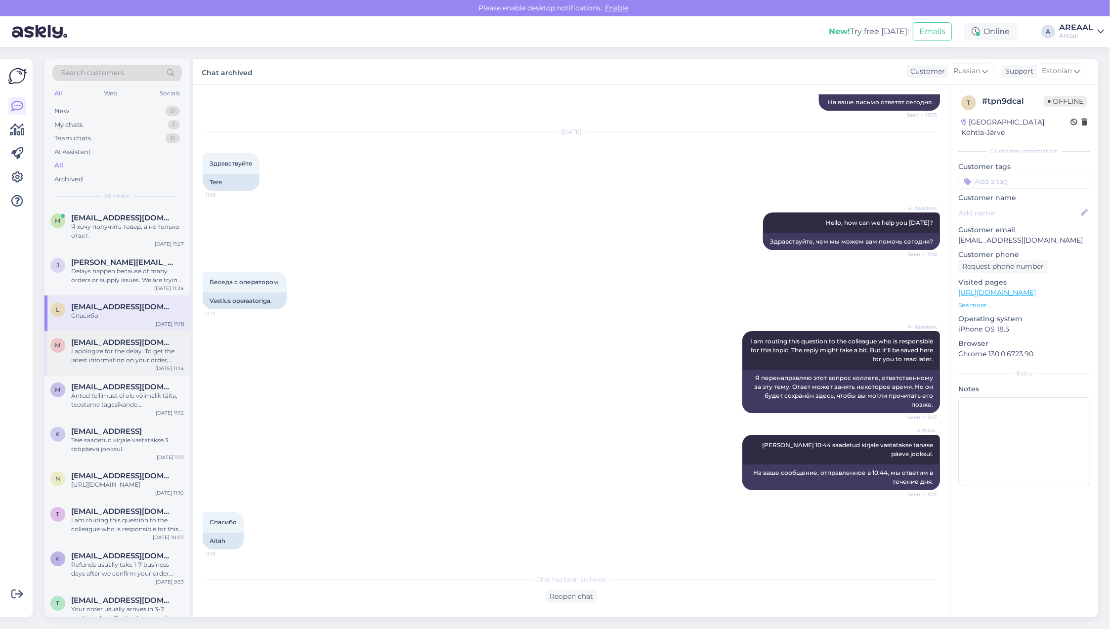
click at [156, 347] on div "I apologize for the delay. To get the latest information on your order, please …" at bounding box center [127, 356] width 113 height 18
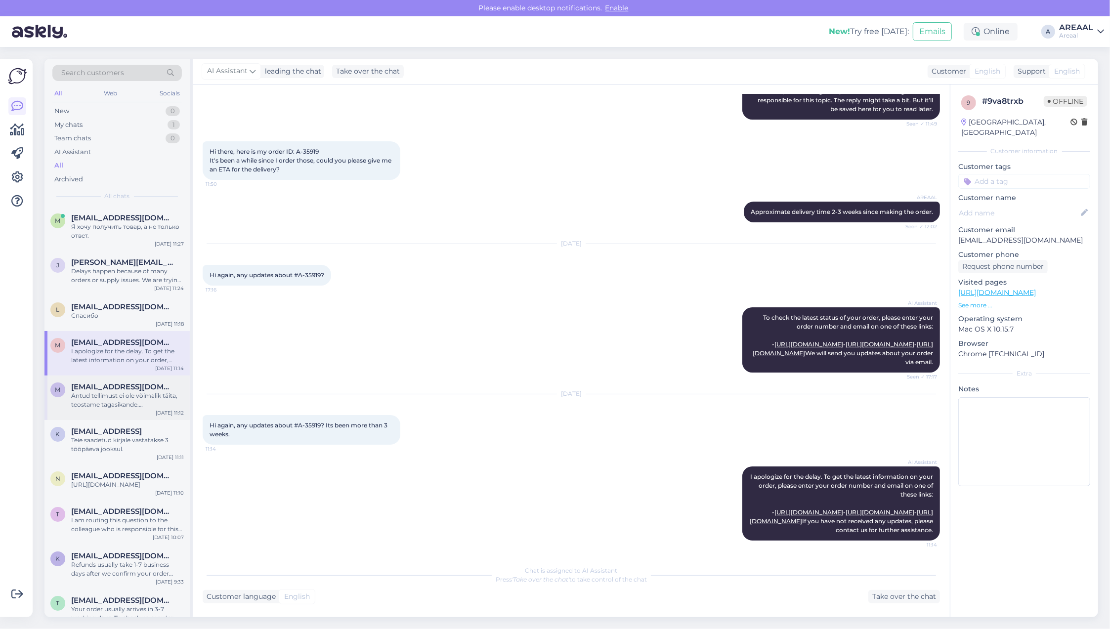
click at [145, 390] on span "[EMAIL_ADDRESS][DOMAIN_NAME]" at bounding box center [122, 387] width 103 height 9
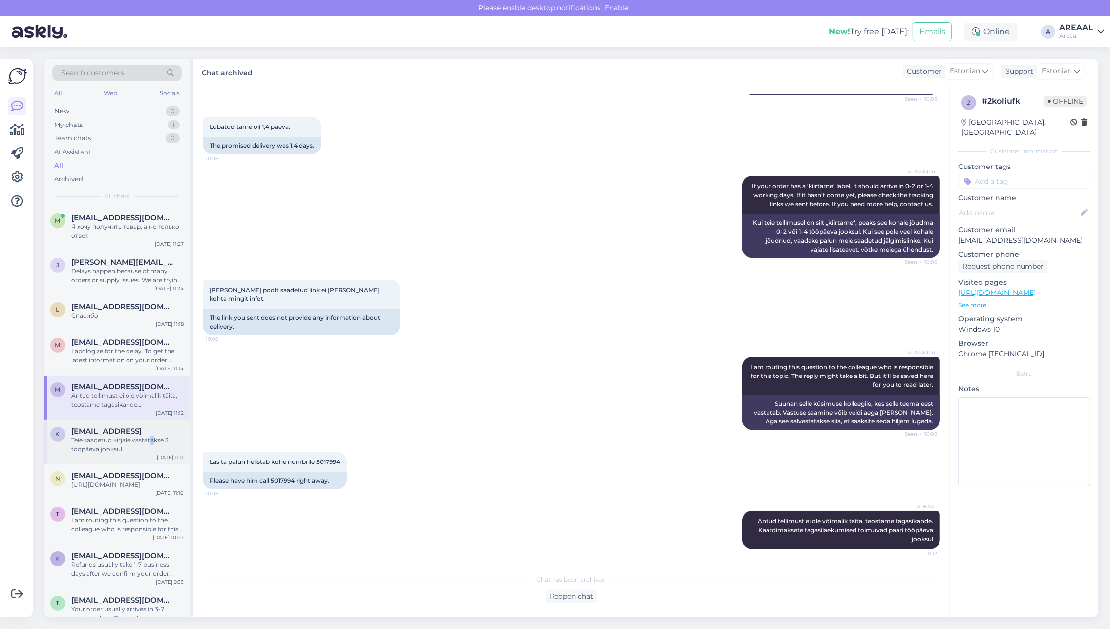
click at [152, 437] on div "Teie saadetud kirjale vastatakse 3 tööpäeva jooksul." at bounding box center [127, 445] width 113 height 18
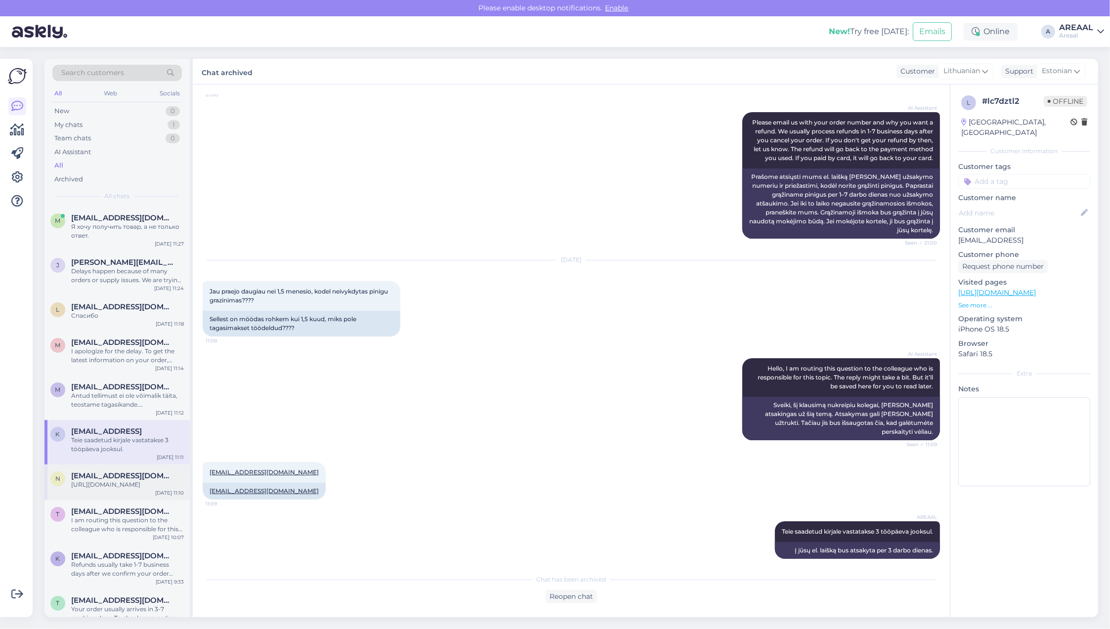
click at [162, 498] on div "n nat.vesselova@mail.ee https://www.posti.fi/seuranta#/lahetys/0037073374612775…" at bounding box center [116, 483] width 145 height 36
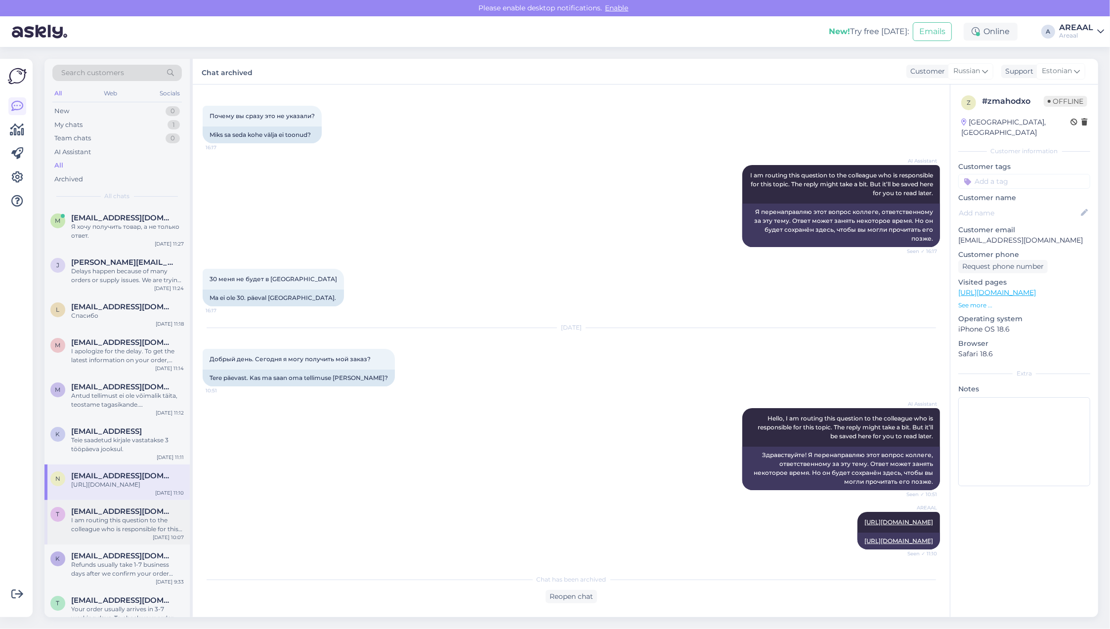
click at [152, 519] on div "I am routing this question to the colleague who is responsible for this topic. …" at bounding box center [127, 525] width 113 height 18
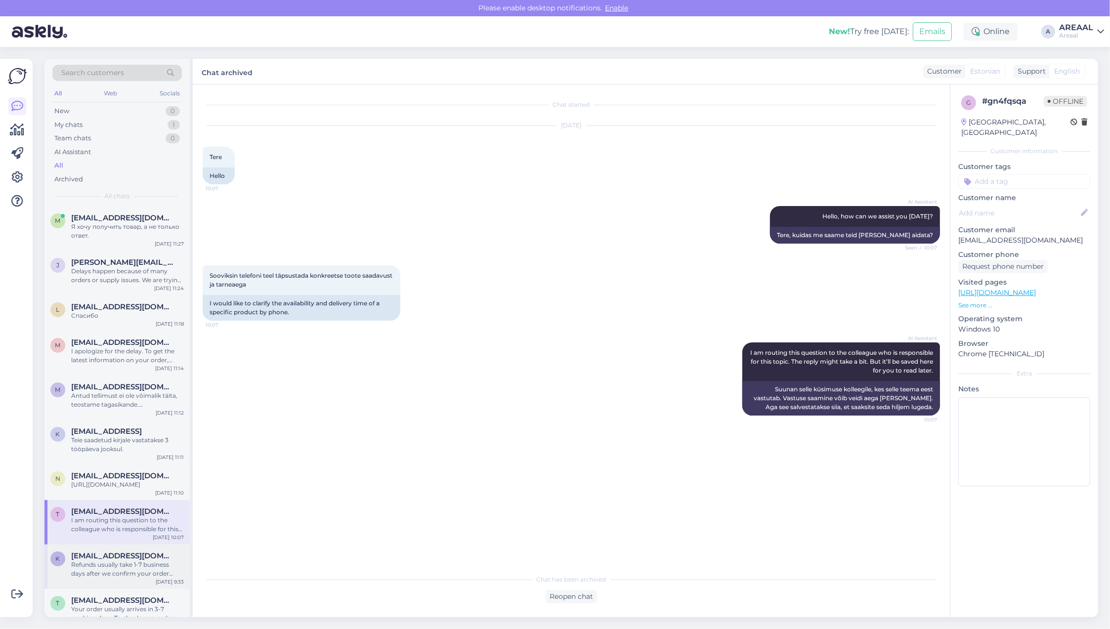
click at [161, 569] on div "Refunds usually take 1-7 business days after we confirm your order cancellation…" at bounding box center [127, 569] width 113 height 18
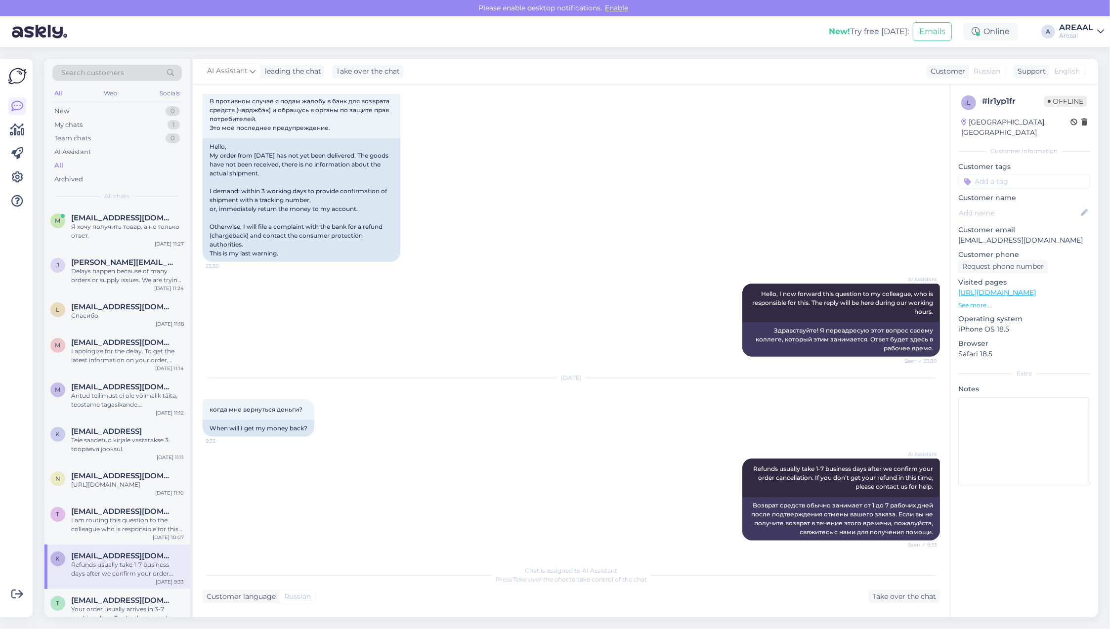
scroll to position [309, 0]
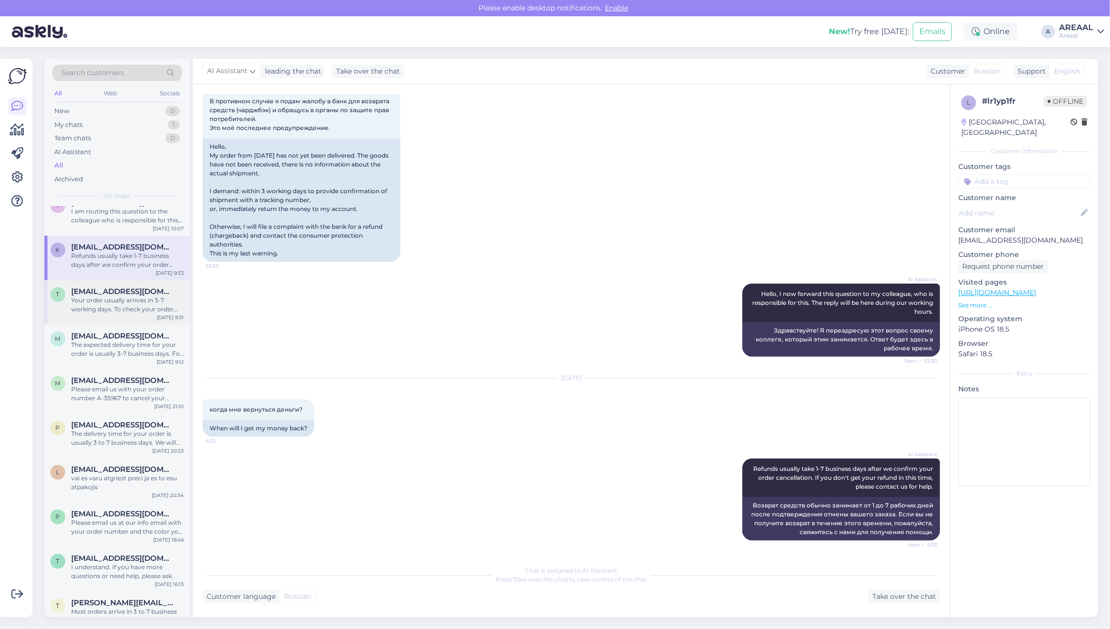
click at [148, 298] on div "Your order usually arrives in 3-7 working days. To check your order status, ple…" at bounding box center [127, 305] width 113 height 18
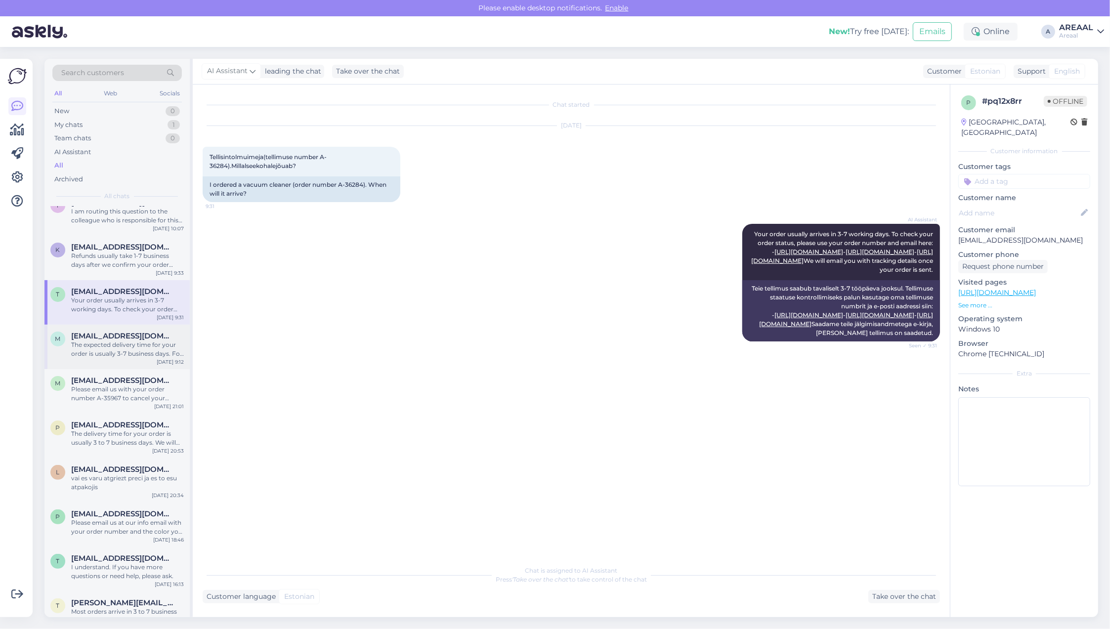
click at [146, 345] on div "The expected delivery time for your order is usually 3-7 business days. For mor…" at bounding box center [127, 350] width 113 height 18
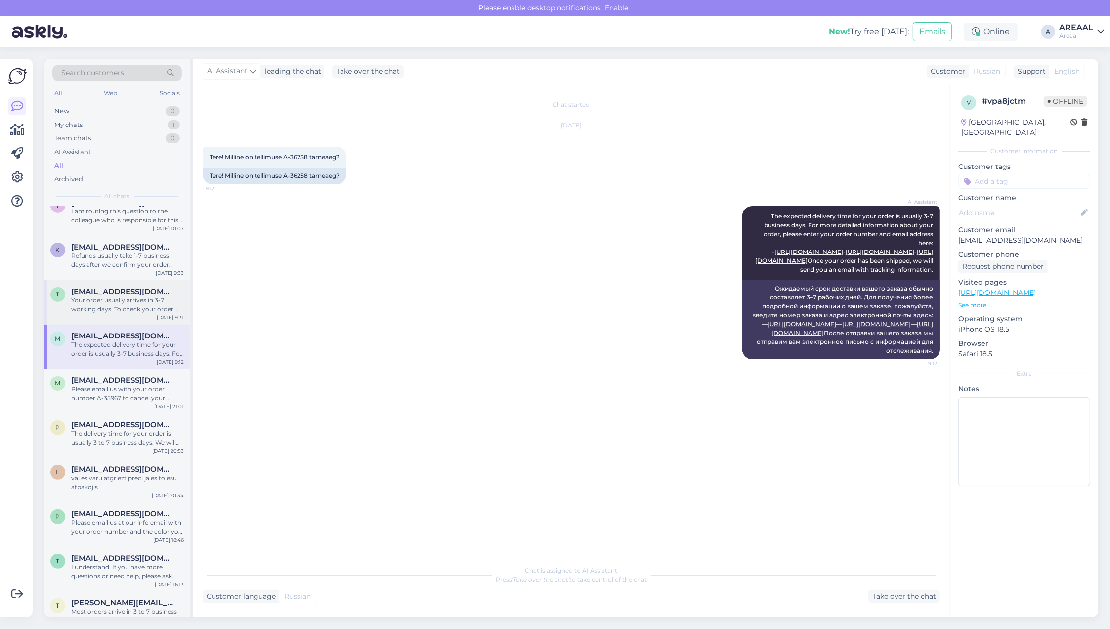
click at [141, 307] on div "Your order usually arrives in 3-7 working days. To check your order status, ple…" at bounding box center [127, 305] width 113 height 18
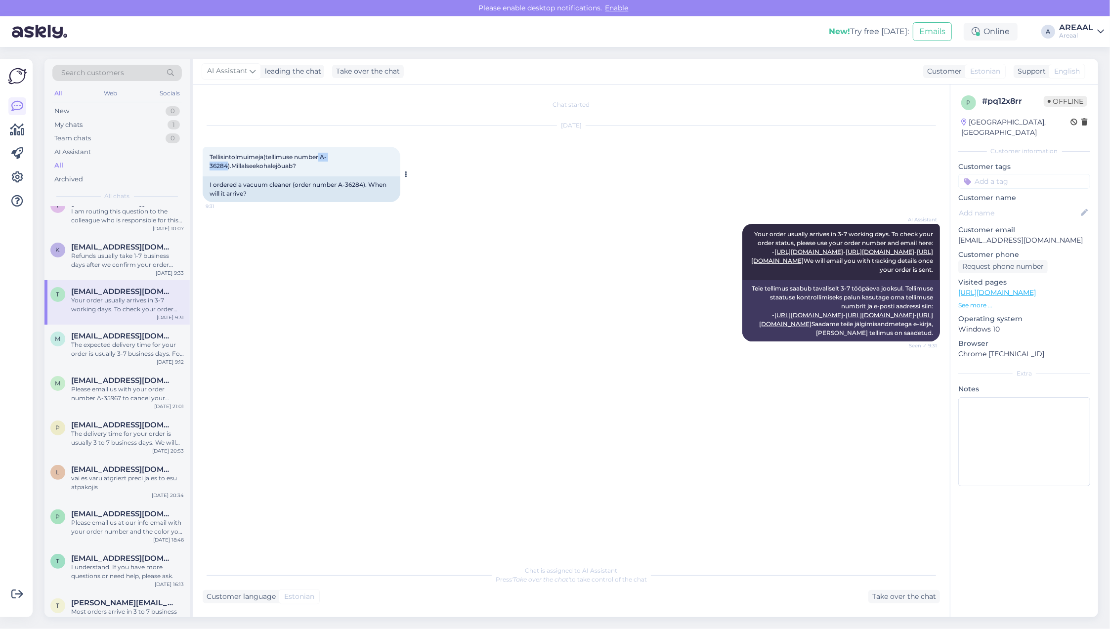
copy span "A-36284"
drag, startPoint x: 227, startPoint y: 164, endPoint x: 324, endPoint y: 159, distance: 96.5
click at [324, 159] on span "Tellisintolmuimeja(tellimuse number A-36284).Millalseekohalejõuab?" at bounding box center [268, 161] width 117 height 16
click at [452, 270] on div "AI Assistant Your order usually arrives in 3-7 working days. To check your orde…" at bounding box center [571, 282] width 737 height 139
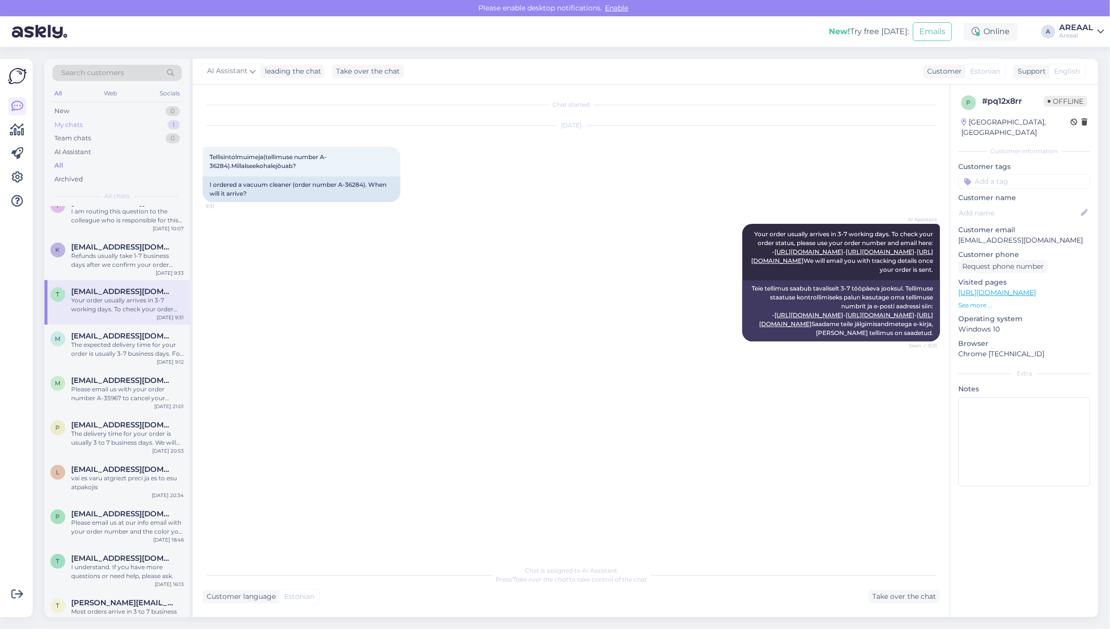
click at [160, 122] on div "My chats 1" at bounding box center [116, 125] width 129 height 14
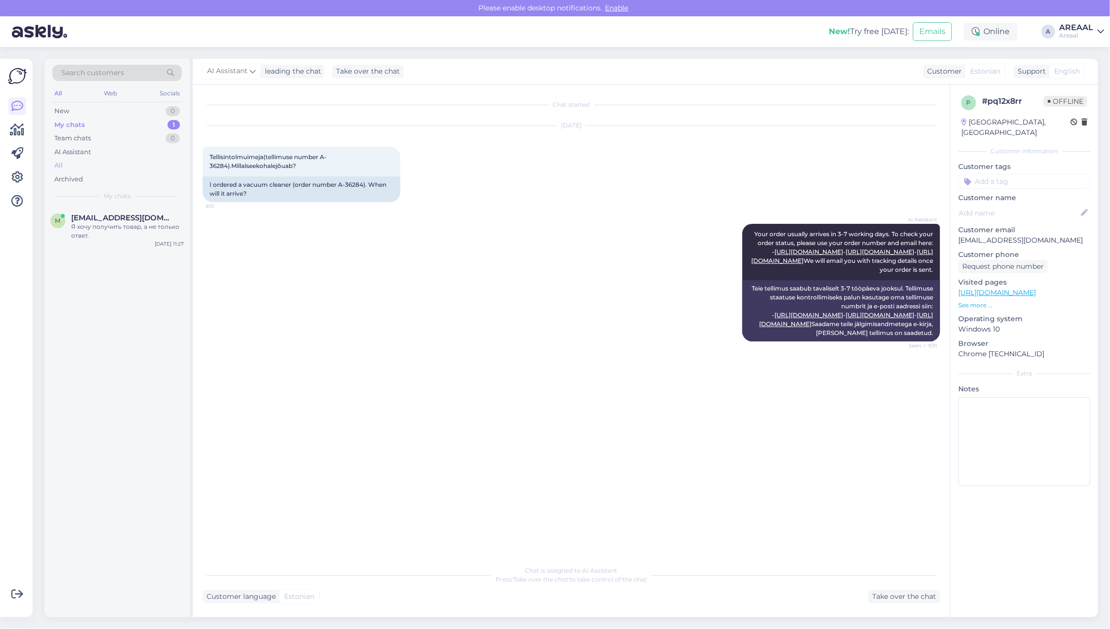
click at [149, 165] on div "All" at bounding box center [116, 166] width 129 height 14
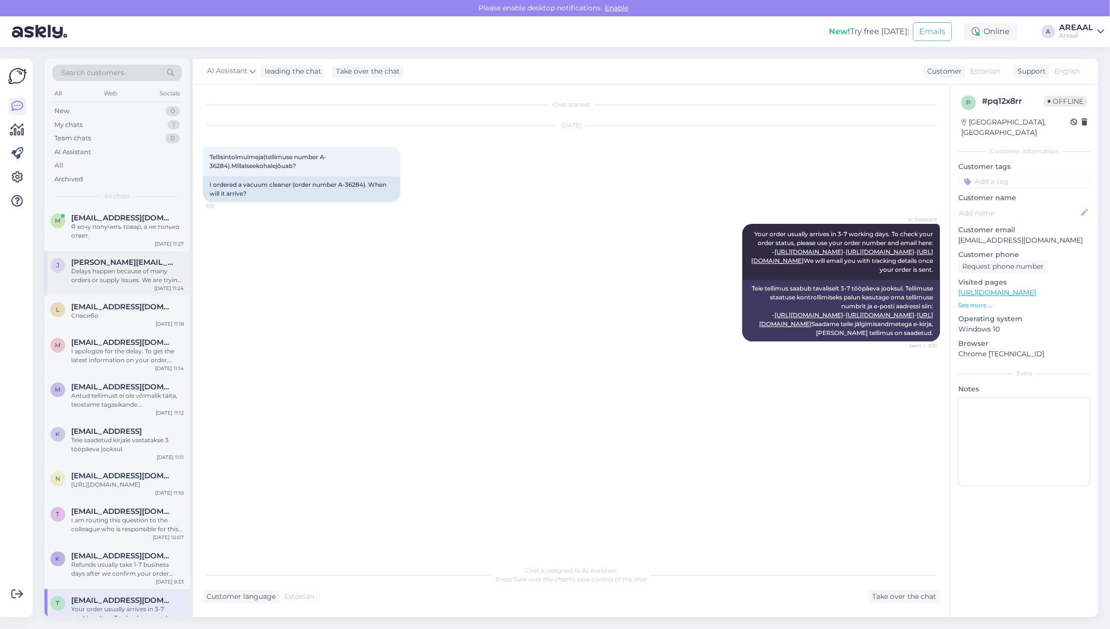
click at [135, 274] on div "Delays happen because of many orders or supply issues. We are trying hard to se…" at bounding box center [127, 276] width 113 height 18
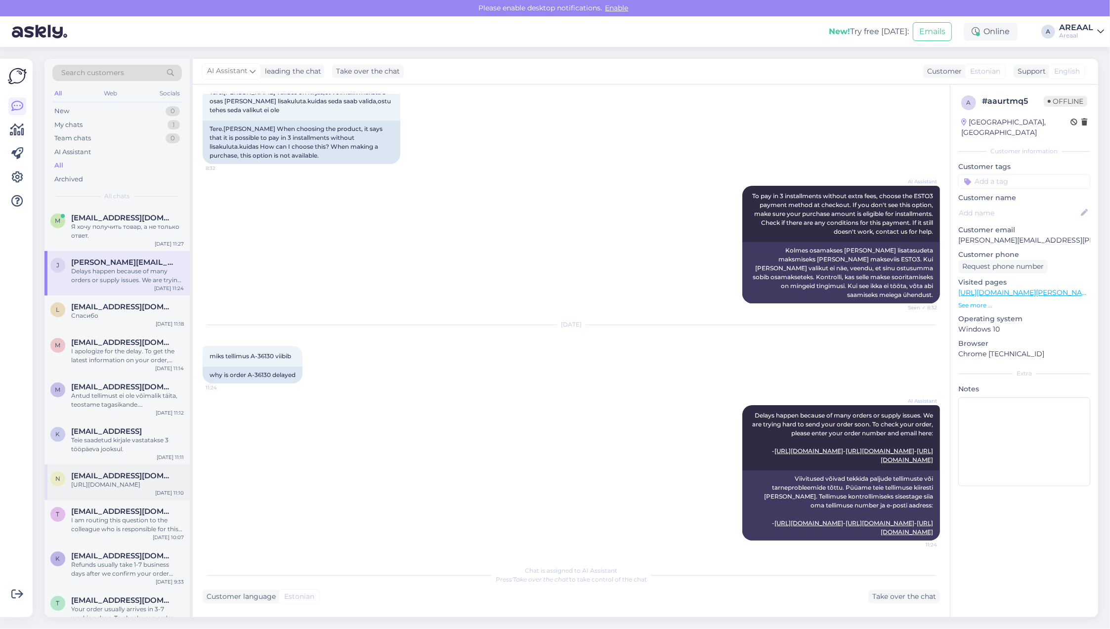
scroll to position [494, 0]
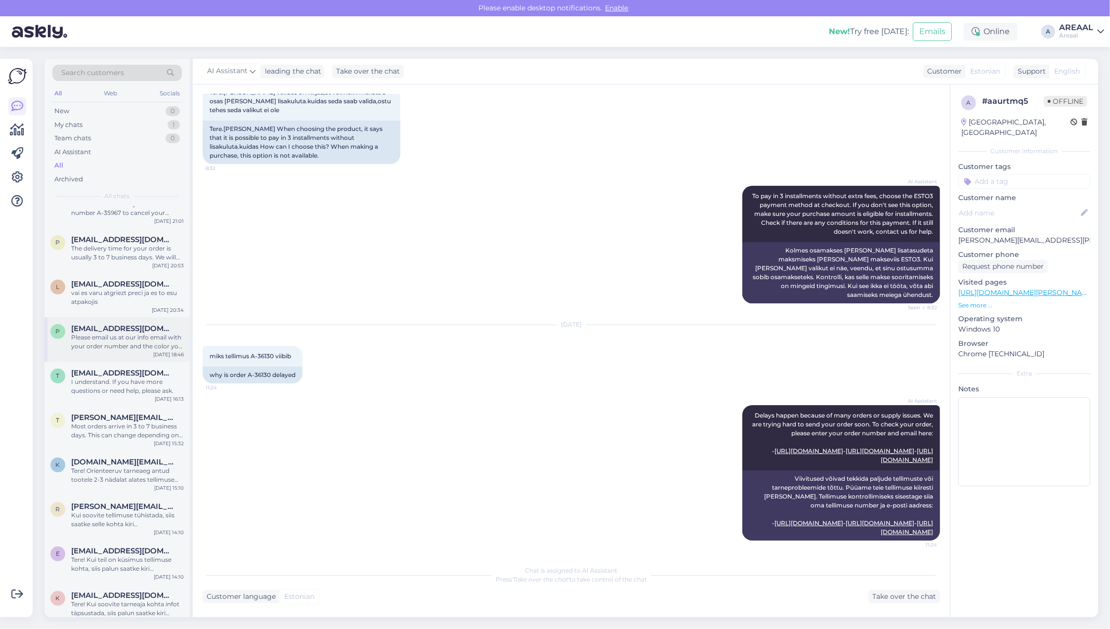
click at [120, 346] on div "Please email us at our info email with your order number and the color you want…" at bounding box center [127, 342] width 113 height 18
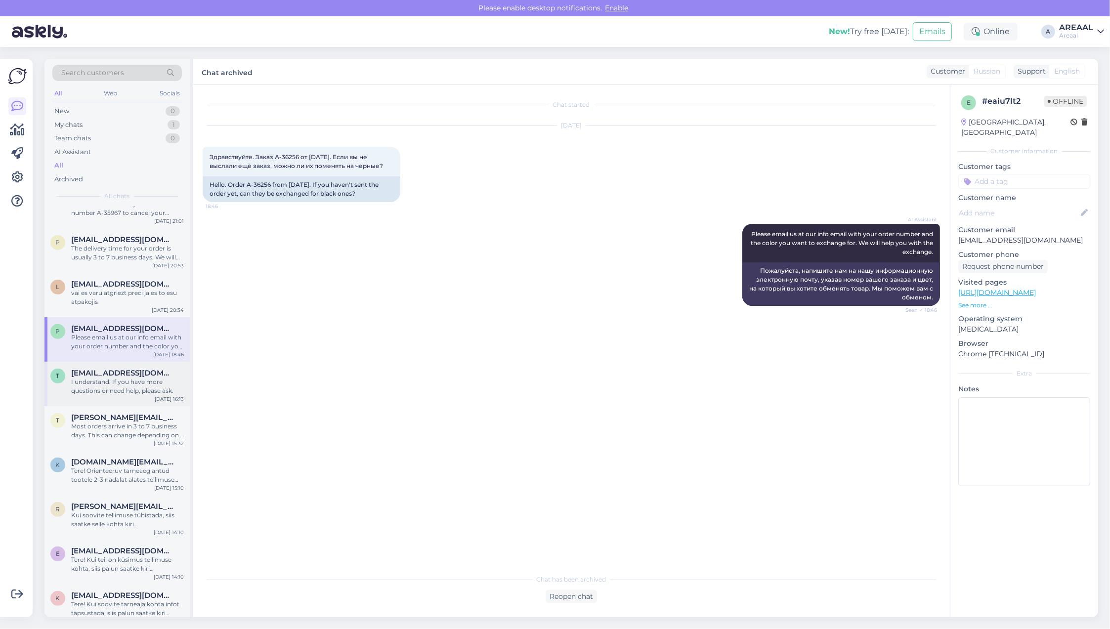
click at [115, 383] on div "I understand. If you have more questions or need help, please ask." at bounding box center [127, 387] width 113 height 18
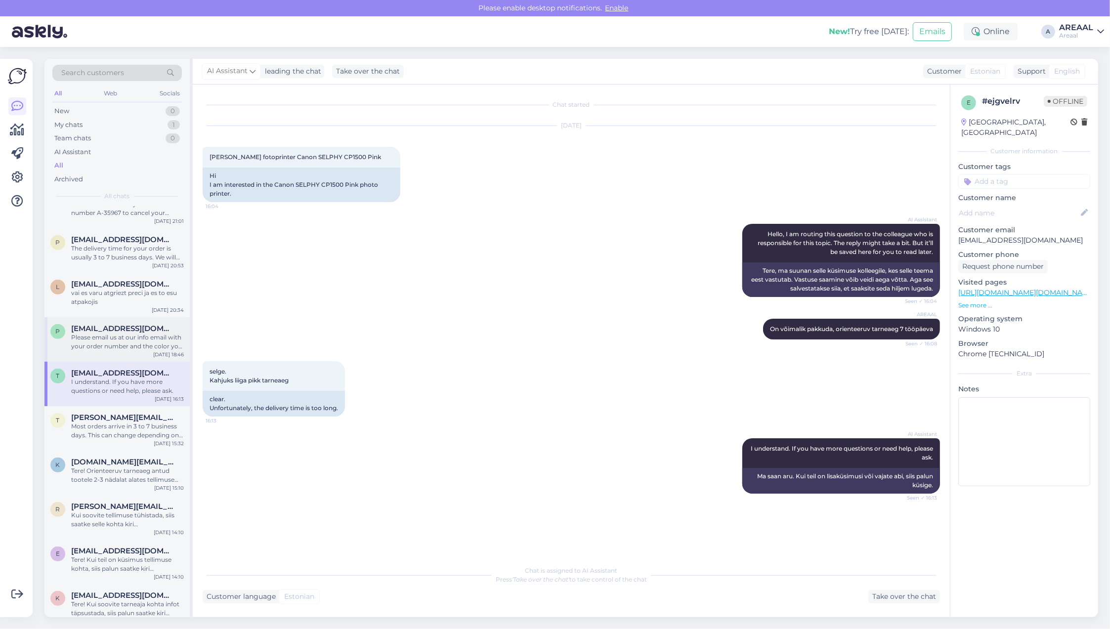
click at [109, 357] on div "p pcvc@mail.ru Please email us at our info email with your order number and the…" at bounding box center [116, 339] width 145 height 44
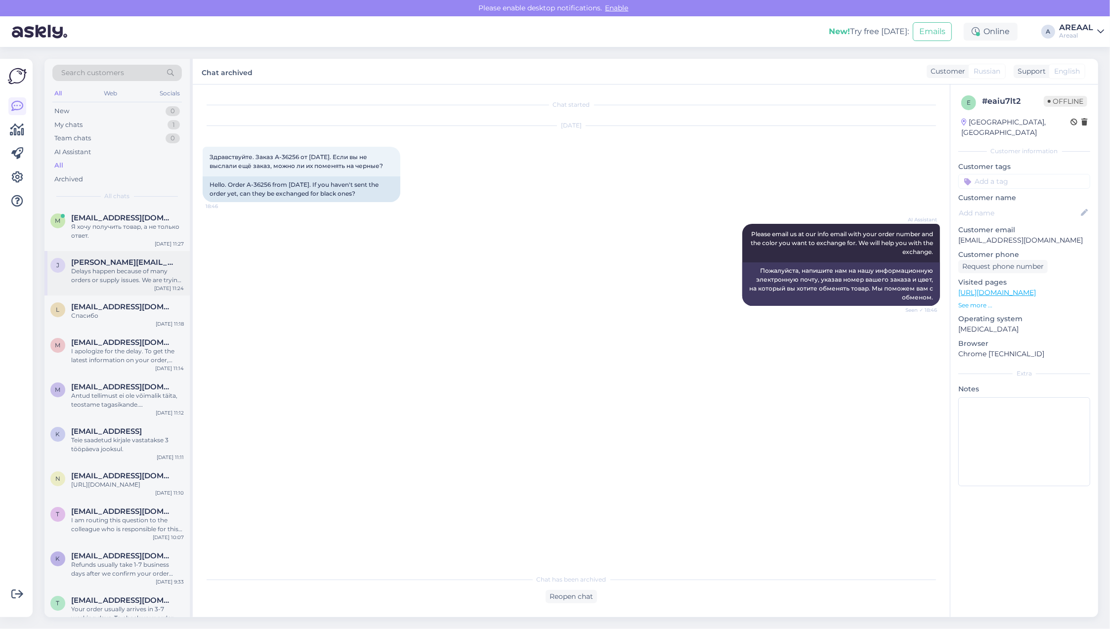
click at [137, 277] on div "Delays happen because of many orders or supply issues. We are trying hard to se…" at bounding box center [127, 276] width 113 height 18
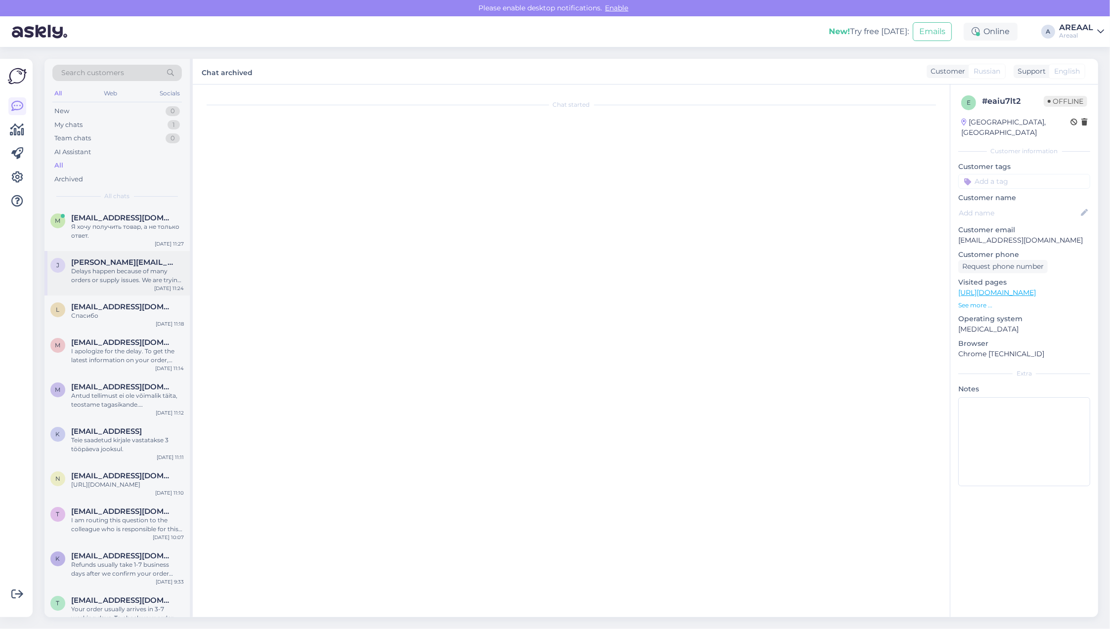
scroll to position [73, 0]
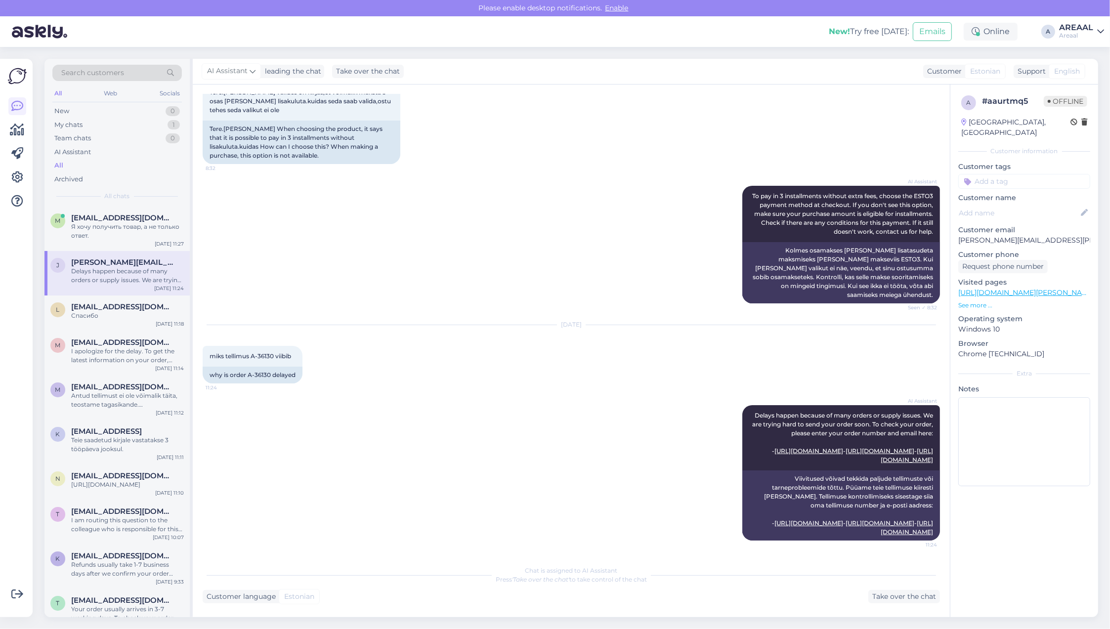
click at [1083, 24] on div "AREAAL" at bounding box center [1076, 28] width 34 height 8
click at [1080, 79] on button "Open" at bounding box center [1083, 76] width 28 height 15
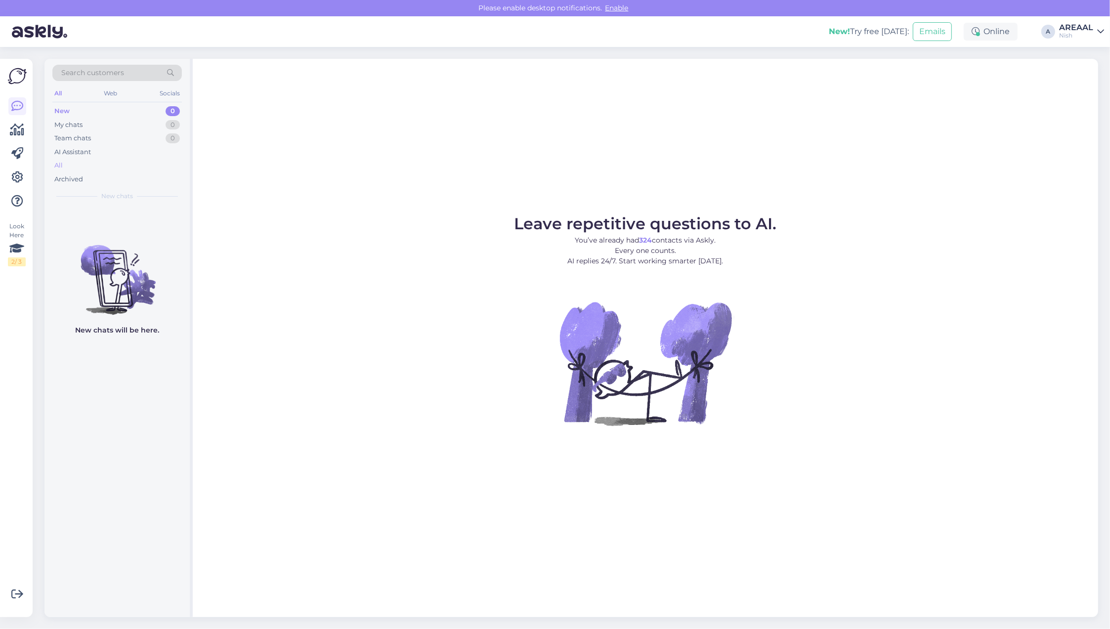
click at [105, 164] on div "All" at bounding box center [116, 166] width 129 height 14
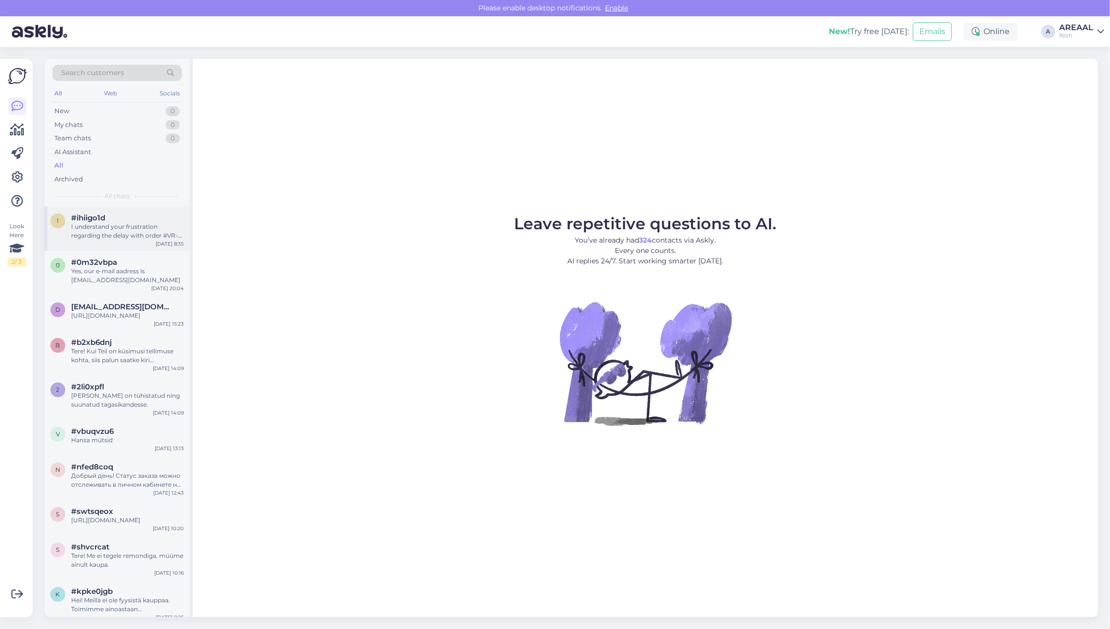
click at [130, 238] on div "I understand your frustration regarding the delay with order #VR-20742. I will …" at bounding box center [127, 231] width 113 height 18
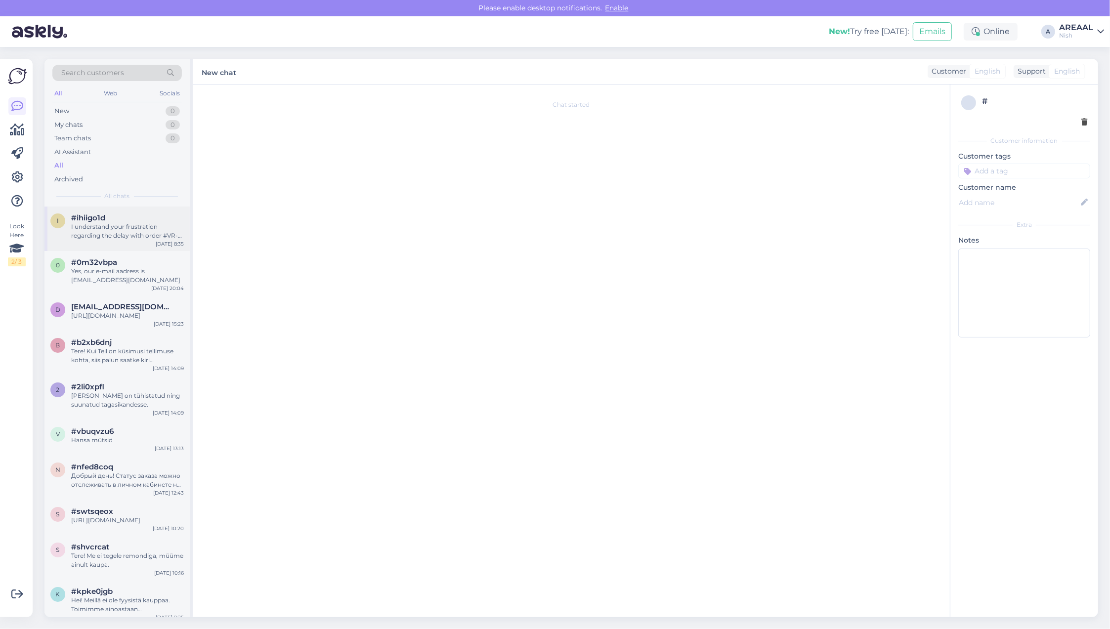
scroll to position [657, 0]
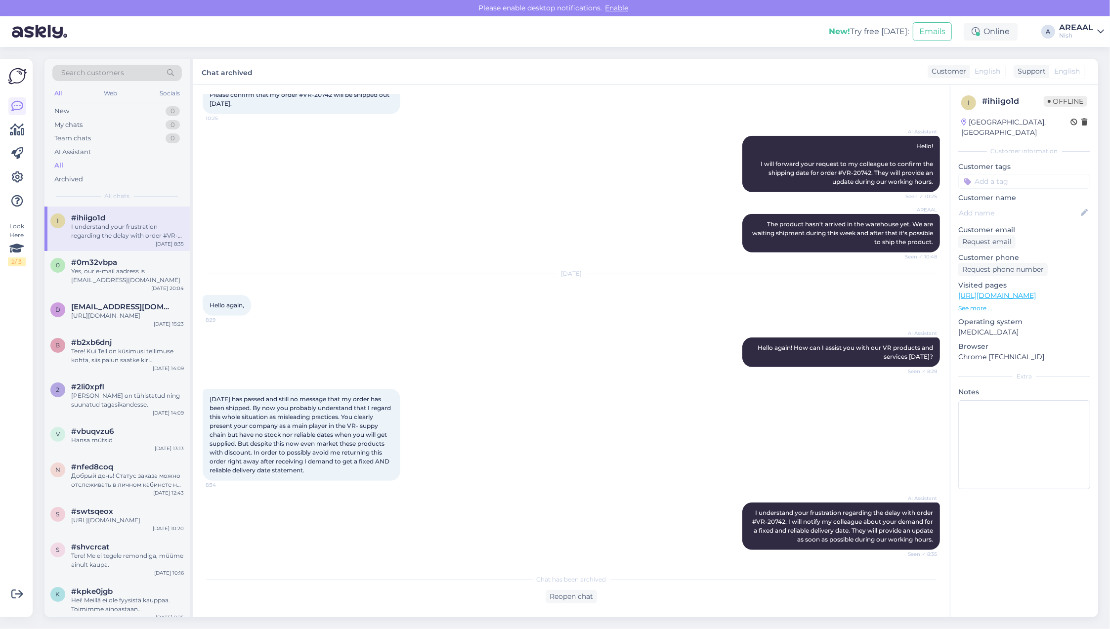
click at [1097, 29] on icon at bounding box center [1100, 32] width 7 height 8
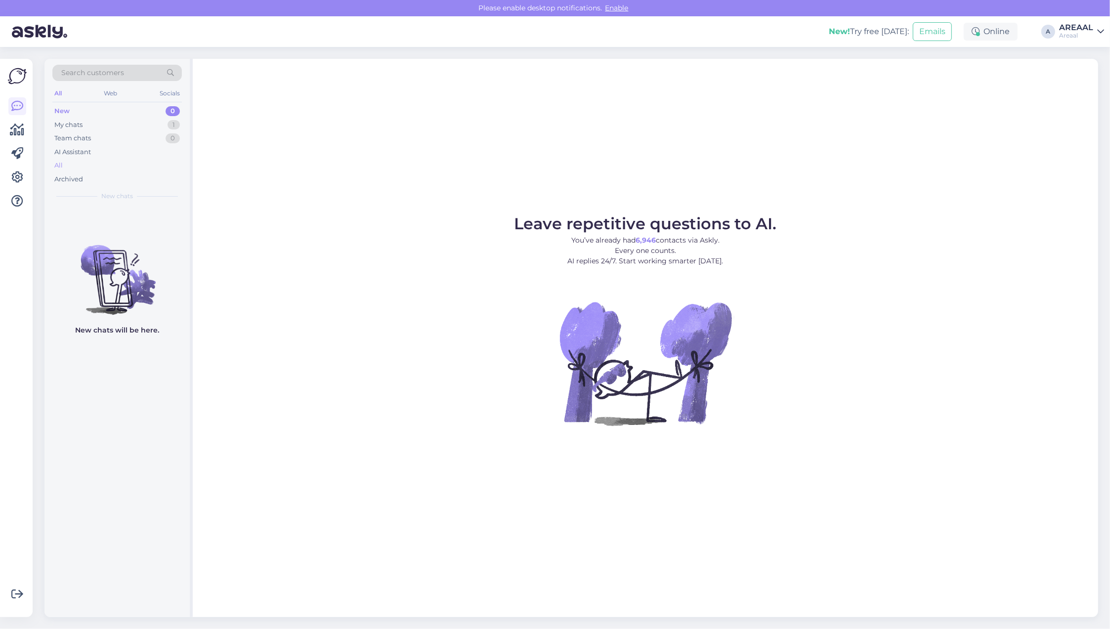
click at [124, 161] on div "All" at bounding box center [116, 166] width 129 height 14
click at [167, 111] on div "0" at bounding box center [173, 111] width 14 height 10
click at [166, 117] on div "New 0" at bounding box center [116, 111] width 129 height 14
click at [167, 121] on div "My chats 2" at bounding box center [116, 125] width 129 height 14
click at [169, 129] on div "My chats 2" at bounding box center [116, 125] width 129 height 14
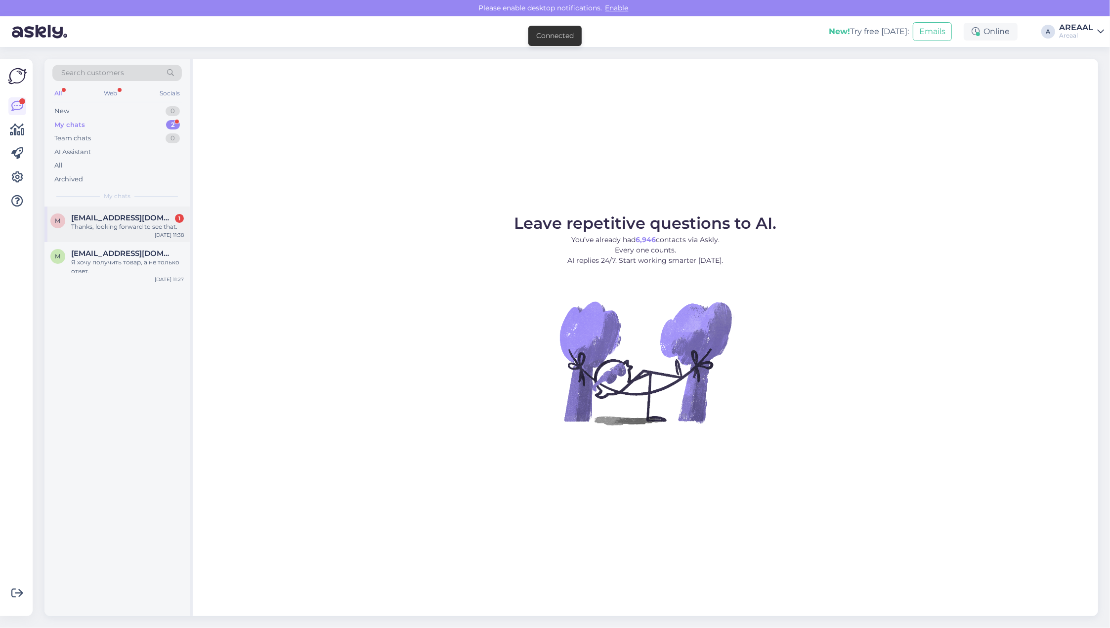
click at [183, 240] on div "[PERSON_NAME] [PERSON_NAME][EMAIL_ADDRESS][DOMAIN_NAME] 1 Thanks, looking forwa…" at bounding box center [116, 225] width 145 height 36
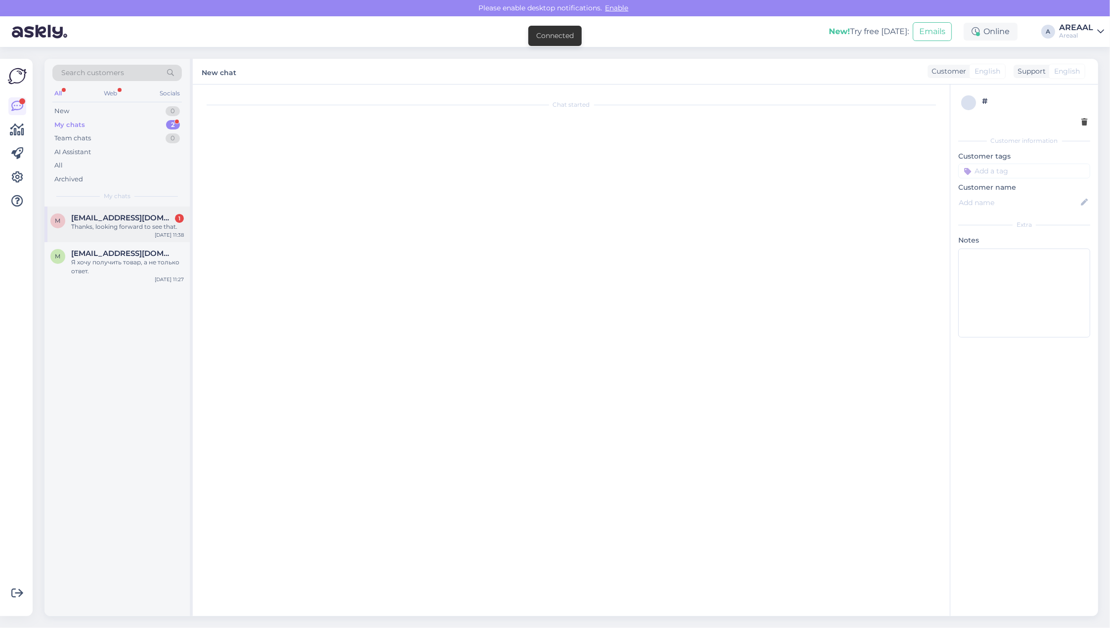
scroll to position [406, 0]
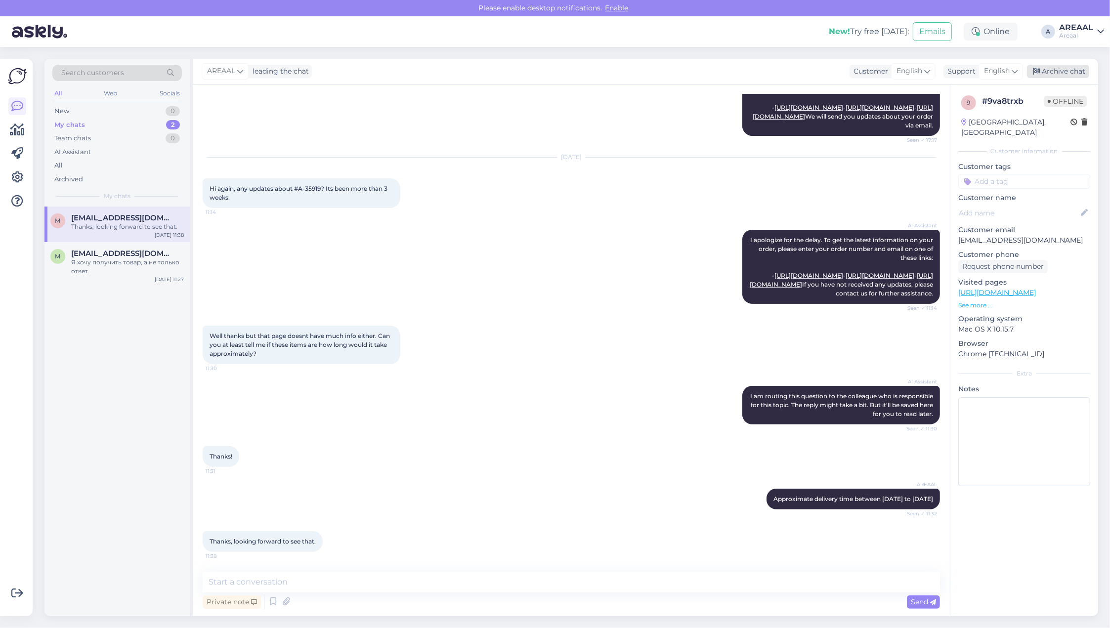
click at [1061, 78] on div "Archive chat" at bounding box center [1058, 71] width 62 height 13
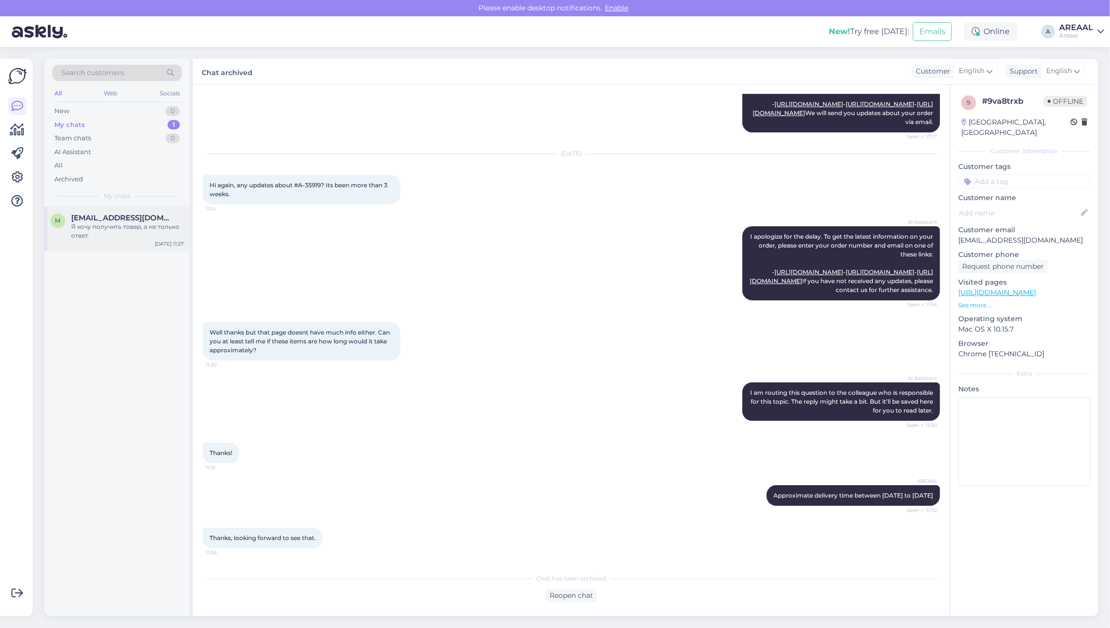
click at [140, 238] on div "Я хочу получить товар, а не только ответ." at bounding box center [127, 231] width 113 height 18
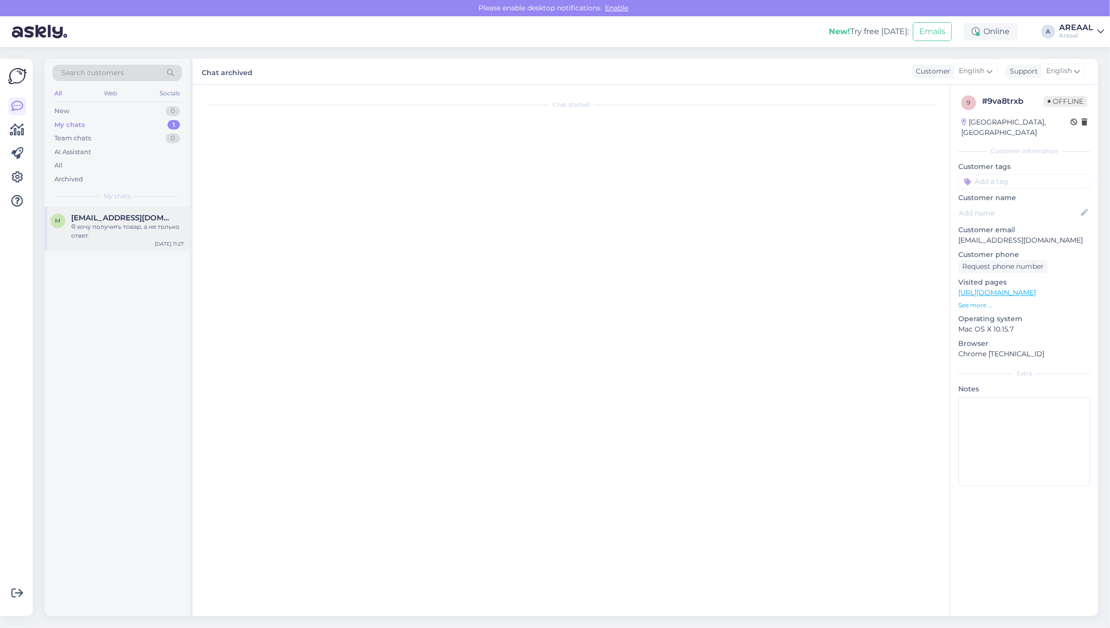
scroll to position [6736, 0]
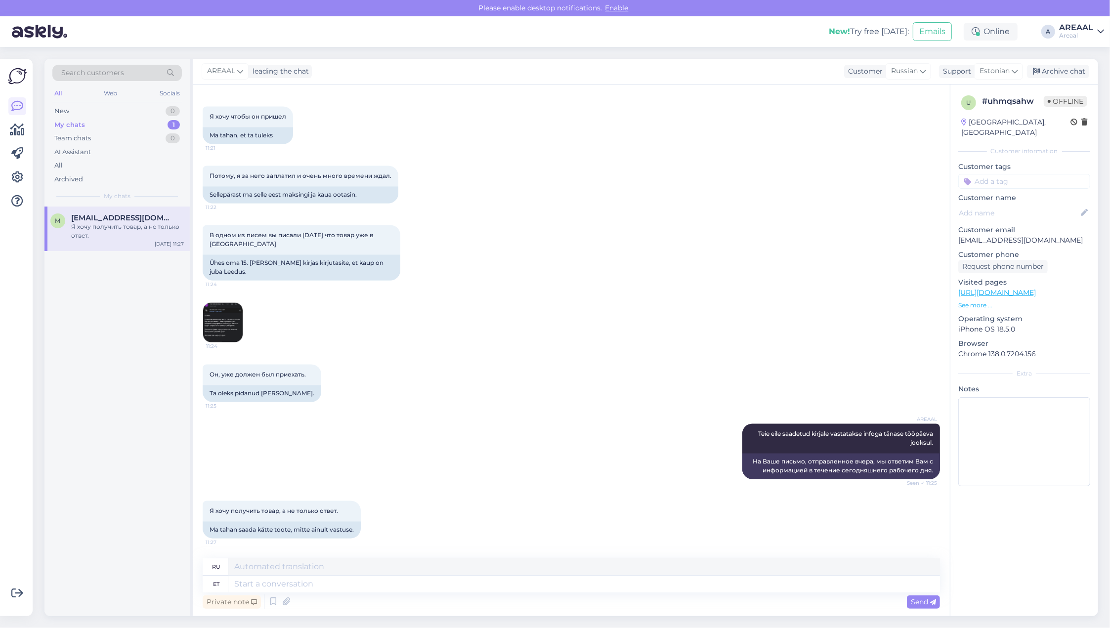
click at [1063, 63] on div "AREAAL leading the chat Customer Russian Support Estonian Archive chat" at bounding box center [645, 72] width 905 height 26
click at [1064, 71] on div "Archive chat" at bounding box center [1058, 71] width 62 height 13
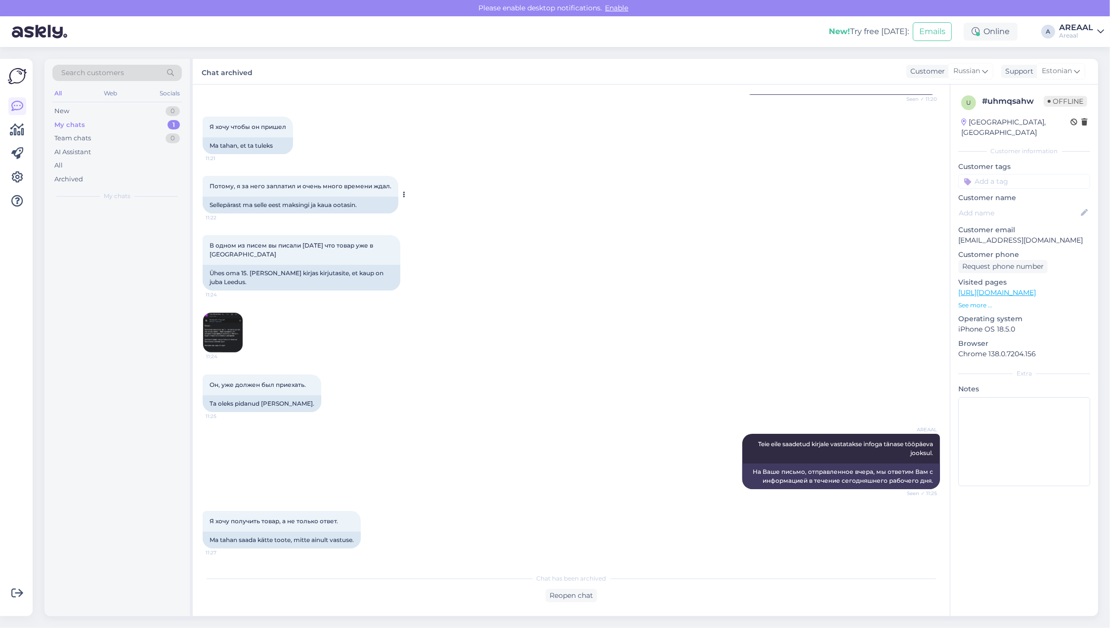
scroll to position [6726, 0]
click at [155, 157] on div "AI Assistant" at bounding box center [116, 152] width 129 height 14
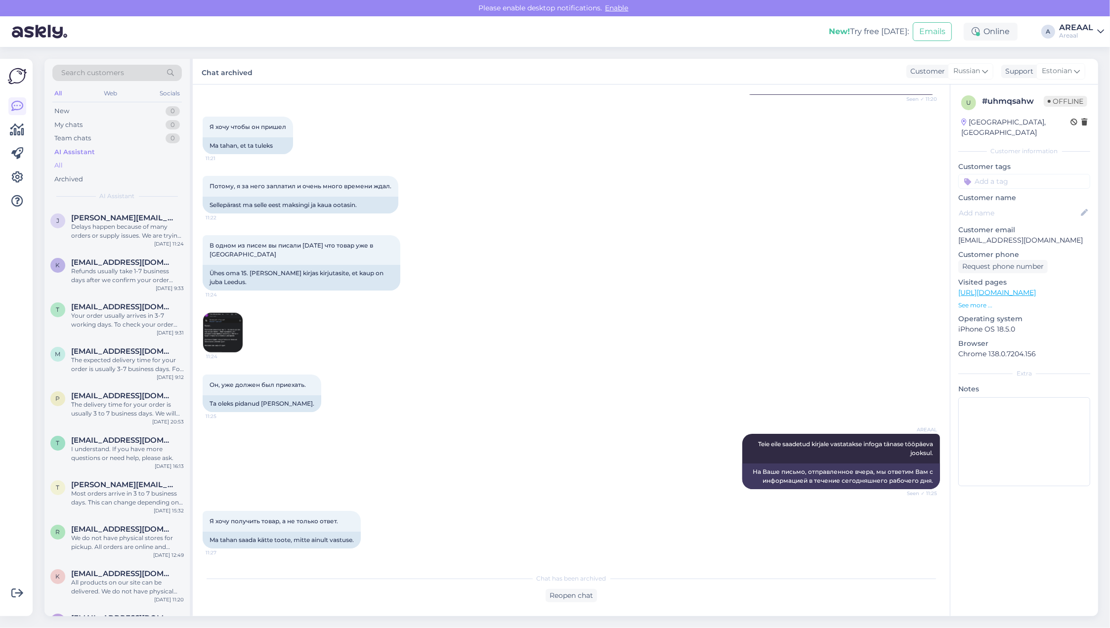
click at [149, 165] on div "All" at bounding box center [116, 166] width 129 height 14
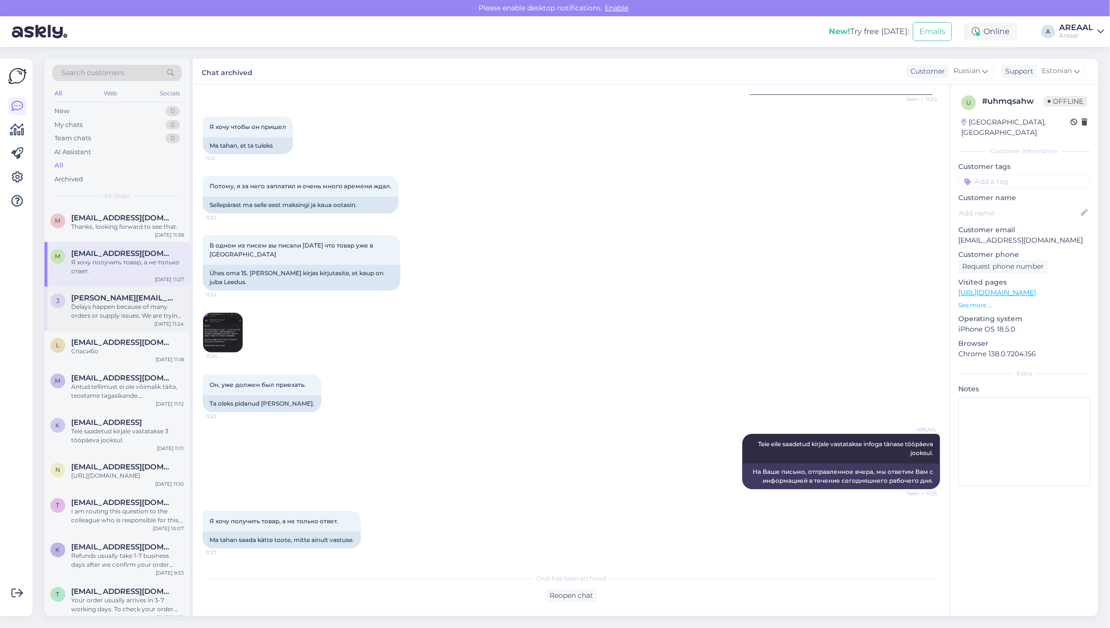
click at [134, 329] on div "j janis.lember@mail.ee Delays happen because of many orders or supply issues. W…" at bounding box center [116, 309] width 145 height 44
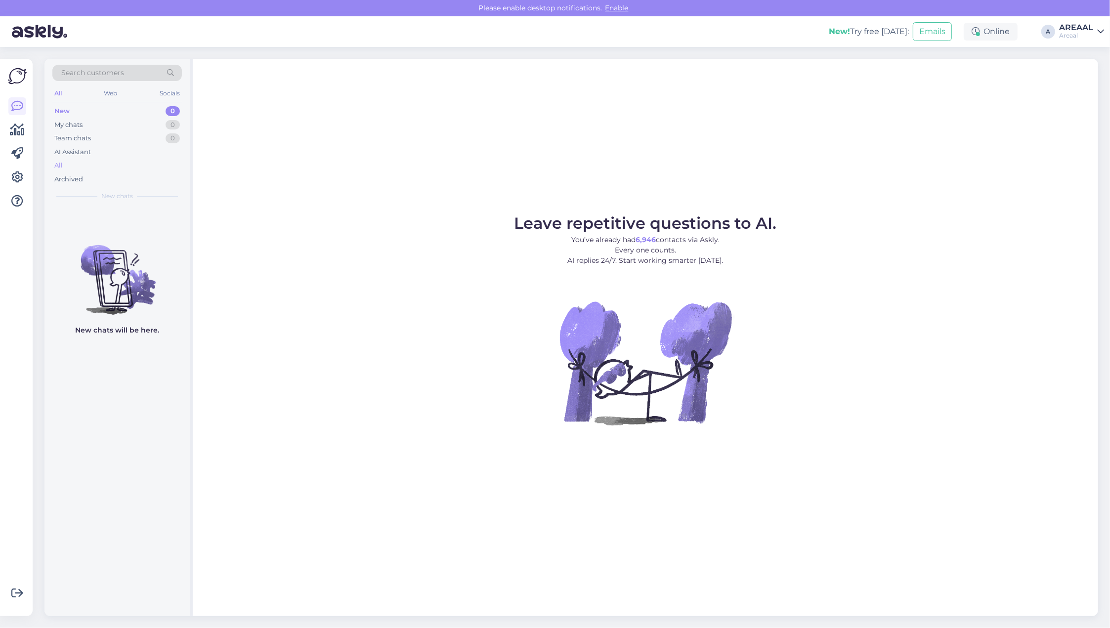
click at [170, 163] on div "All" at bounding box center [116, 166] width 129 height 14
